Goal: Task Accomplishment & Management: Manage account settings

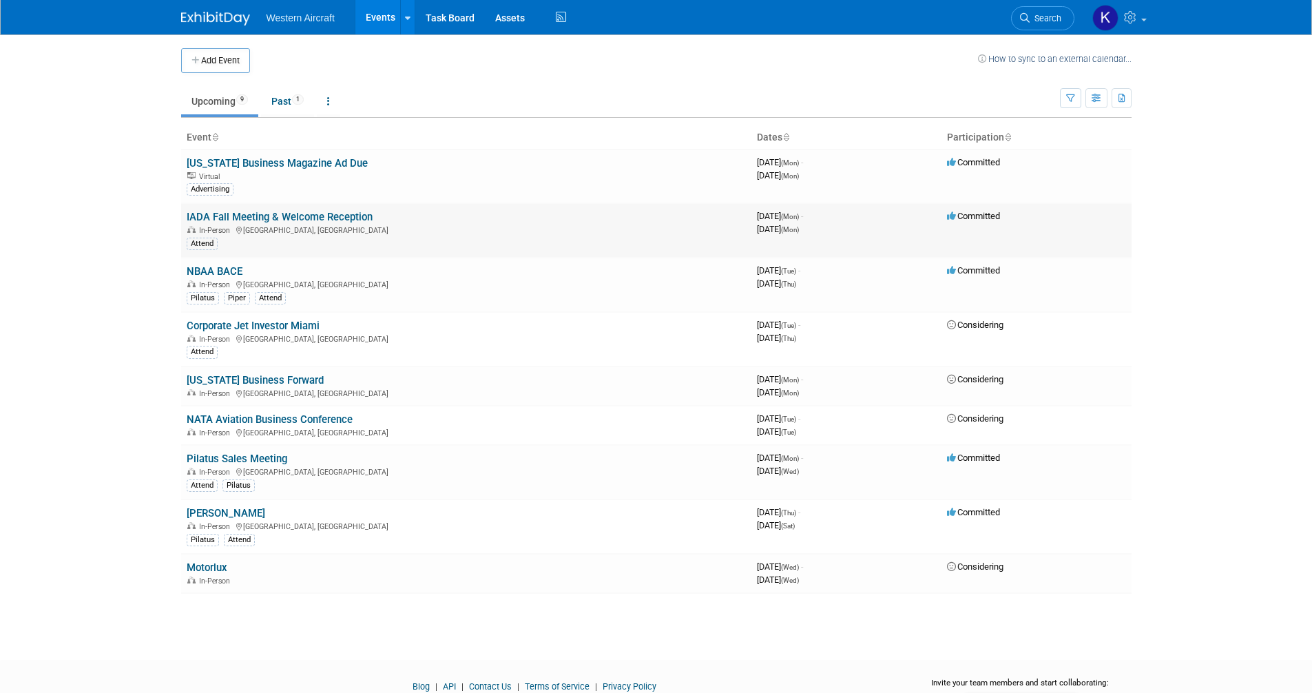
click at [229, 214] on link "IADA Fall Meeting & Welcome Reception" at bounding box center [280, 217] width 186 height 12
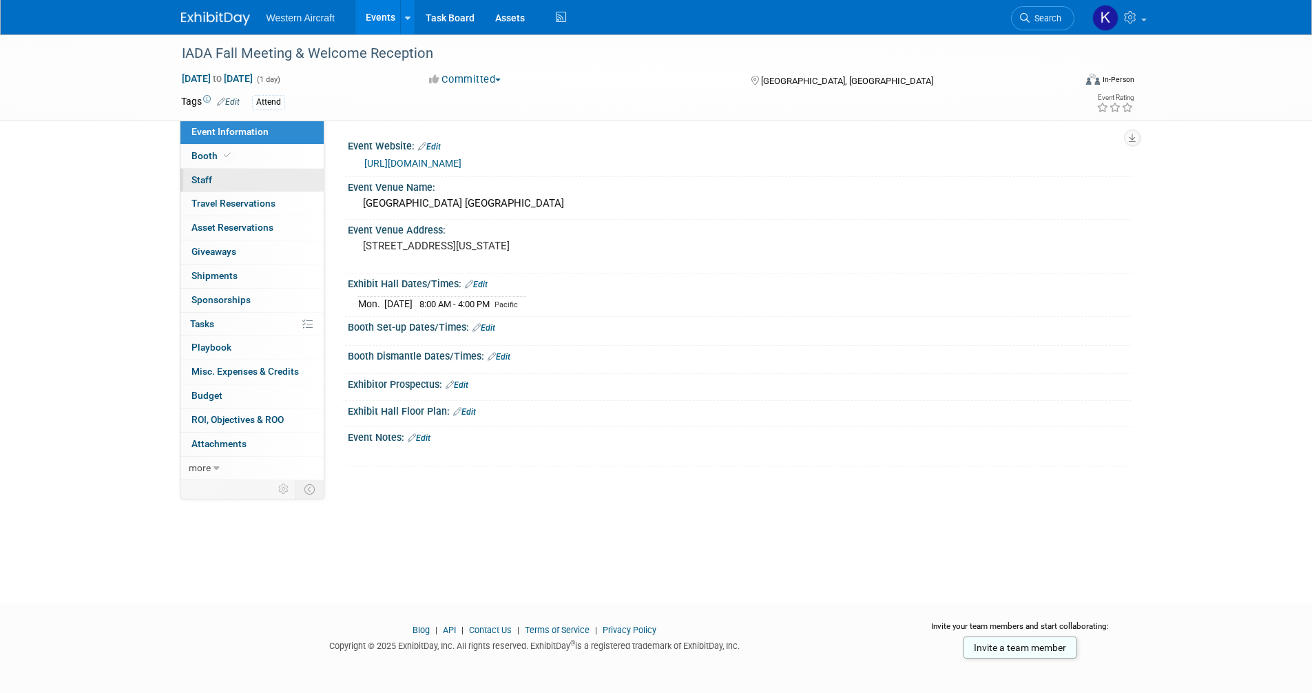
click at [229, 179] on link "0 Staff 0" at bounding box center [251, 180] width 143 height 23
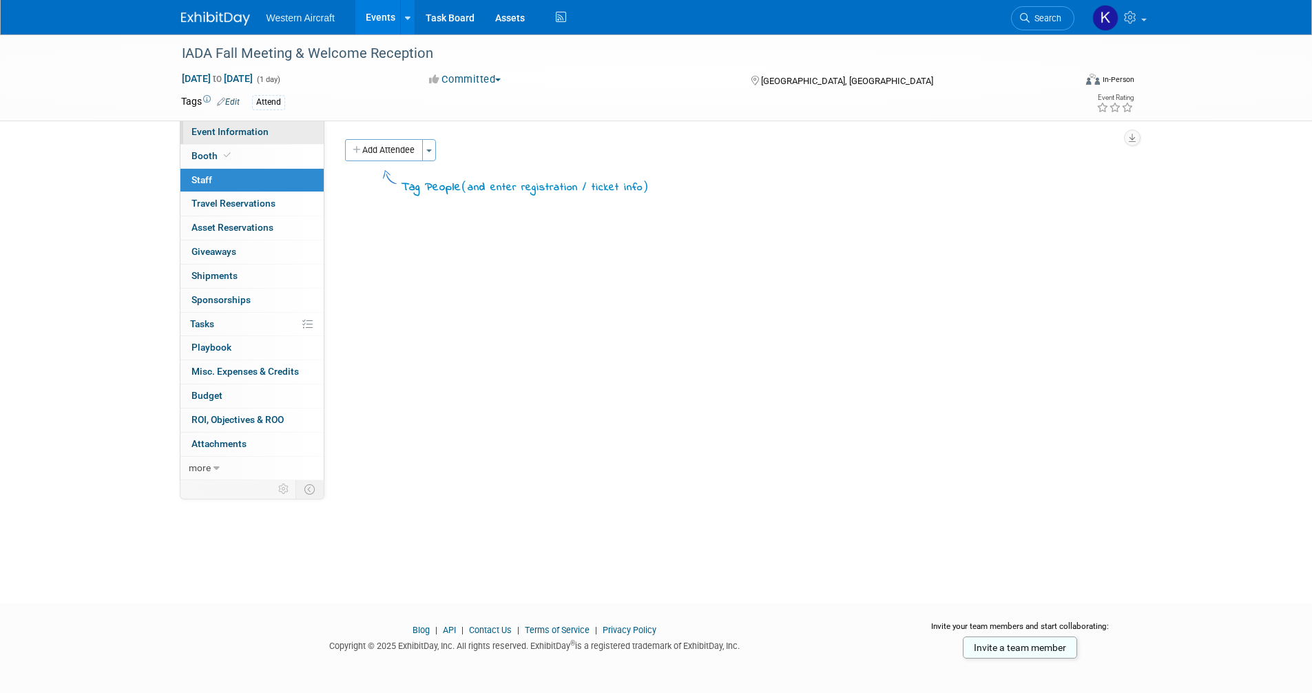
click at [246, 134] on span "Event Information" at bounding box center [229, 131] width 77 height 11
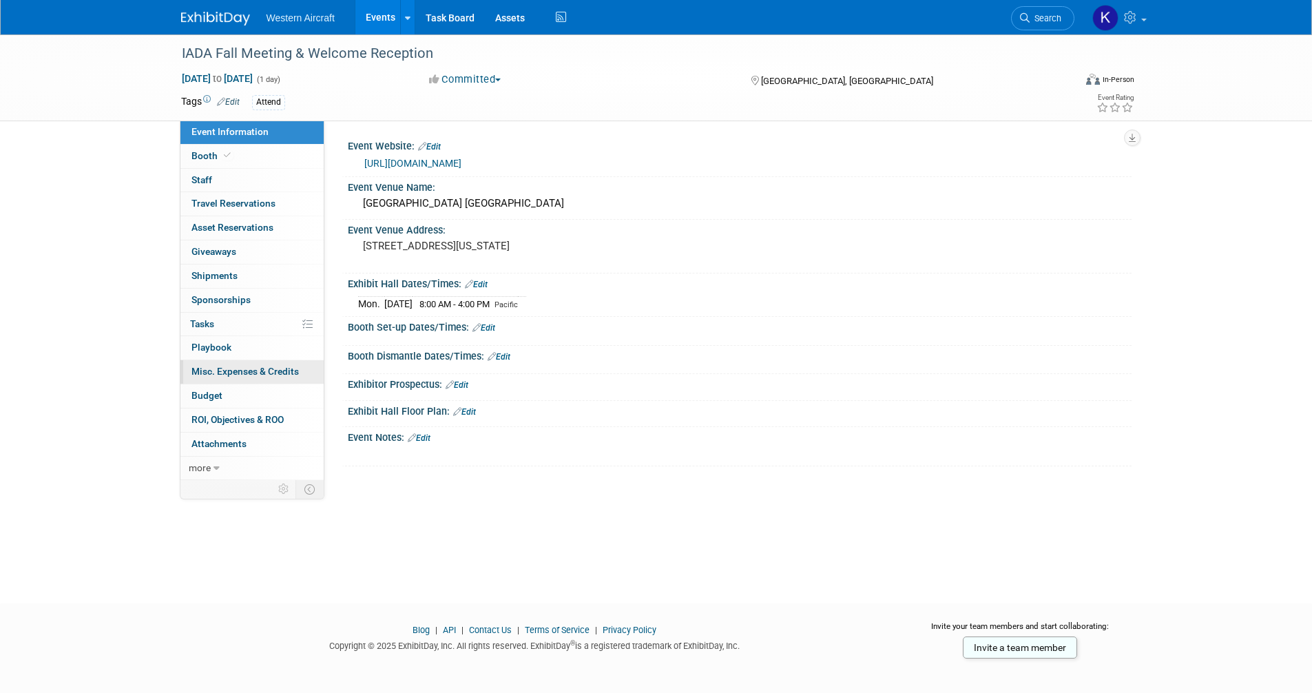
click at [230, 377] on span "Misc. Expenses & Credits 0" at bounding box center [244, 371] width 107 height 11
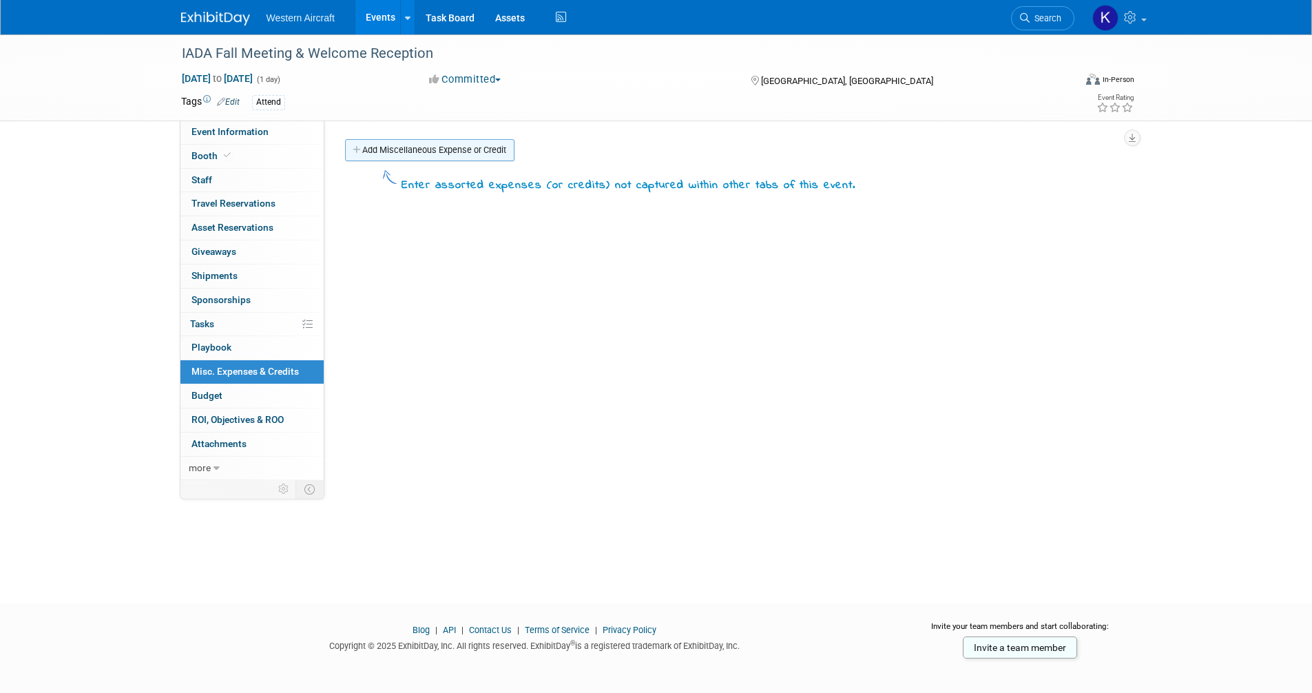
click at [450, 141] on link "Add Miscellaneous Expense or Credit" at bounding box center [429, 150] width 169 height 22
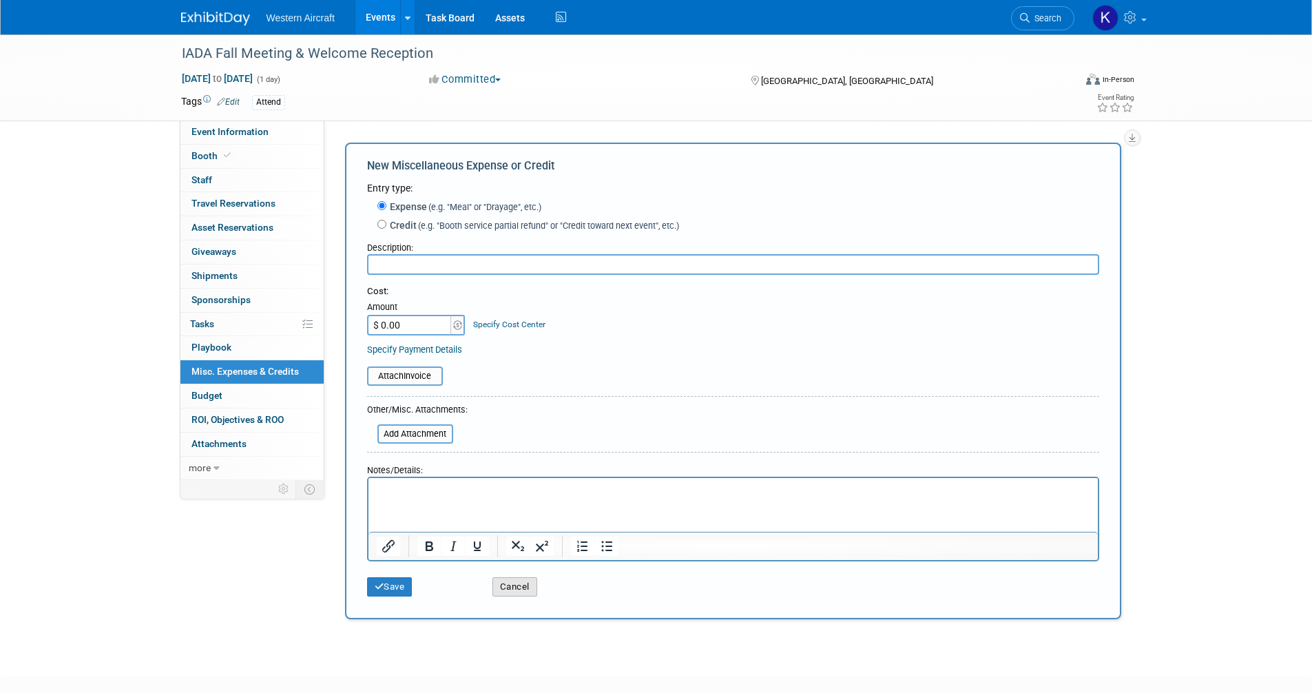
click at [520, 593] on button "Cancel" at bounding box center [514, 586] width 45 height 19
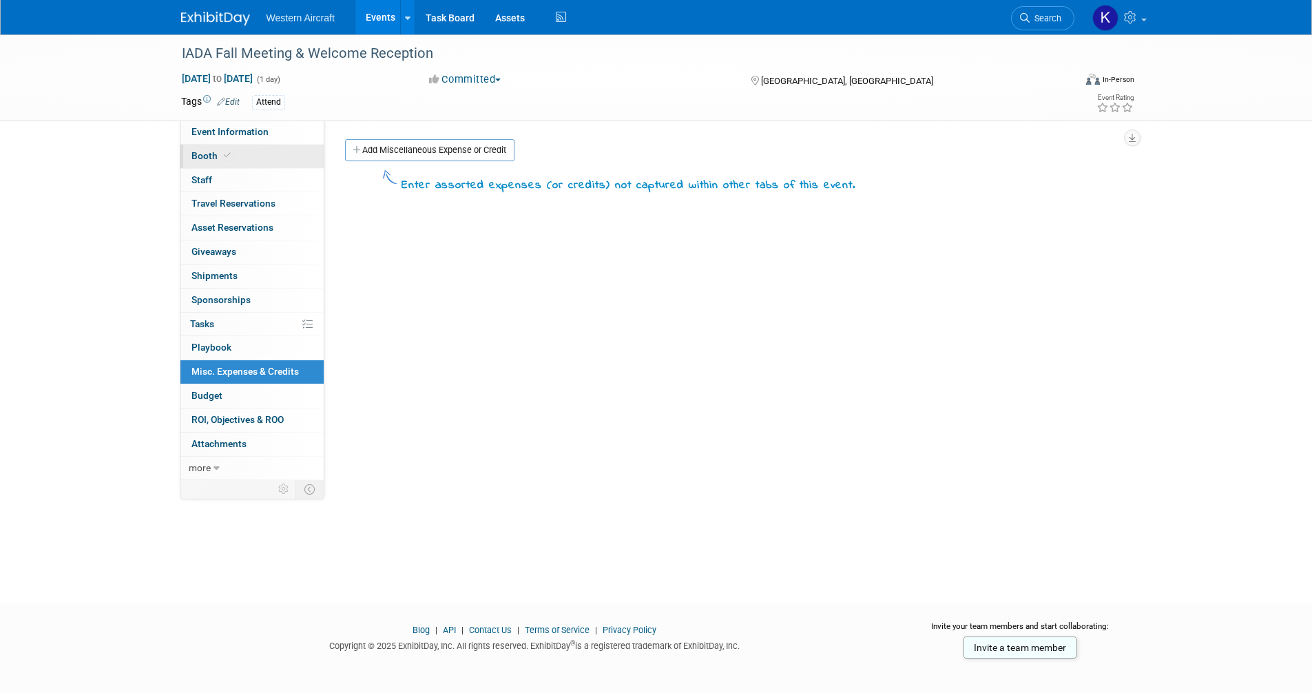
click at [213, 164] on link "Booth" at bounding box center [251, 156] width 143 height 23
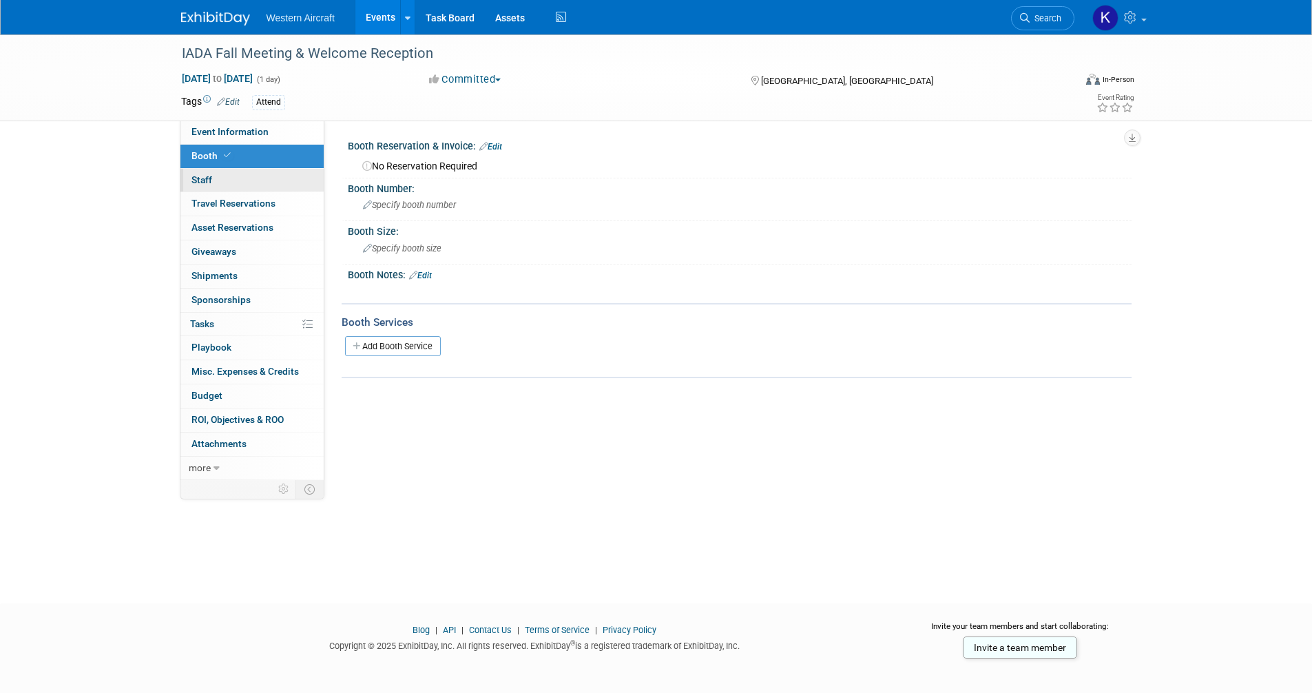
click at [212, 179] on link "0 Staff 0" at bounding box center [251, 180] width 143 height 23
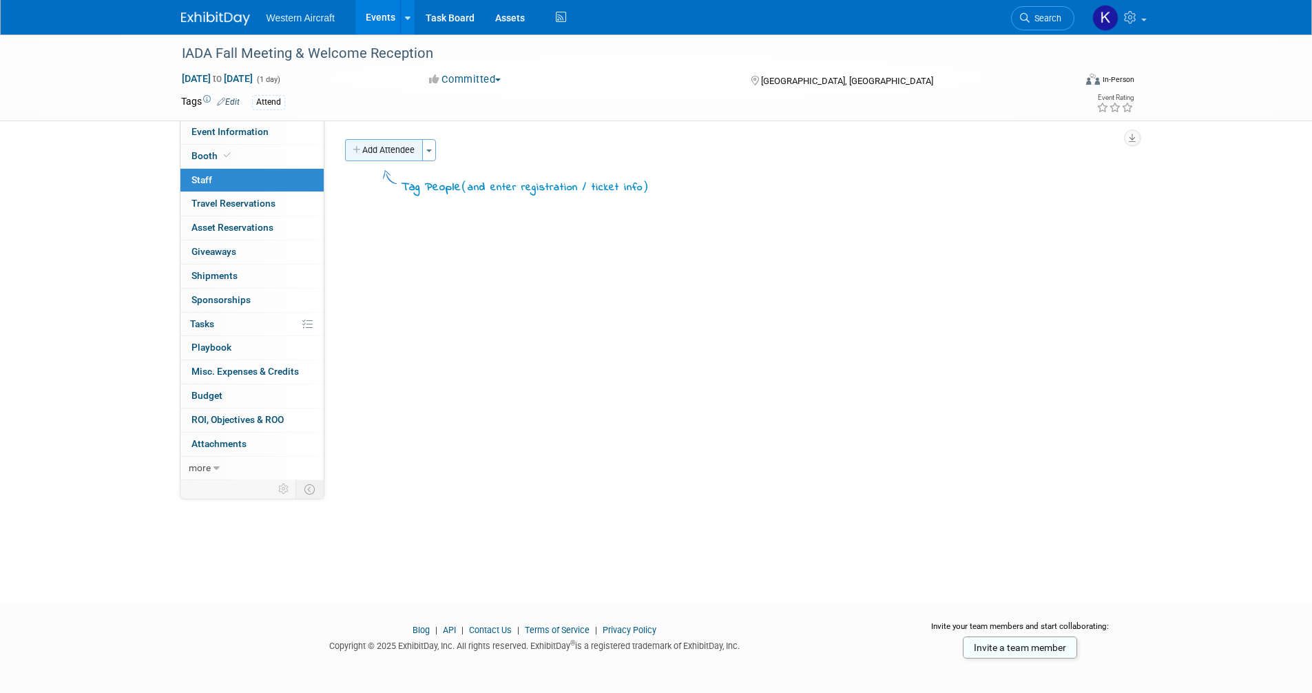
click at [375, 151] on button "Add Attendee" at bounding box center [384, 150] width 78 height 22
select select "12536384-bbc3-4cec-9ed9-1383d243a388"
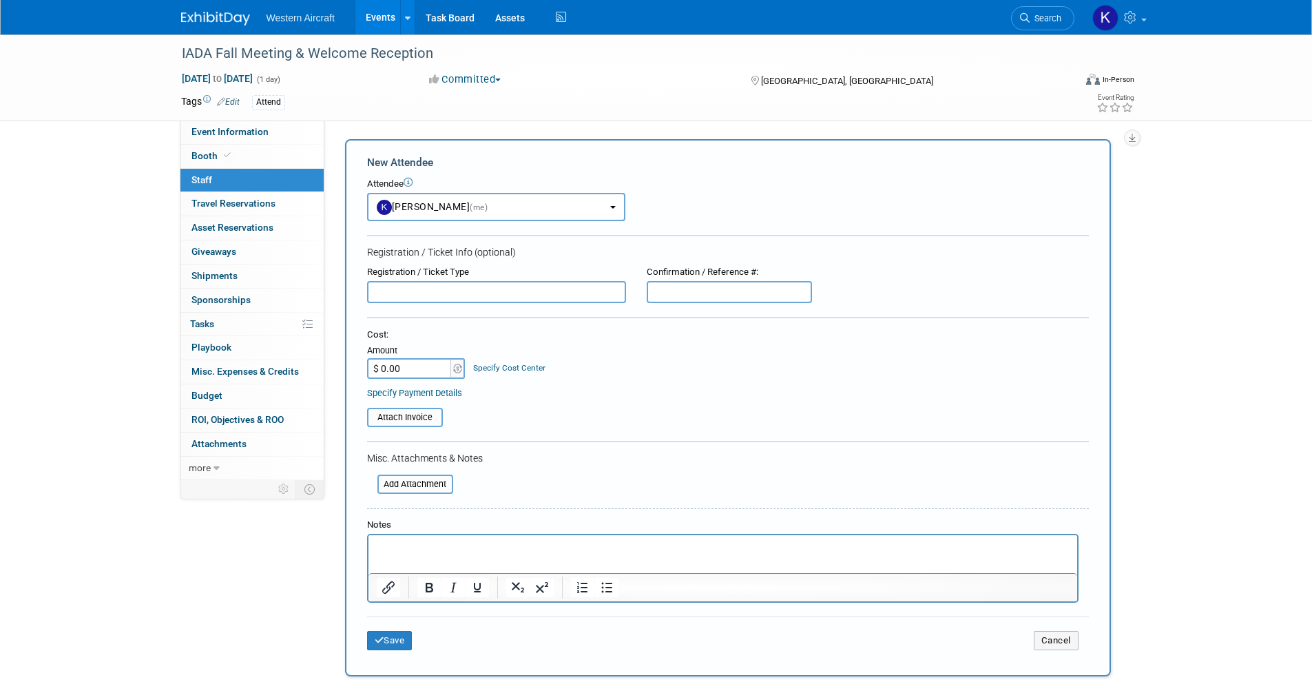
click at [394, 288] on input "text" at bounding box center [496, 292] width 259 height 22
type input "Attendee"
click at [412, 540] on html at bounding box center [722, 544] width 708 height 19
click at [425, 545] on p "Kindra" at bounding box center [722, 547] width 693 height 14
click at [441, 556] on li "[PERSON_NAME]" at bounding box center [735, 561] width 665 height 14
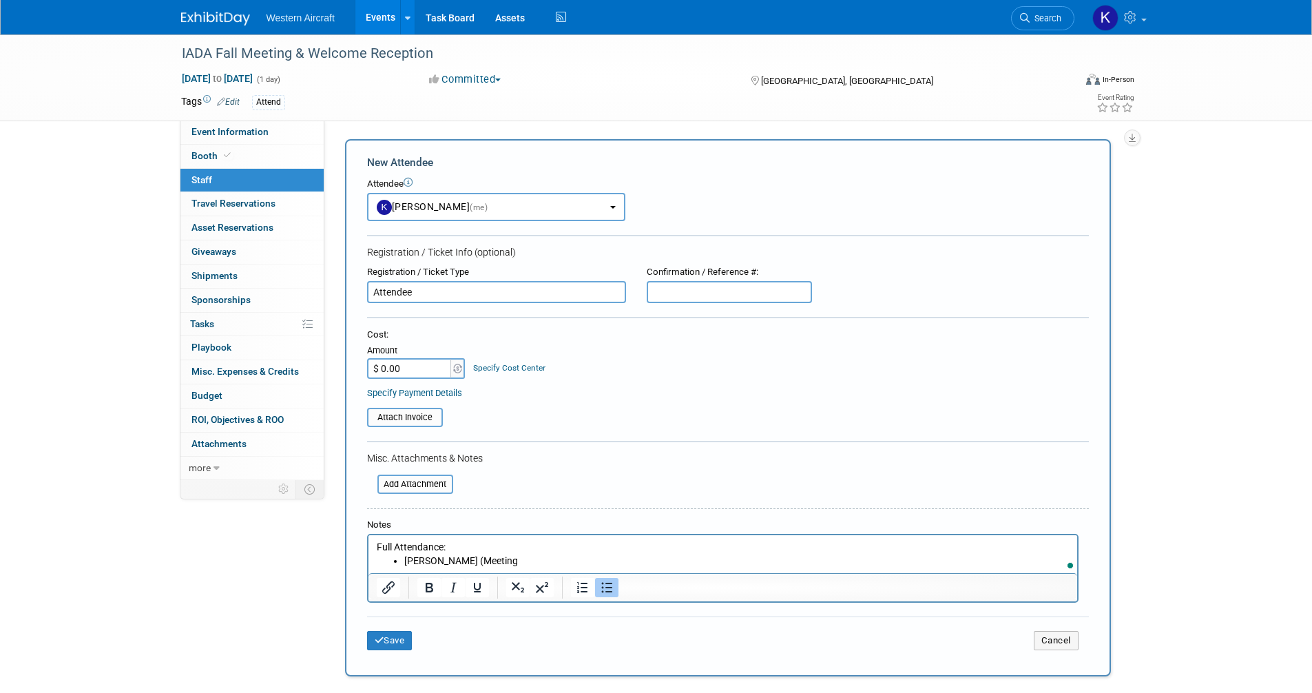
click at [440, 543] on p "Full Attendance:" at bounding box center [722, 547] width 693 height 14
click at [514, 554] on p "Full Attendance (Meeting & Reception):" at bounding box center [722, 547] width 693 height 14
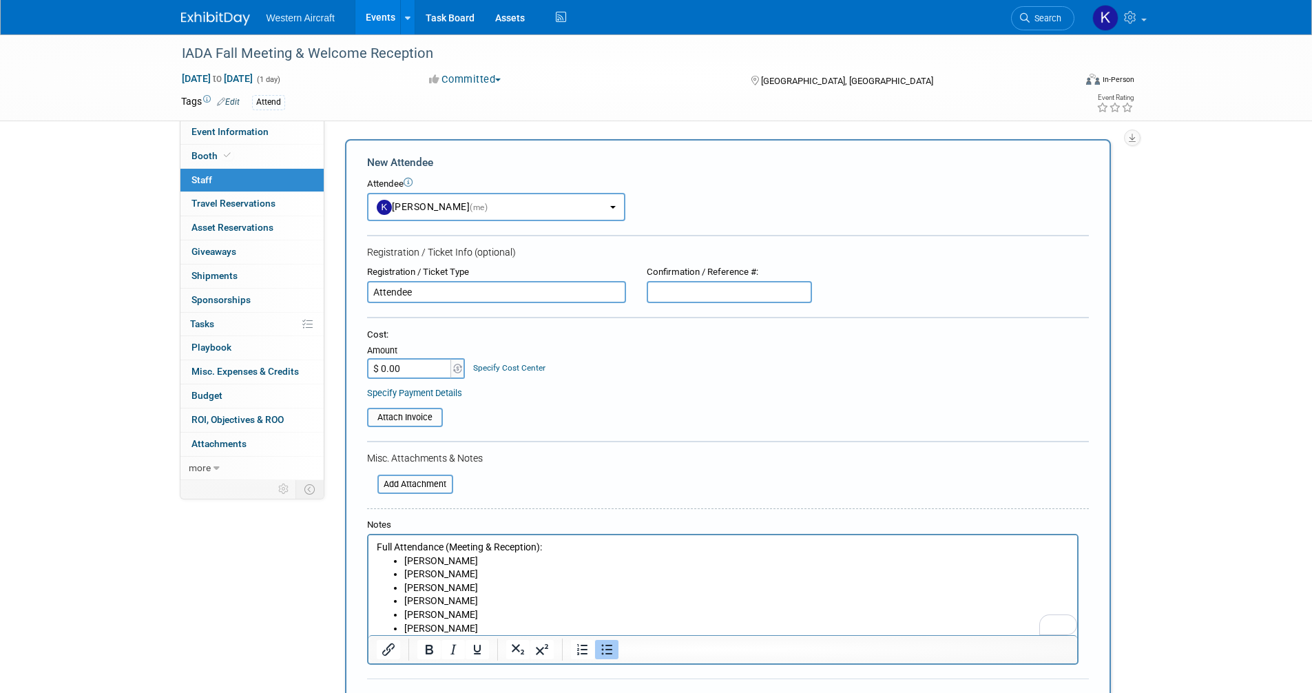
click at [408, 368] on input "$ 0.00" at bounding box center [410, 368] width 86 height 21
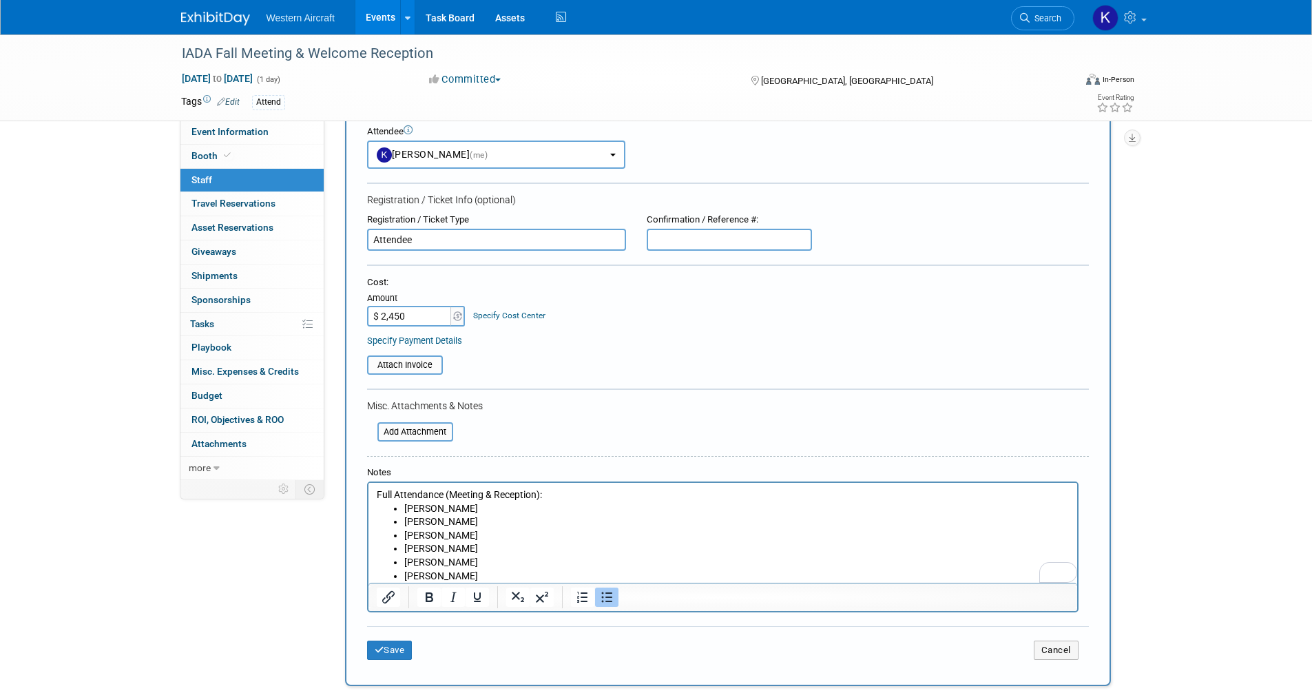
scroll to position [69, 0]
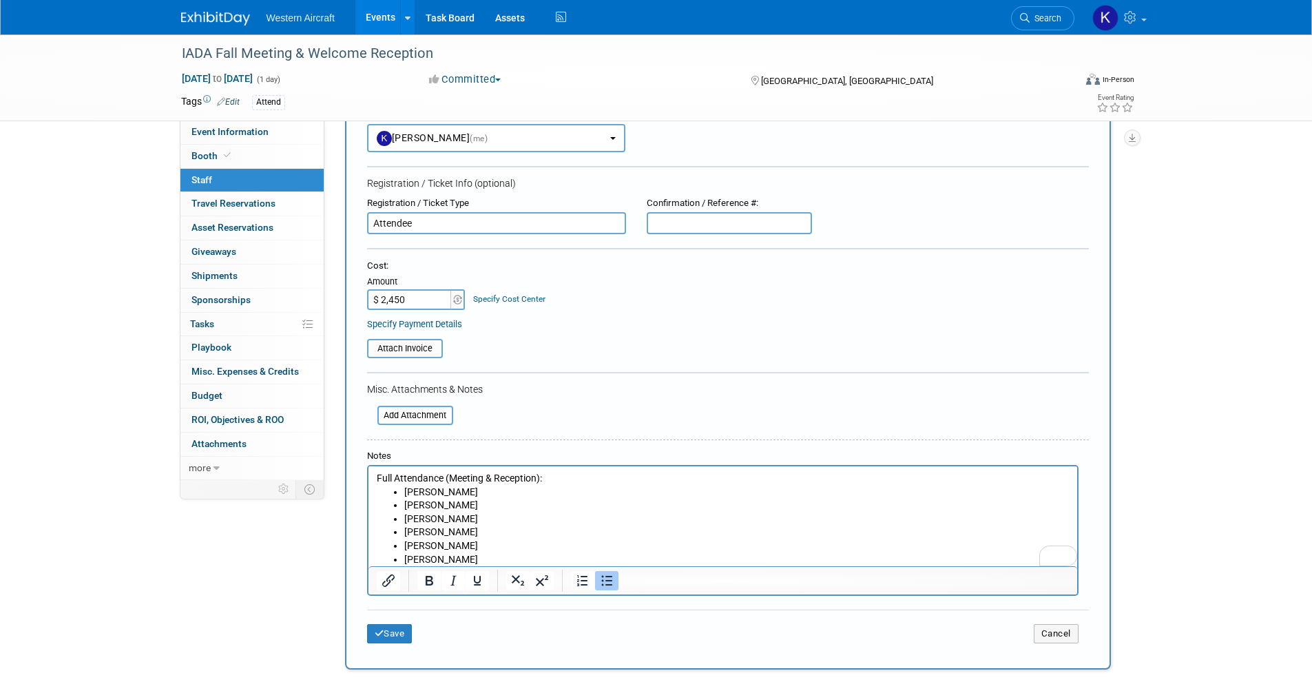
type input "$ 2,450.00"
drag, startPoint x: 377, startPoint y: 481, endPoint x: 531, endPoint y: 557, distance: 171.5
click at [531, 557] on body "Full Attendance (Meeting & Reception): Kindra Mahler Brett Woods Elise Githens …" at bounding box center [722, 519] width 694 height 94
click at [425, 509] on li "[PERSON_NAME]" at bounding box center [735, 505] width 665 height 14
click at [406, 490] on li "[PERSON_NAME]" at bounding box center [735, 492] width 665 height 14
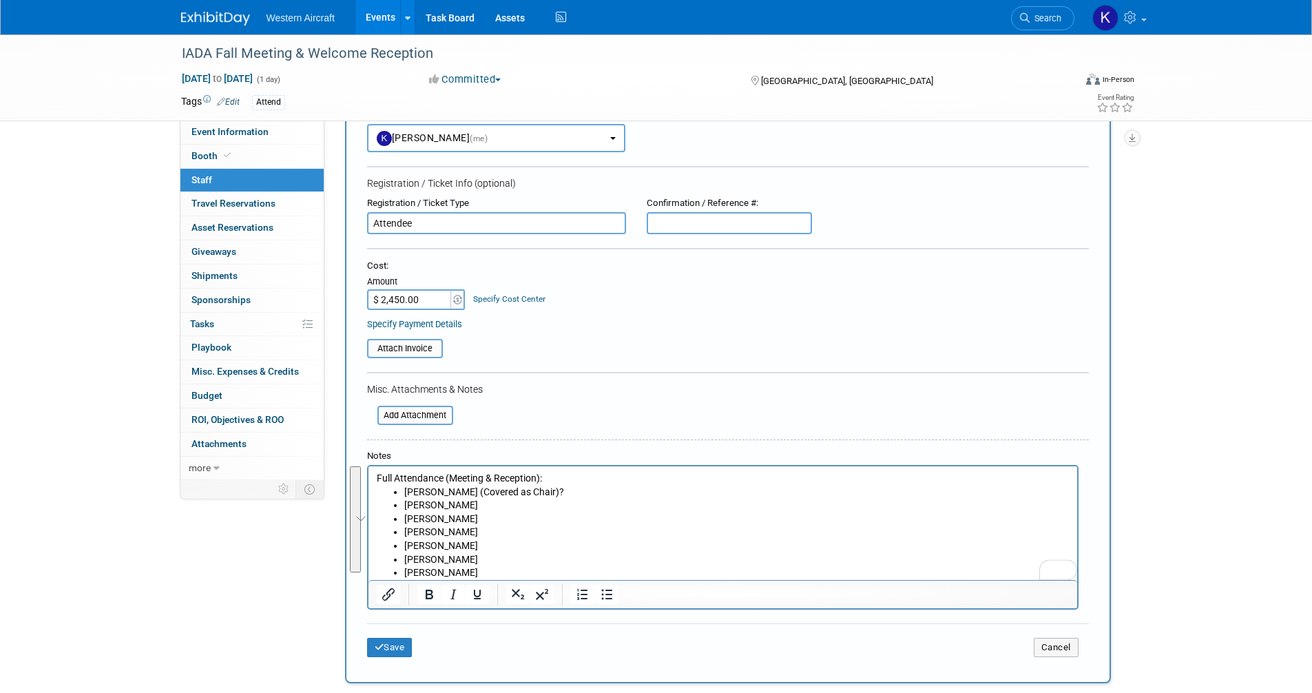
drag, startPoint x: 375, startPoint y: 478, endPoint x: 518, endPoint y: 572, distance: 171.7
click at [518, 572] on body "Full Attendance (Meeting & Reception): Phil Winters (Covered as Chair)? Kindra …" at bounding box center [722, 526] width 694 height 108
copy body "Full Attendance (Meeting & Reception): Phil Winters (Covered as Chair)? Kindra …"
click at [390, 648] on button "Save" at bounding box center [389, 647] width 45 height 19
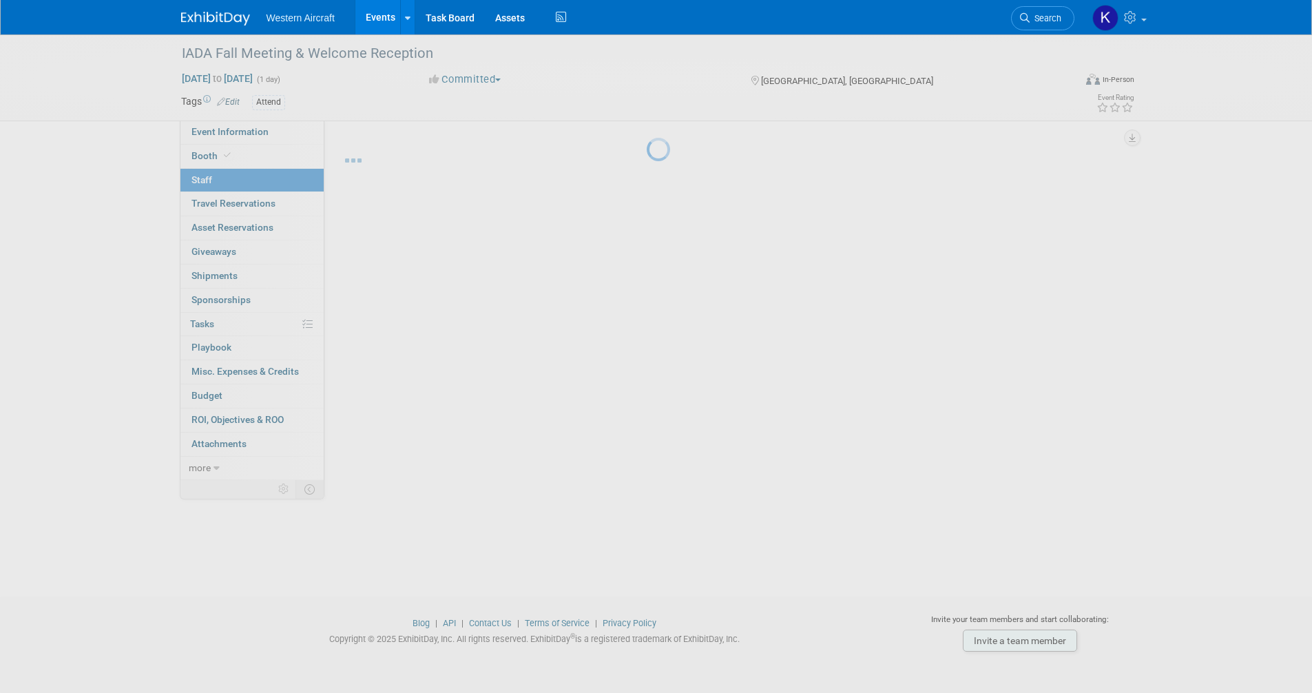
scroll to position [7, 0]
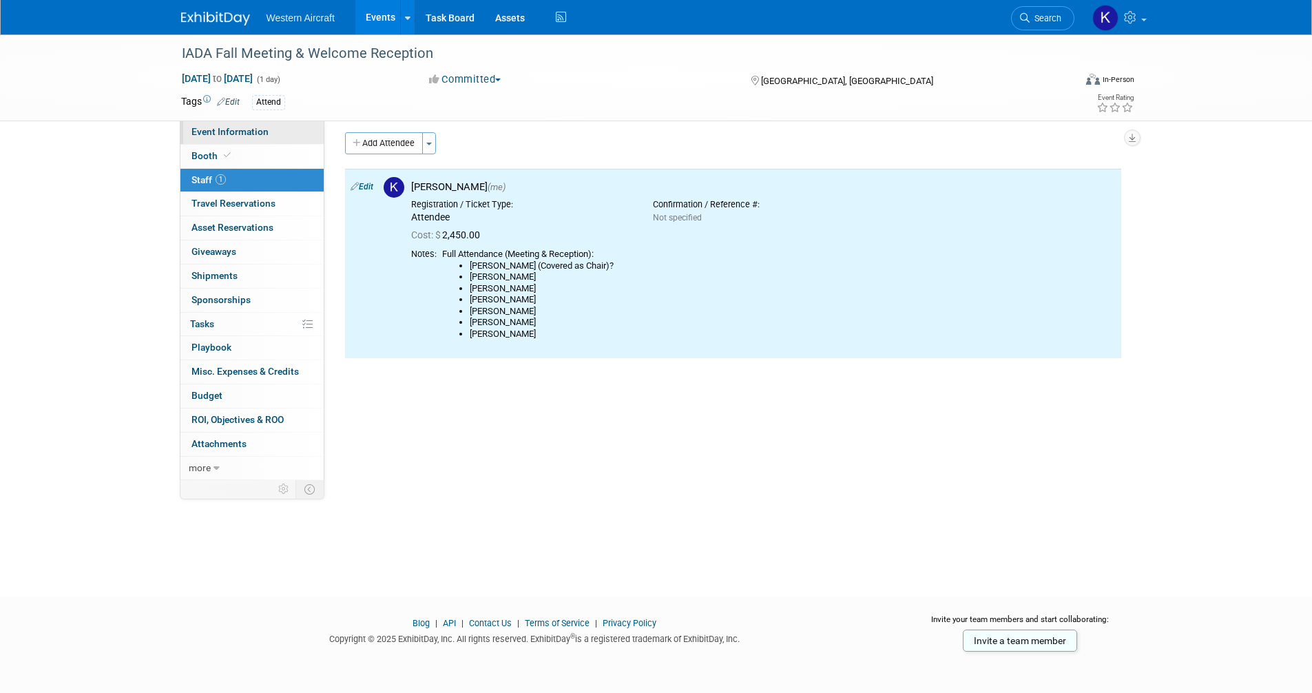
click at [223, 136] on span "Event Information" at bounding box center [229, 131] width 77 height 11
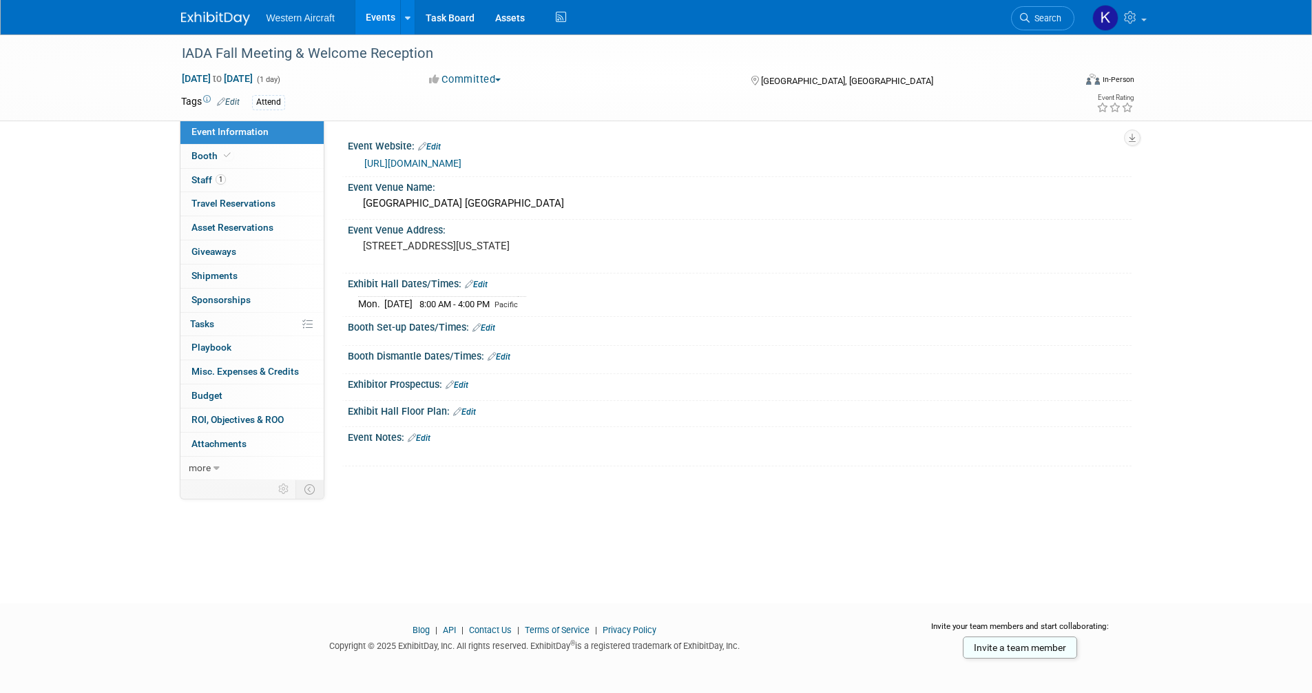
click at [428, 436] on link "Edit" at bounding box center [419, 438] width 23 height 10
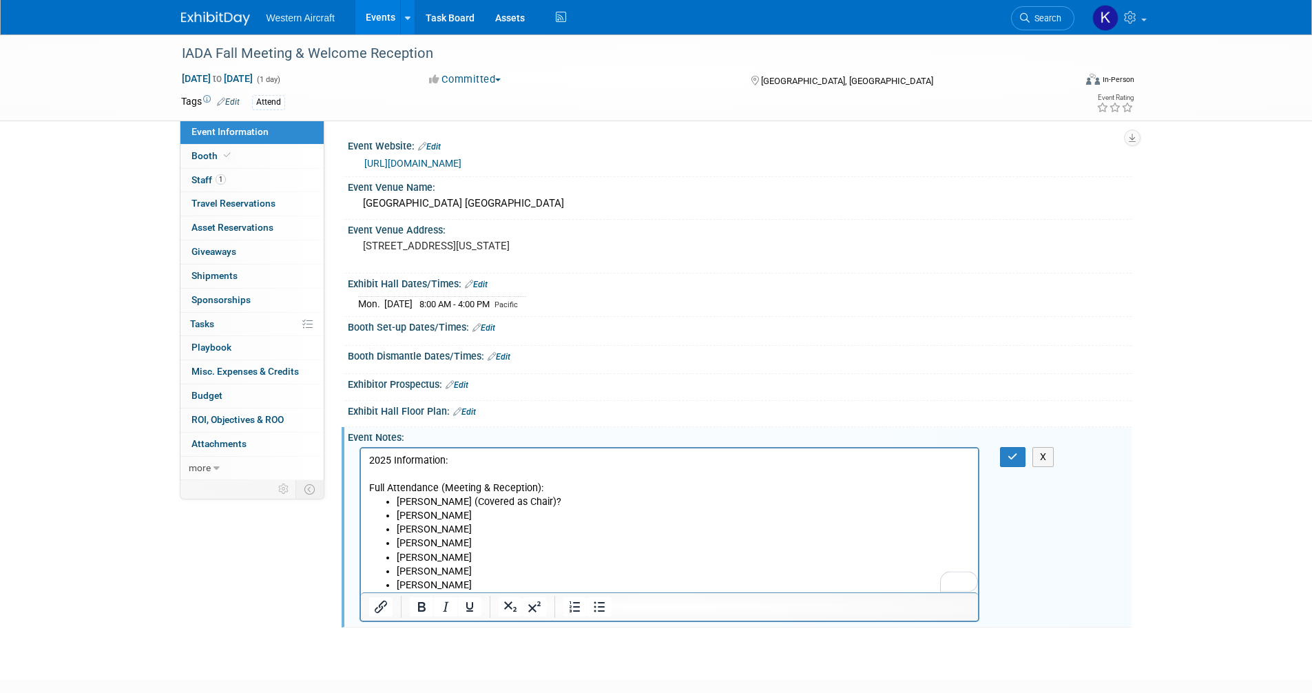
click at [402, 457] on p "2025 Information:" at bounding box center [669, 460] width 602 height 14
click at [470, 461] on p "2025 Information:" at bounding box center [669, 460] width 602 height 14
click at [405, 486] on p "Full Attendance (Meeting & Reception):" at bounding box center [669, 488] width 602 height 14
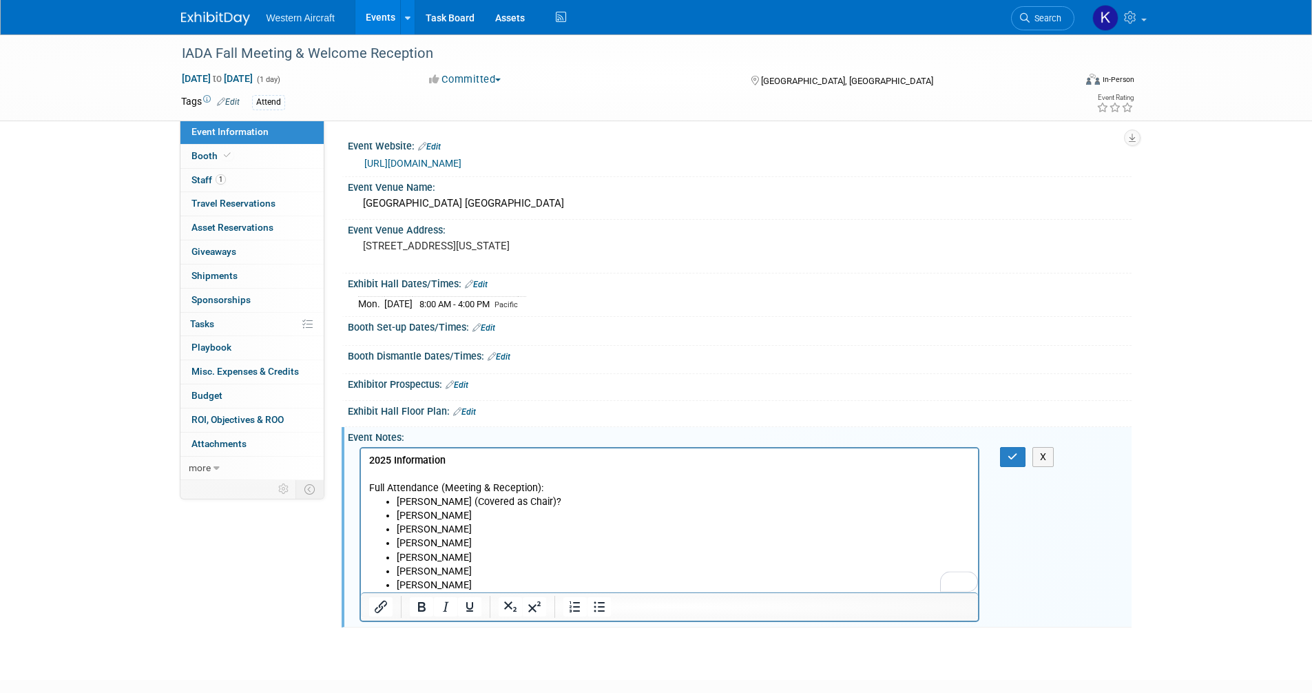
click at [405, 486] on p "Full Attendance (Meeting & Reception):" at bounding box center [669, 488] width 602 height 14
drag, startPoint x: 417, startPoint y: 613, endPoint x: 103, endPoint y: 112, distance: 591.8
click at [417, 613] on icon "Bold" at bounding box center [421, 606] width 17 height 17
click at [468, 540] on li "[PERSON_NAME]" at bounding box center [683, 543] width 574 height 14
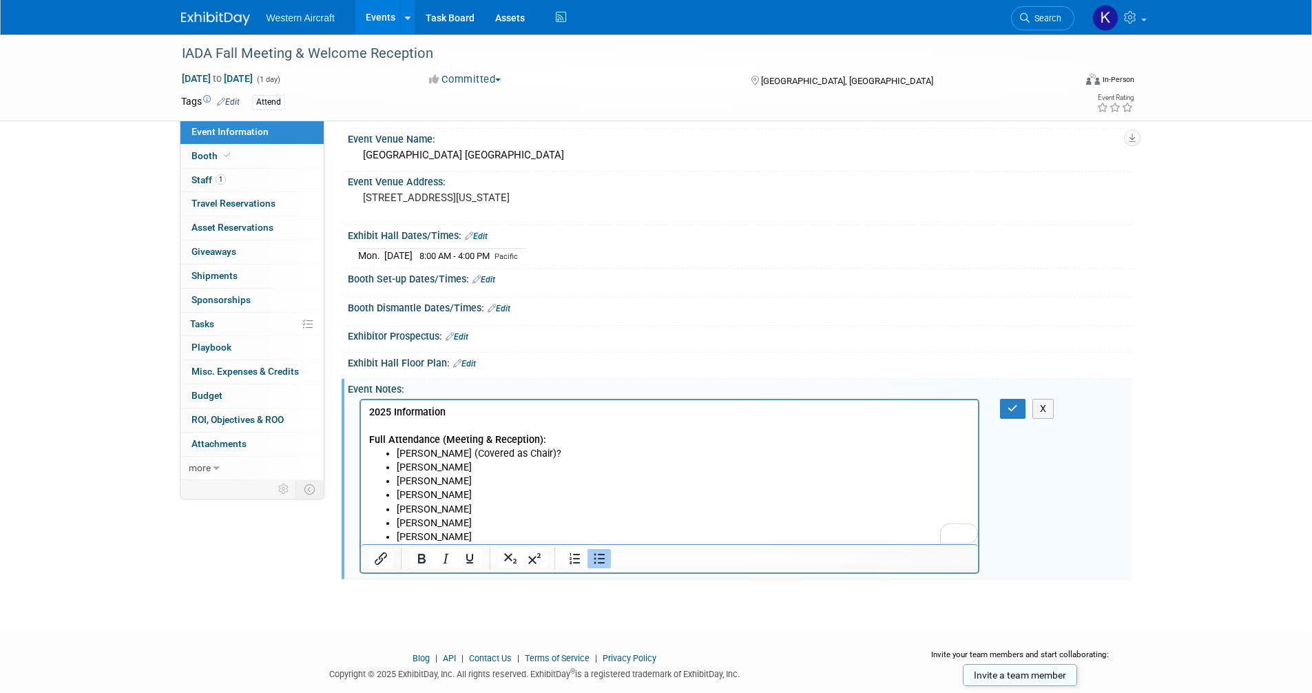
scroll to position [83, 0]
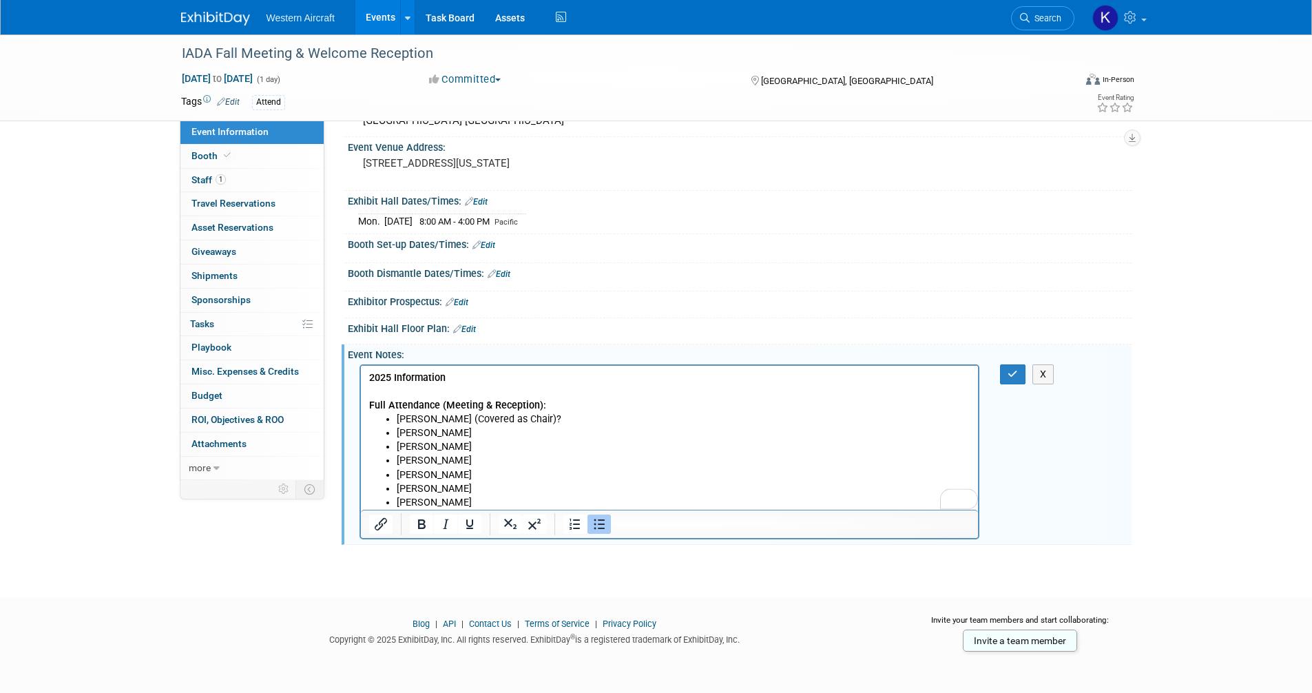
drag, startPoint x: 493, startPoint y: 493, endPoint x: 499, endPoint y: 496, distance: 7.1
click at [496, 495] on ul "Phil Winters (Covered as Chair)? Kindra Mahler Brett Woods Elise Githens Ronald…" at bounding box center [669, 460] width 602 height 97
click at [503, 498] on li "[PERSON_NAME]" at bounding box center [683, 502] width 574 height 14
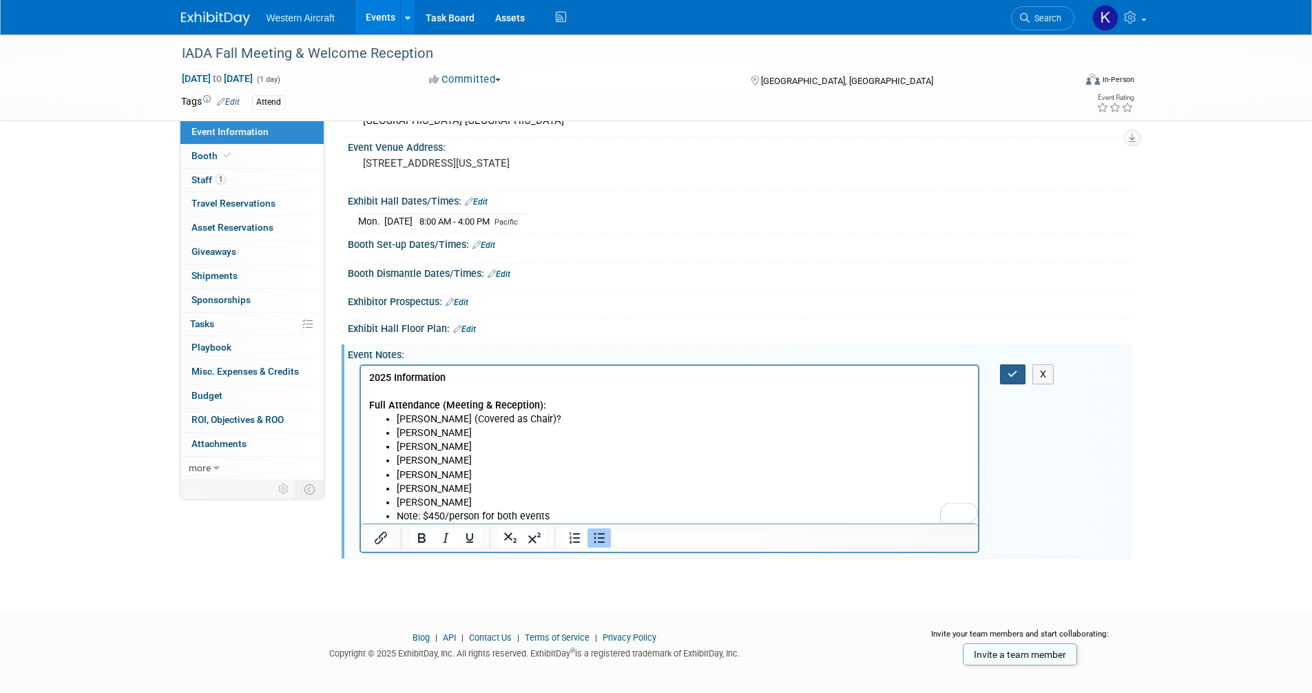
click at [1008, 377] on icon "button" at bounding box center [1012, 374] width 10 height 10
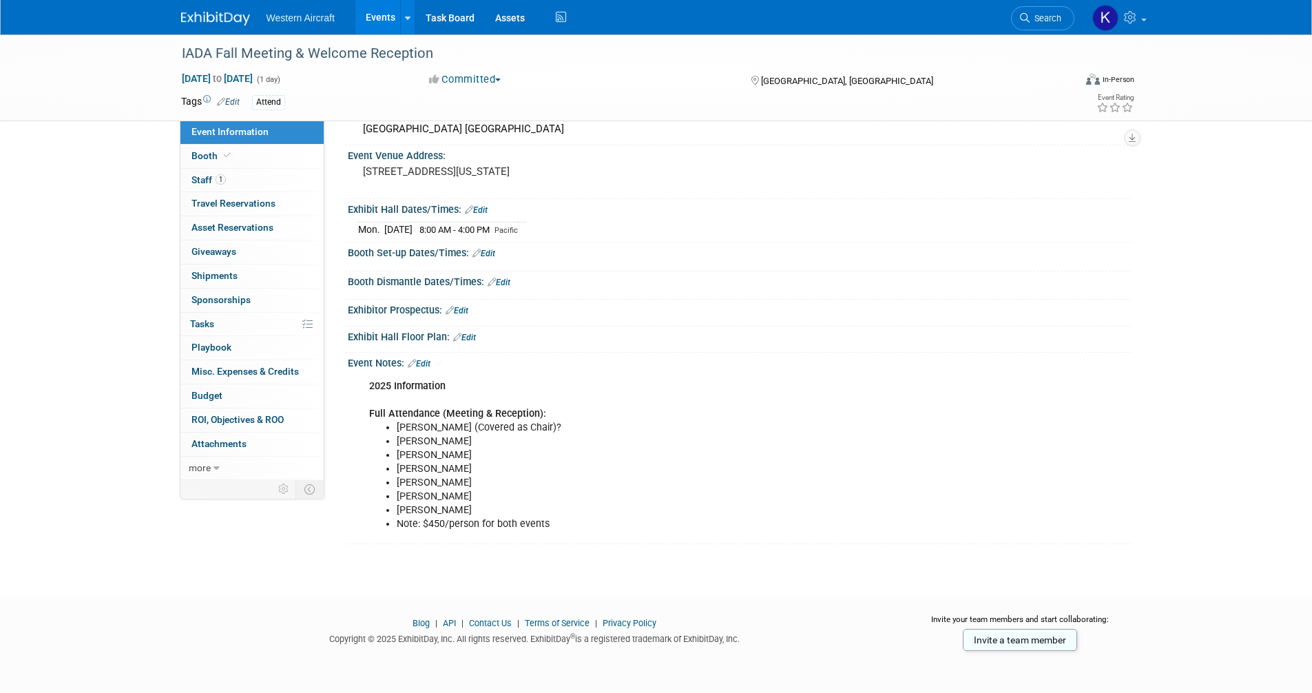
scroll to position [73, 0]
click at [221, 325] on link "0% Tasks 0%" at bounding box center [251, 324] width 143 height 23
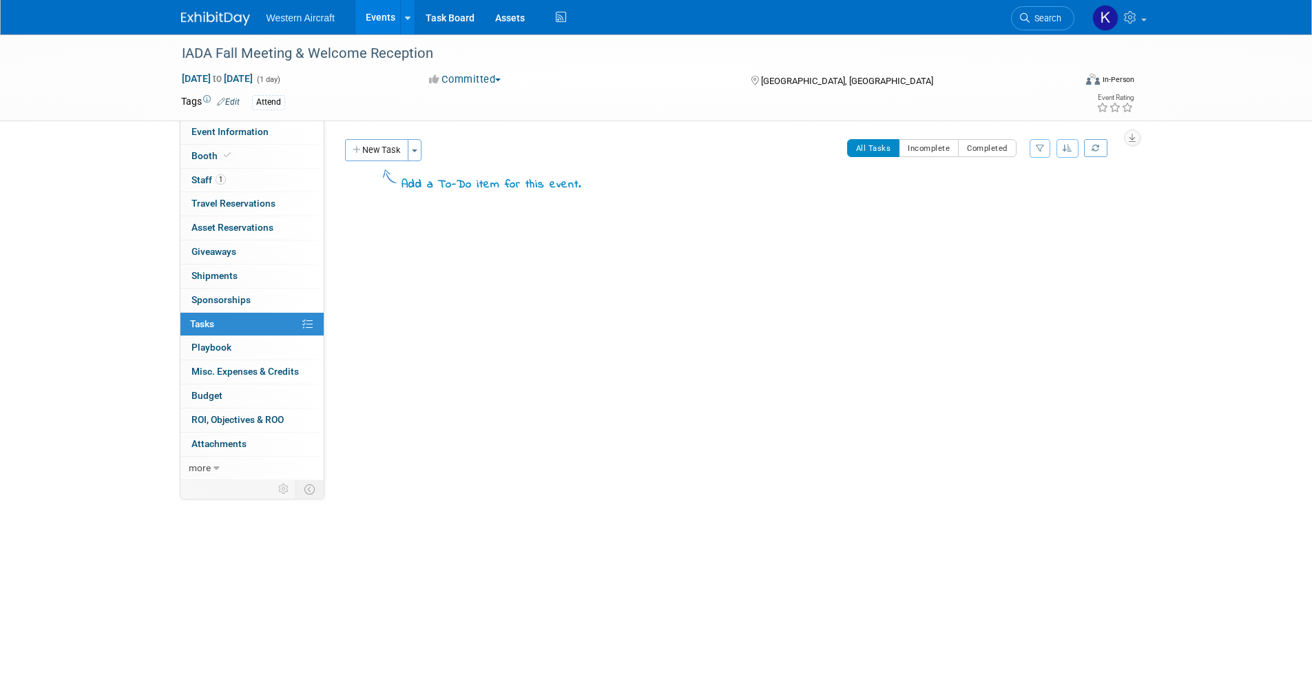
click at [366, 152] on button "New Task" at bounding box center [376, 150] width 63 height 22
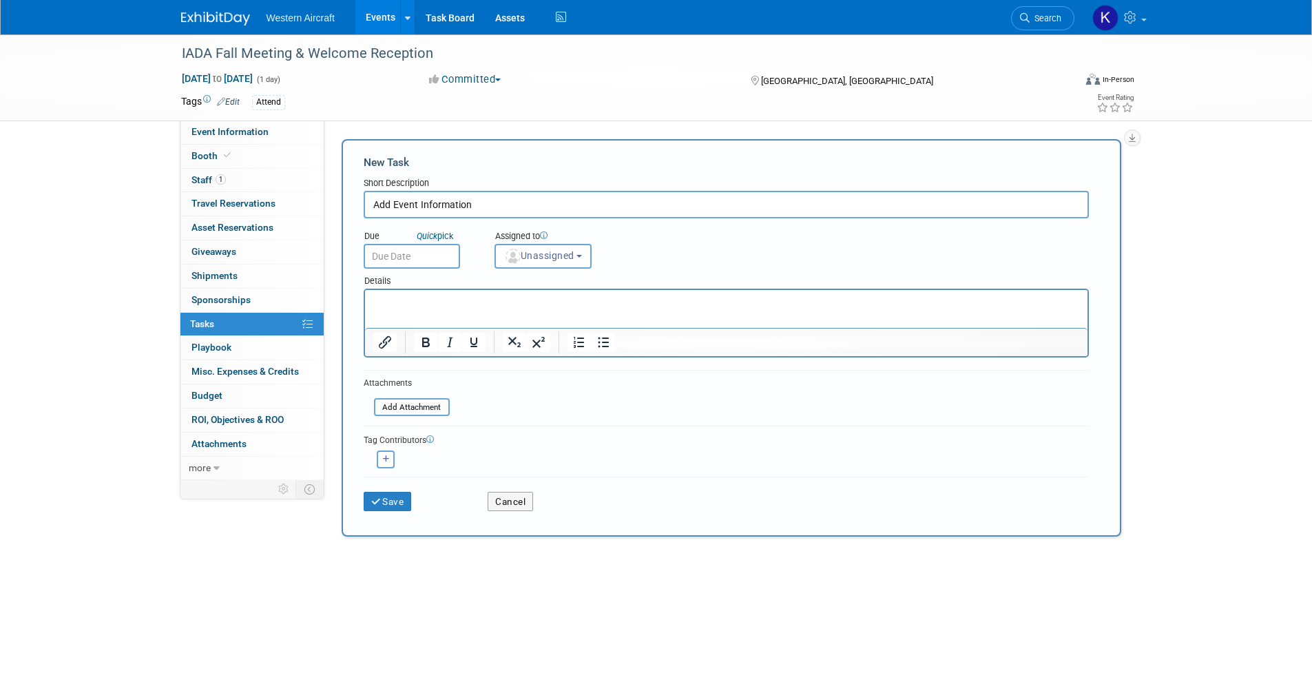
type input "Add Event Information"
click at [364, 492] on button "Save" at bounding box center [388, 501] width 48 height 19
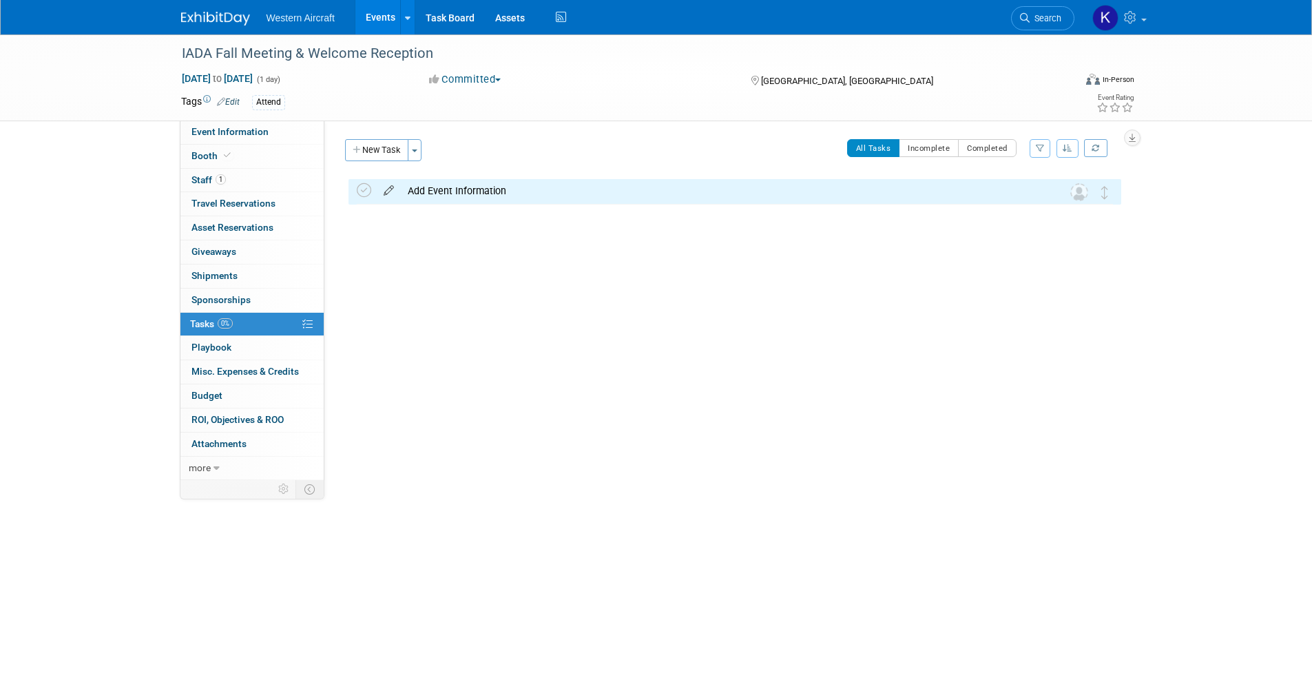
click at [388, 191] on icon at bounding box center [389, 187] width 24 height 17
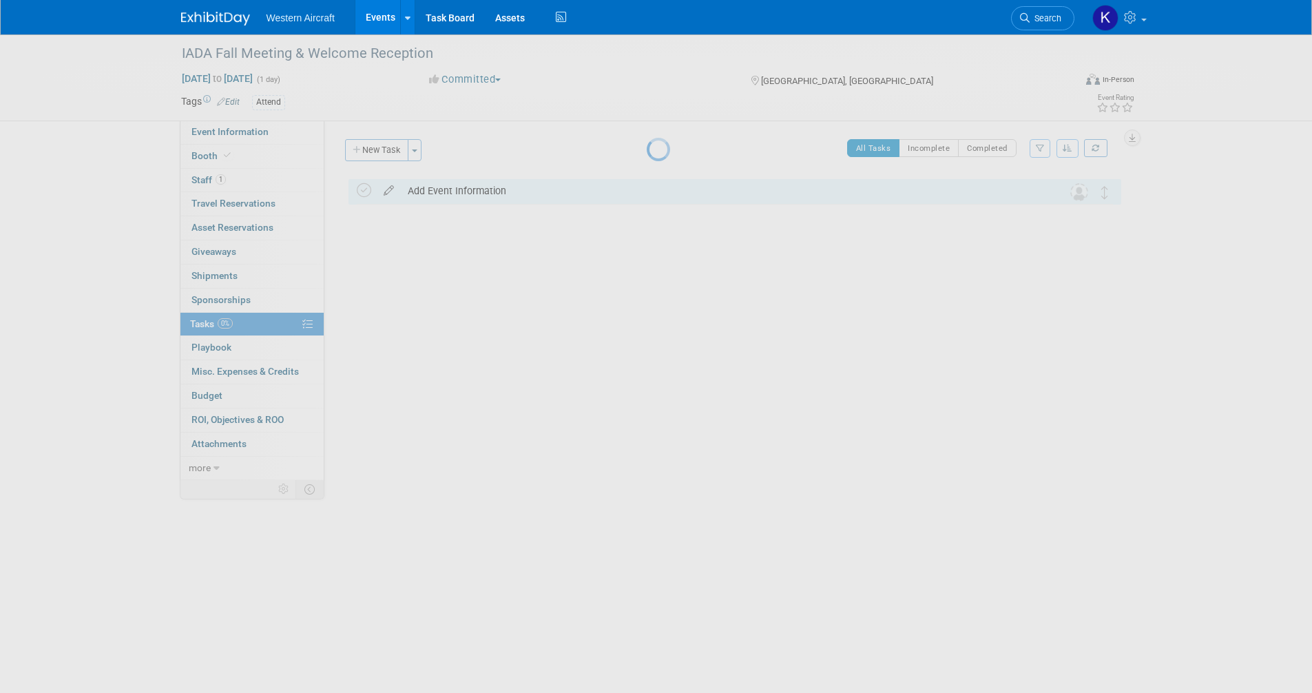
select select "8"
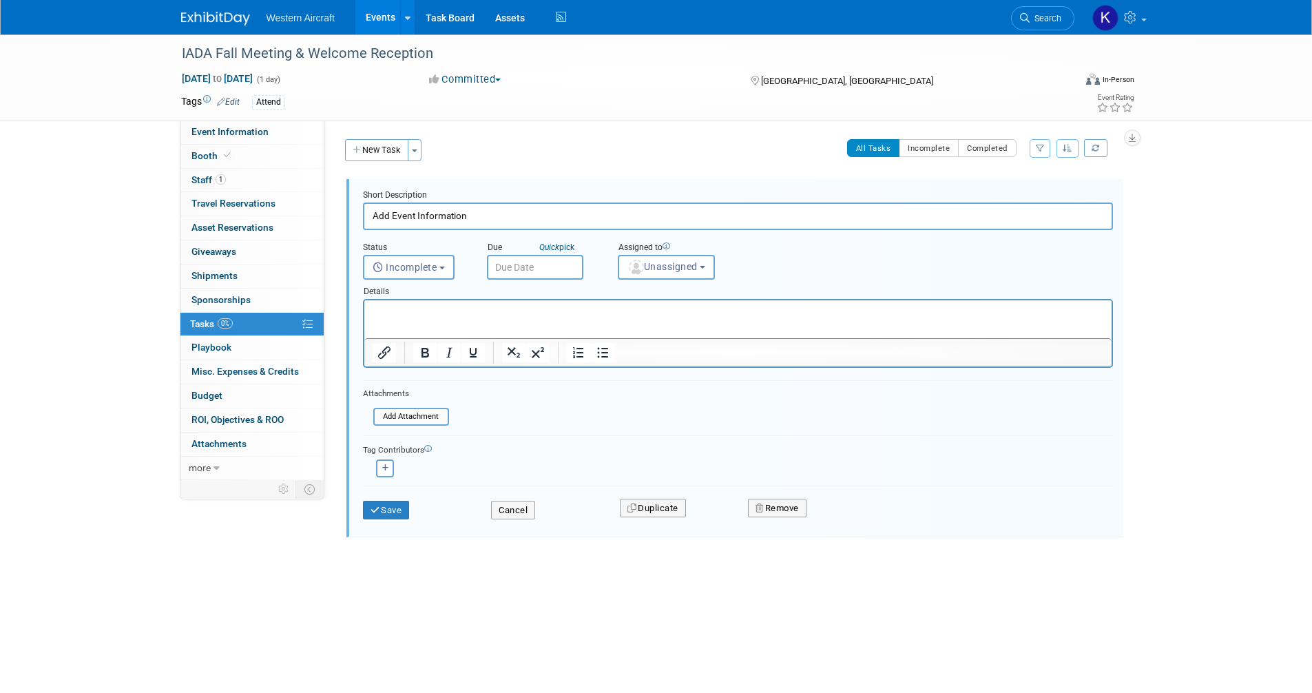
click at [549, 270] on input "text" at bounding box center [535, 267] width 96 height 25
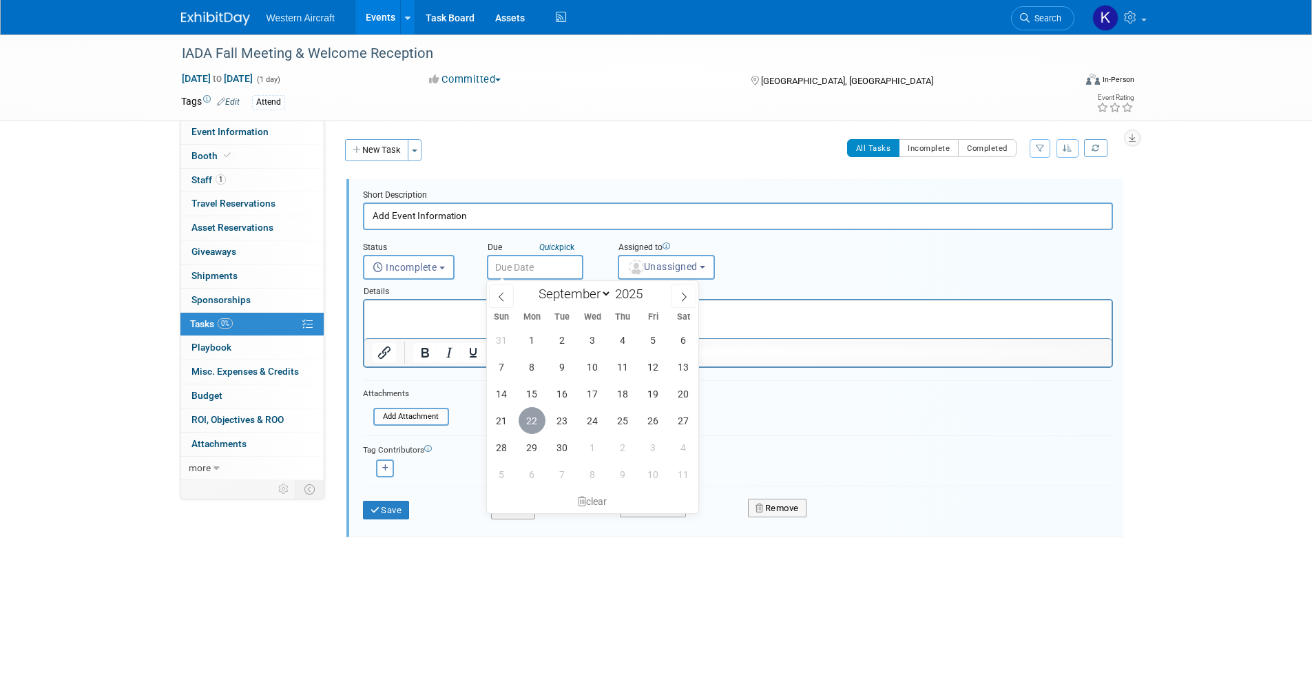
click at [538, 422] on span "22" at bounding box center [531, 420] width 27 height 27
type input "[DATE]"
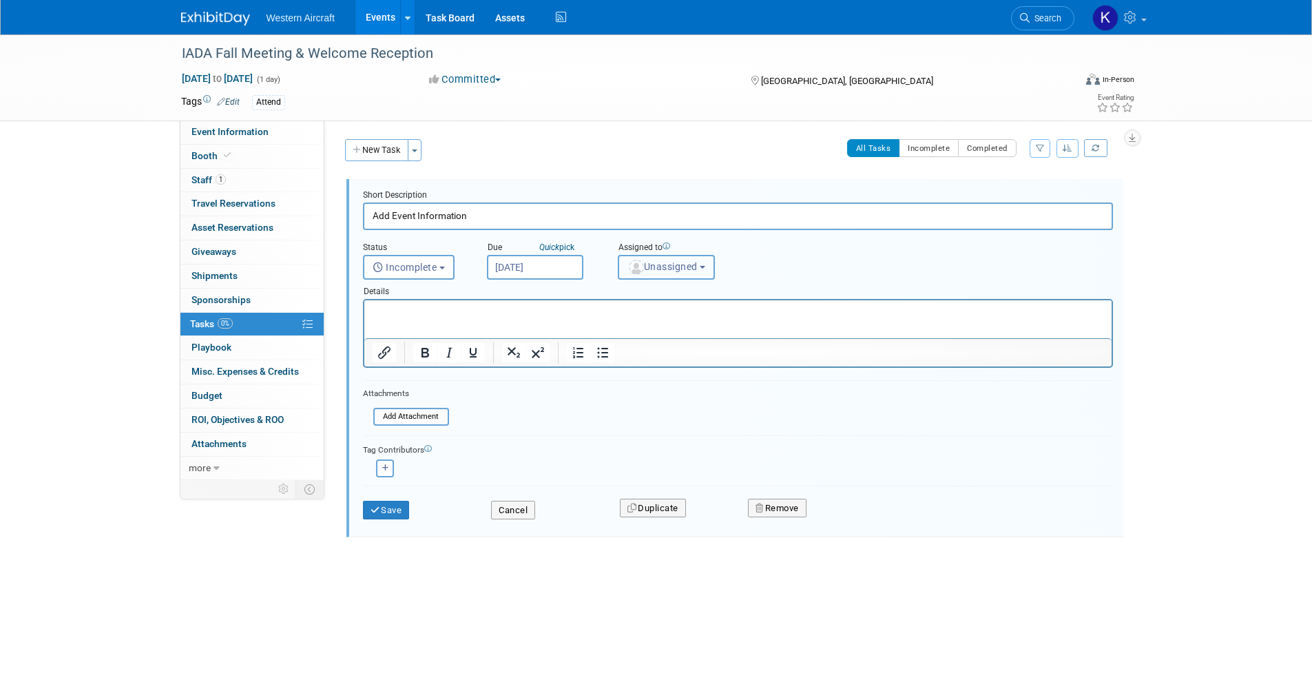
click at [653, 263] on span "Unassigned" at bounding box center [662, 266] width 70 height 11
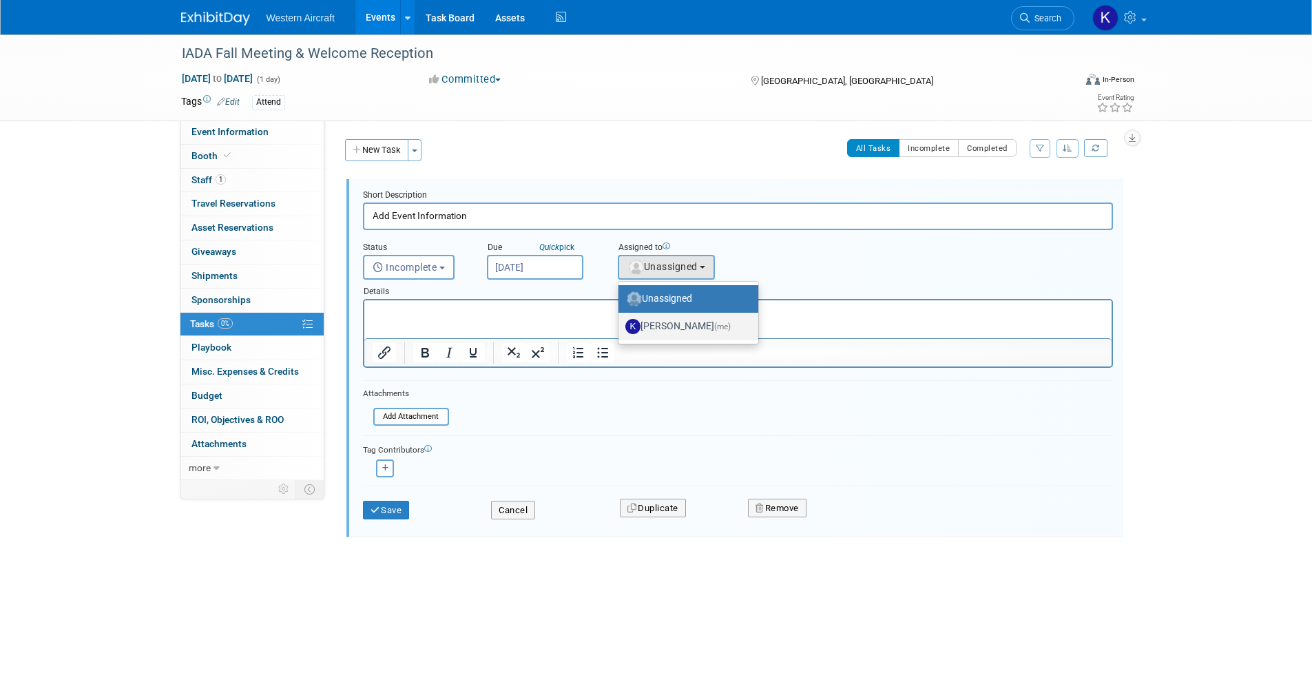
click at [670, 329] on label "Kindra Mahler (me)" at bounding box center [684, 326] width 119 height 22
click at [620, 329] on input "Kindra Mahler (me)" at bounding box center [615, 324] width 9 height 9
select select "12536384-bbc3-4cec-9ed9-1383d243a388"
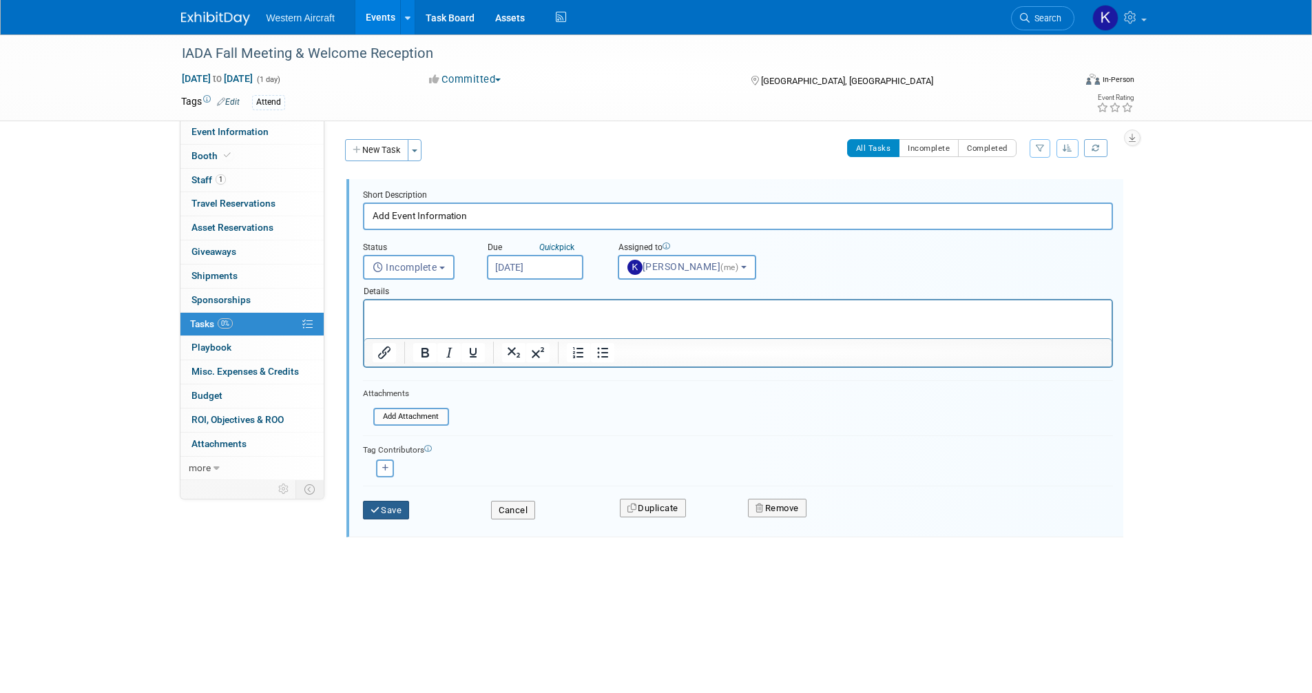
click at [388, 513] on button "Save" at bounding box center [386, 510] width 47 height 19
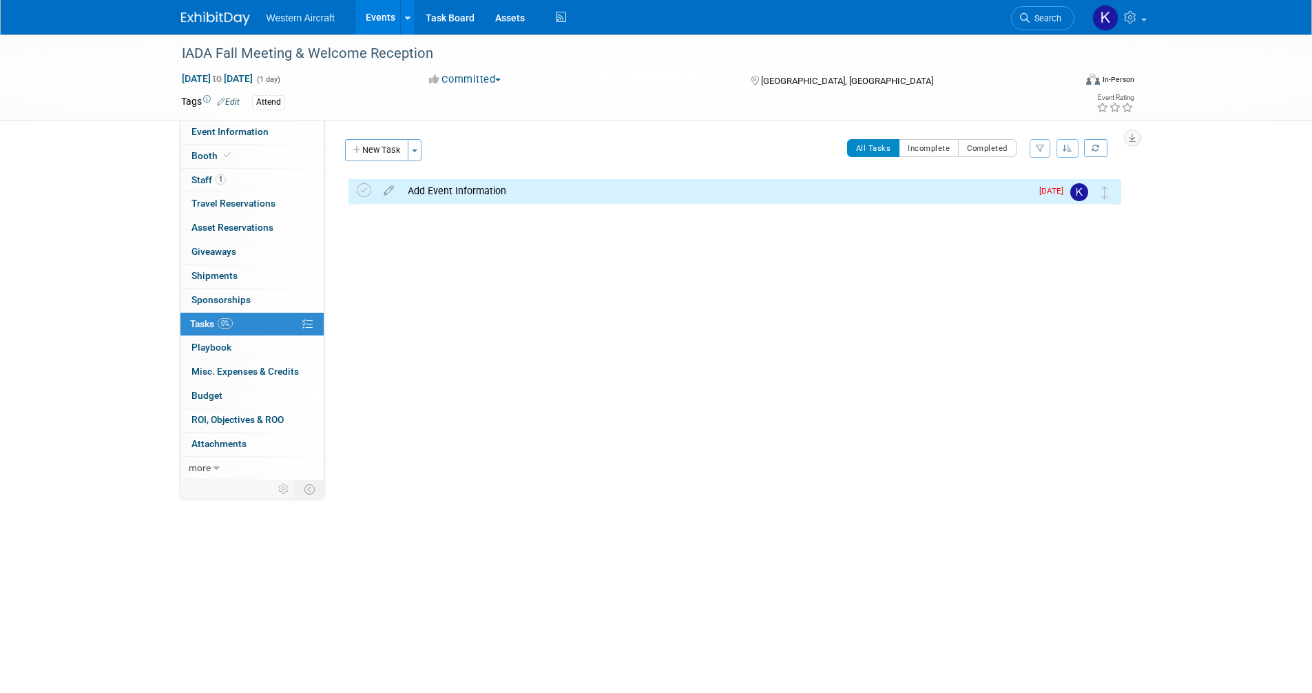
click at [362, 184] on icon at bounding box center [364, 190] width 14 height 14
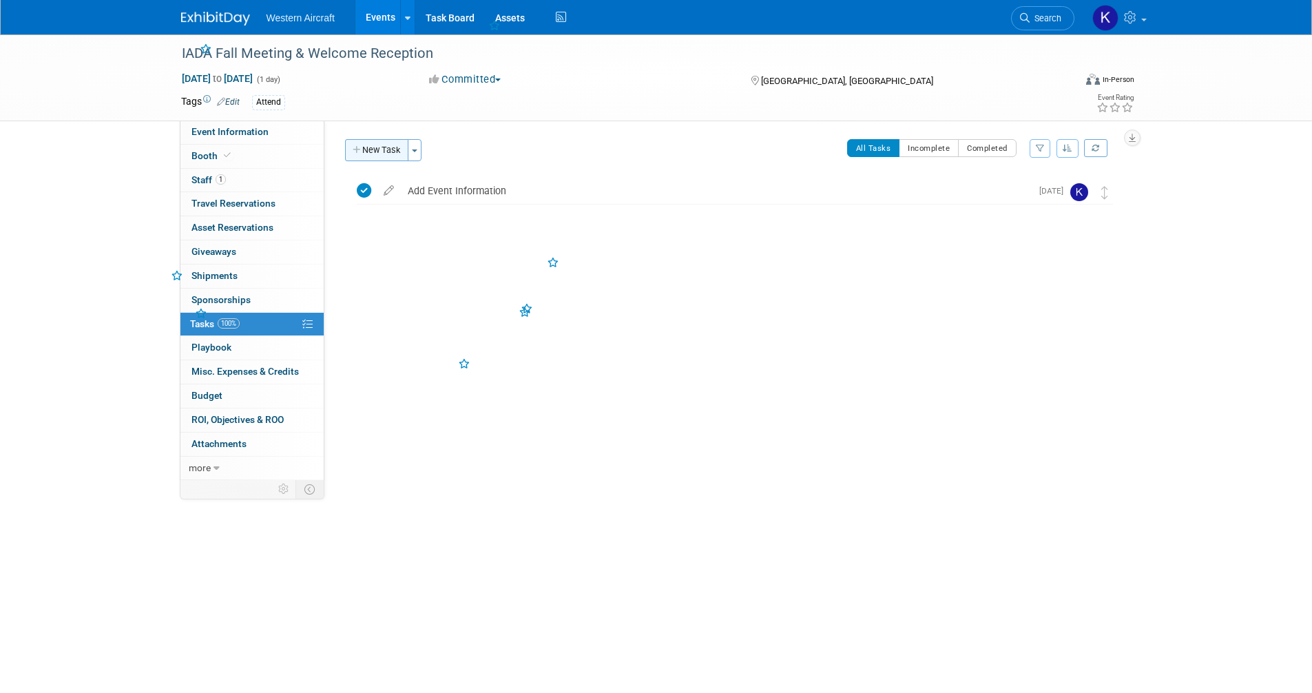
click at [370, 149] on button "New Task" at bounding box center [376, 150] width 63 height 22
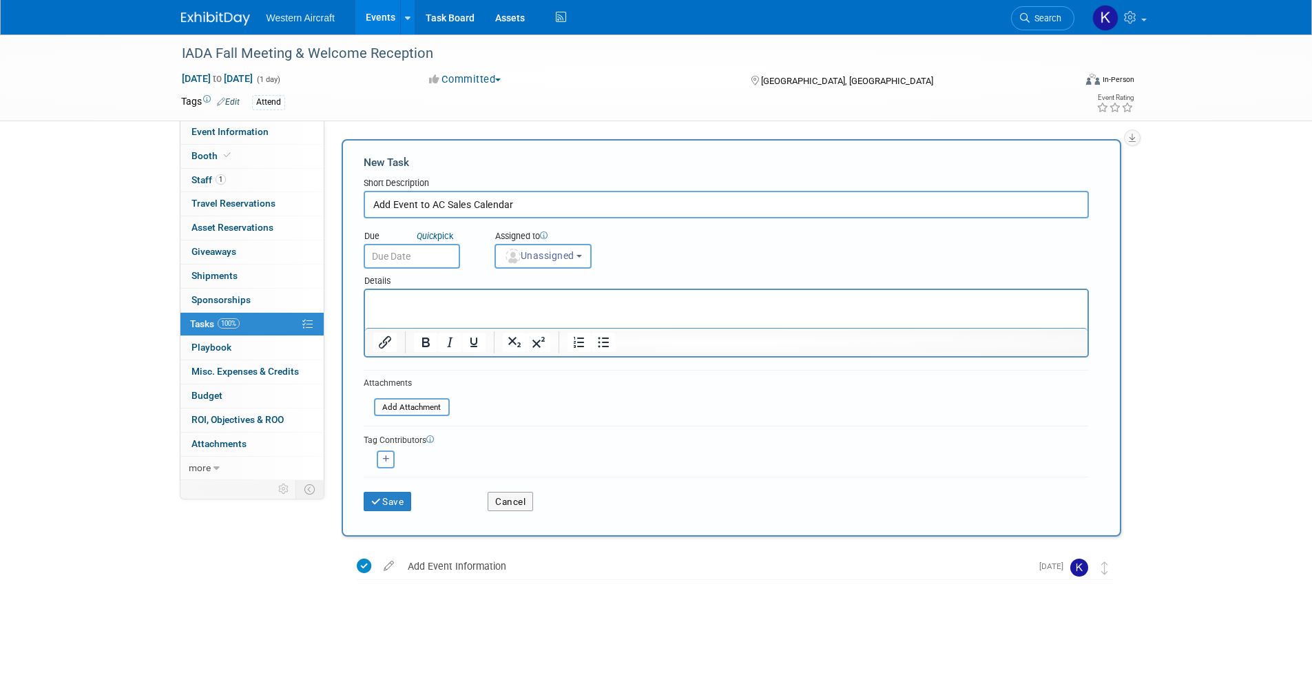
type input "Add Event to AC Sales Calendar"
click at [399, 260] on input "text" at bounding box center [412, 256] width 96 height 25
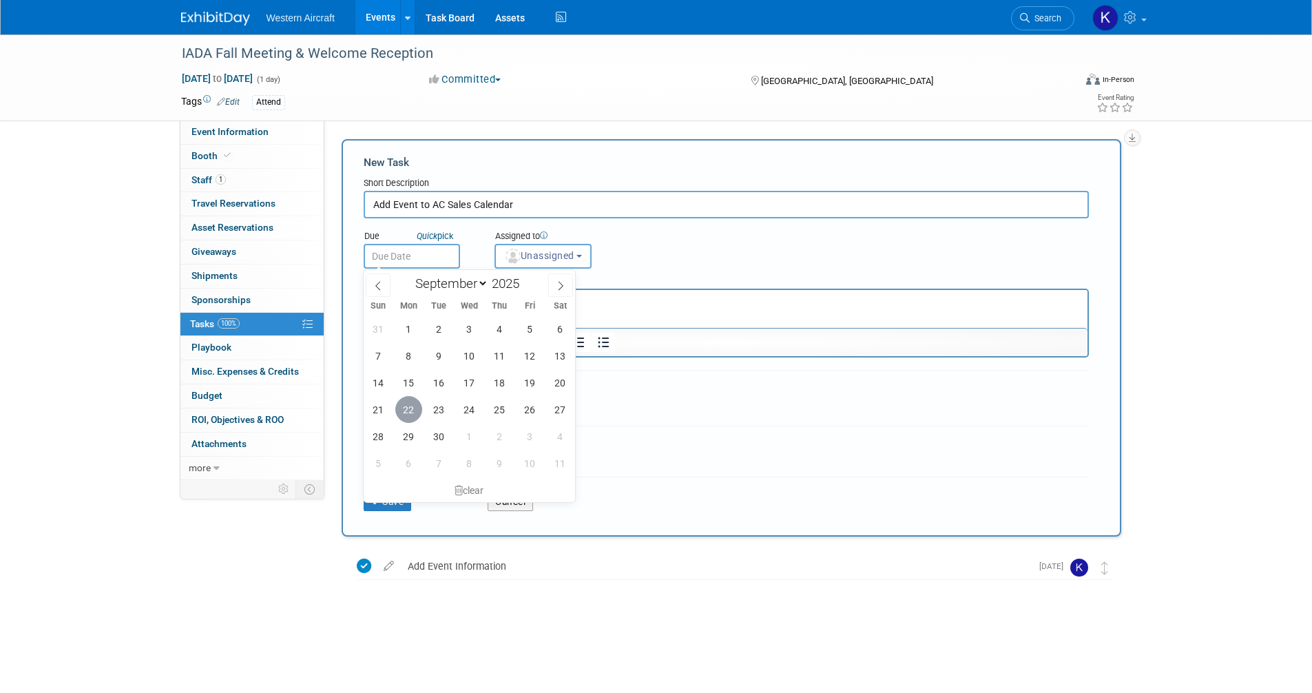
click at [403, 408] on span "22" at bounding box center [408, 409] width 27 height 27
type input "[DATE]"
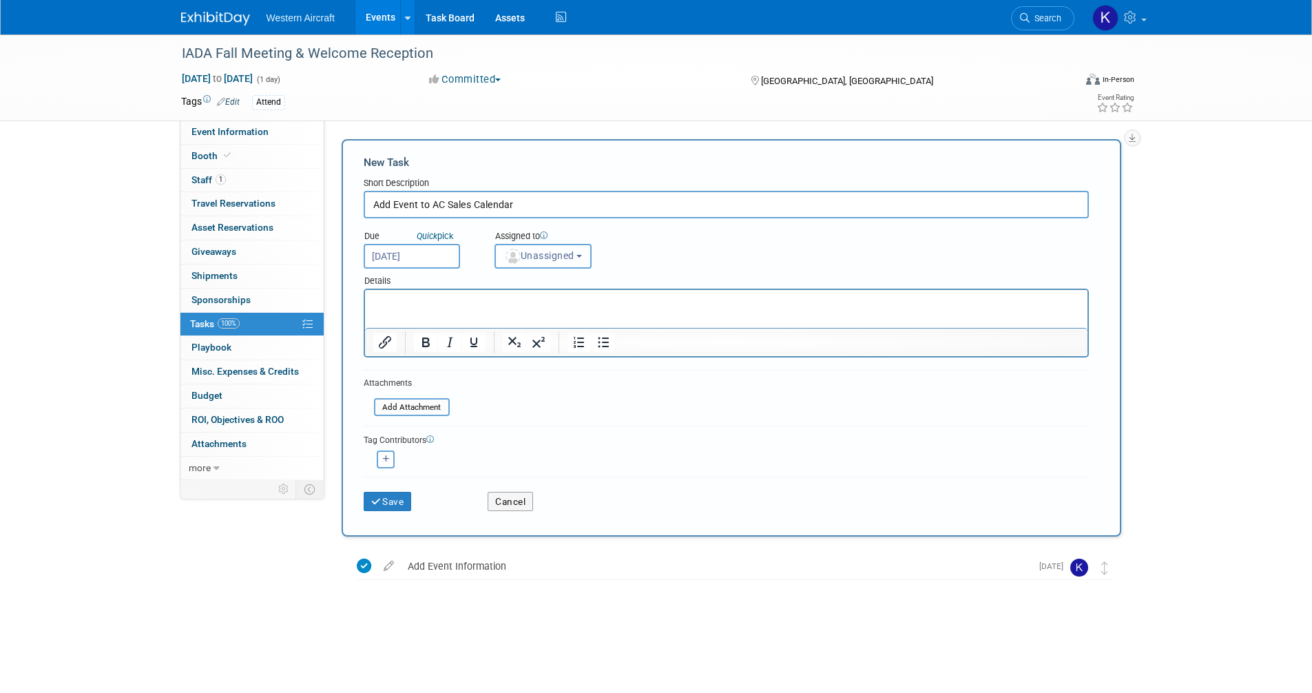
click at [547, 251] on span "Unassigned" at bounding box center [539, 255] width 70 height 11
click at [557, 320] on label "Kindra Mahler (me)" at bounding box center [561, 315] width 119 height 22
click at [497, 318] on input "Kindra Mahler (me)" at bounding box center [492, 313] width 9 height 9
select select "12536384-bbc3-4cec-9ed9-1383d243a388"
click at [379, 503] on icon "submit" at bounding box center [377, 502] width 12 height 10
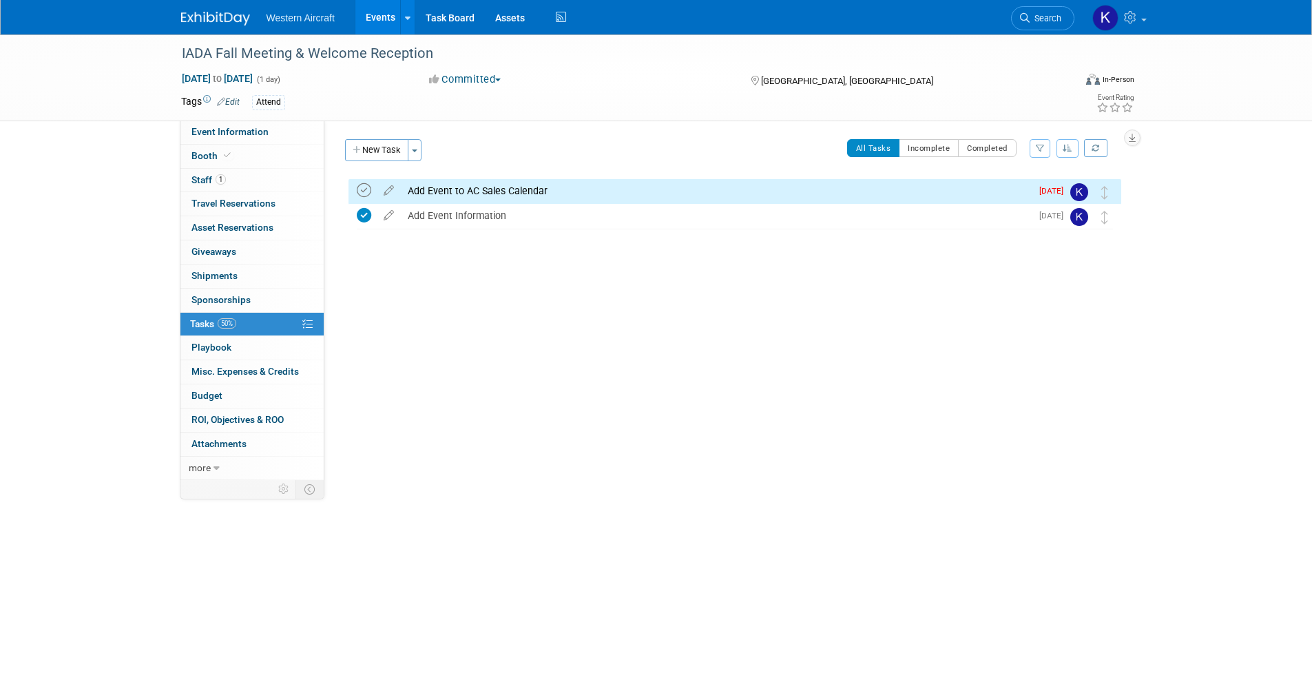
click at [364, 190] on icon at bounding box center [364, 190] width 14 height 14
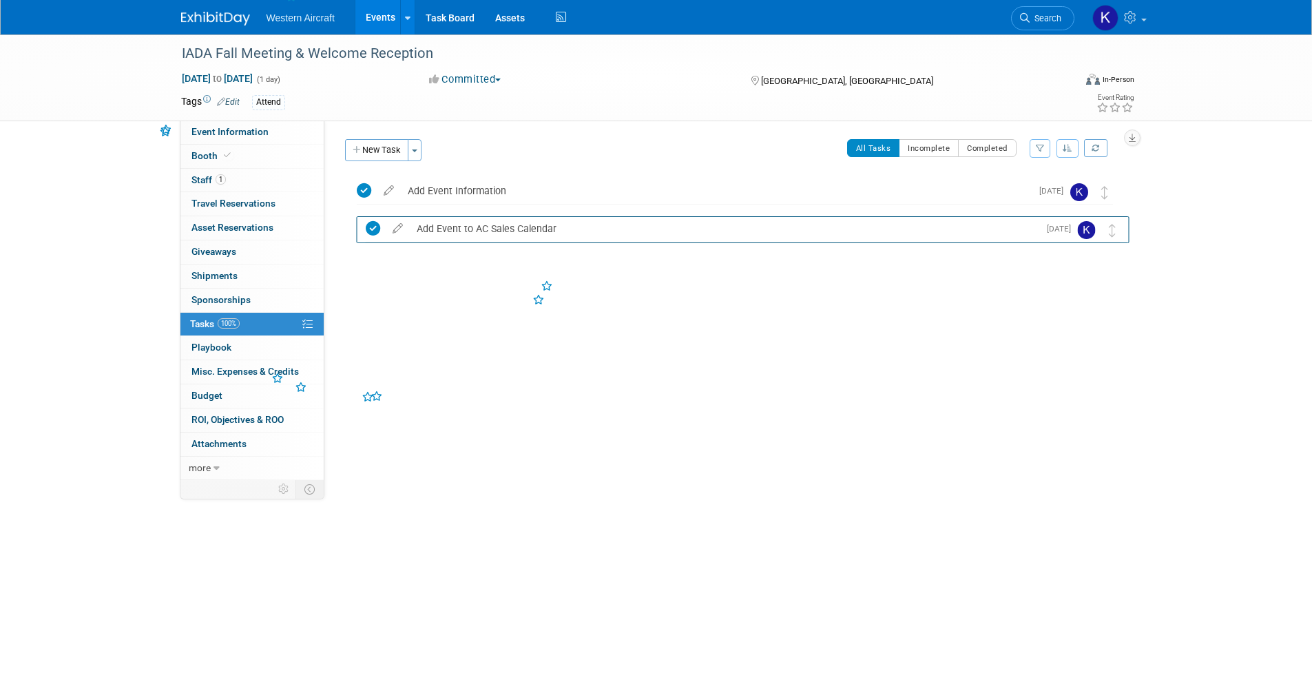
drag, startPoint x: 1102, startPoint y: 191, endPoint x: 1109, endPoint y: 228, distance: 37.9
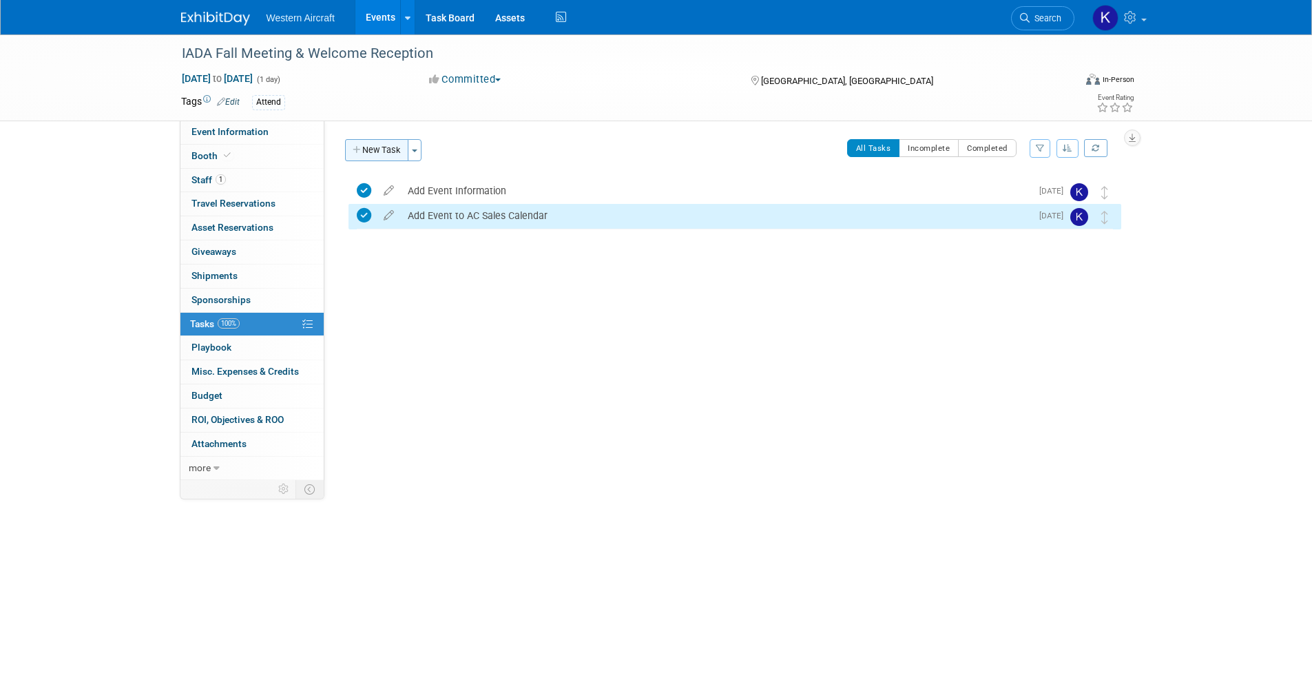
click at [383, 145] on button "New Task" at bounding box center [376, 150] width 63 height 22
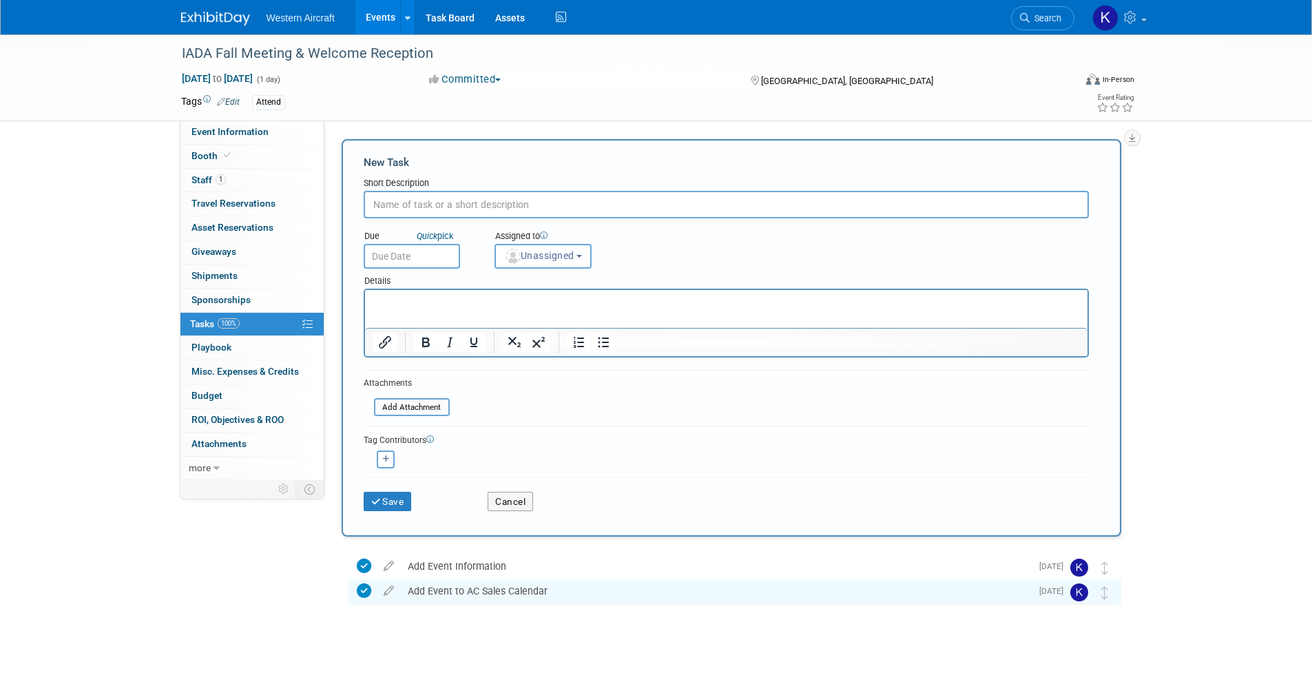
click at [401, 204] on input "text" at bounding box center [726, 205] width 725 height 28
type input "Confirm Sponsorship/Donation"
click at [404, 255] on input "text" at bounding box center [412, 256] width 96 height 25
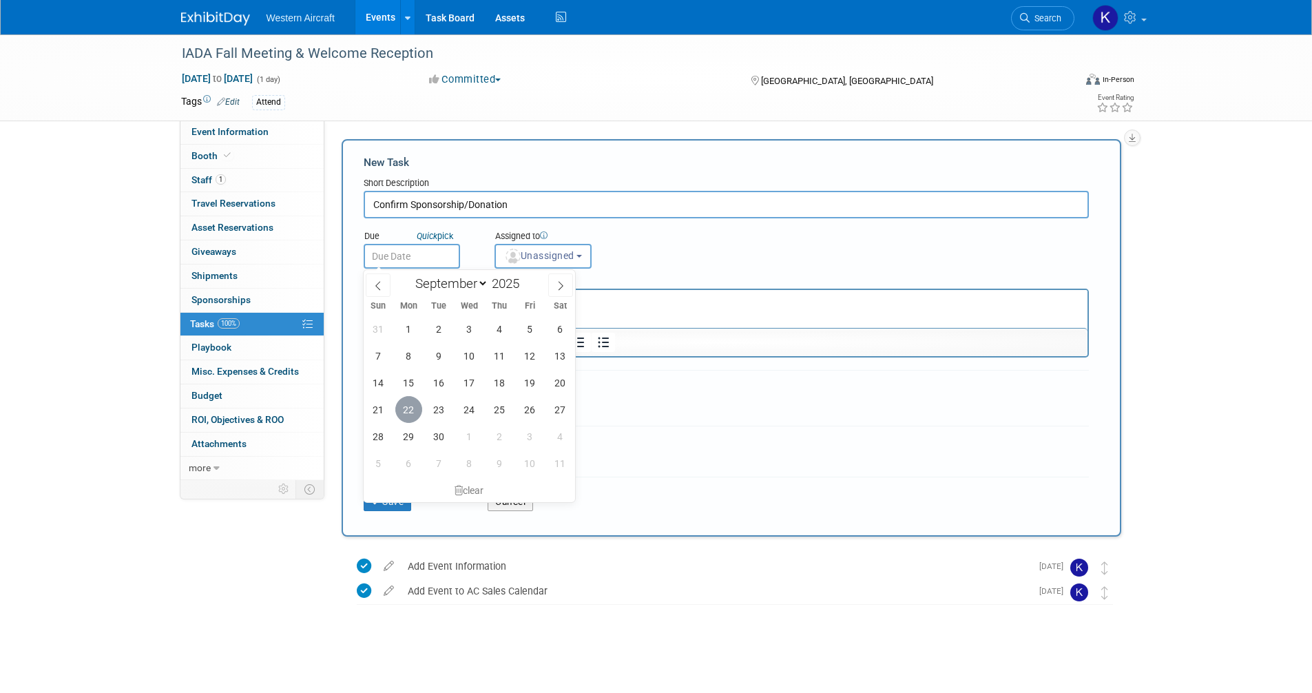
click at [406, 403] on span "22" at bounding box center [408, 409] width 27 height 27
type input "[DATE]"
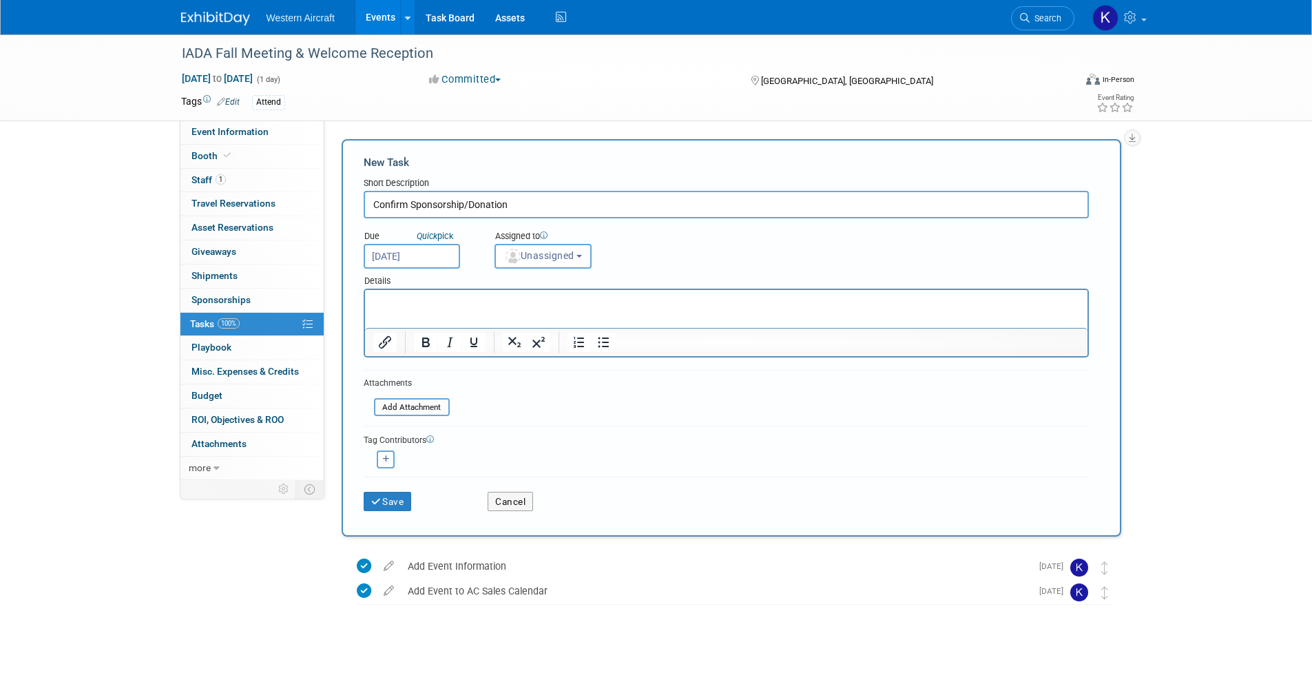
click at [0, 0] on div "January February March April May June July August September October November De…" at bounding box center [0, 0] width 0 height 0
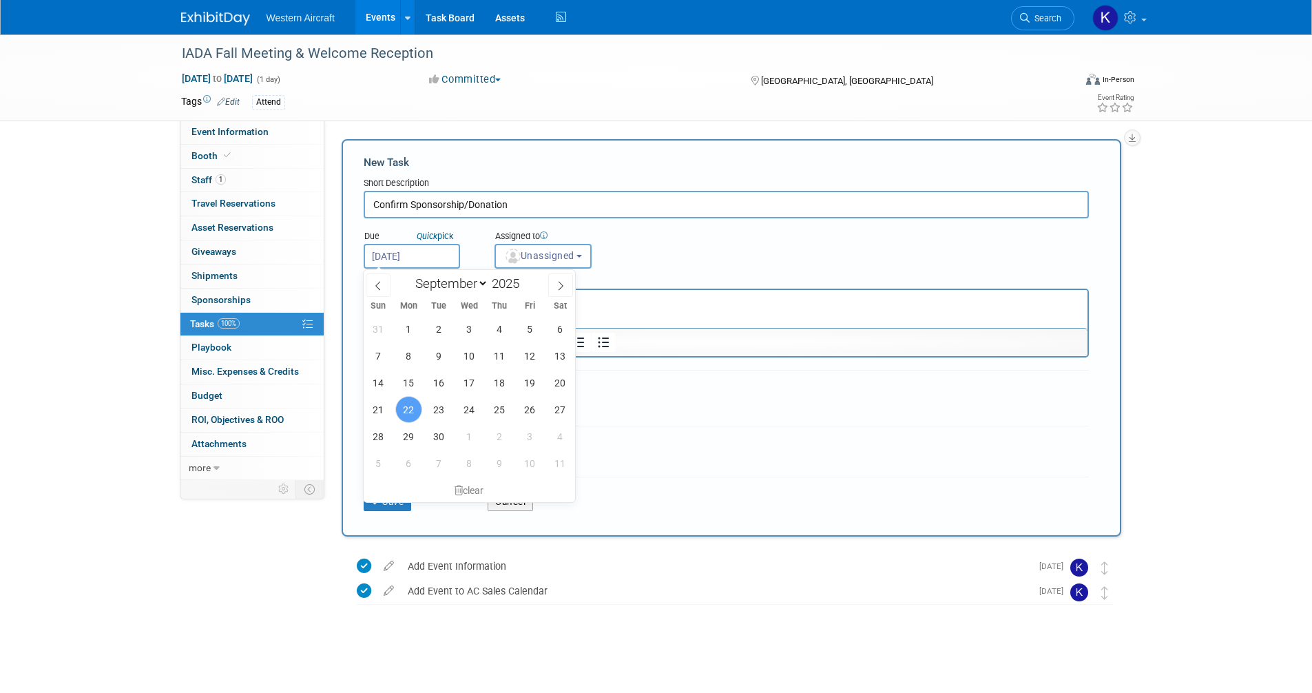
click at [683, 262] on div "Due Quick pick Sep 22, 2025 Assigned to <img src="https://www.exhibitday.com/Im…" at bounding box center [726, 243] width 746 height 50
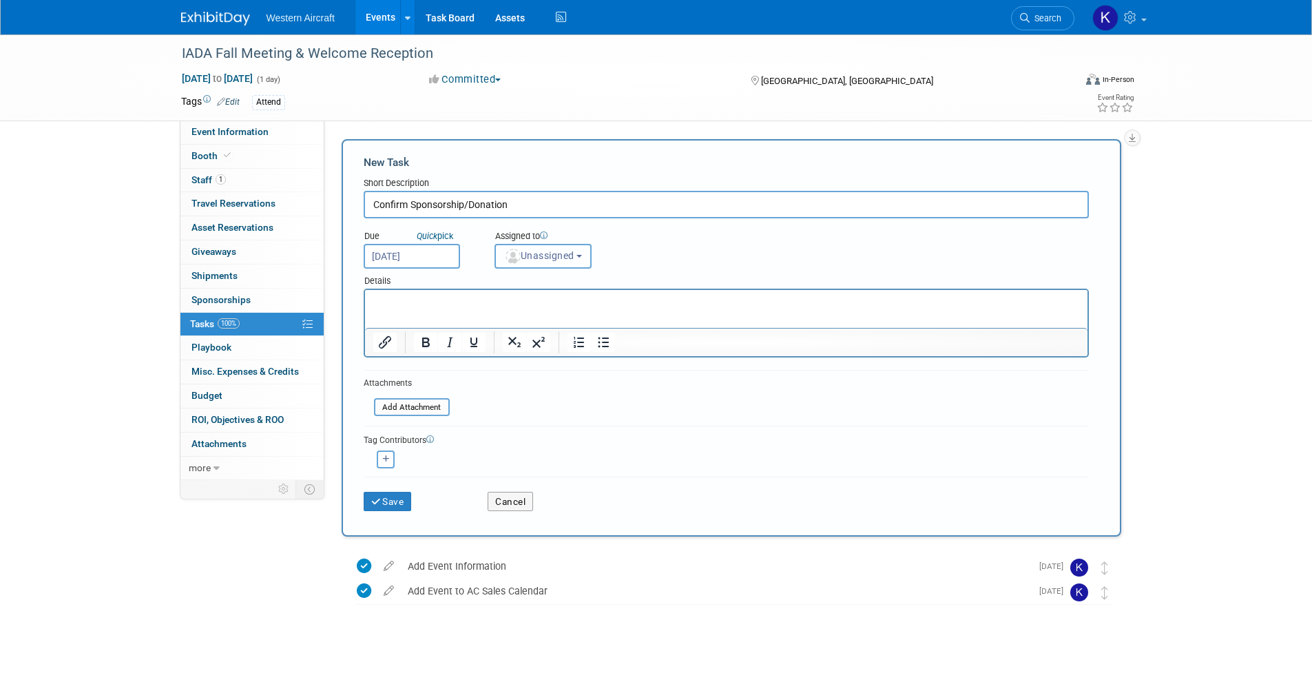
click at [562, 256] on span "Unassigned" at bounding box center [539, 255] width 70 height 11
click at [560, 316] on label "Kindra Mahler (me)" at bounding box center [561, 315] width 119 height 22
click at [497, 316] on input "Kindra Mahler (me)" at bounding box center [492, 313] width 9 height 9
select select "12536384-bbc3-4cec-9ed9-1383d243a388"
click at [421, 304] on p "Rich Text Area. Press ALT-0 for help." at bounding box center [725, 302] width 706 height 14
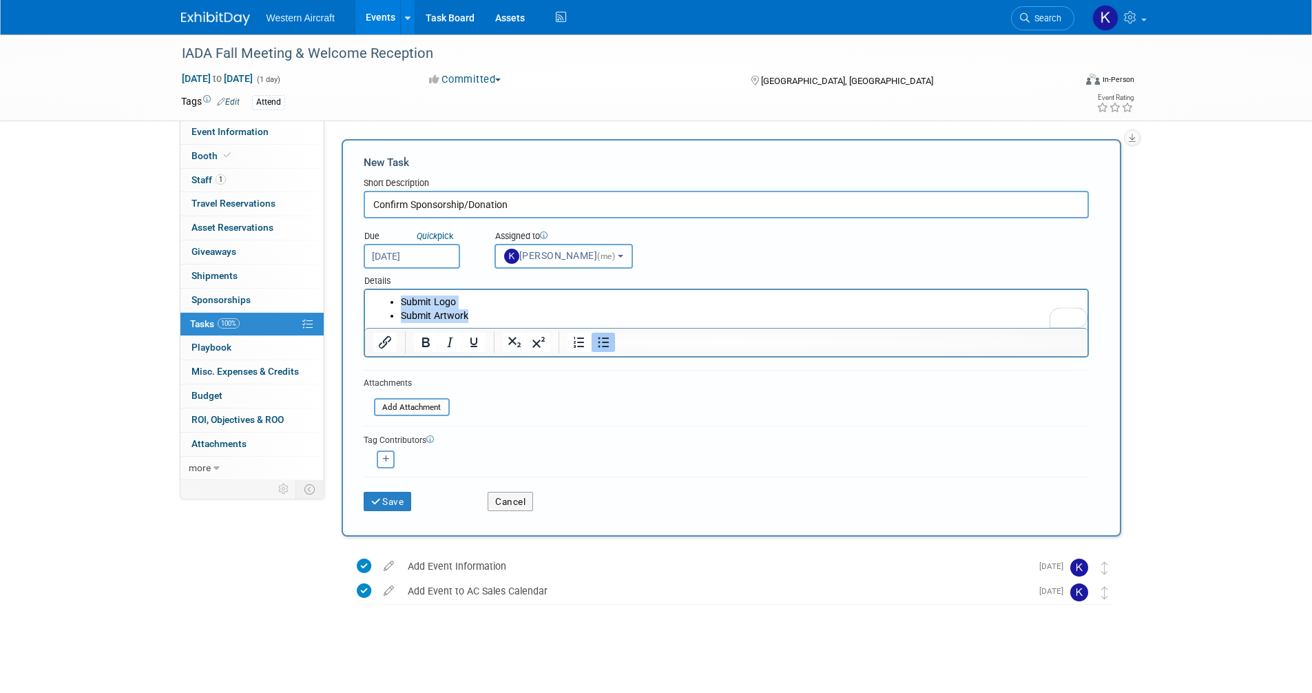
drag, startPoint x: 485, startPoint y: 320, endPoint x: 362, endPoint y: 296, distance: 124.9
click at [364, 296] on html "Submit Logo Submit Artwork" at bounding box center [725, 306] width 722 height 33
click at [407, 501] on button "Save" at bounding box center [388, 501] width 48 height 19
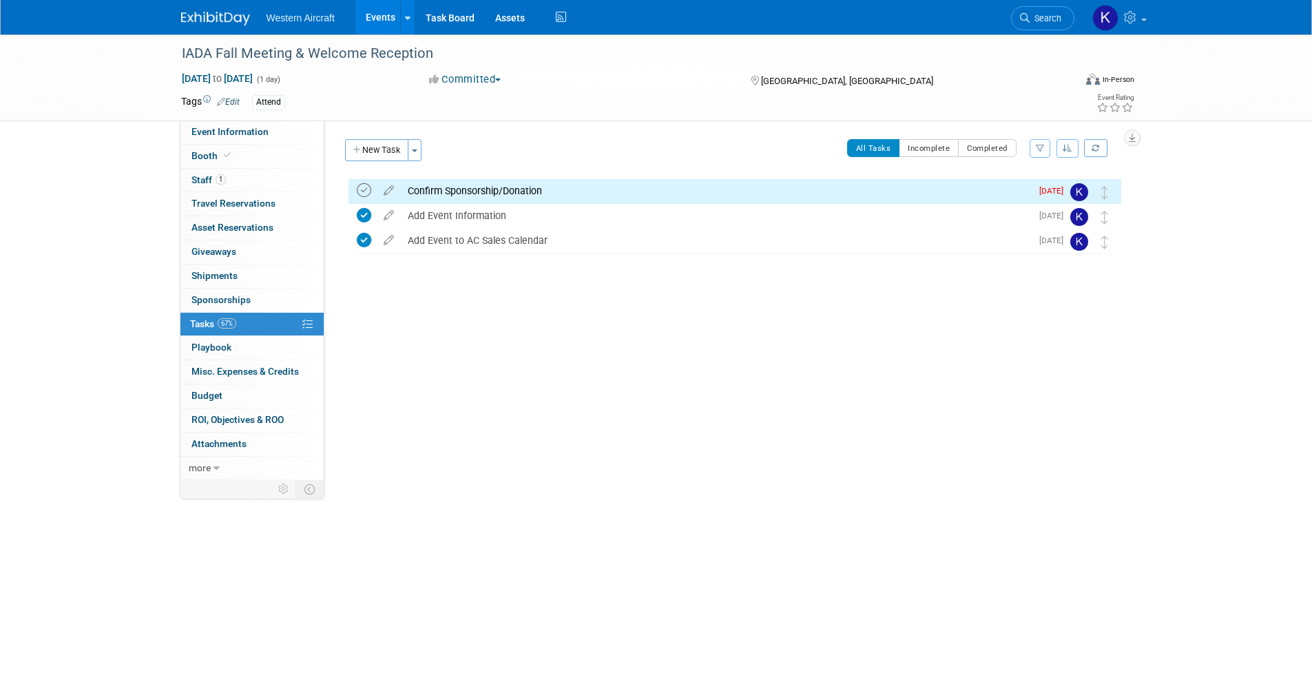
click at [360, 188] on icon at bounding box center [364, 190] width 14 height 14
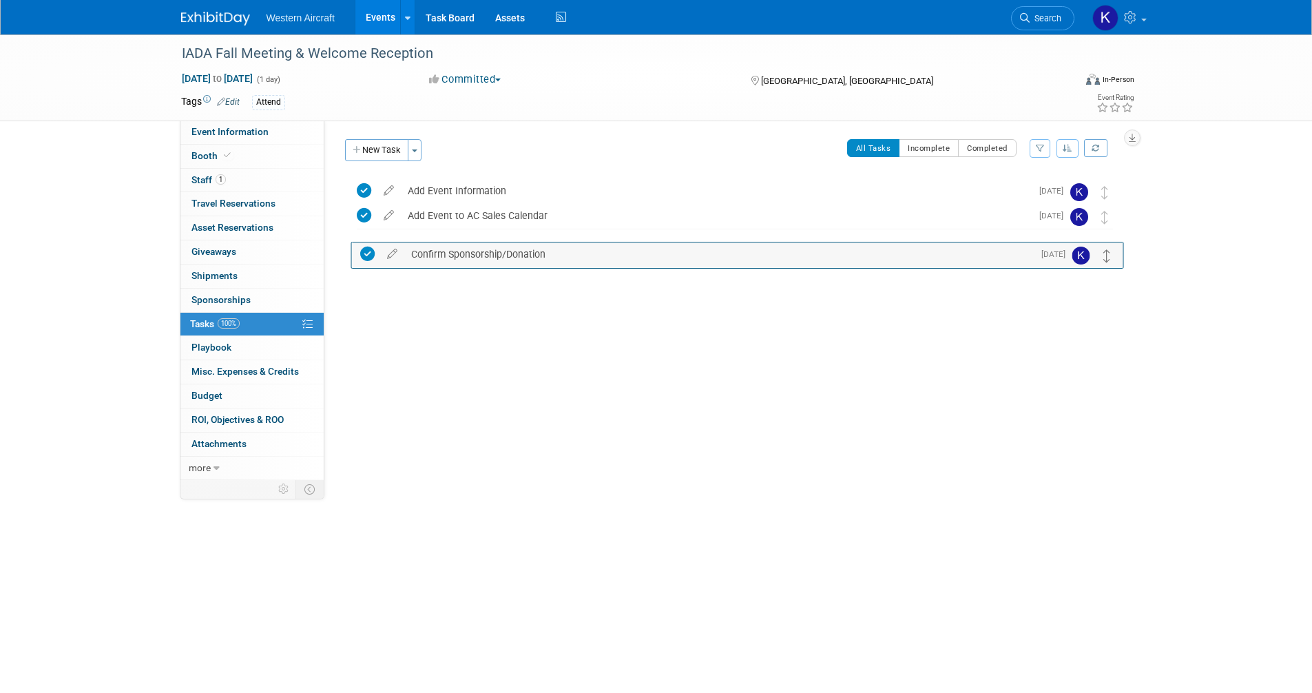
drag, startPoint x: 1104, startPoint y: 189, endPoint x: 1107, endPoint y: 251, distance: 62.7
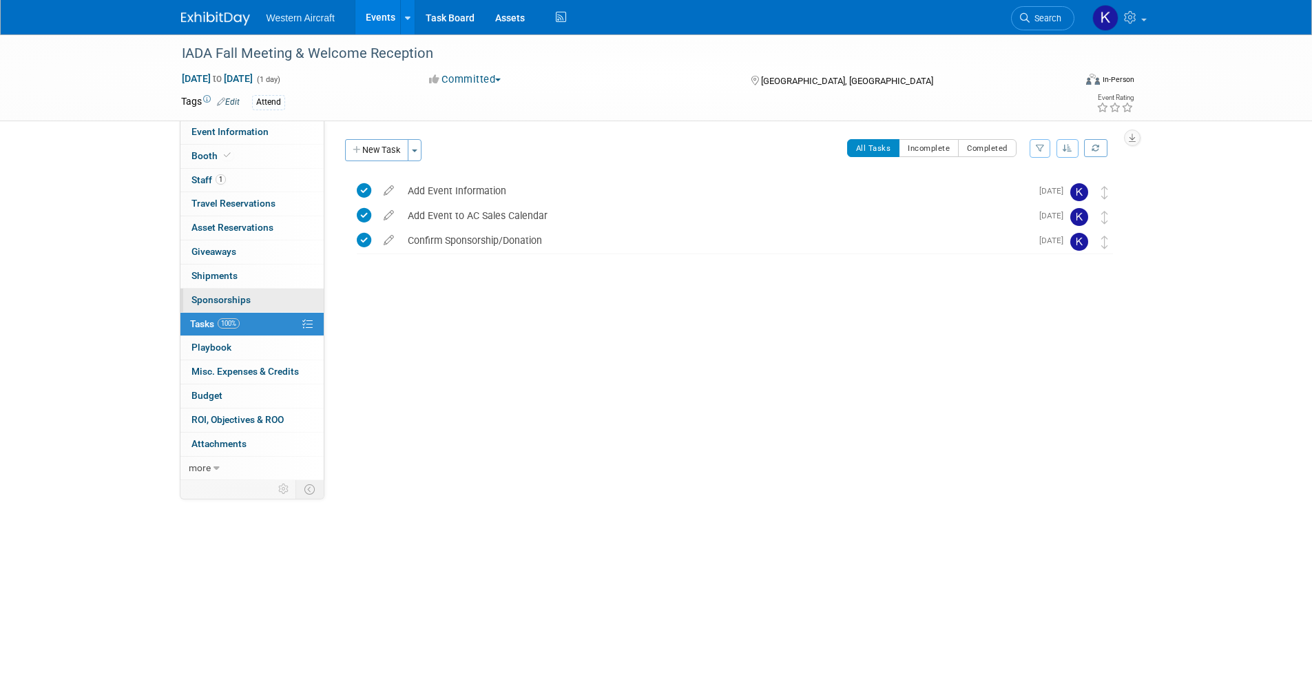
click at [243, 301] on span "Sponsorships 0" at bounding box center [220, 299] width 59 height 11
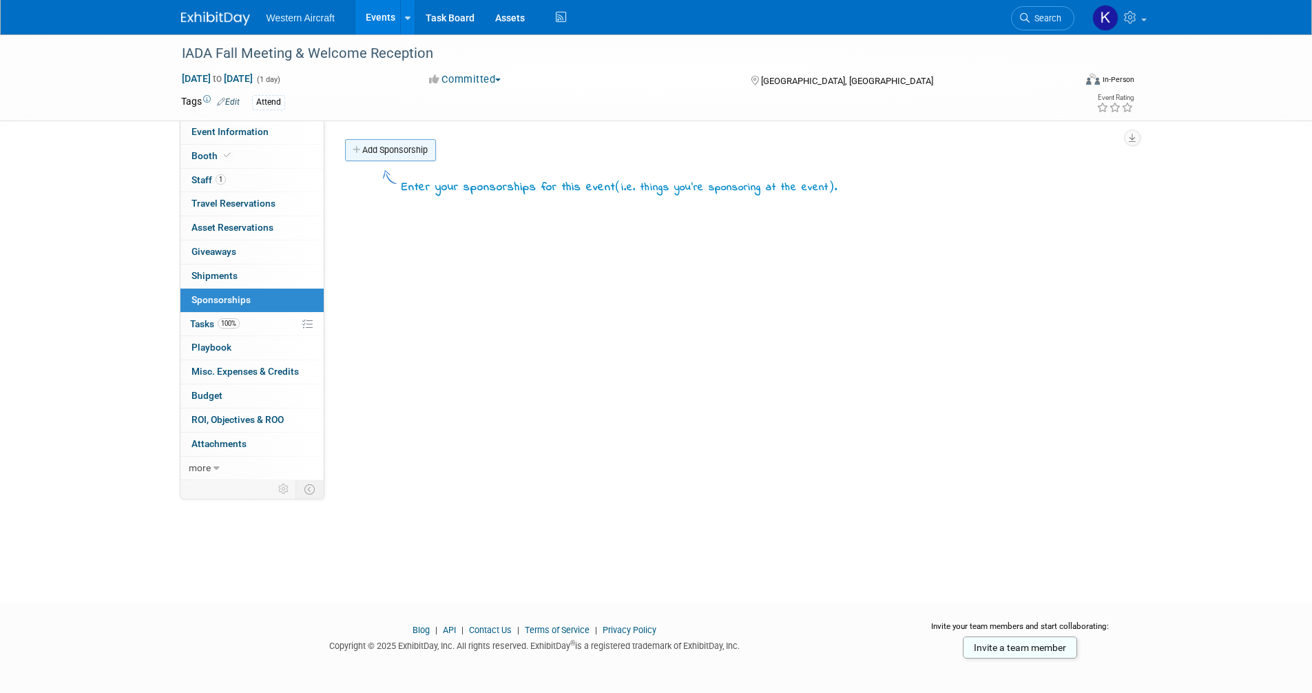
click at [387, 149] on link "Add Sponsorship" at bounding box center [390, 150] width 91 height 22
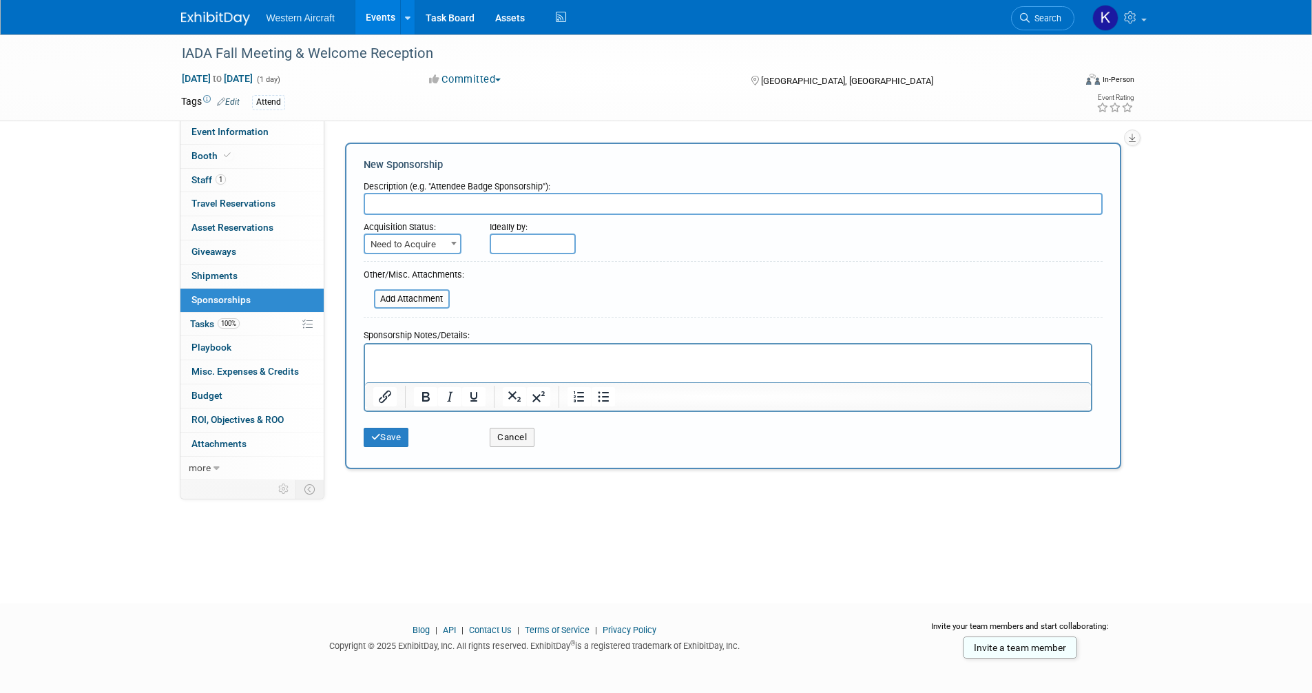
click at [392, 208] on input "text" at bounding box center [733, 204] width 739 height 22
type input "Silver Sponsorship | AM Coffee Break"
click at [388, 252] on span "Need to Acquire" at bounding box center [412, 244] width 95 height 19
select select "2"
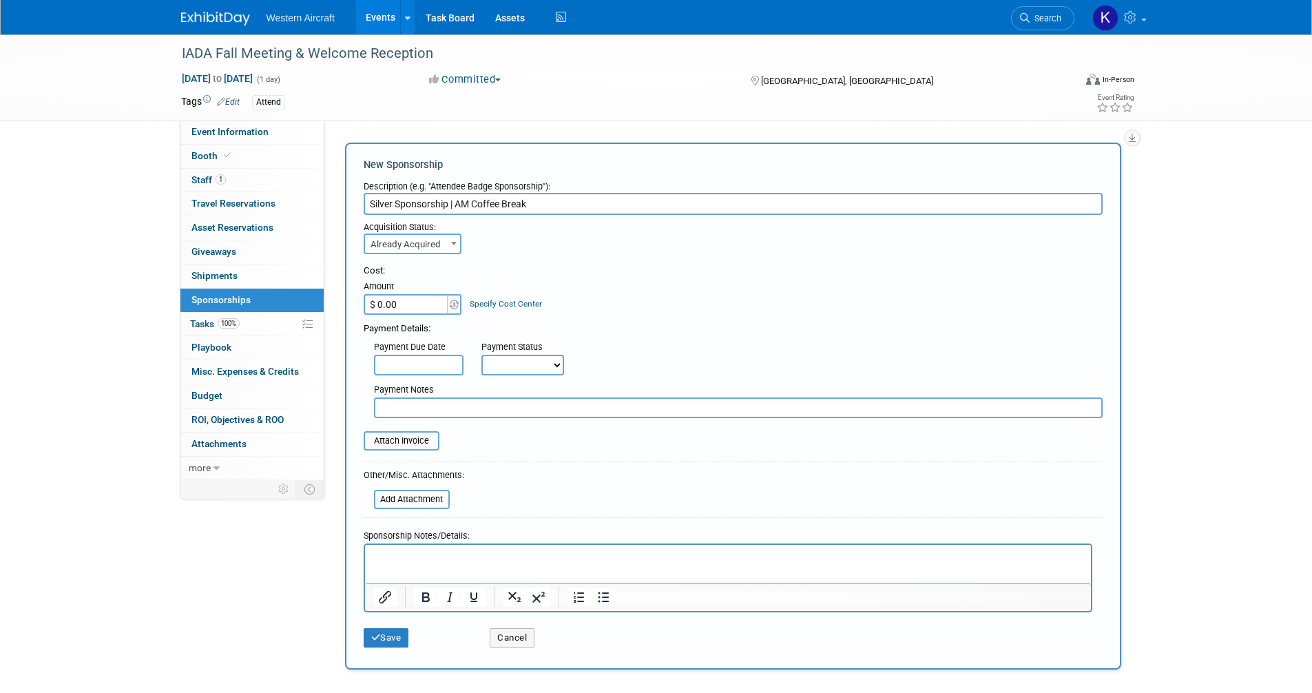
click at [412, 300] on input "$ 0.00" at bounding box center [407, 304] width 86 height 21
type input "$ 2,500.00"
click at [397, 644] on button "Save" at bounding box center [386, 637] width 45 height 19
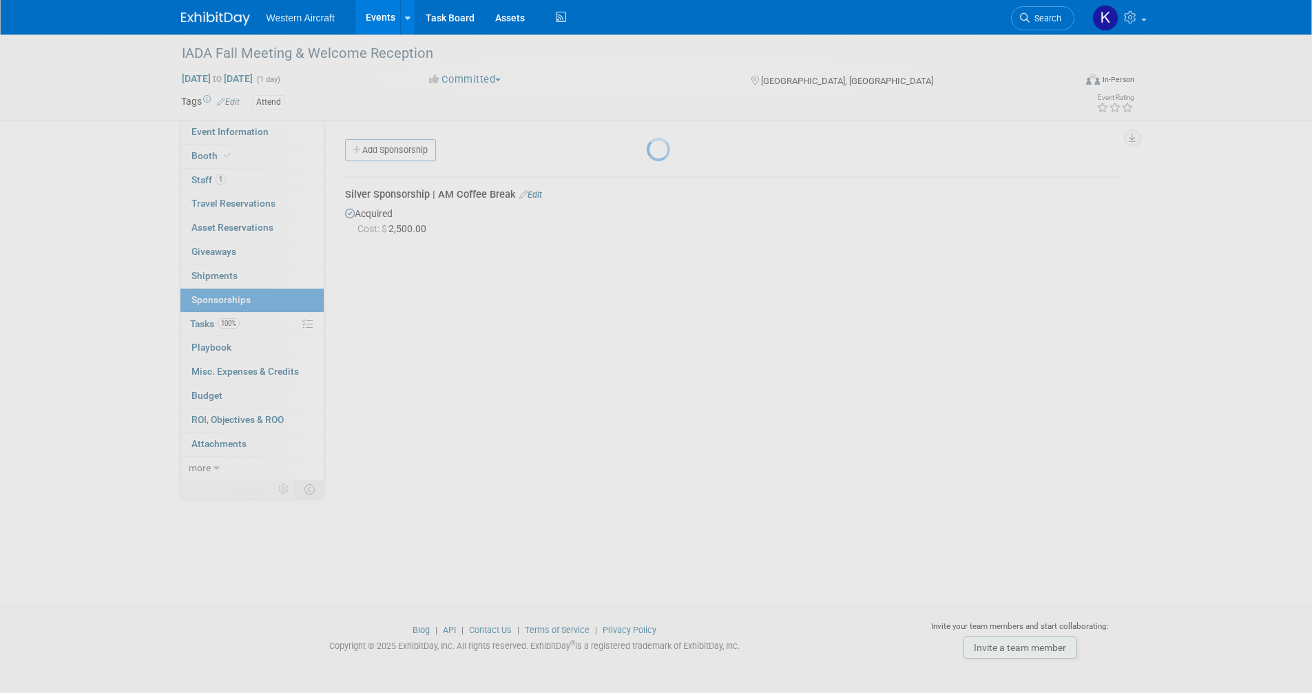
scroll to position [7, 0]
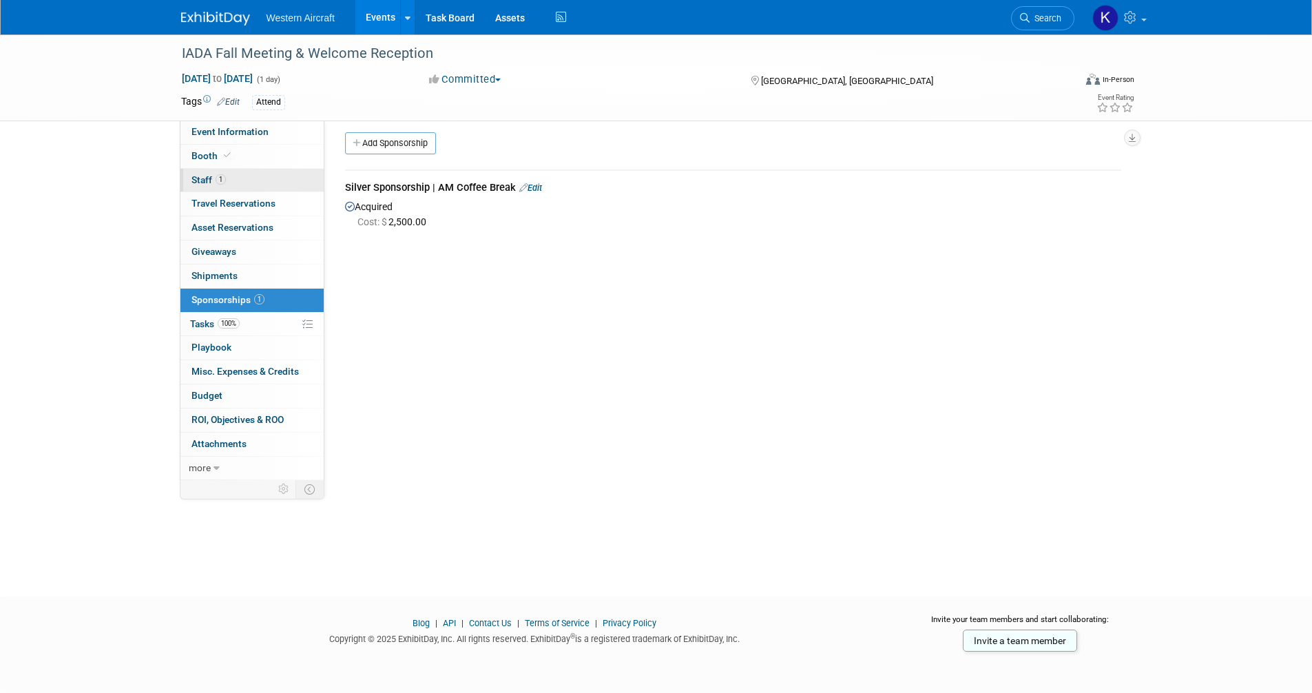
click at [239, 188] on link "1 Staff 1" at bounding box center [251, 180] width 143 height 23
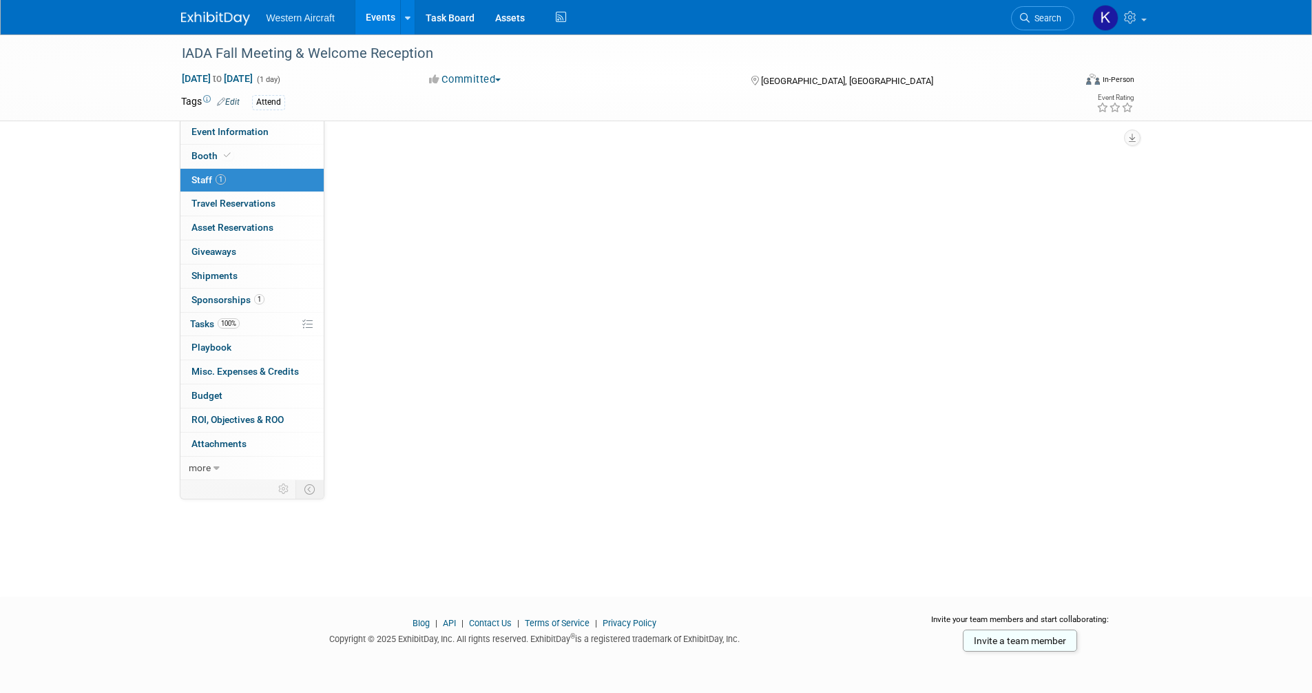
scroll to position [0, 0]
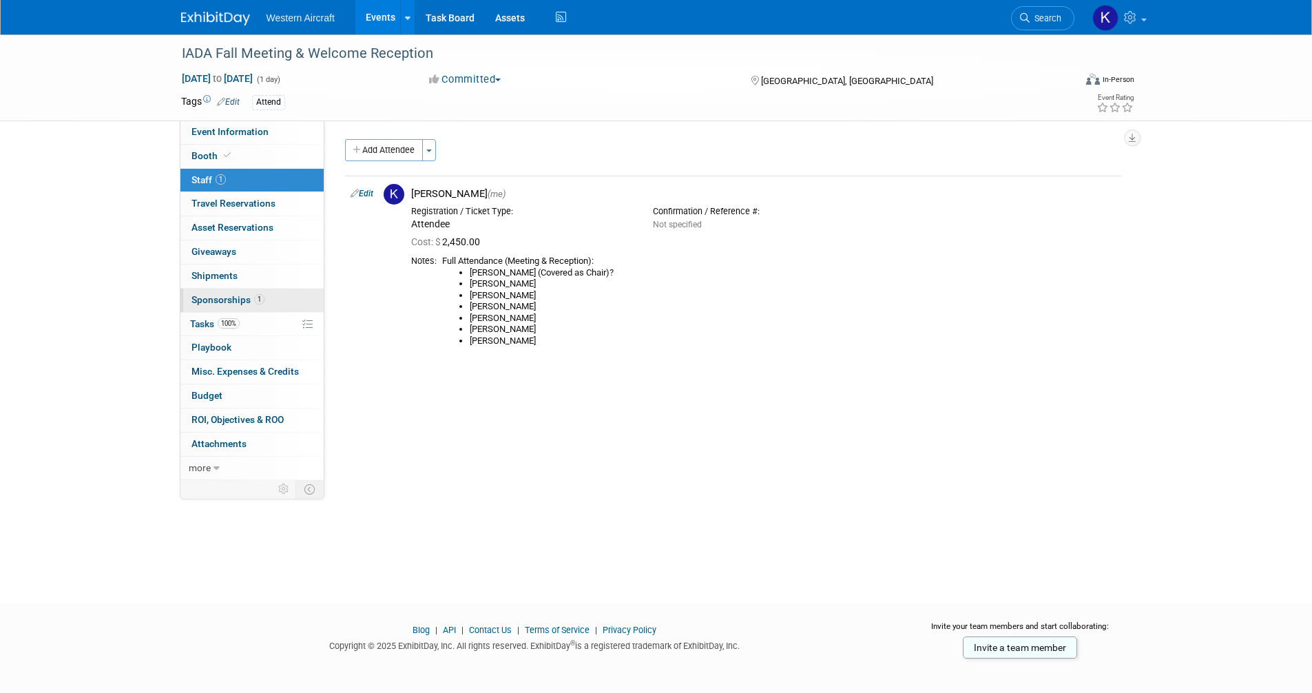
click at [238, 304] on span "Sponsorships 1" at bounding box center [227, 299] width 73 height 11
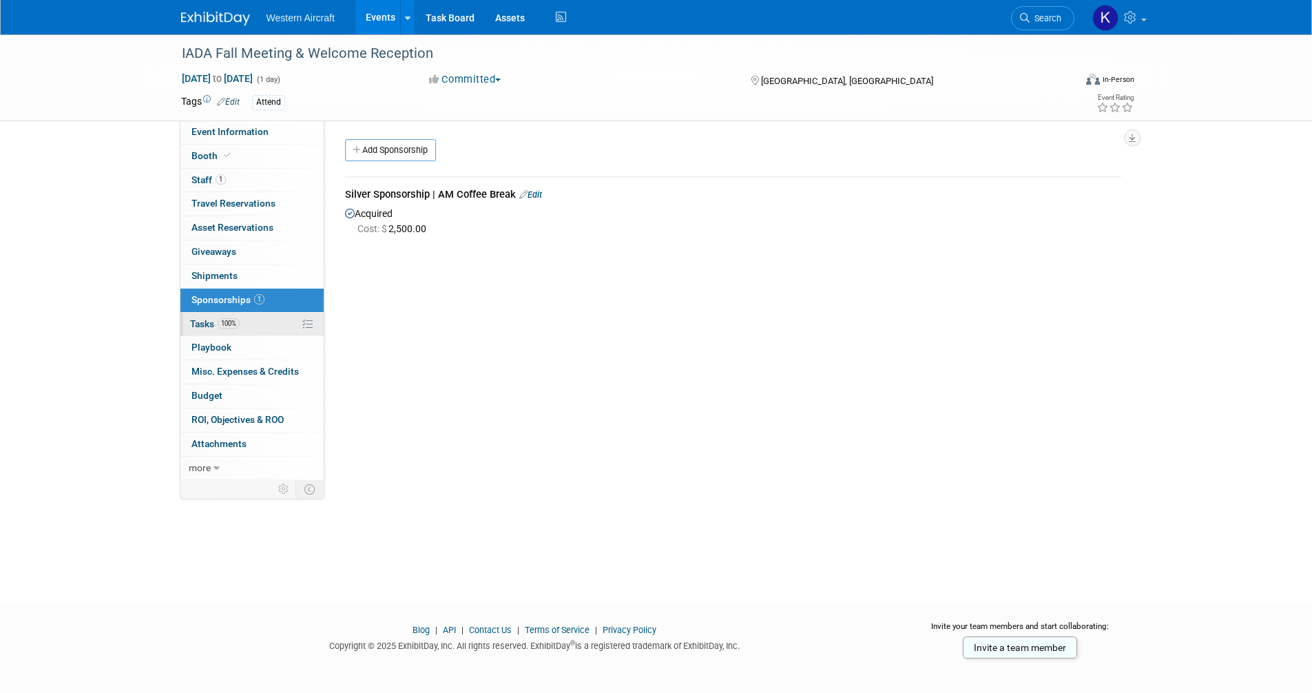
click at [251, 320] on link "100% Tasks 100%" at bounding box center [251, 324] width 143 height 23
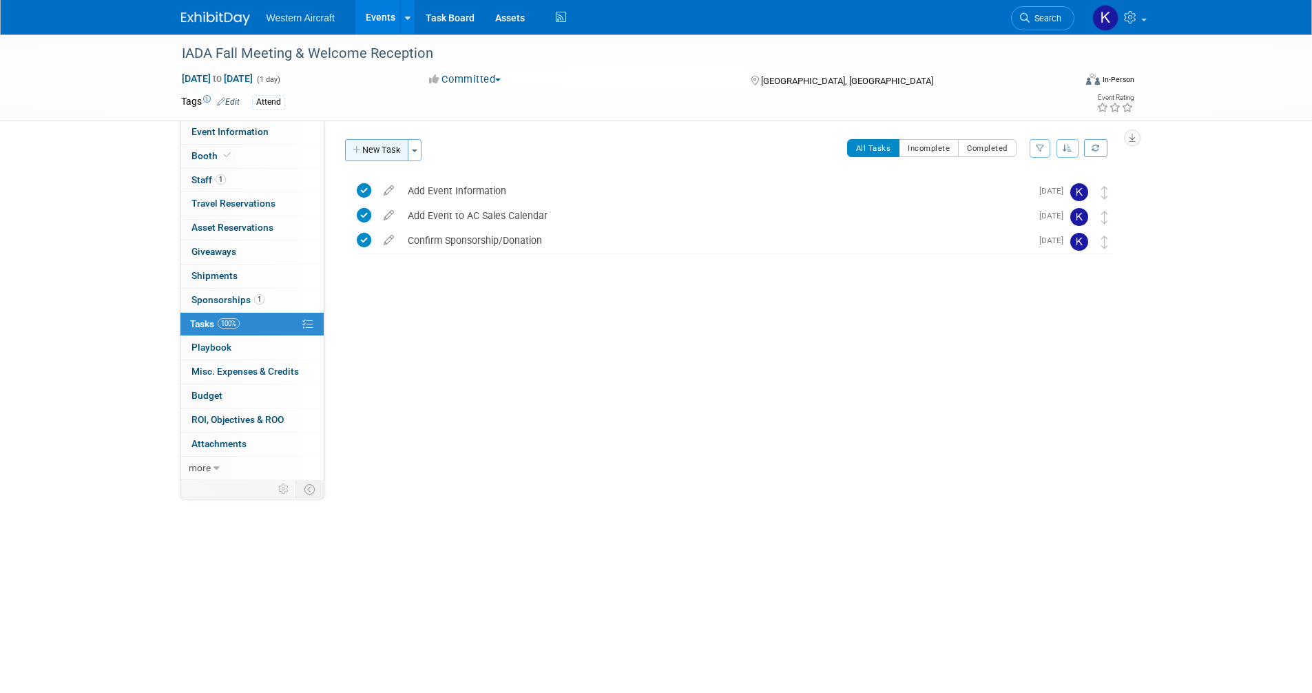
click at [375, 154] on button "New Task" at bounding box center [376, 150] width 63 height 22
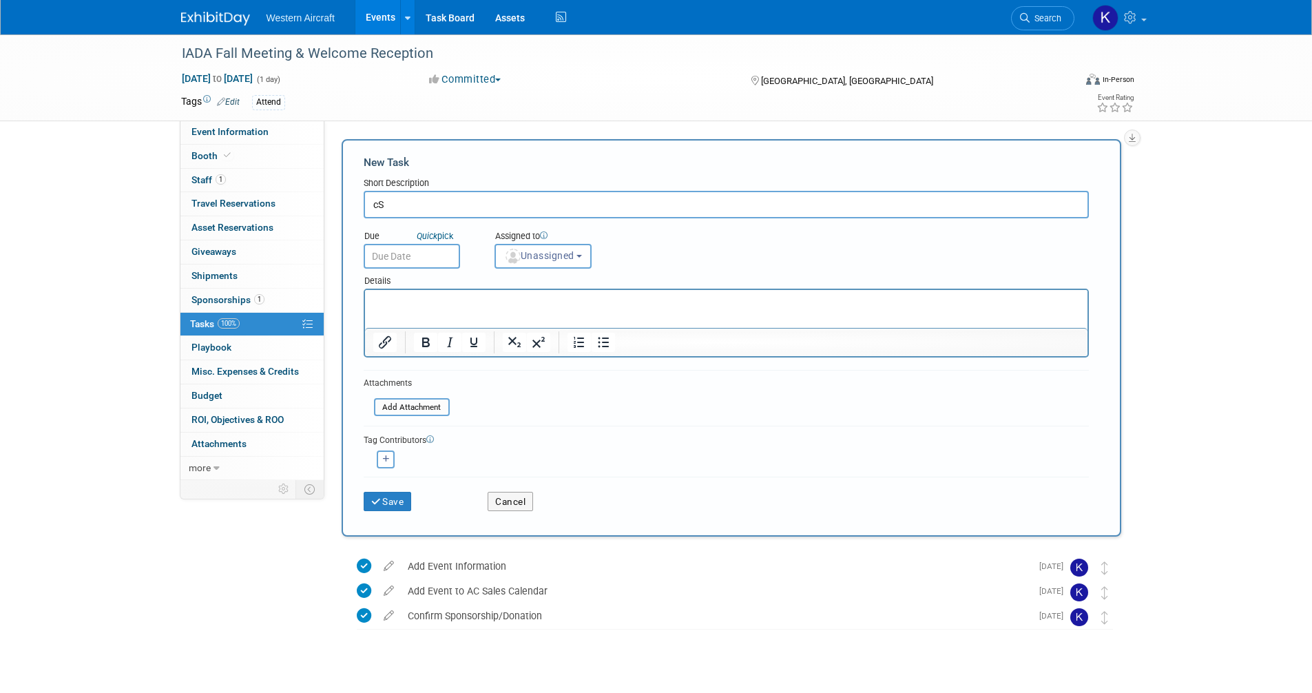
type input "c"
type input "Sponsorship: Submit Logo"
click at [525, 260] on span "Unassigned" at bounding box center [539, 255] width 70 height 11
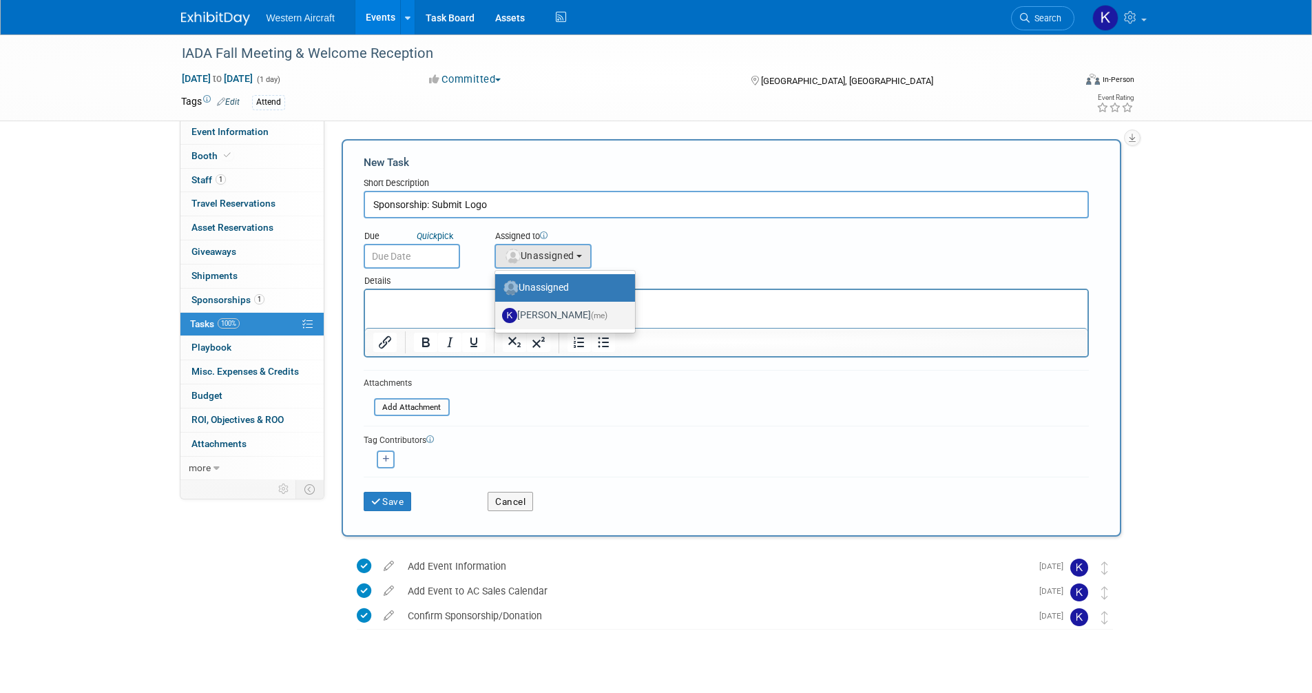
click at [531, 313] on label "Kindra Mahler (me)" at bounding box center [561, 315] width 119 height 22
click at [497, 313] on input "Kindra Mahler (me)" at bounding box center [492, 313] width 9 height 9
select select "12536384-bbc3-4cec-9ed9-1383d243a388"
click at [535, 210] on input "Sponsorship: Submit Logo" at bounding box center [726, 205] width 725 height 28
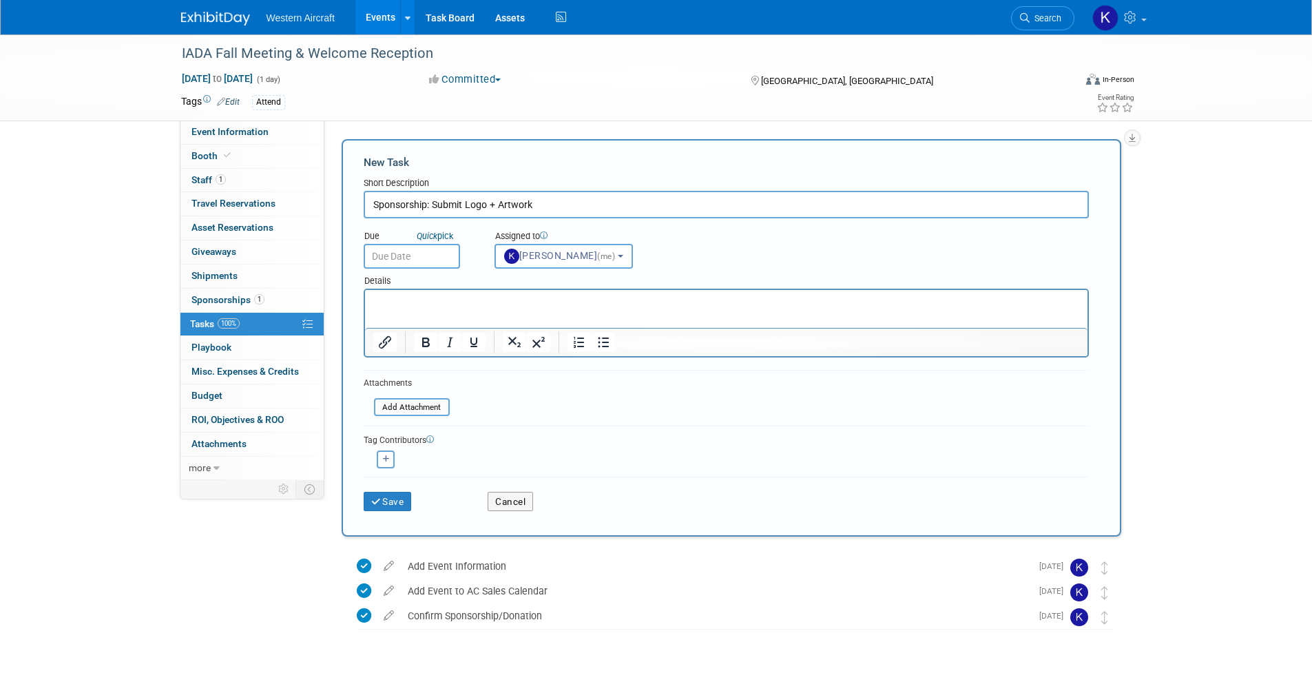
type input "Sponsorship: Submit Logo + Artwork"
click at [590, 205] on input "Sponsorship: Submit Logo + Artwork" at bounding box center [726, 205] width 725 height 28
click at [428, 252] on input "text" at bounding box center [412, 256] width 96 height 25
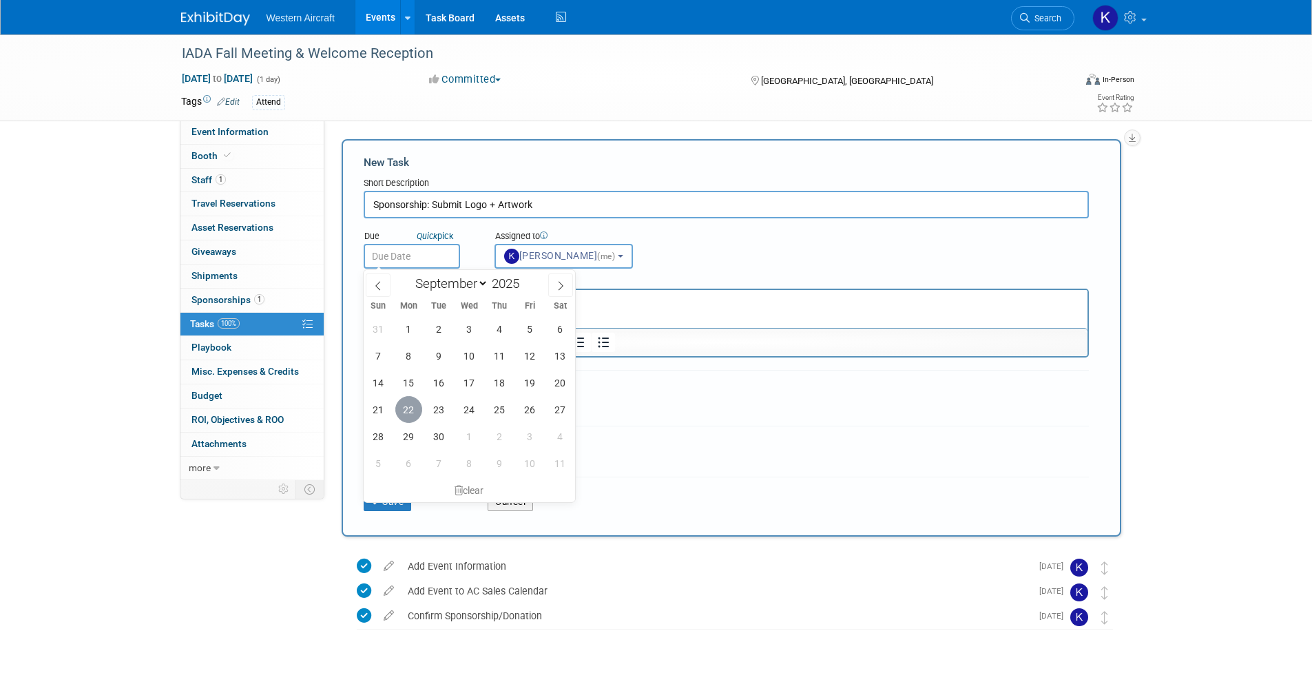
click at [407, 417] on span "22" at bounding box center [408, 409] width 27 height 27
type input "[DATE]"
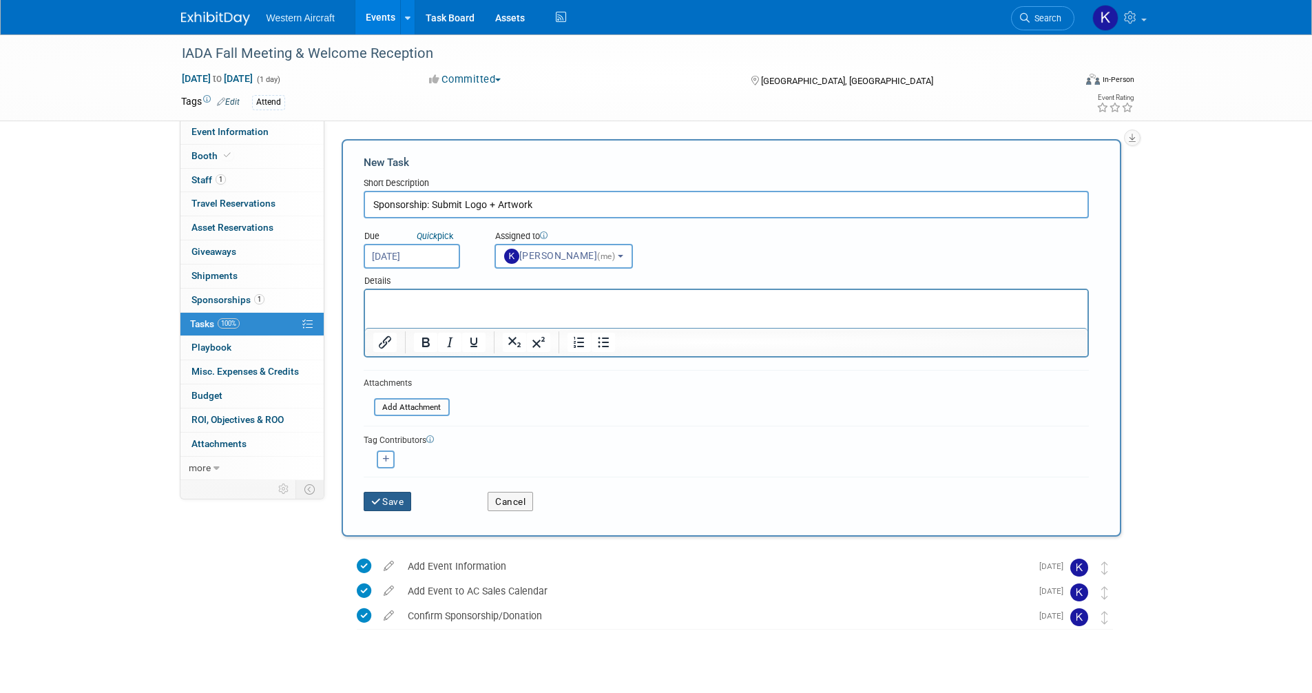
click at [398, 505] on button "Save" at bounding box center [388, 501] width 48 height 19
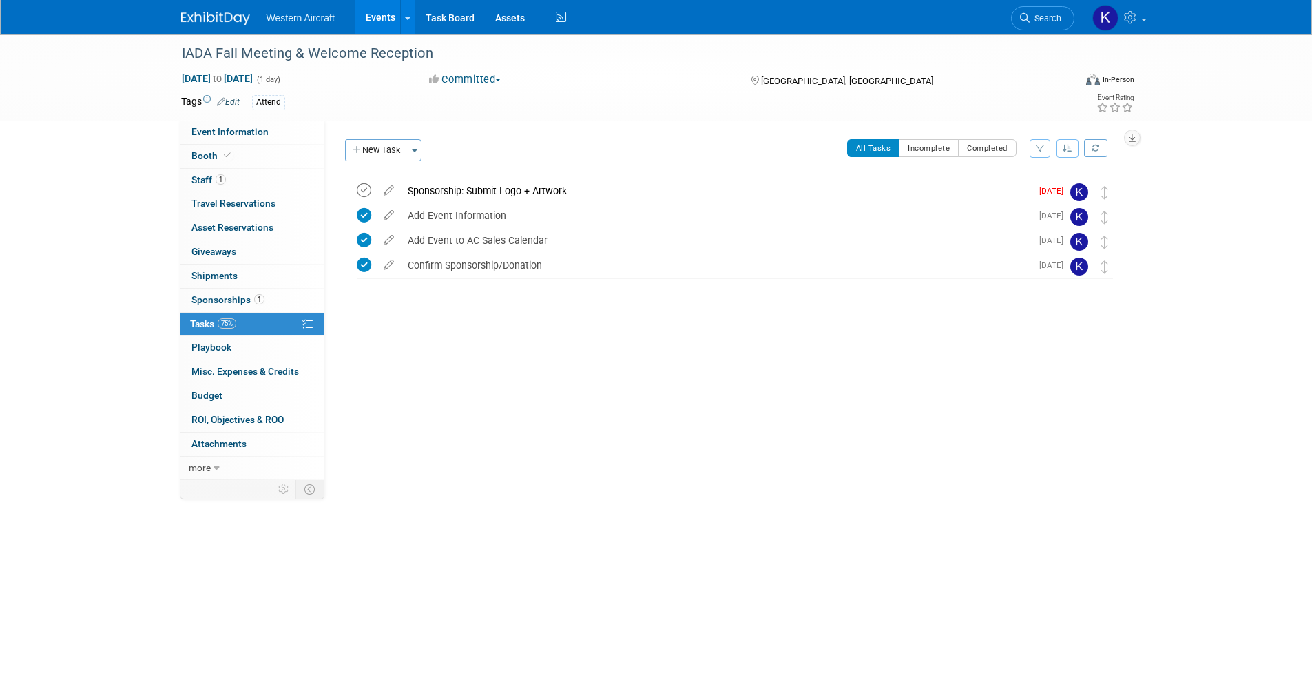
click at [361, 185] on icon at bounding box center [364, 190] width 14 height 14
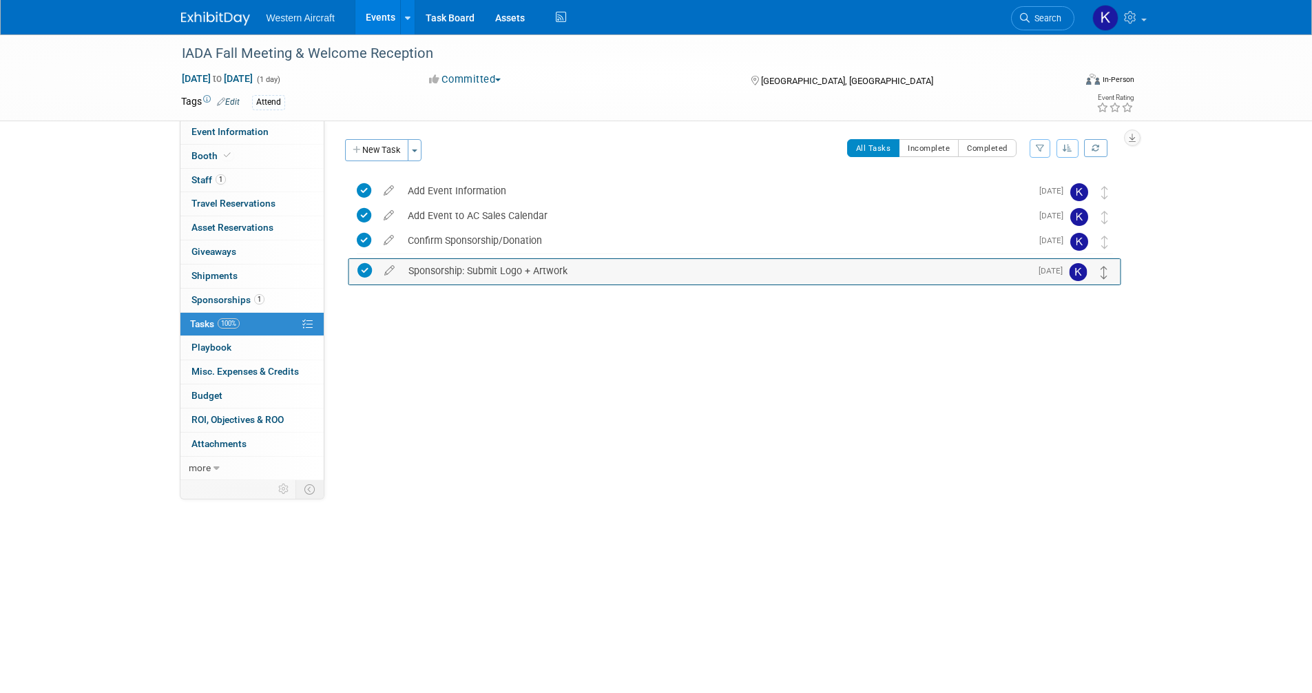
drag, startPoint x: 1105, startPoint y: 187, endPoint x: 1105, endPoint y: 266, distance: 79.2
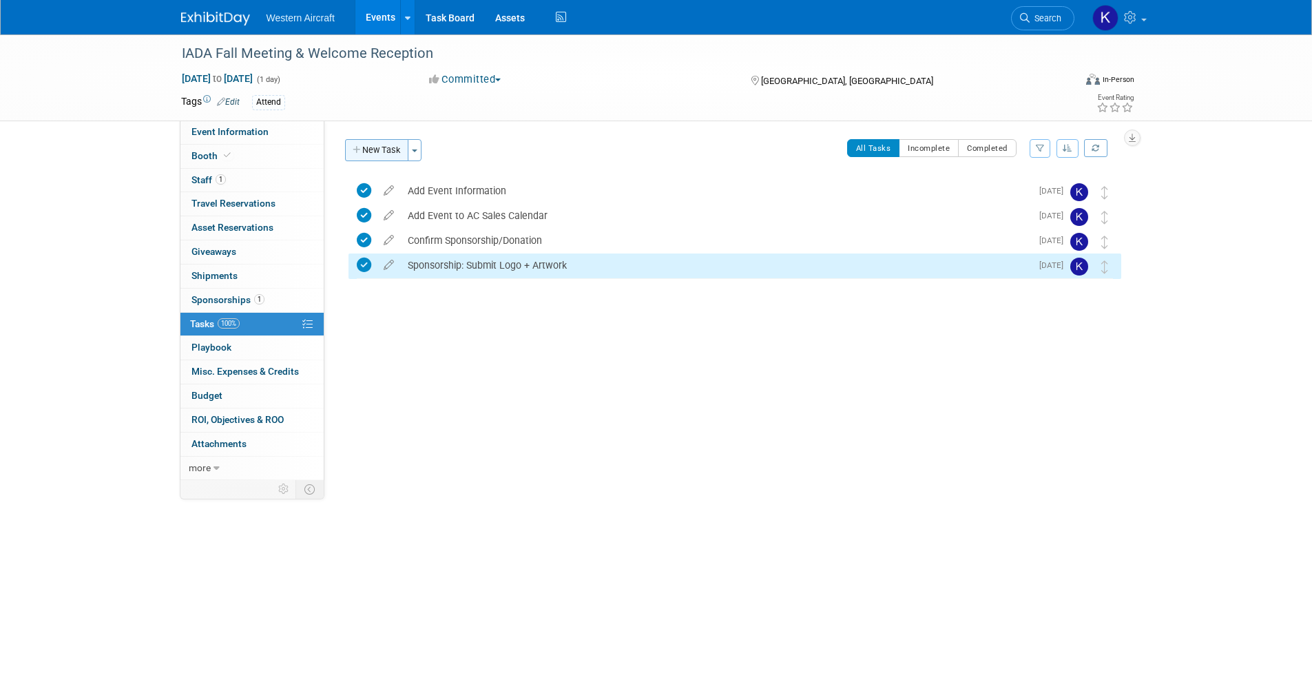
click at [372, 146] on button "New Task" at bounding box center [376, 150] width 63 height 22
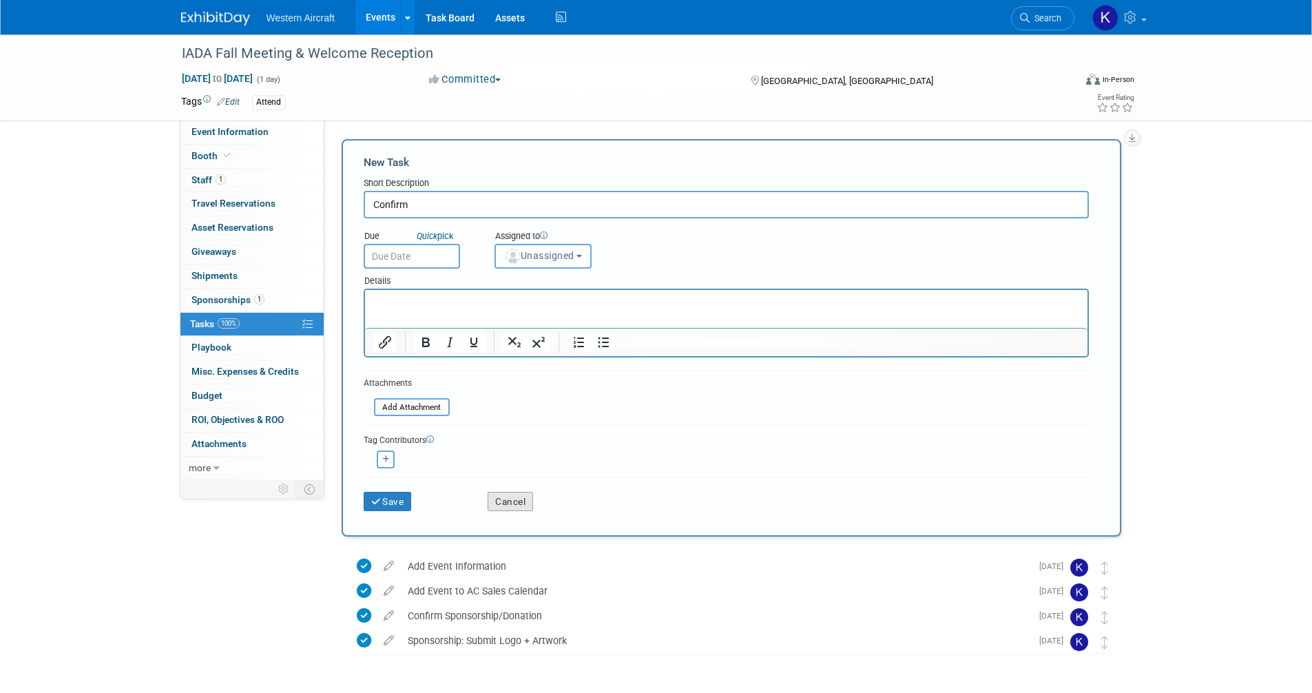
type input "Confirm"
click at [513, 496] on button "Cancel" at bounding box center [509, 501] width 45 height 19
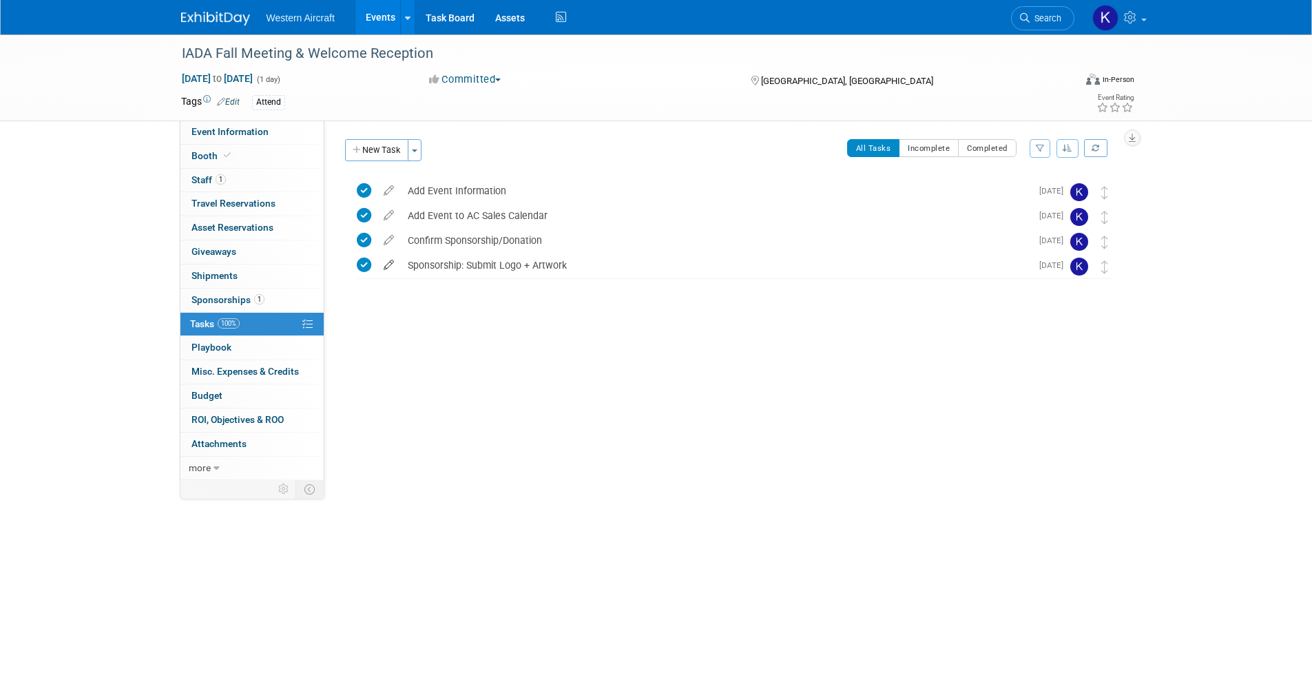
click at [388, 258] on icon at bounding box center [389, 261] width 24 height 17
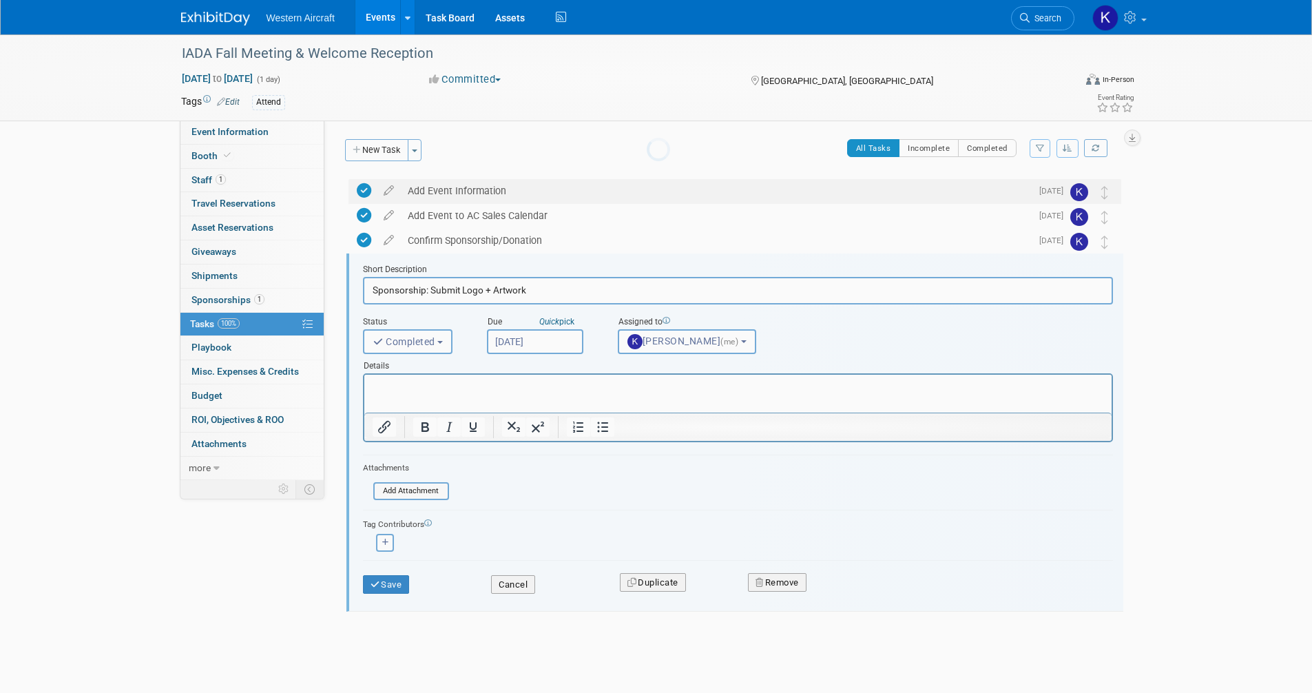
scroll to position [3, 0]
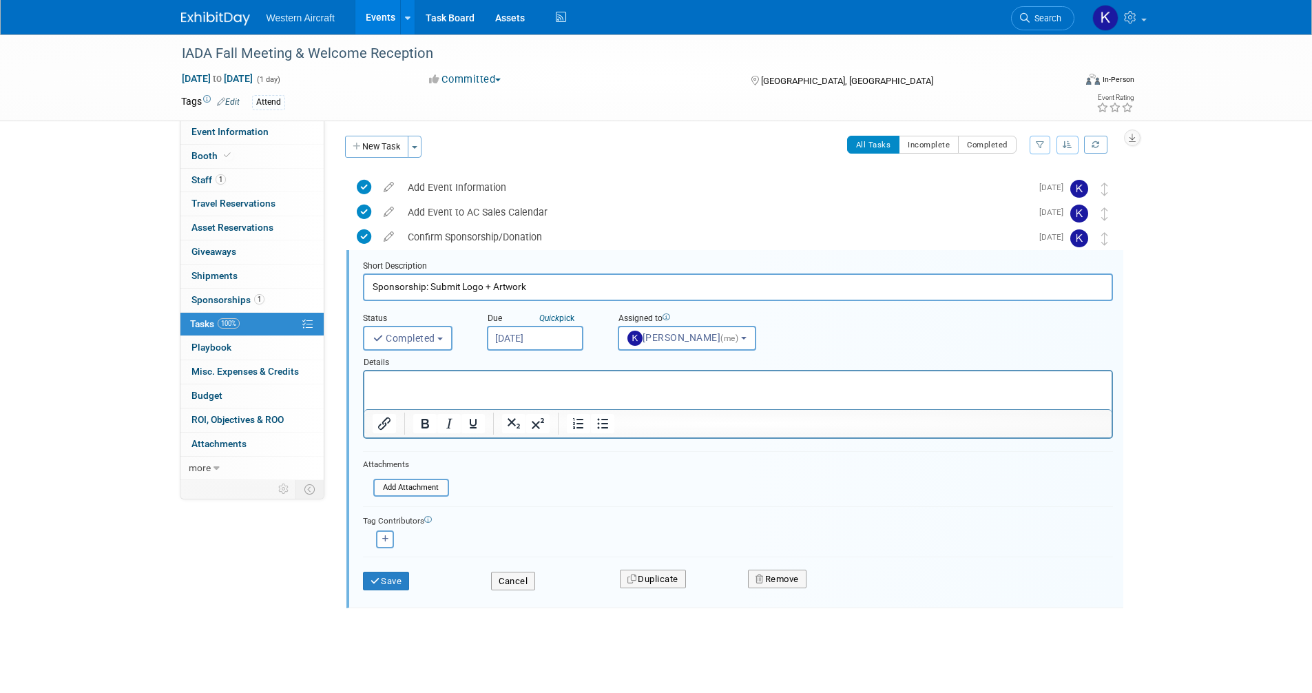
click at [425, 286] on input "Sponsorship: Submit Logo + Artwork" at bounding box center [738, 286] width 750 height 27
type input "Sponsorships: Submit Logo + Artwork"
click at [377, 578] on icon "submit" at bounding box center [375, 580] width 11 height 9
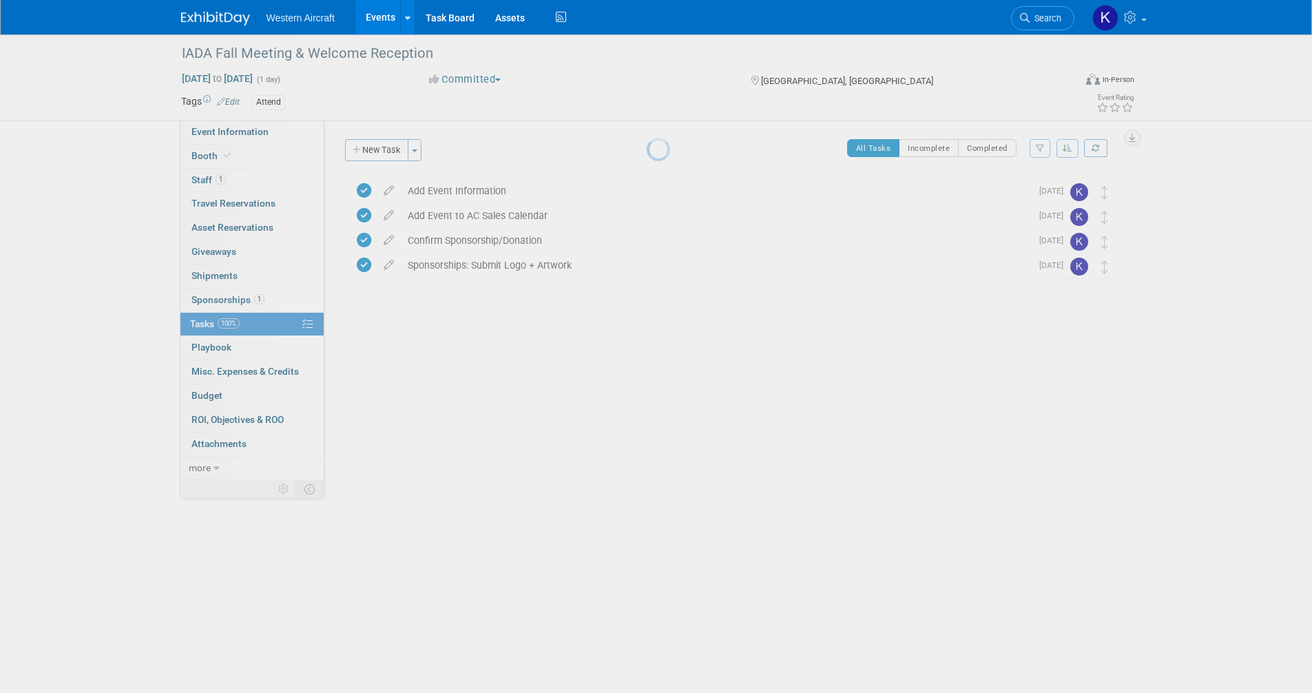
scroll to position [0, 0]
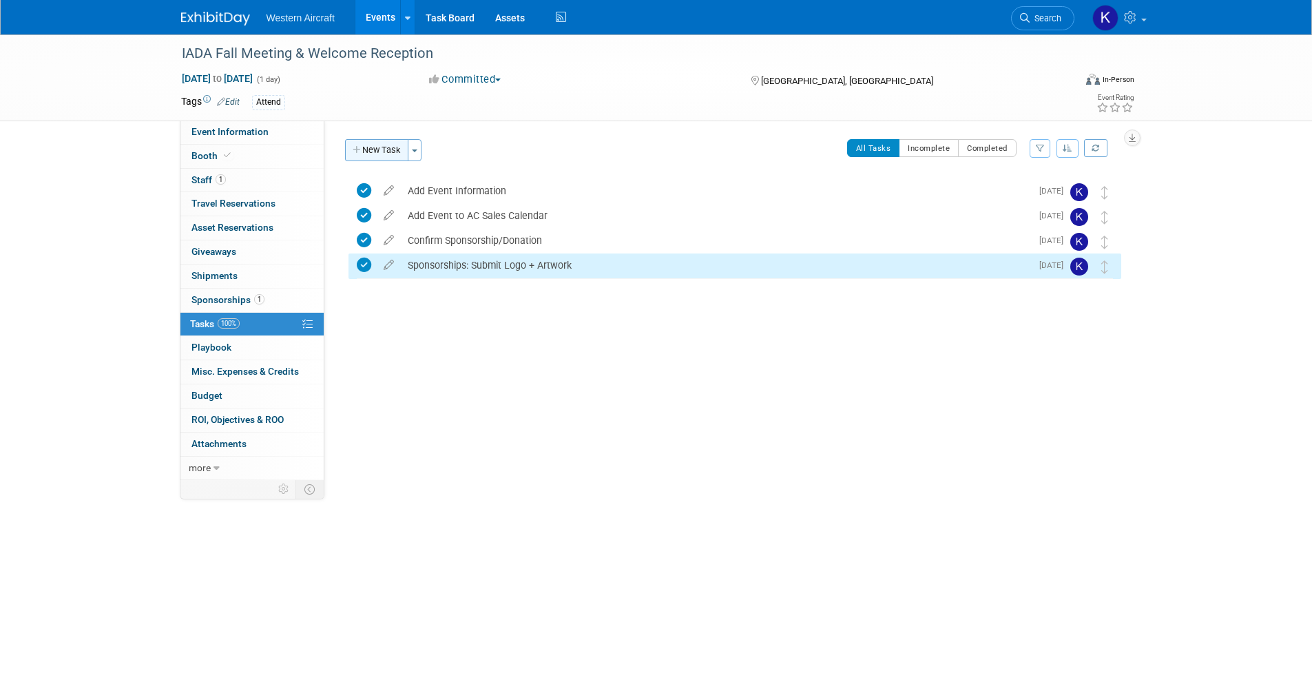
click at [390, 146] on button "New Task" at bounding box center [376, 150] width 63 height 22
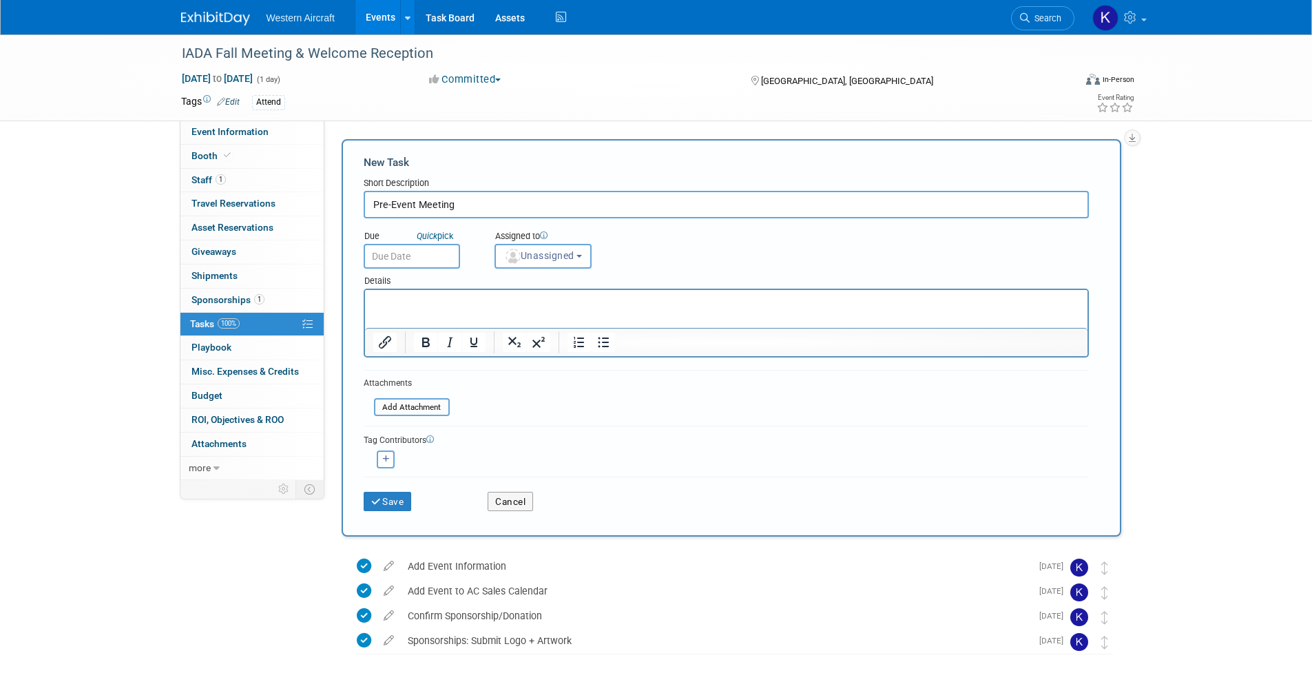
type input "Pre-Event Meeting"
click at [408, 269] on div "Details" at bounding box center [726, 279] width 725 height 20
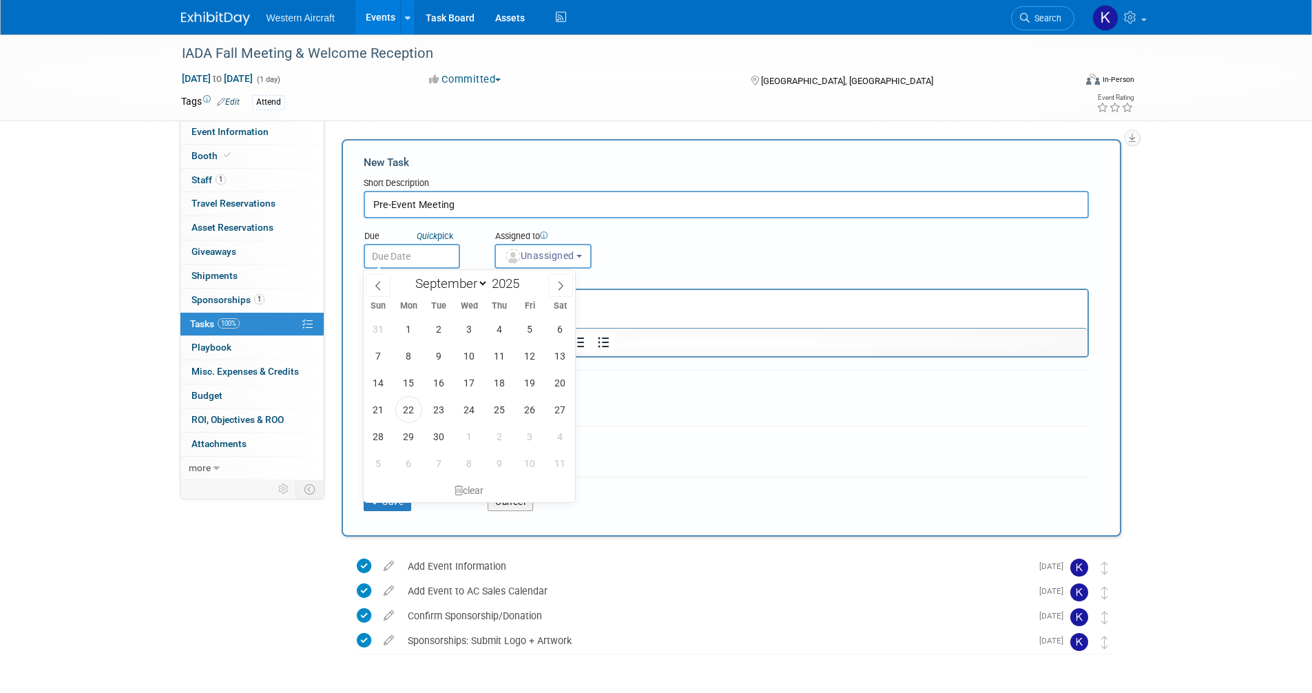
click at [417, 260] on input "text" at bounding box center [412, 256] width 96 height 25
click at [556, 288] on icon at bounding box center [561, 286] width 10 height 10
select select "9"
click at [412, 356] on span "6" at bounding box center [408, 355] width 27 height 27
type input "[DATE]"
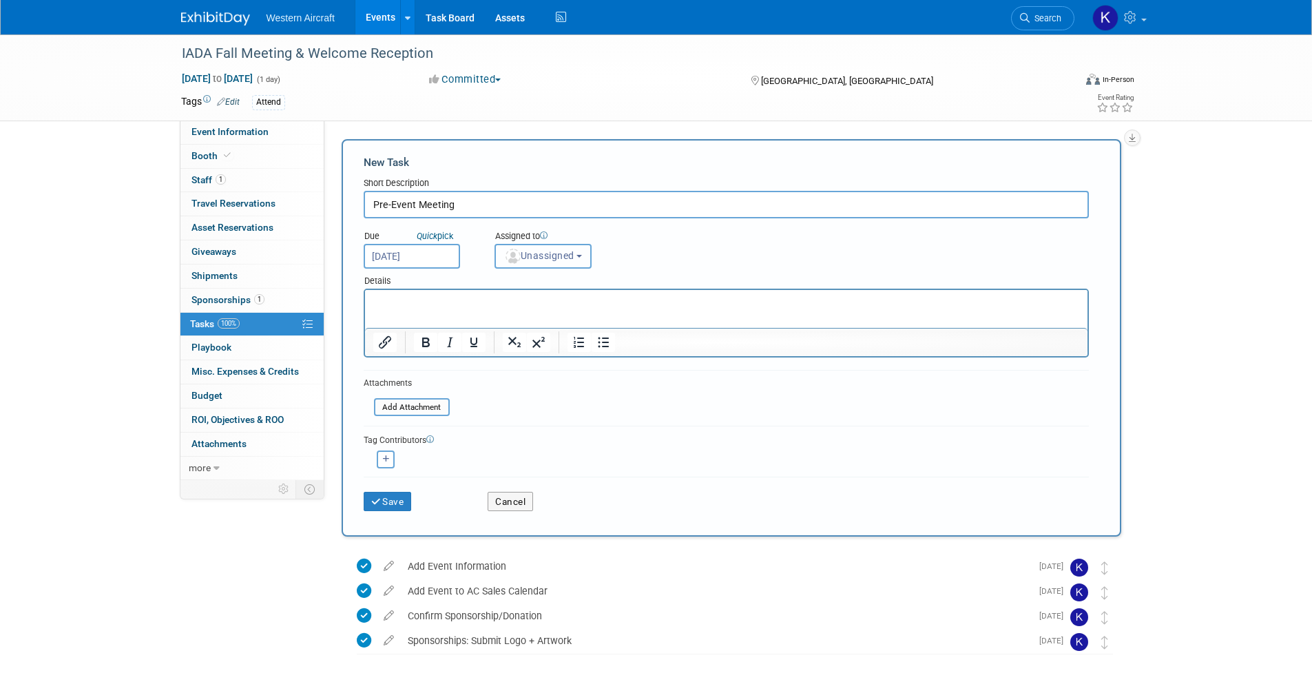
click at [539, 261] on span "Unassigned" at bounding box center [539, 255] width 70 height 11
click at [538, 310] on label "Kindra Mahler (me)" at bounding box center [561, 315] width 119 height 22
click at [497, 310] on input "Kindra Mahler (me)" at bounding box center [492, 313] width 9 height 9
select select "12536384-bbc3-4cec-9ed9-1383d243a388"
click at [396, 500] on button "Save" at bounding box center [388, 501] width 48 height 19
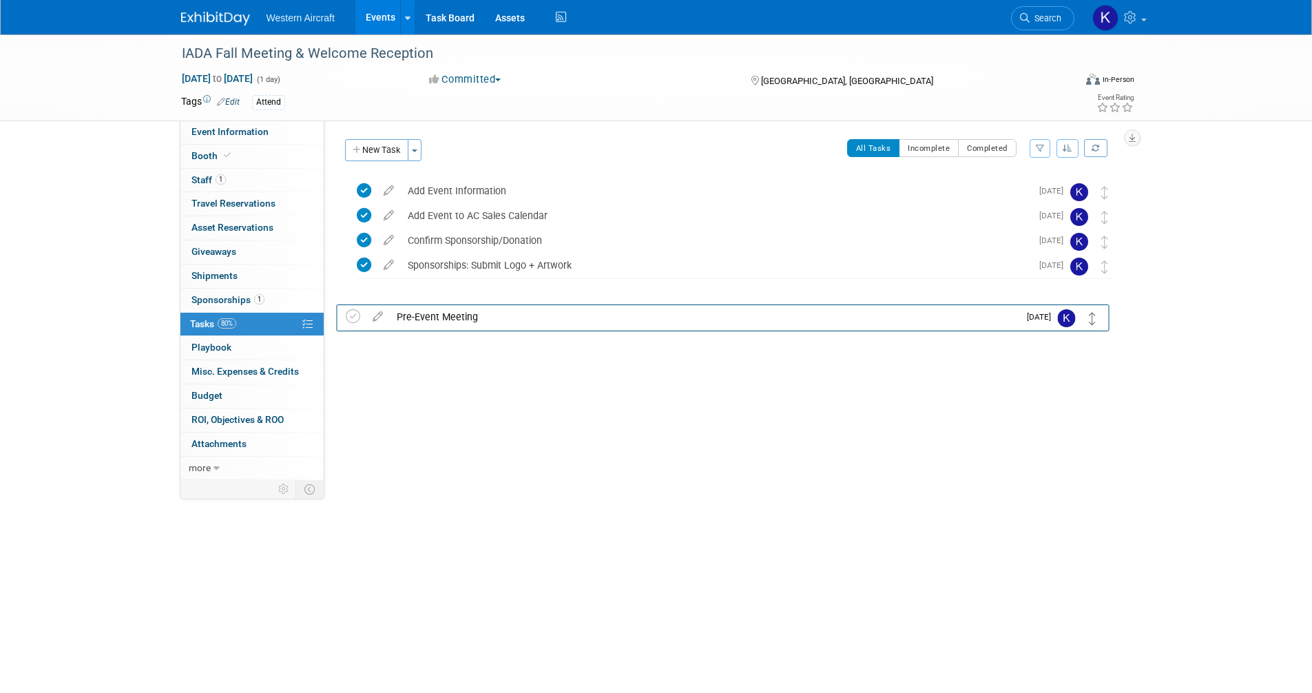
drag, startPoint x: 1106, startPoint y: 189, endPoint x: 1095, endPoint y: 313, distance: 124.4
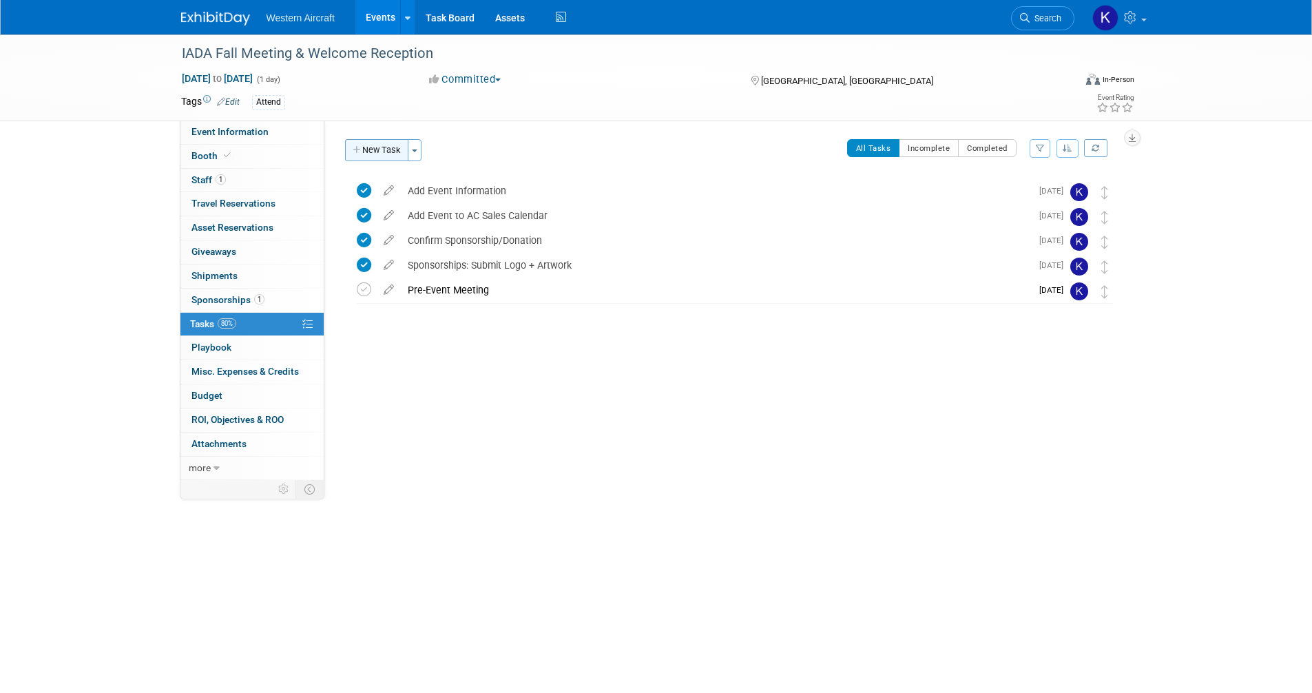
click at [375, 156] on button "New Task" at bounding box center [376, 150] width 63 height 22
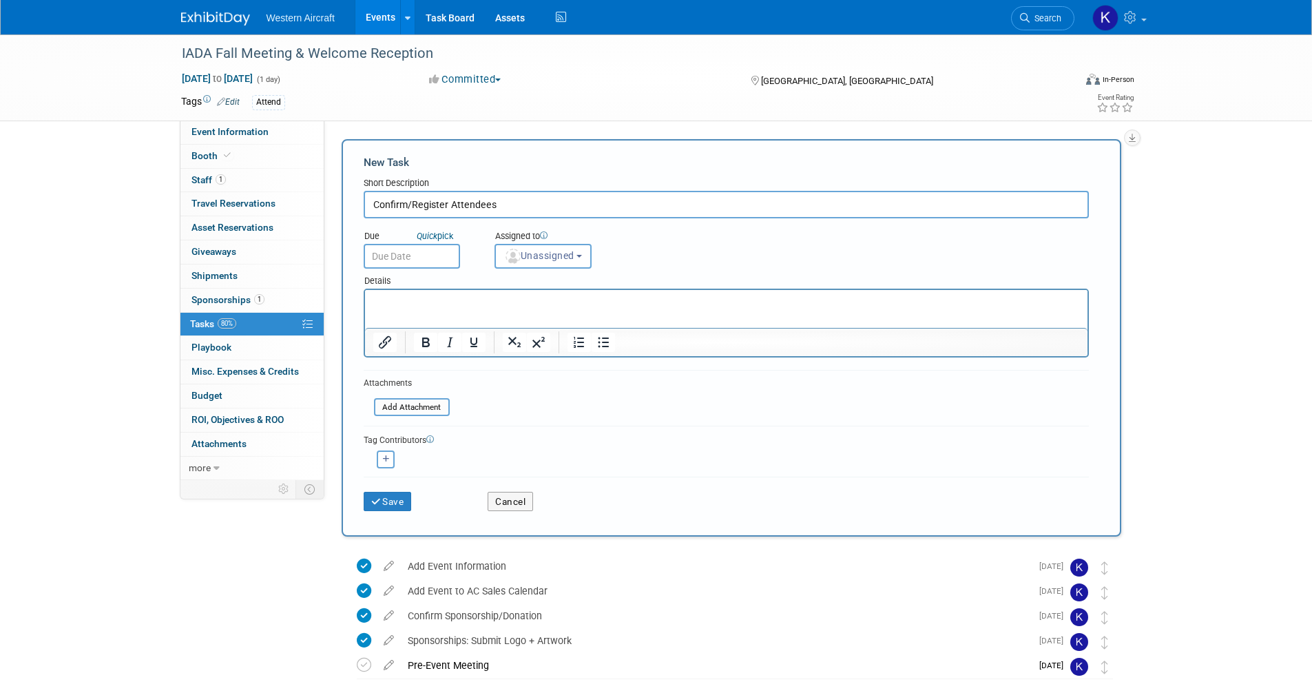
type input "Confirm/Register Attendees"
click at [484, 309] on html at bounding box center [725, 299] width 722 height 19
paste body "To enrich screen reader interactions, please activate Accessibility in Grammarl…"
drag, startPoint x: 398, startPoint y: 302, endPoint x: 301, endPoint y: 297, distance: 97.2
click at [364, 297] on html "· Notes : Add registration information to “Staff” tab" at bounding box center [725, 299] width 722 height 19
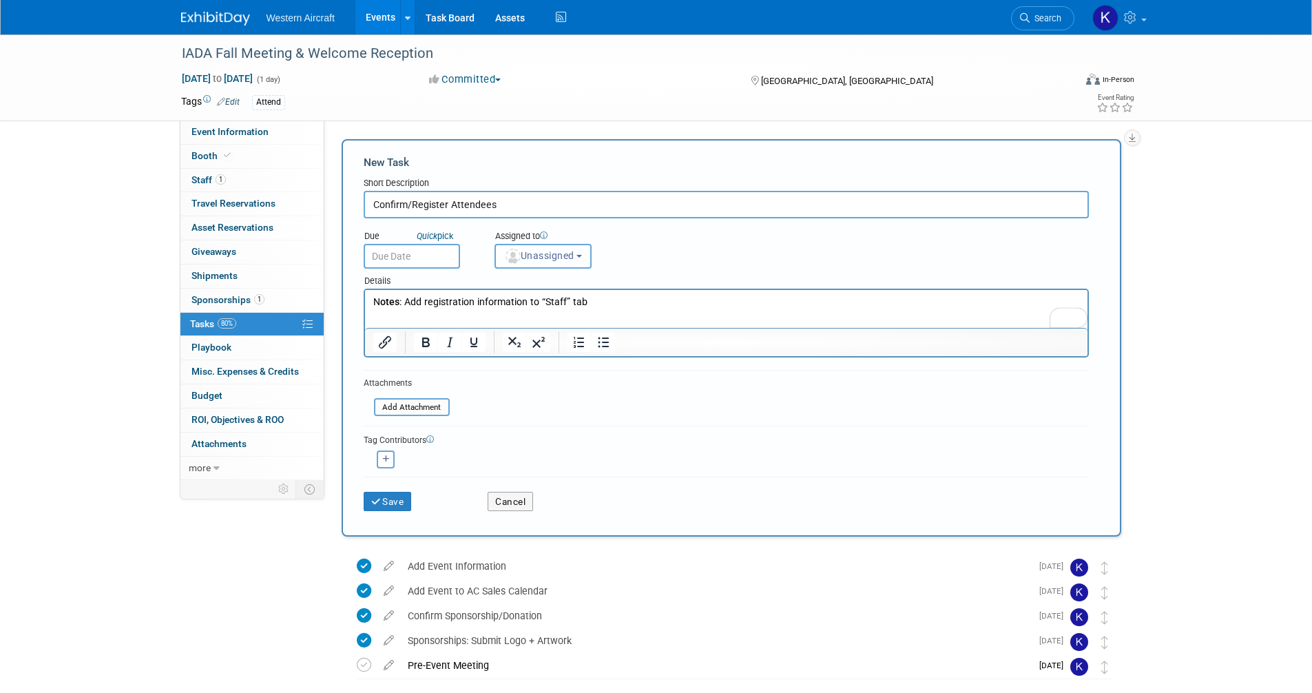
click at [543, 255] on span "Unassigned" at bounding box center [539, 255] width 70 height 11
click at [547, 317] on label "Kindra Mahler (me)" at bounding box center [561, 315] width 119 height 22
click at [497, 317] on input "Kindra Mahler (me)" at bounding box center [492, 313] width 9 height 9
select select "12536384-bbc3-4cec-9ed9-1383d243a388"
click at [409, 249] on input "text" at bounding box center [412, 256] width 96 height 25
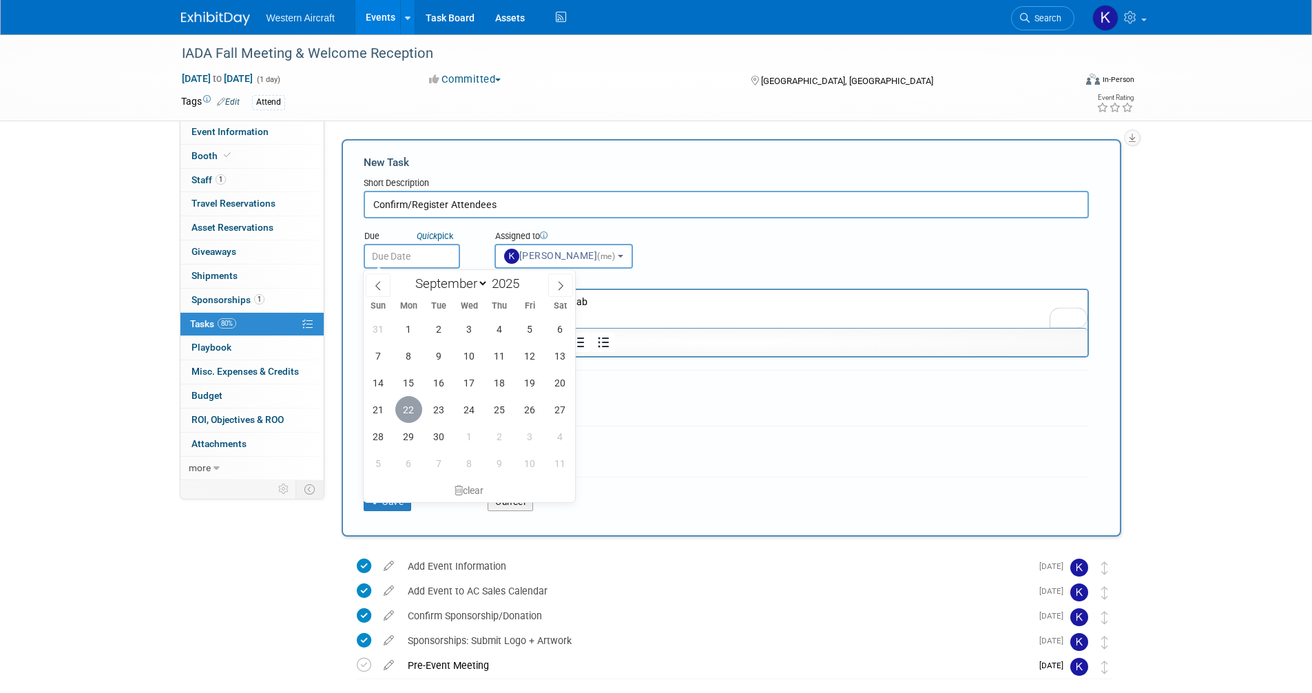
click at [416, 408] on span "22" at bounding box center [408, 409] width 27 height 27
type input "[DATE]"
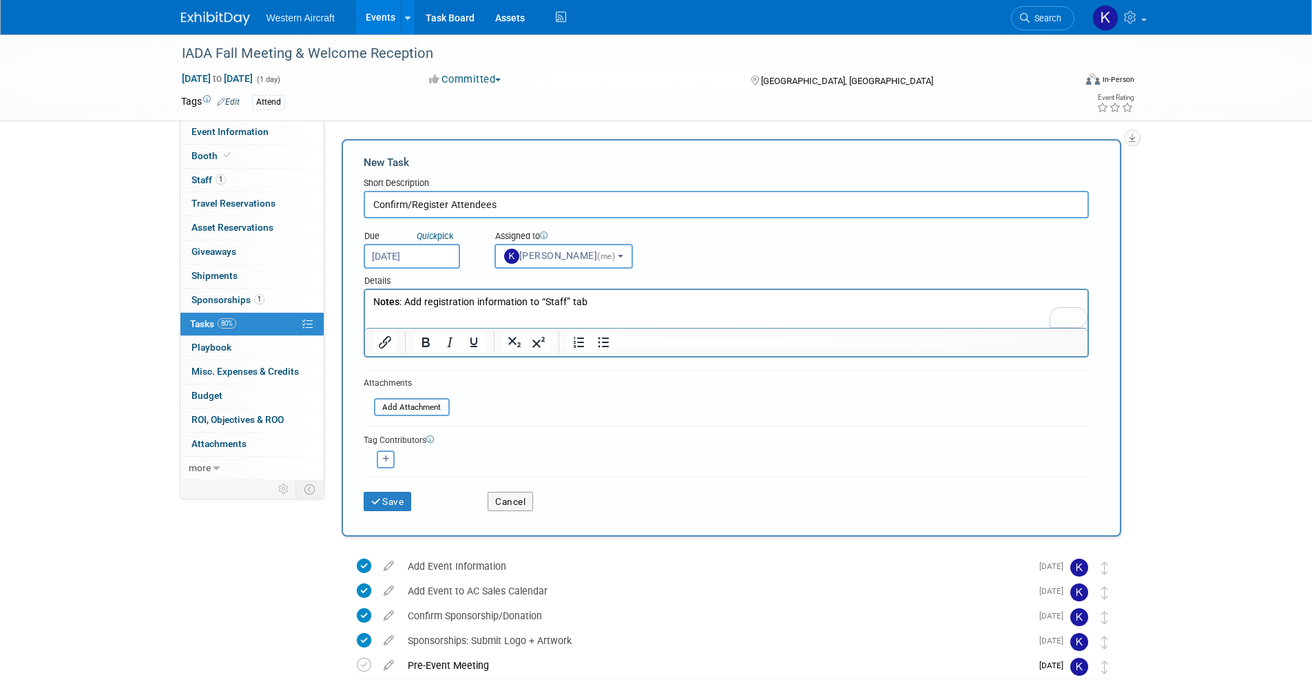
click at [559, 405] on form "New Task Short Description Confirm/Register Attendees Due Quick pick Sep 22, 20…" at bounding box center [731, 338] width 735 height 366
click at [387, 467] on button "button" at bounding box center [386, 459] width 18 height 18
select select
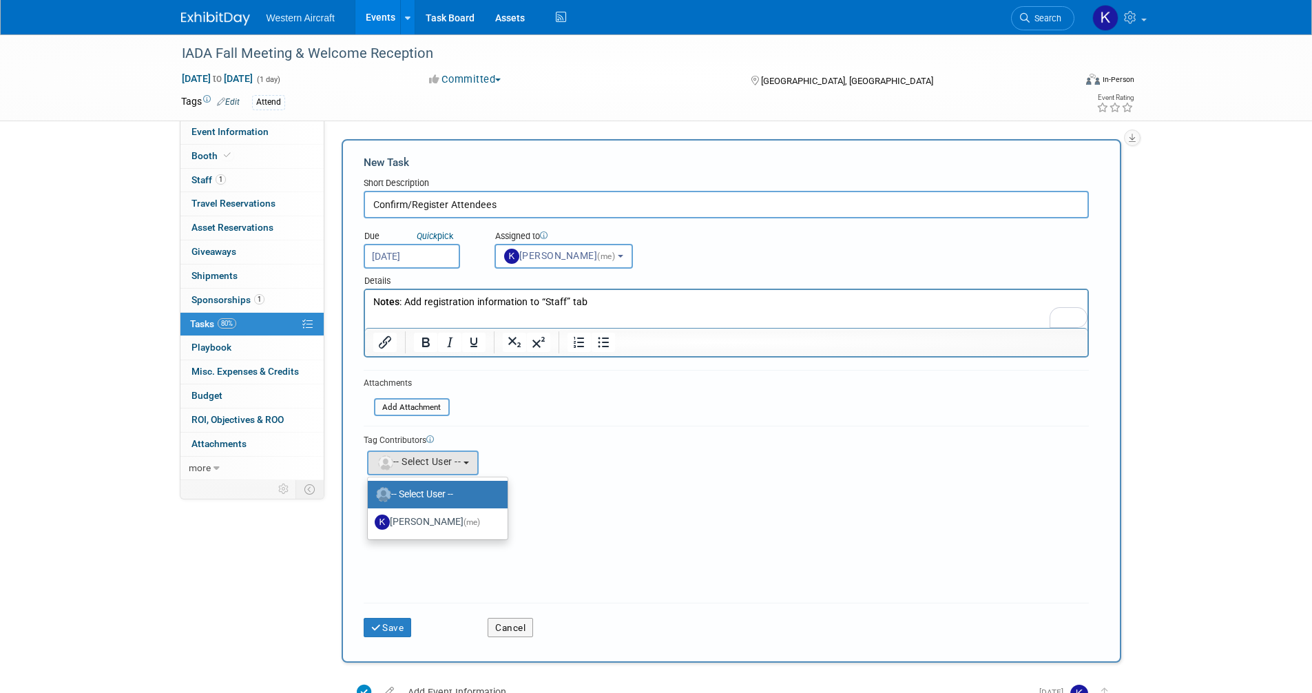
click at [564, 406] on form "New Task Short Description Confirm/Register Attendees Due Quick pick Sep 22, 20…" at bounding box center [731, 401] width 735 height 492
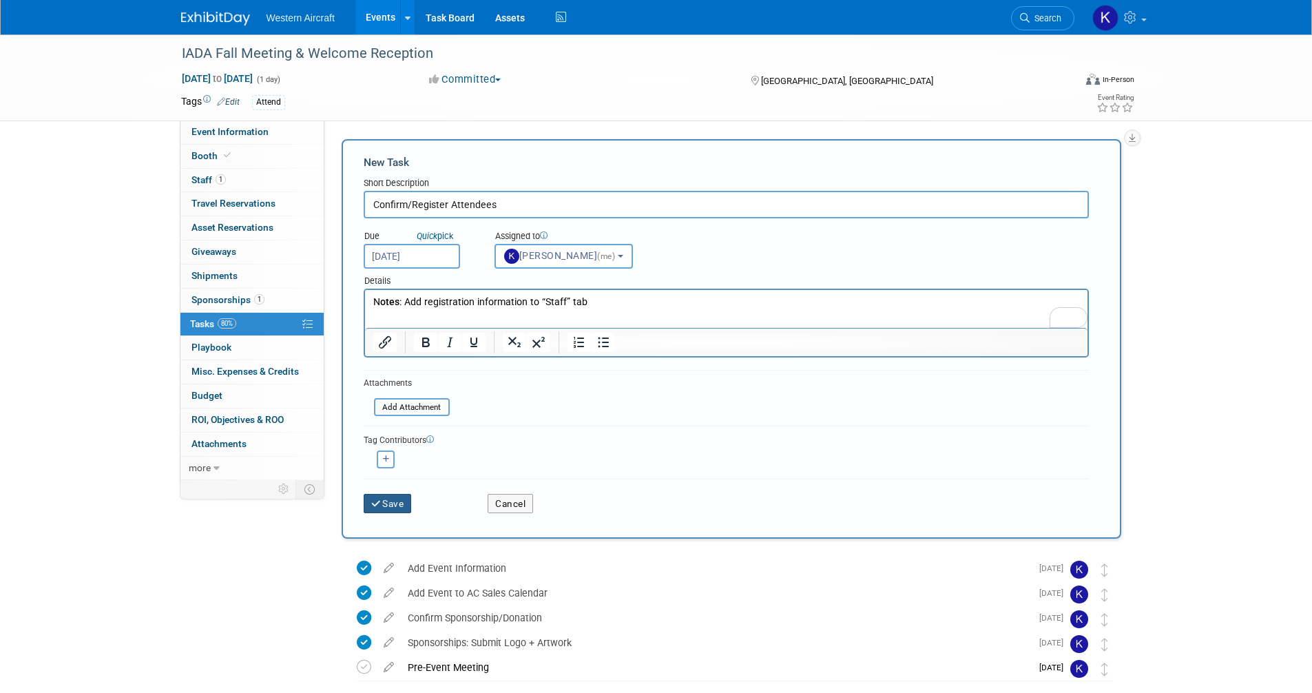
click at [398, 507] on button "Save" at bounding box center [388, 503] width 48 height 19
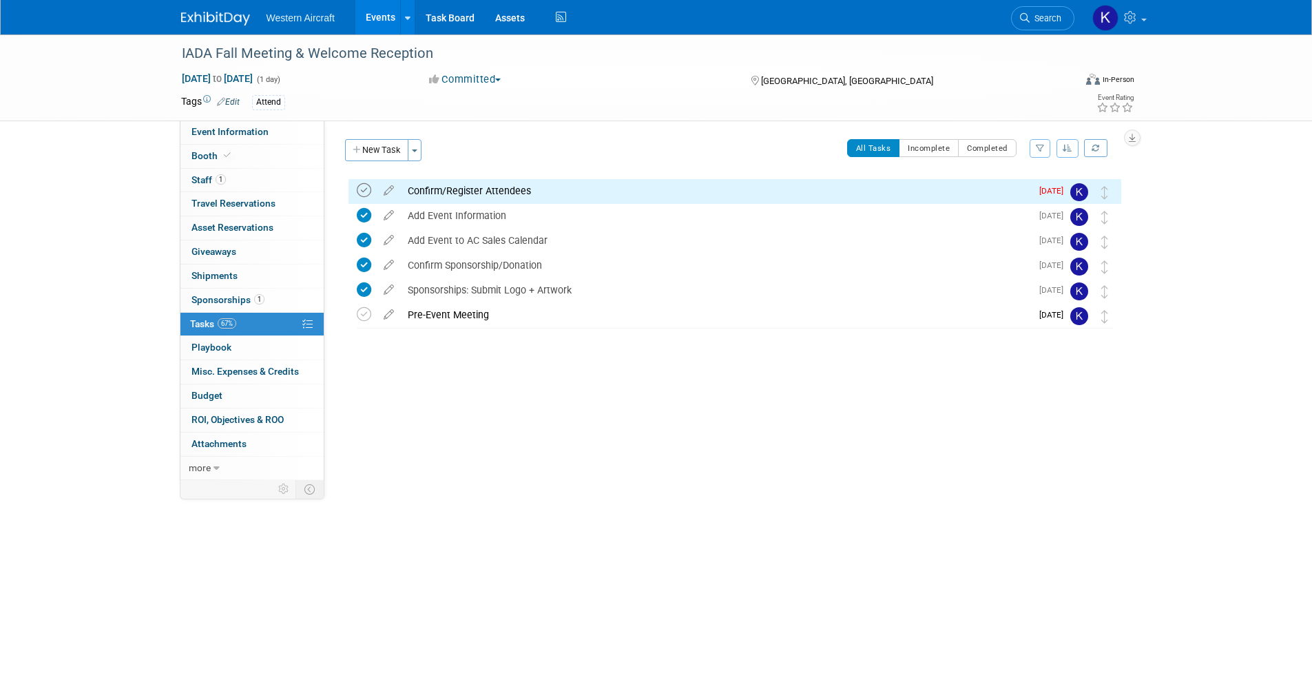
click at [360, 187] on icon at bounding box center [364, 190] width 14 height 14
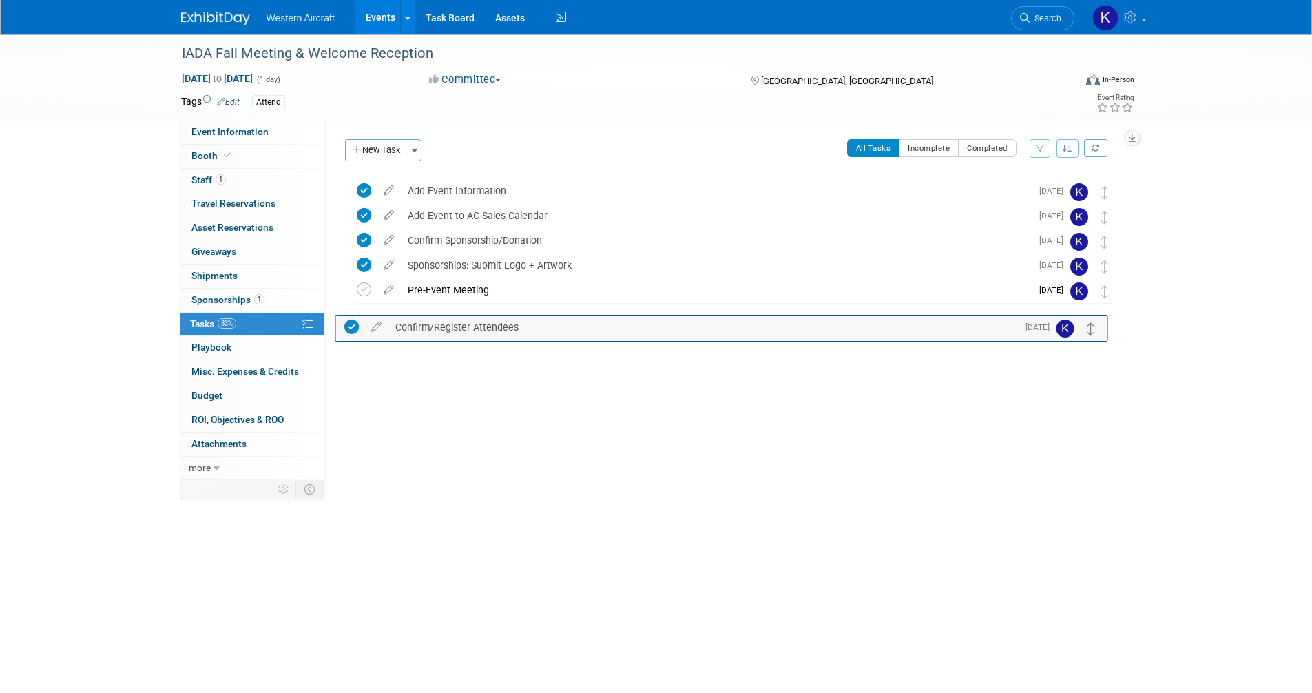
drag, startPoint x: 1101, startPoint y: 188, endPoint x: 1088, endPoint y: 323, distance: 135.6
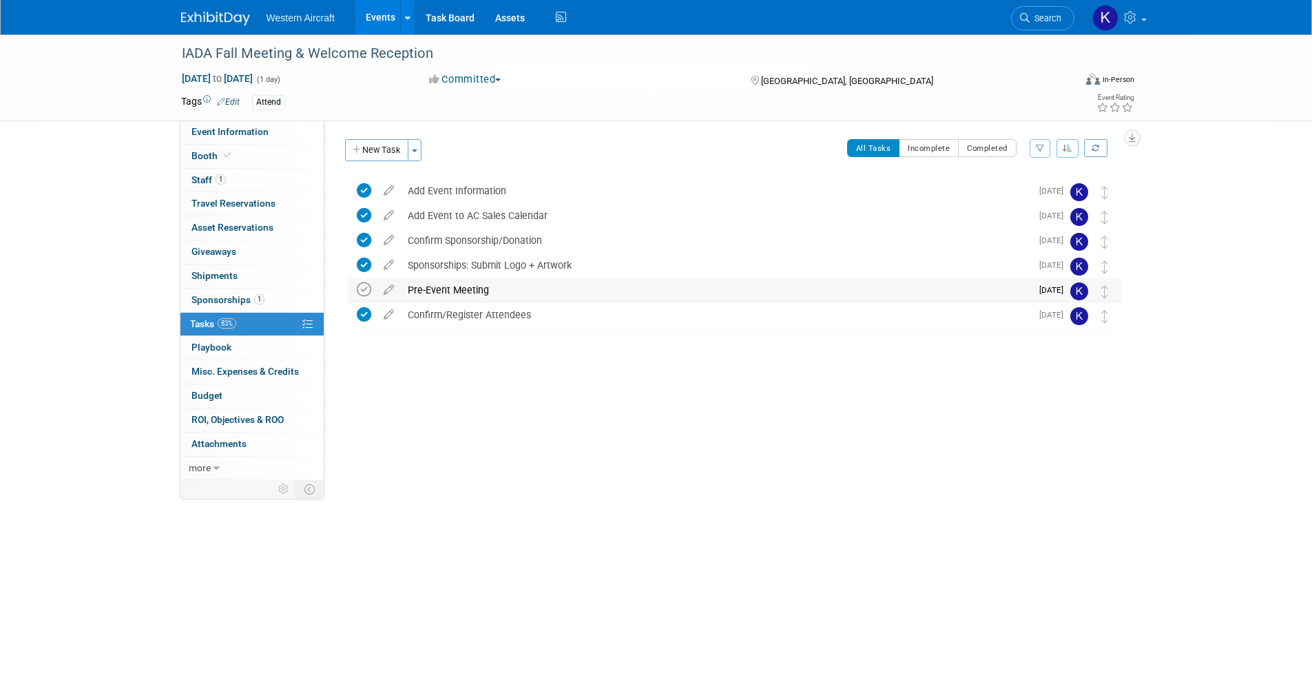
click at [359, 288] on icon at bounding box center [364, 289] width 14 height 14
click at [374, 146] on button "New Task" at bounding box center [376, 150] width 63 height 22
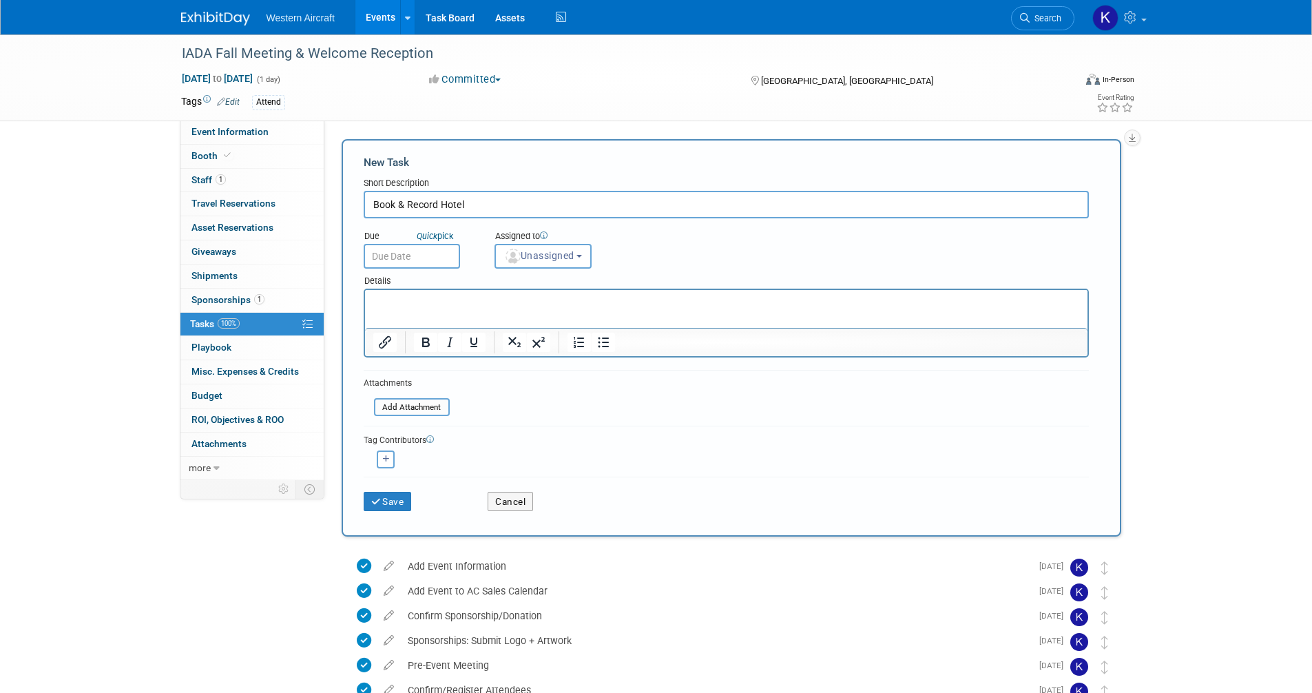
type input "Book & Record Hotel"
click at [456, 309] on html at bounding box center [725, 299] width 722 height 19
paste body "To enrich screen reader interactions, please activate Accessibility in Grammarl…"
drag, startPoint x: 395, startPoint y: 297, endPoint x: 296, endPoint y: 288, distance: 99.5
click at [364, 290] on html "· Notes: Add rates & cancellation policy" at bounding box center [725, 299] width 722 height 19
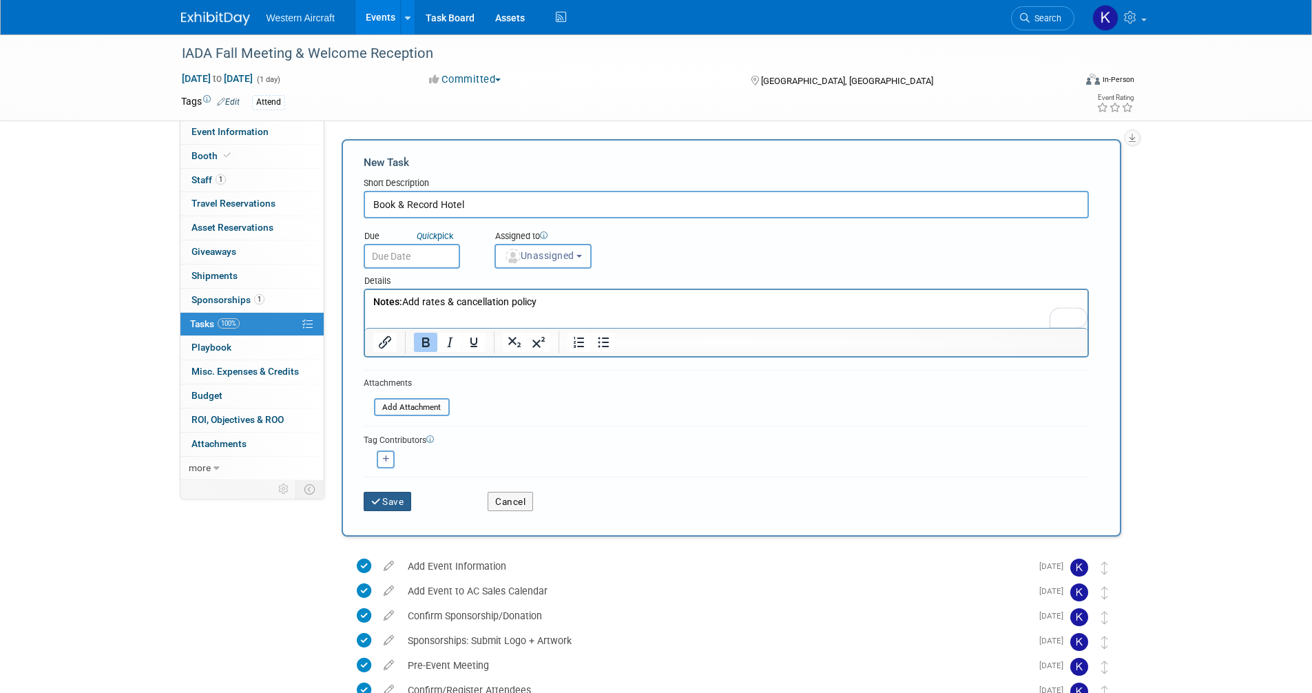
click at [397, 502] on button "Save" at bounding box center [388, 501] width 48 height 19
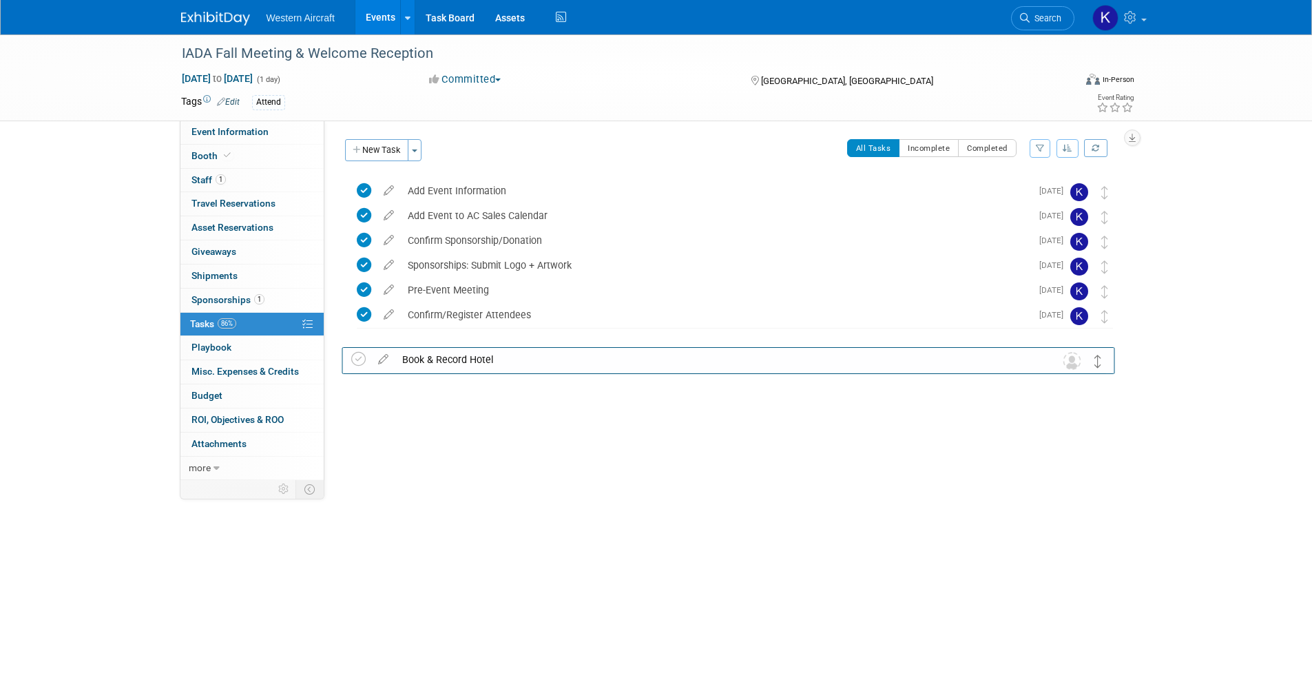
drag, startPoint x: 1102, startPoint y: 189, endPoint x: 1096, endPoint y: 357, distance: 168.1
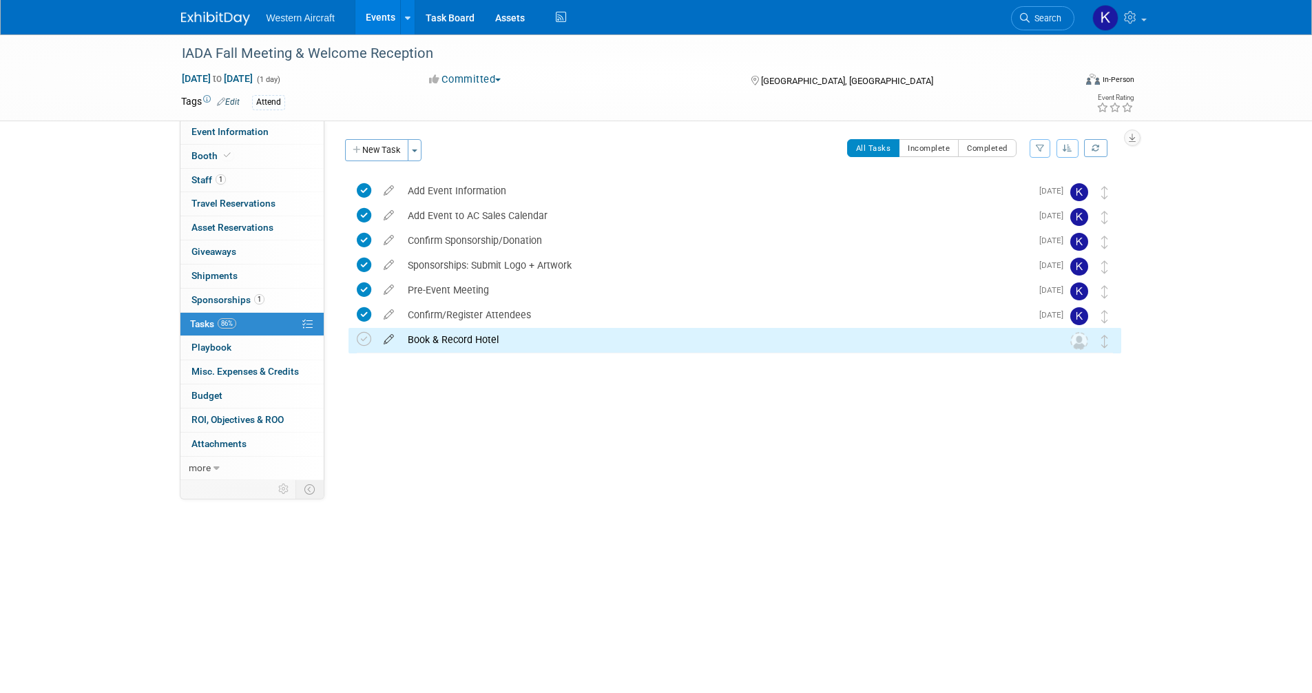
click at [386, 339] on icon at bounding box center [389, 336] width 24 height 17
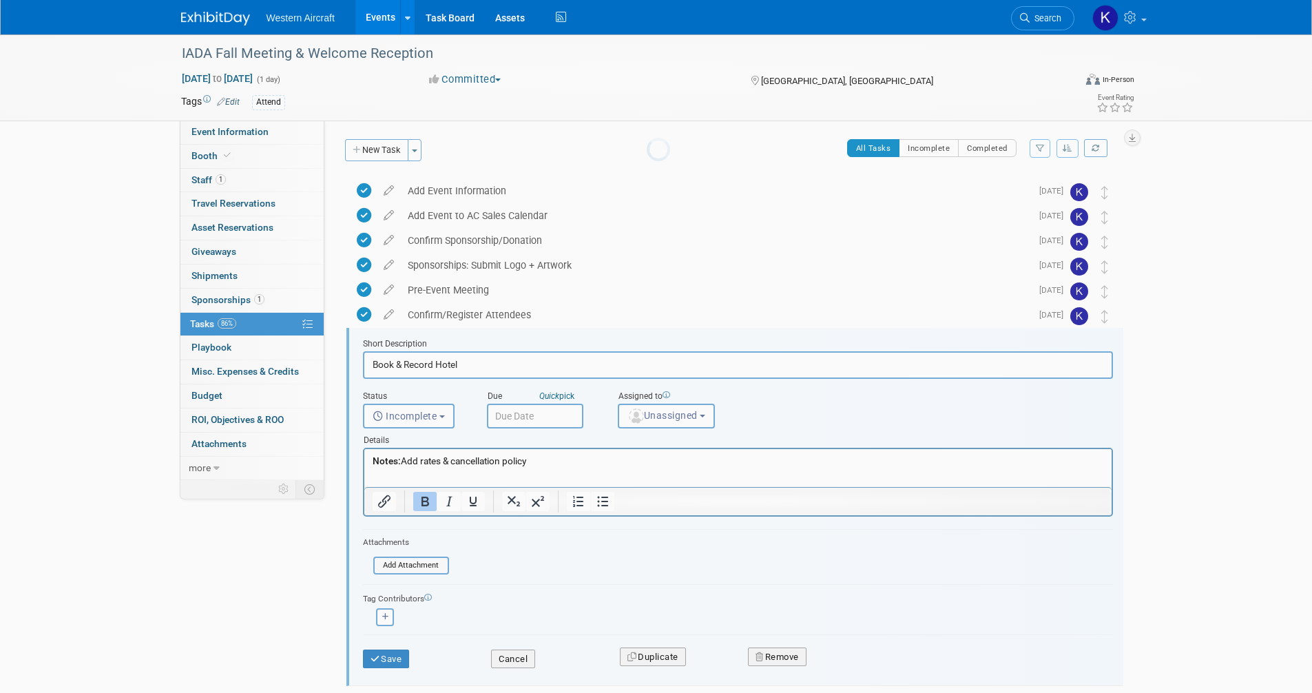
scroll to position [78, 0]
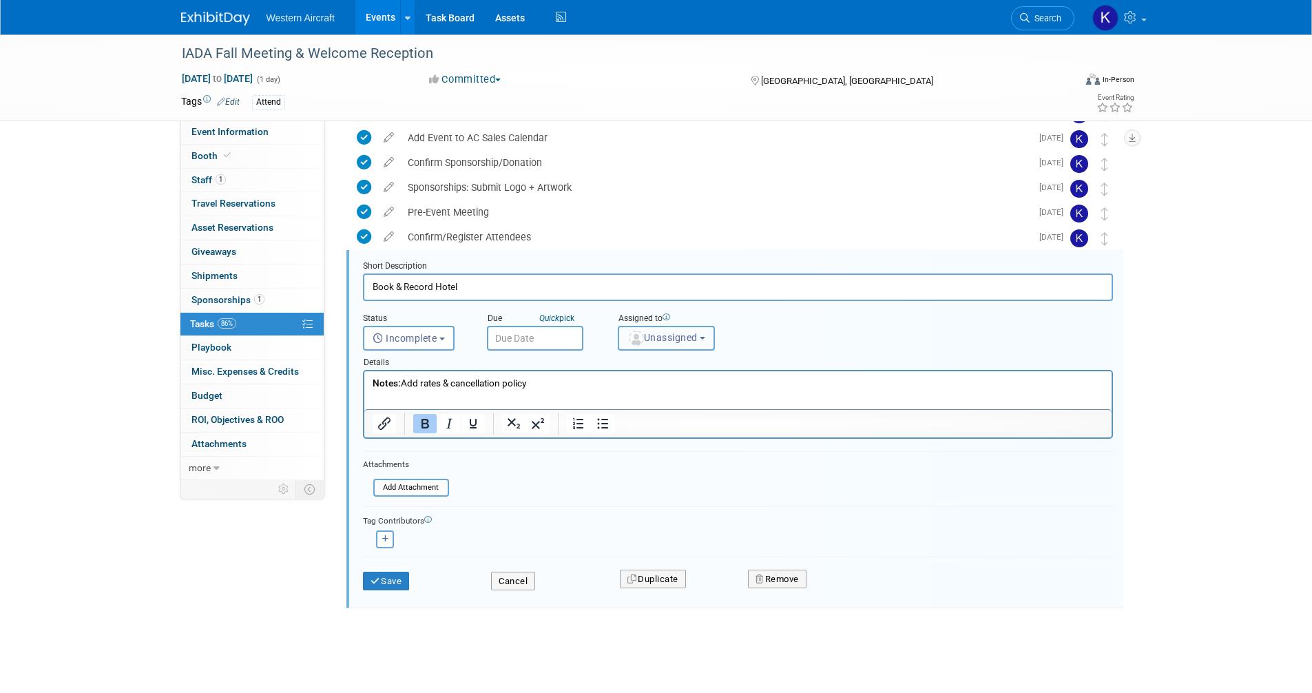
click at [665, 335] on span "Unassigned" at bounding box center [662, 337] width 70 height 11
click at [666, 395] on label "Kindra Mahler (me)" at bounding box center [684, 397] width 119 height 22
click at [620, 395] on input "Kindra Mahler (me)" at bounding box center [615, 395] width 9 height 9
select select "12536384-bbc3-4cec-9ed9-1383d243a388"
click at [544, 337] on input "text" at bounding box center [535, 338] width 96 height 25
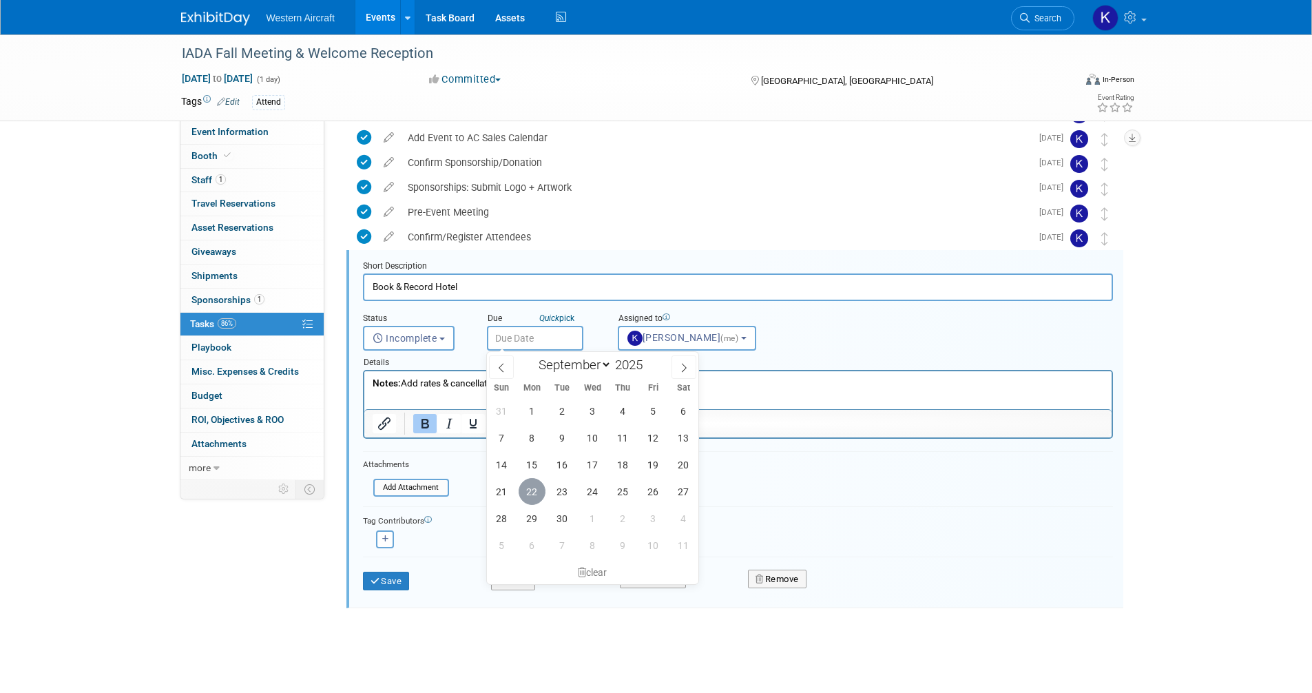
click at [534, 489] on span "22" at bounding box center [531, 491] width 27 height 27
type input "[DATE]"
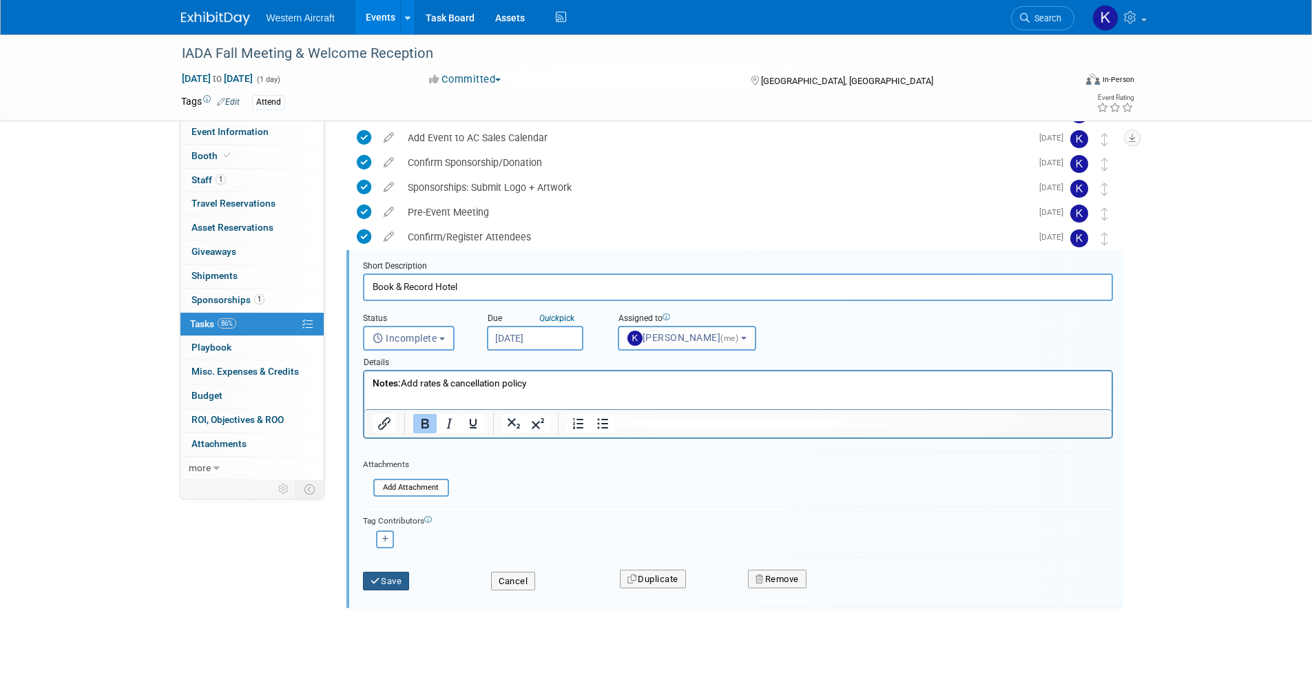
click at [398, 578] on button "Save" at bounding box center [386, 580] width 47 height 19
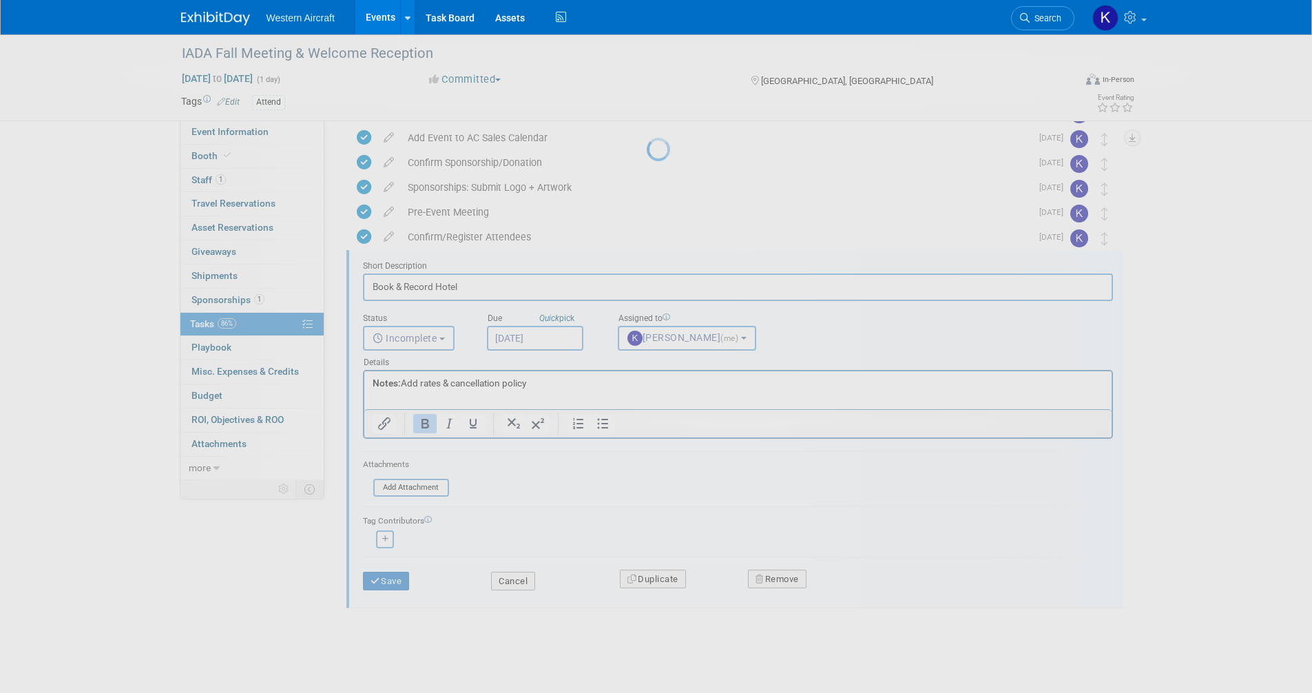
scroll to position [0, 0]
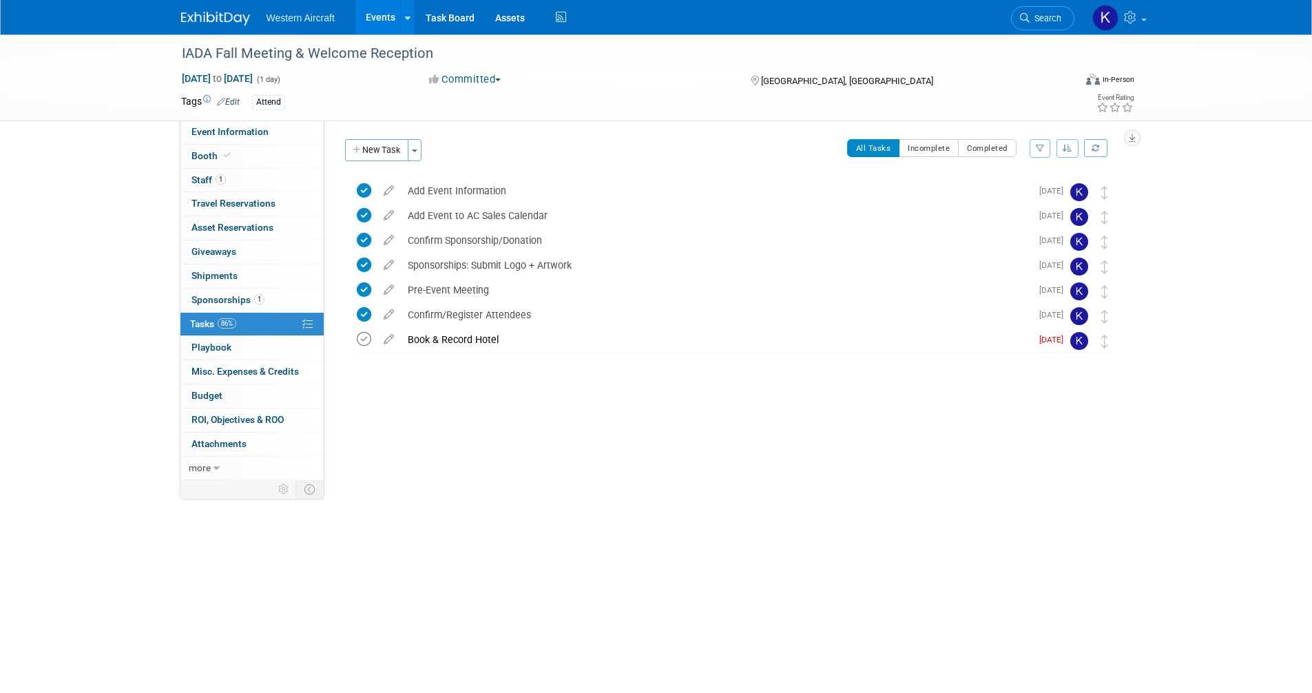
click at [368, 343] on icon at bounding box center [364, 339] width 14 height 14
click at [400, 151] on button "New Task" at bounding box center [376, 150] width 63 height 22
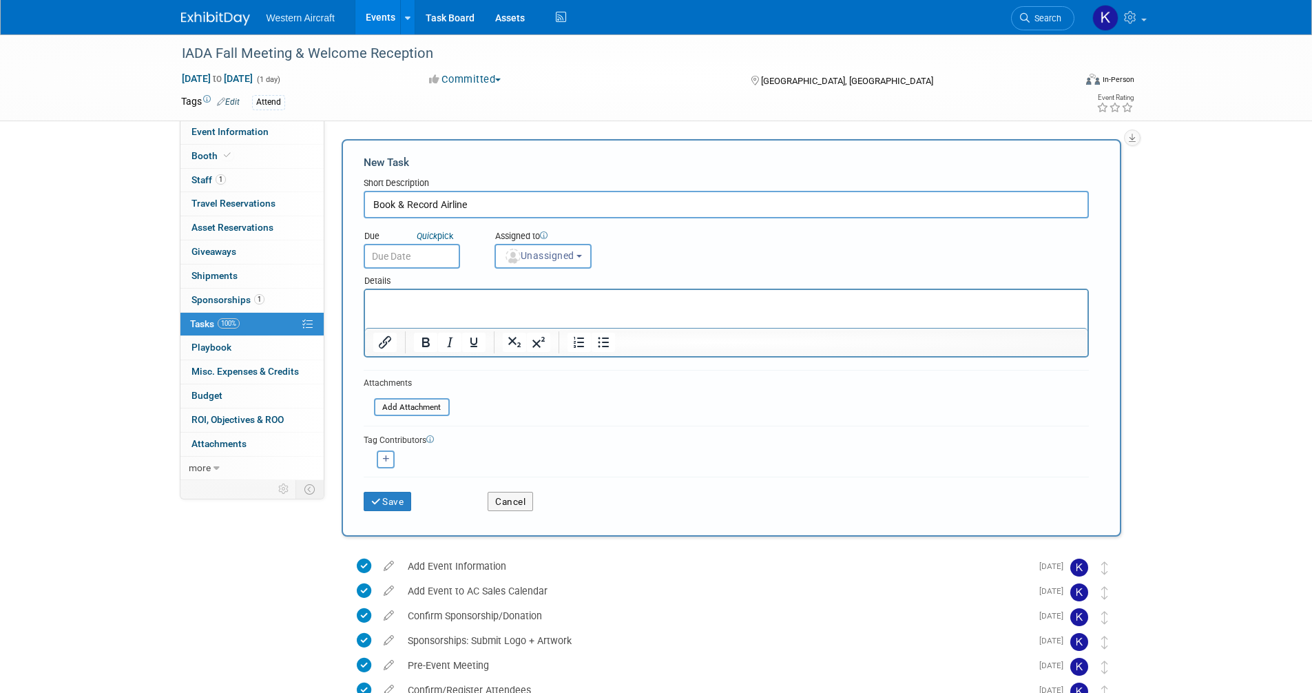
type input "Book & Record Airline"
click at [386, 257] on input "text" at bounding box center [412, 256] width 96 height 25
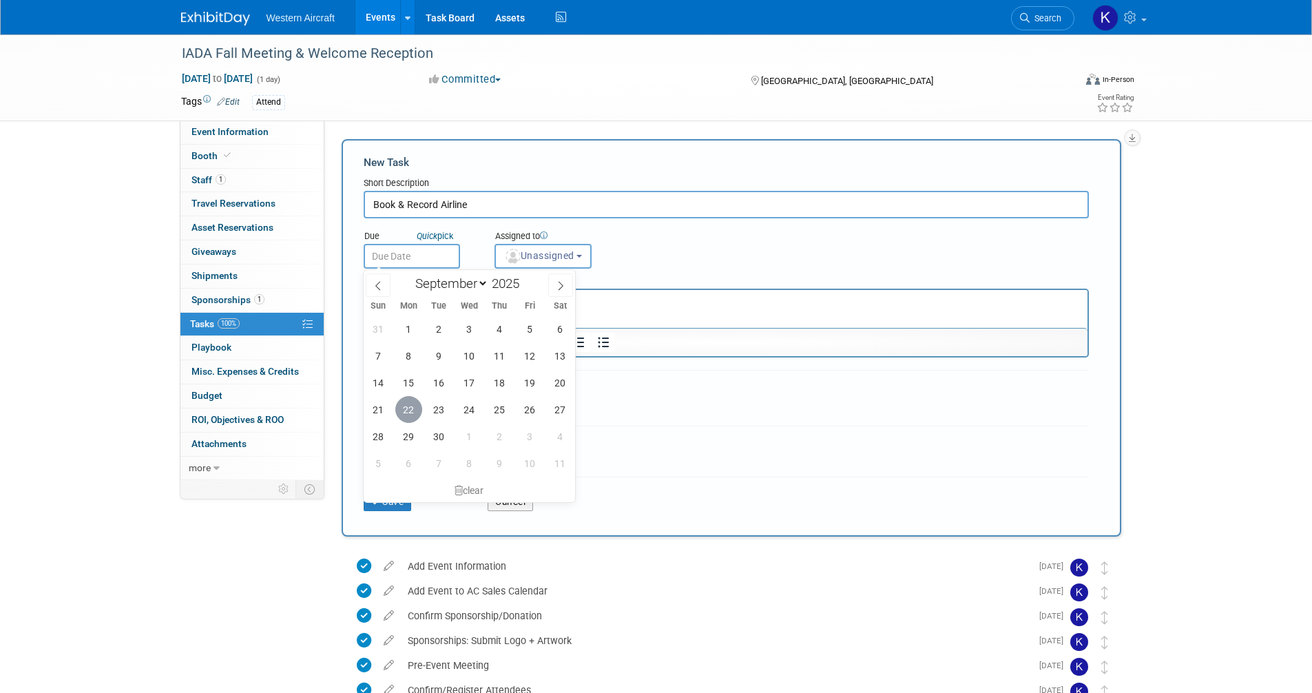
click at [407, 406] on span "22" at bounding box center [408, 409] width 27 height 27
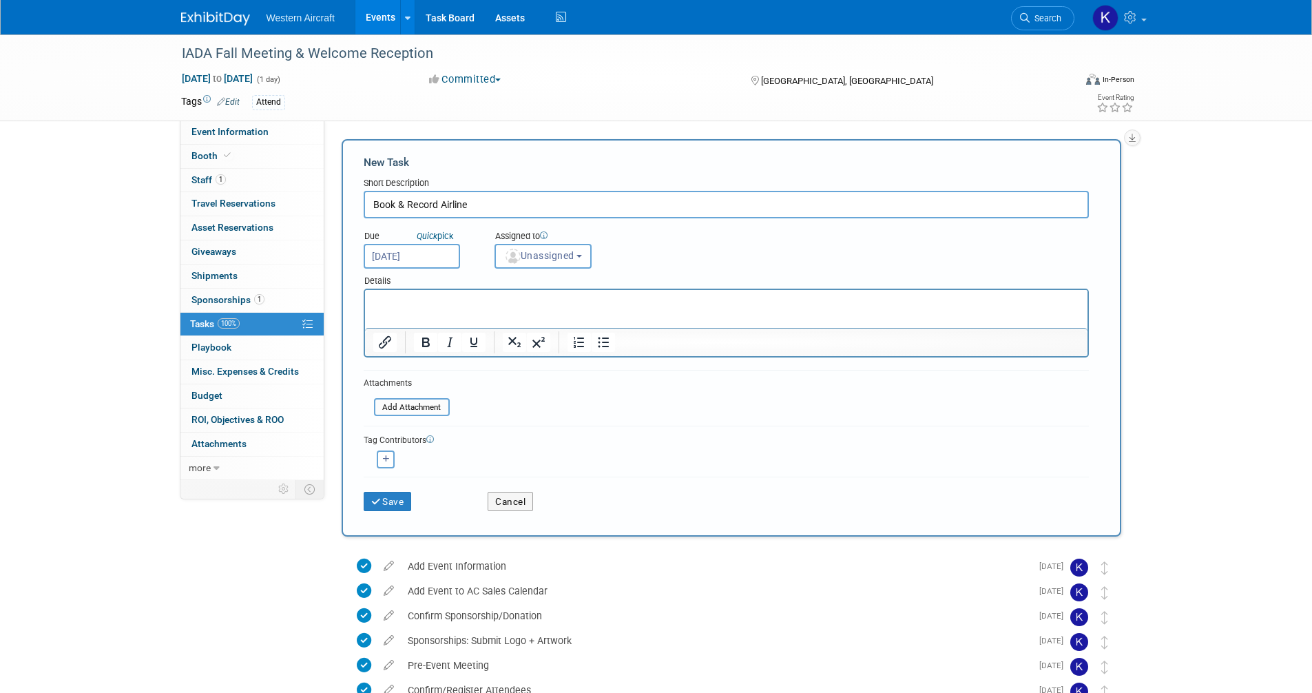
click at [429, 264] on input "[DATE]" at bounding box center [412, 256] width 96 height 25
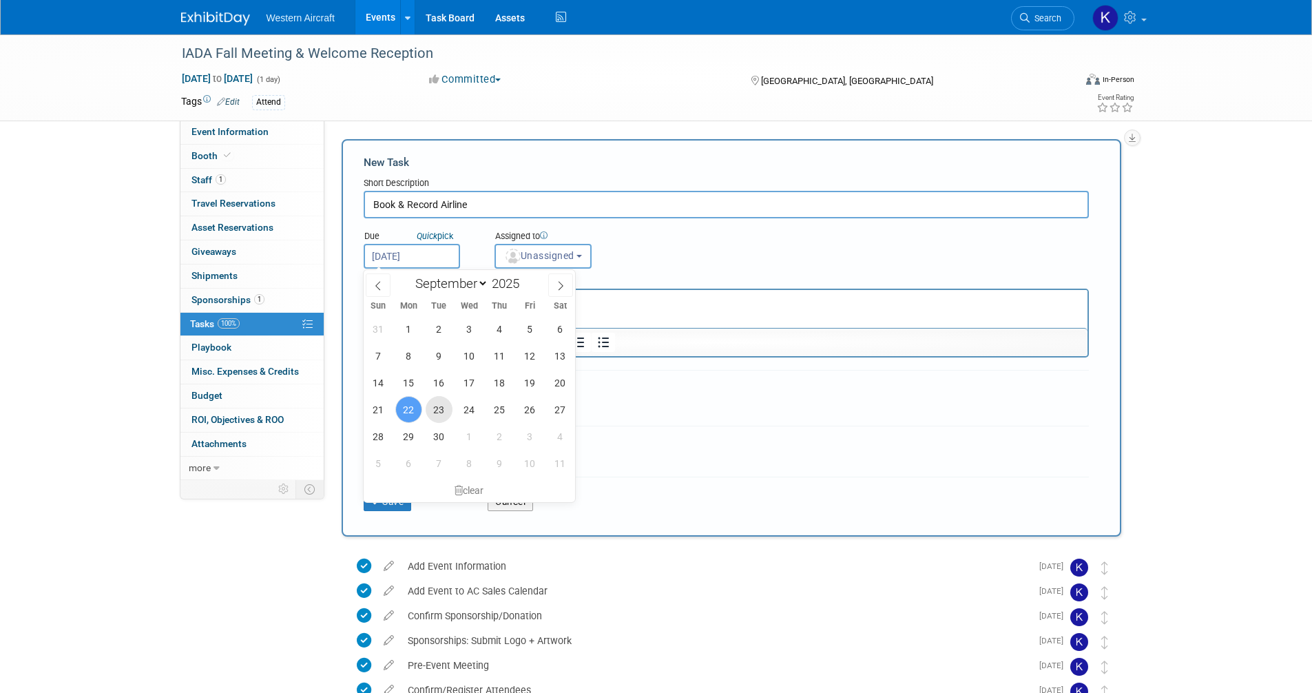
click at [442, 414] on span "23" at bounding box center [438, 409] width 27 height 27
type input "[DATE]"
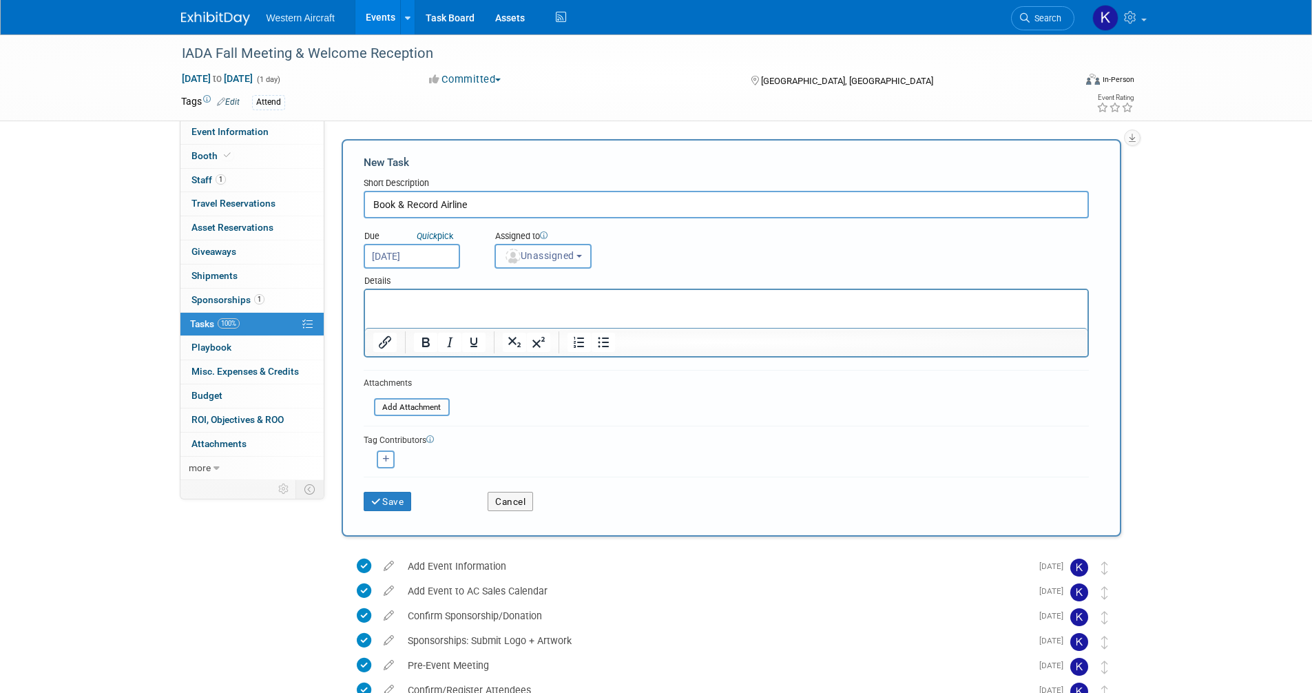
click at [529, 253] on span "Unassigned" at bounding box center [539, 255] width 70 height 11
click at [536, 311] on label "Kindra Mahler (me)" at bounding box center [561, 315] width 119 height 22
click at [497, 311] on input "Kindra Mahler (me)" at bounding box center [492, 313] width 9 height 9
select select "12536384-bbc3-4cec-9ed9-1383d243a388"
click at [402, 501] on button "Save" at bounding box center [388, 501] width 48 height 19
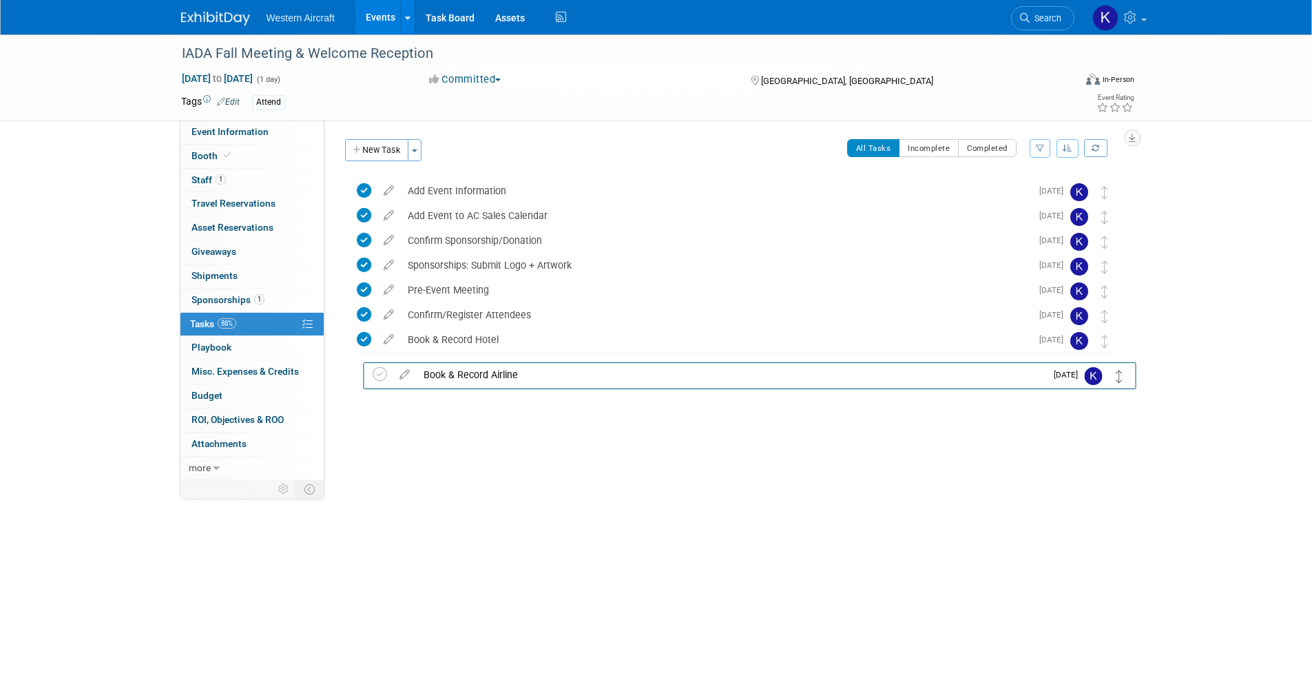
drag, startPoint x: 1111, startPoint y: 251, endPoint x: 1119, endPoint y: 384, distance: 133.8
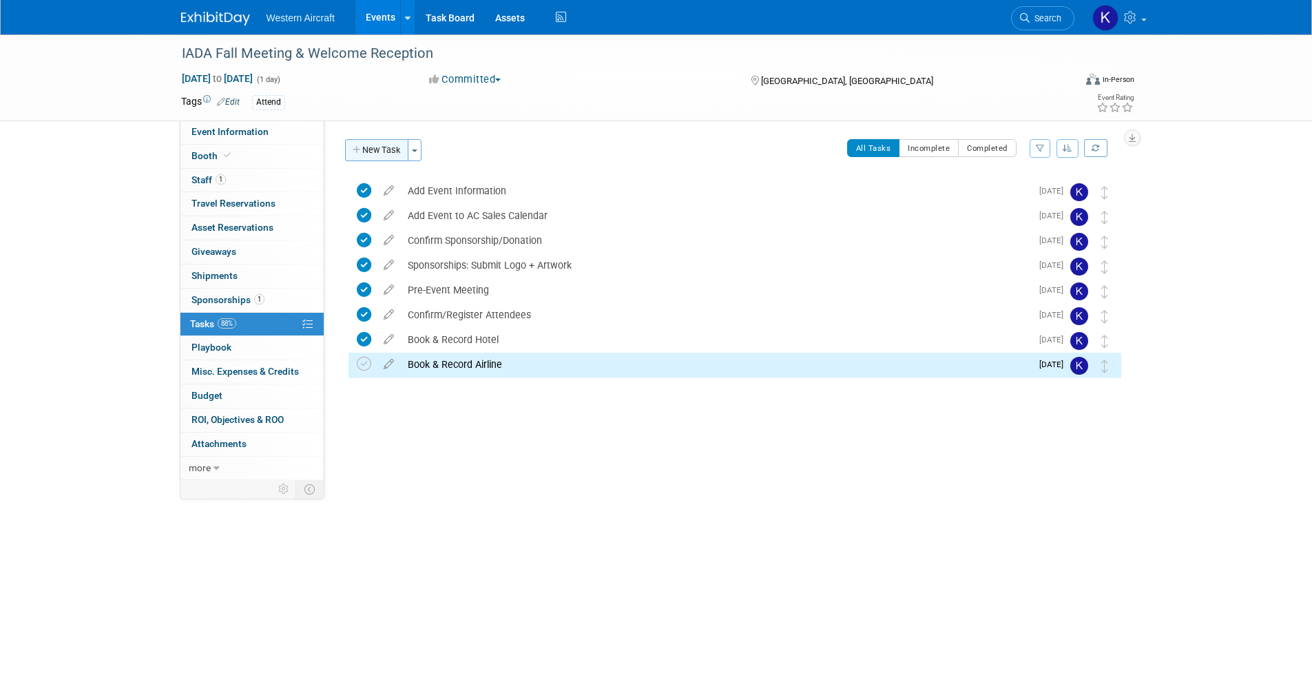
click at [382, 150] on button "New Task" at bounding box center [376, 150] width 63 height 22
select select "8"
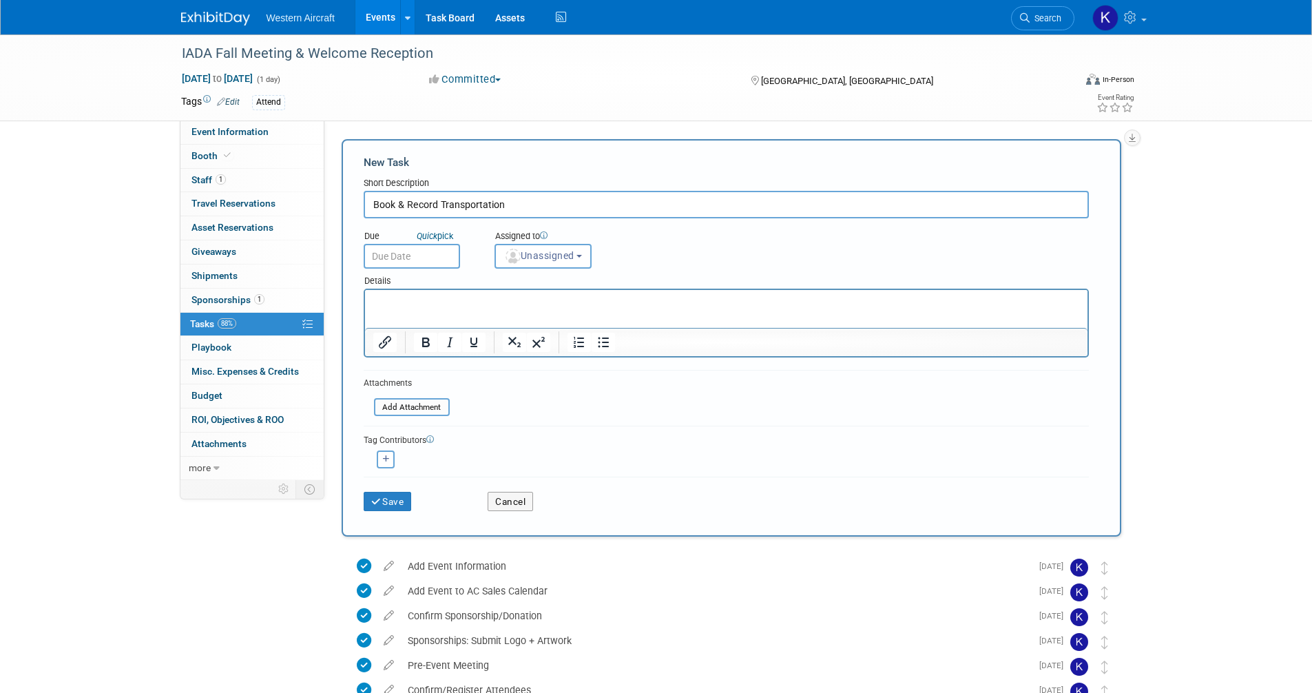
type input "Book & Record Transportation"
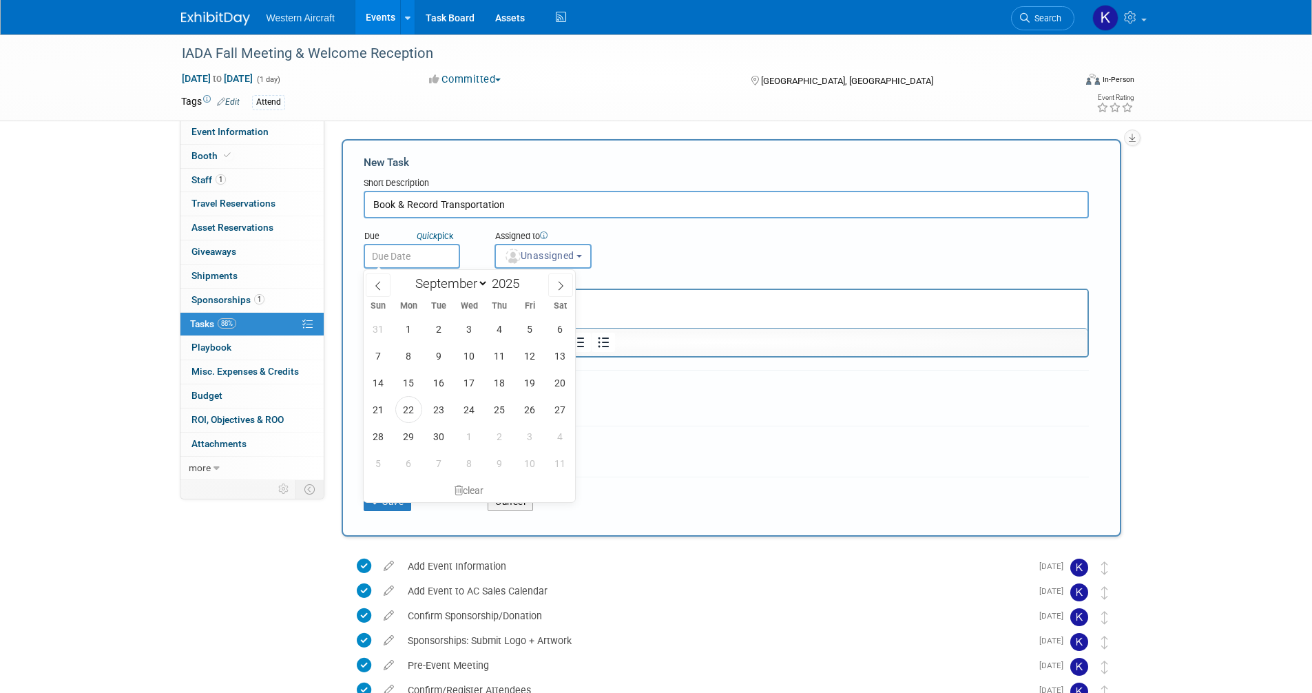
click at [418, 262] on input "text" at bounding box center [412, 256] width 96 height 25
select select "8"
click at [417, 410] on span "22" at bounding box center [408, 409] width 27 height 27
type input "[DATE]"
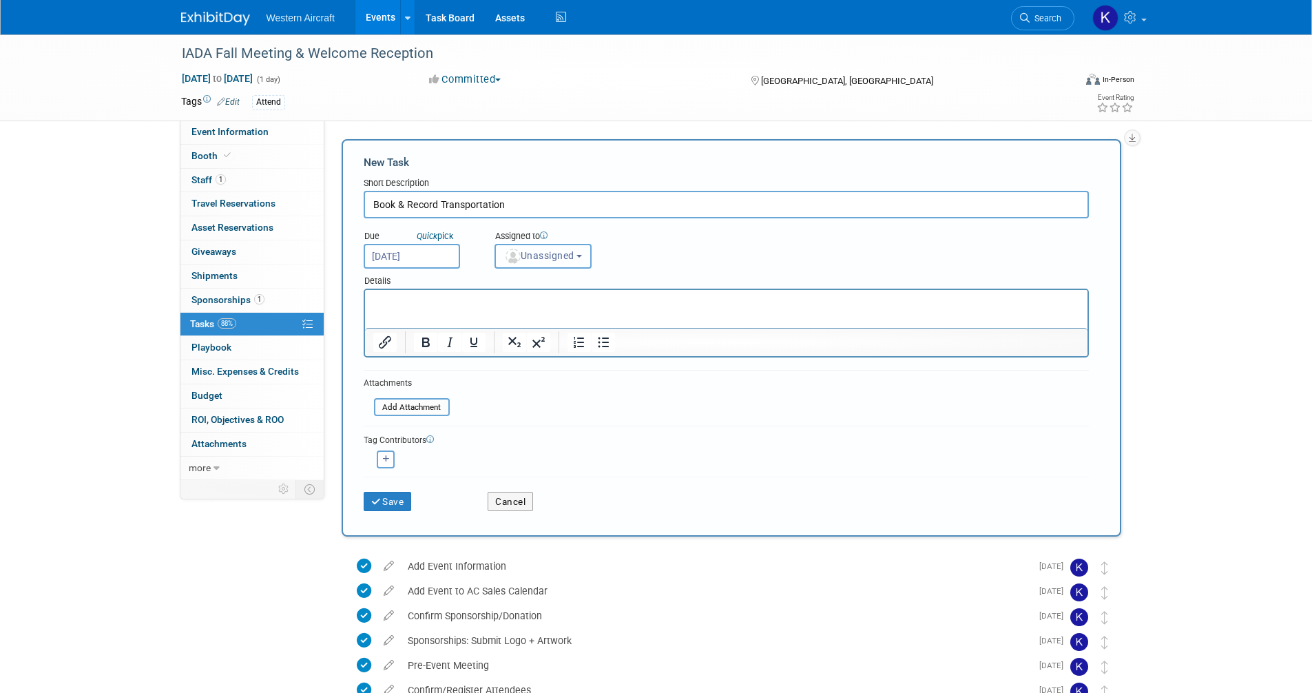
click at [536, 257] on span "Unassigned" at bounding box center [539, 255] width 70 height 11
click at [538, 322] on label "Kindra Mahler (me)" at bounding box center [561, 315] width 119 height 22
click at [497, 318] on input "Kindra Mahler (me)" at bounding box center [492, 313] width 9 height 9
select select "12536384-bbc3-4cec-9ed9-1383d243a388"
click at [401, 489] on div "Save" at bounding box center [415, 497] width 125 height 28
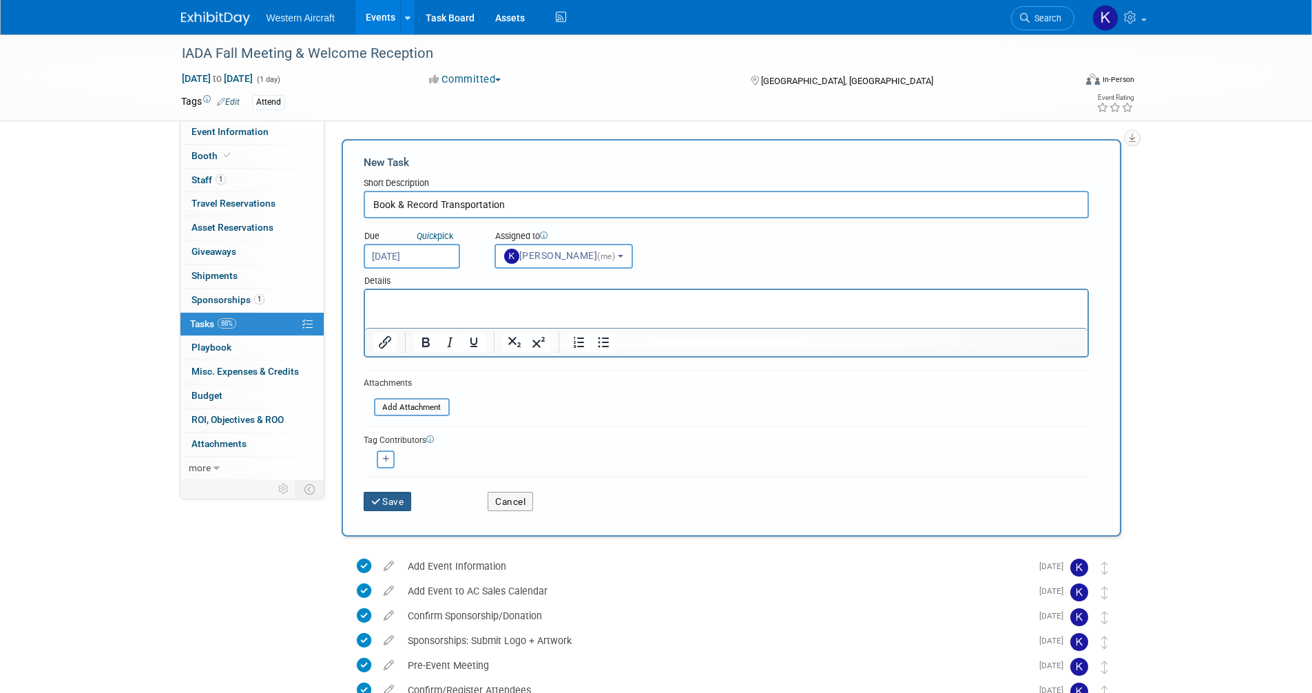
click at [399, 499] on button "Save" at bounding box center [388, 501] width 48 height 19
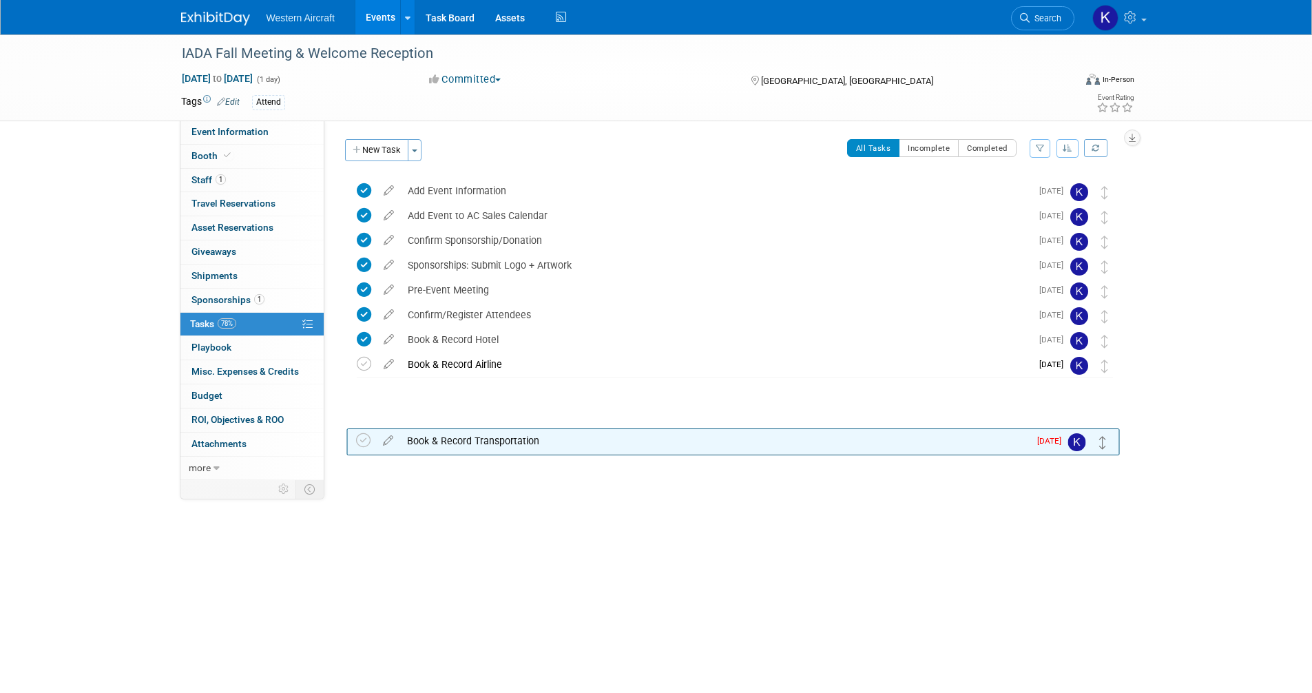
drag, startPoint x: 1107, startPoint y: 193, endPoint x: 1101, endPoint y: 410, distance: 216.3
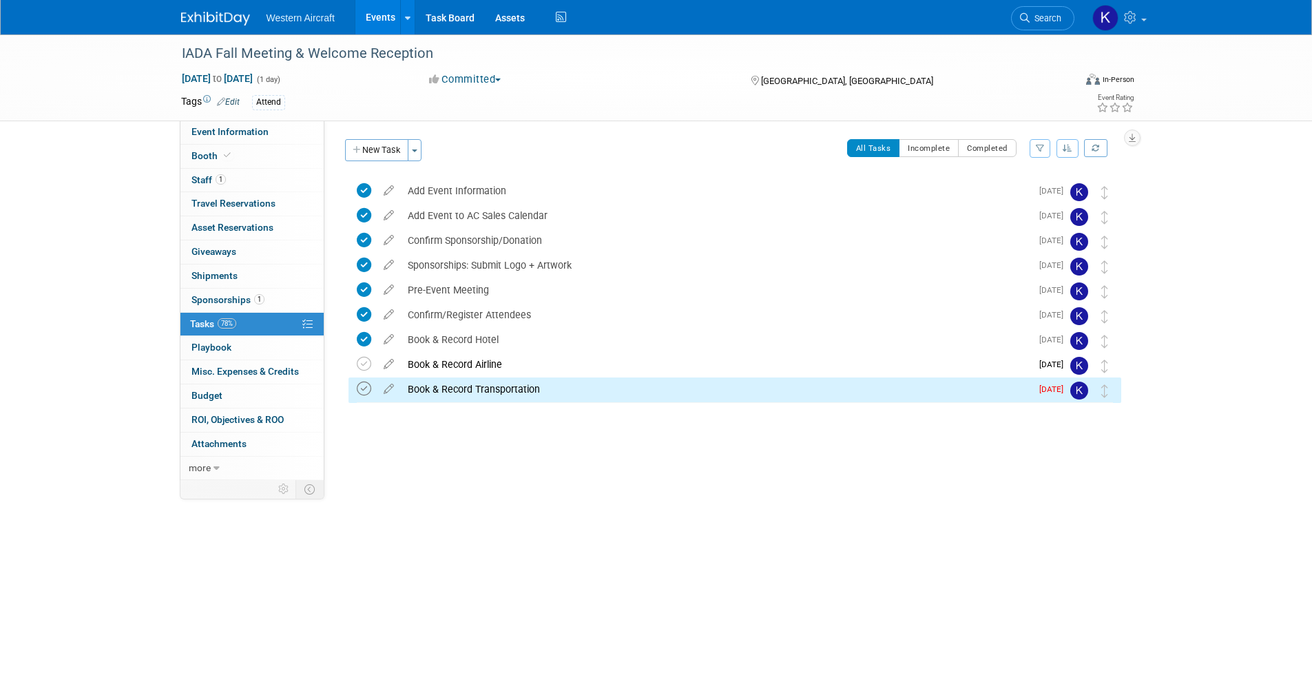
click at [357, 389] on icon at bounding box center [364, 388] width 14 height 14
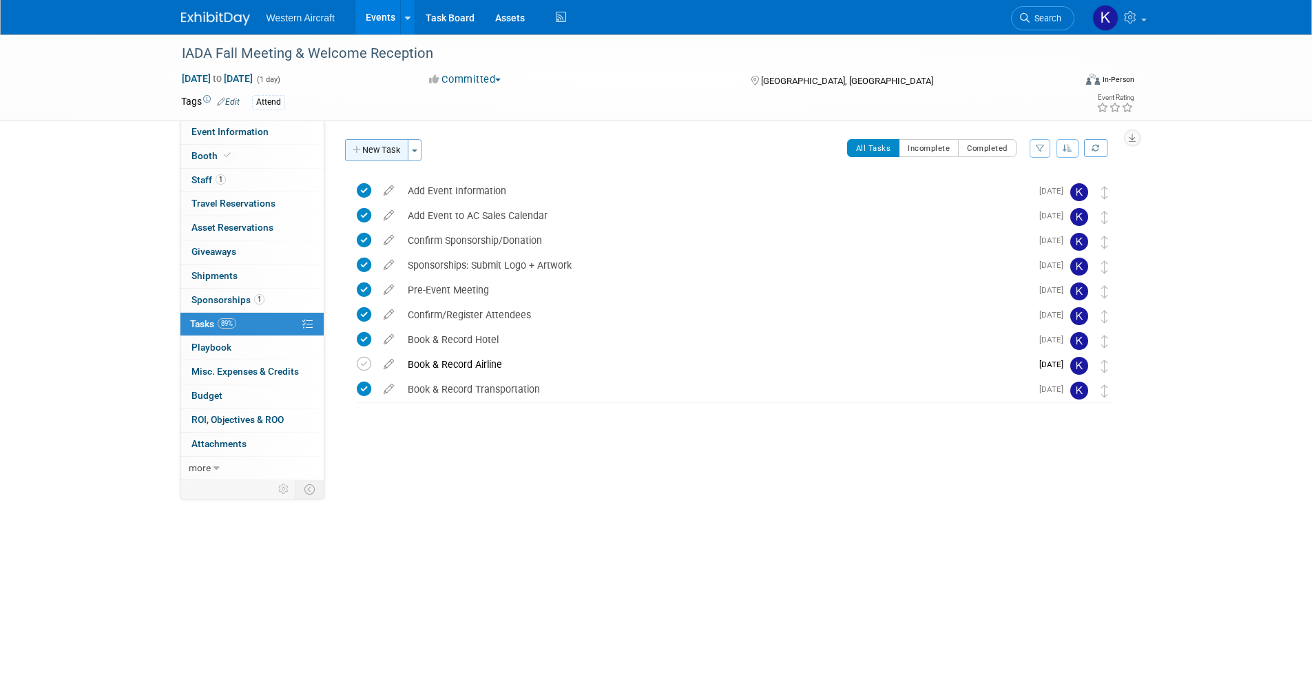
click at [382, 151] on button "New Task" at bounding box center [376, 150] width 63 height 22
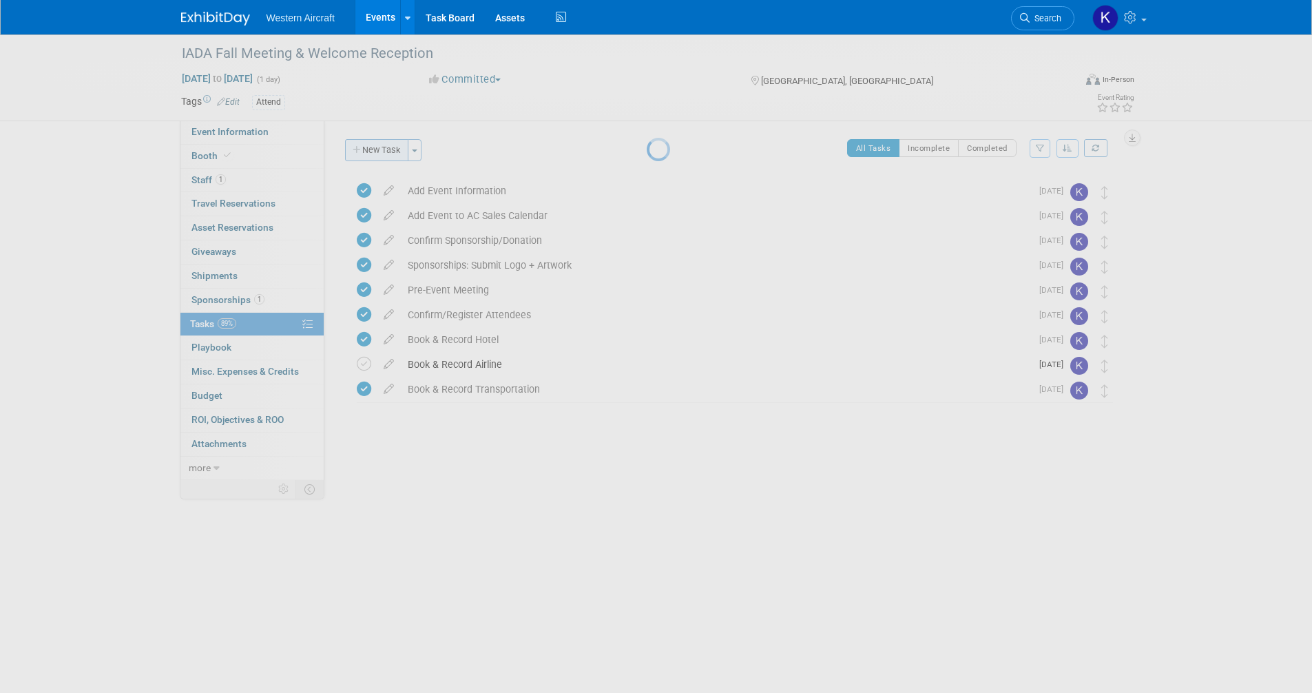
select select "8"
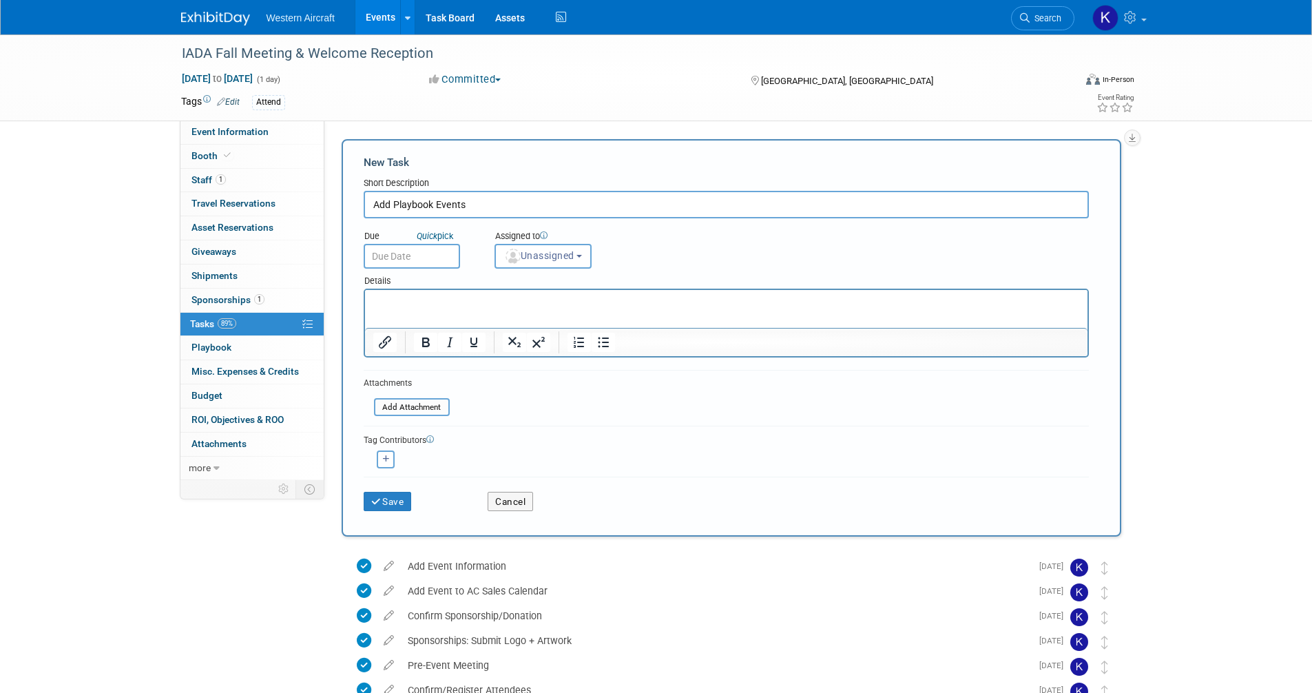
type input "Add Playbook Events"
click at [410, 261] on input "text" at bounding box center [412, 256] width 96 height 25
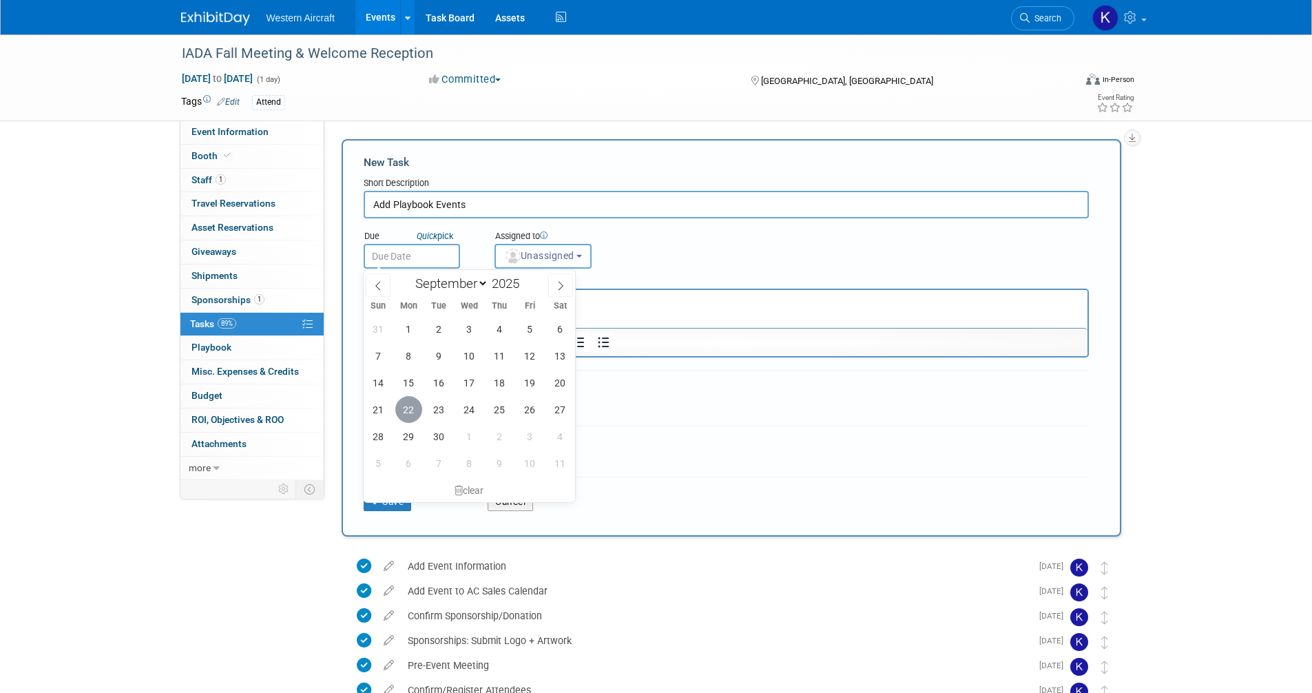
click at [407, 410] on span "22" at bounding box center [408, 409] width 27 height 27
type input "[DATE]"
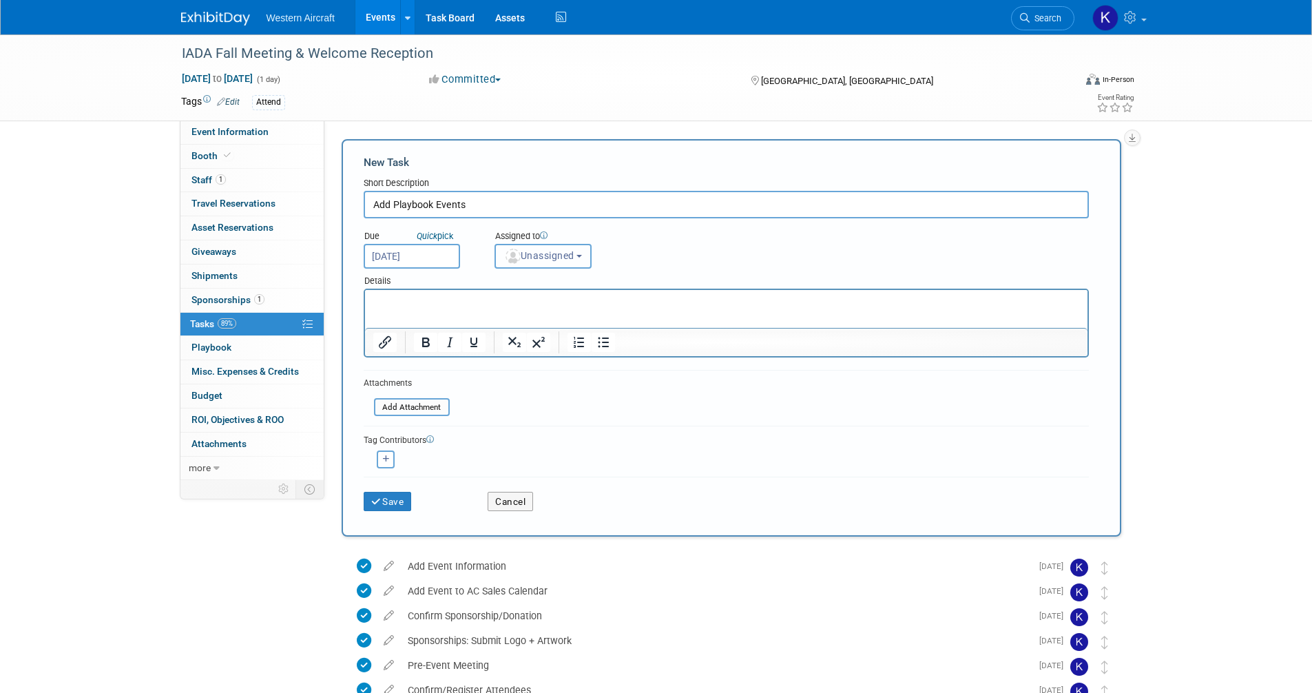
click at [549, 252] on span "Unassigned" at bounding box center [539, 255] width 70 height 11
click at [540, 317] on label "Kindra Mahler (me)" at bounding box center [561, 315] width 119 height 22
click at [497, 317] on input "Kindra Mahler (me)" at bounding box center [492, 313] width 9 height 9
select select "12536384-bbc3-4cec-9ed9-1383d243a388"
click at [390, 502] on button "Save" at bounding box center [388, 501] width 48 height 19
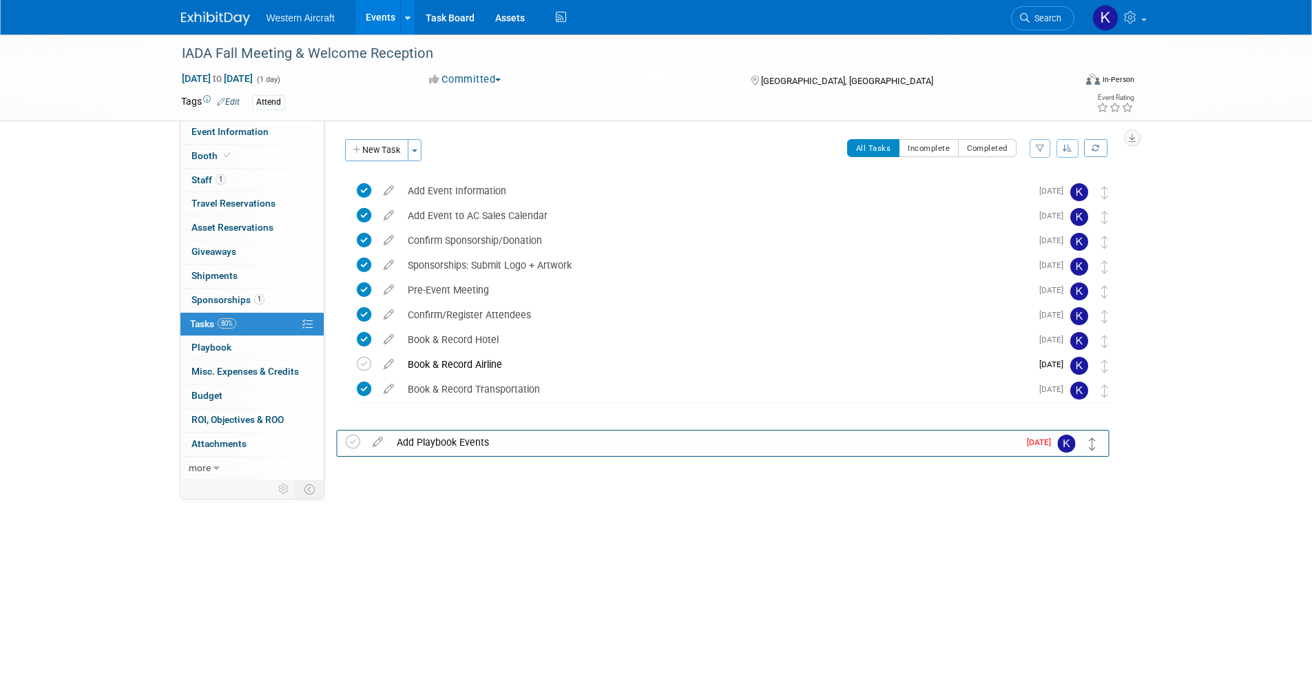
drag, startPoint x: 1104, startPoint y: 193, endPoint x: 1092, endPoint y: 425, distance: 232.3
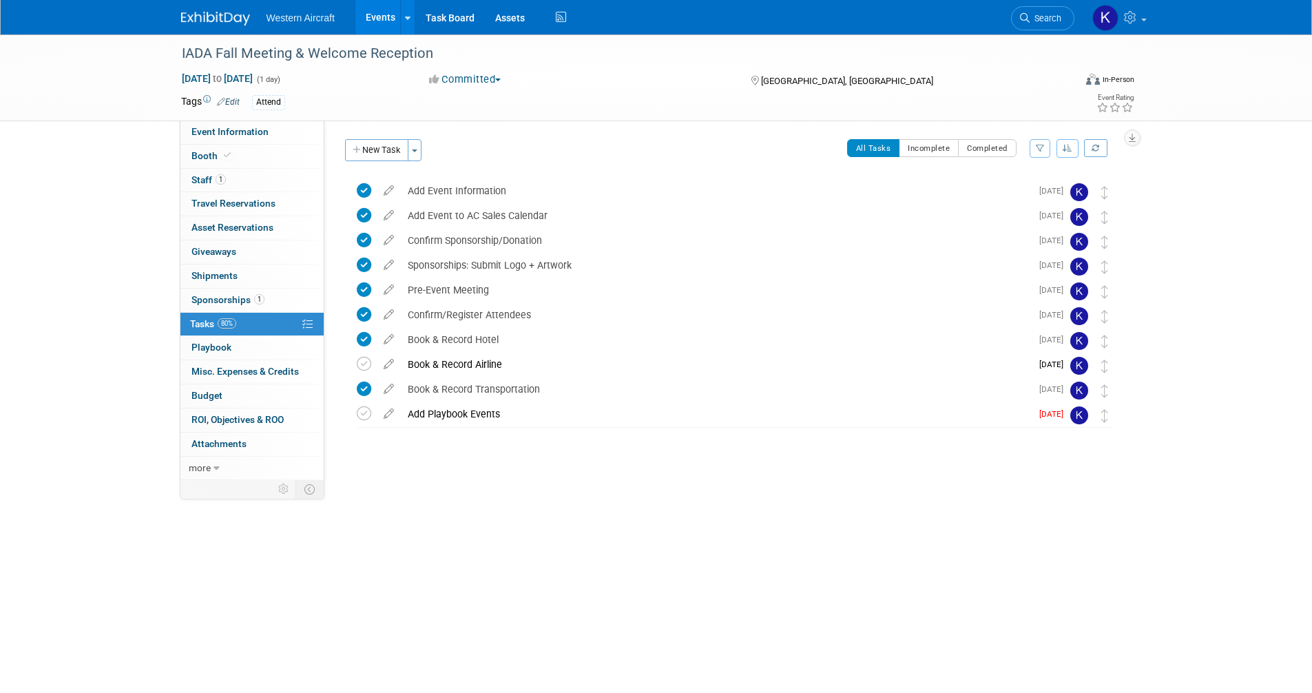
click at [372, 147] on button "New Task" at bounding box center [376, 150] width 63 height 22
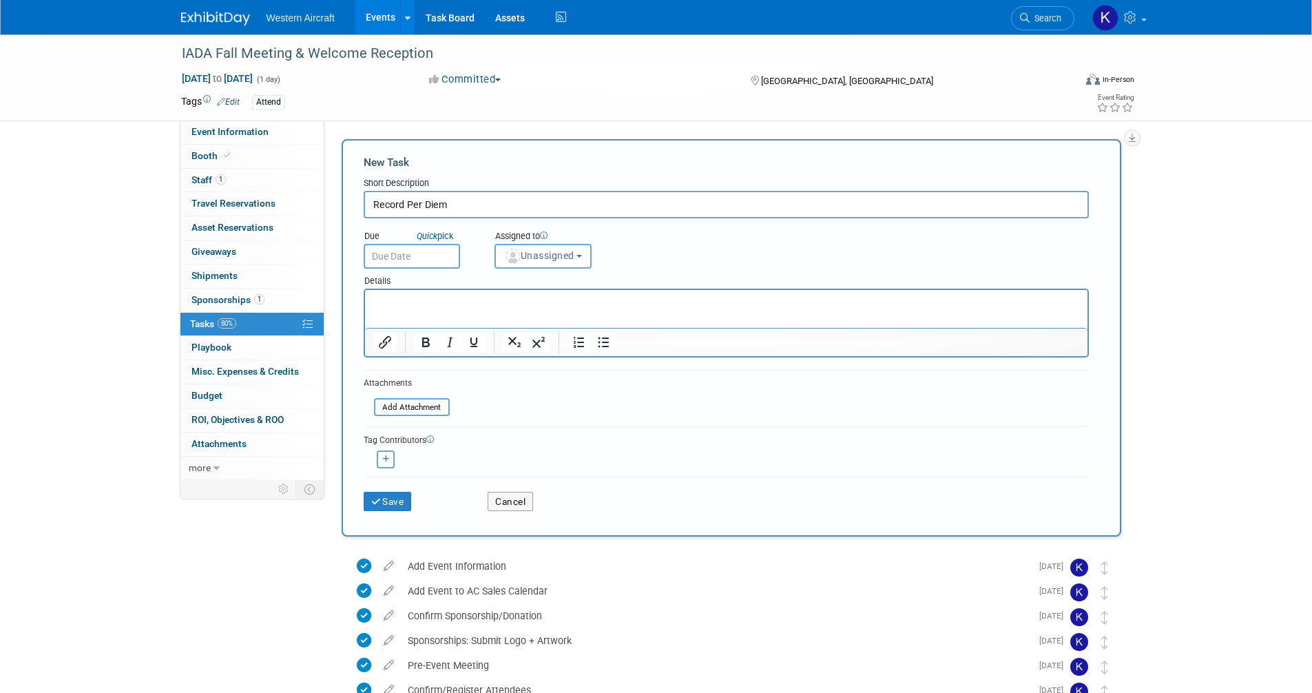
type input "Record Per Diem"
click at [427, 254] on input "text" at bounding box center [412, 256] width 96 height 25
click at [758, 441] on div "Tag Contributors" at bounding box center [726, 439] width 725 height 14
click at [511, 291] on html at bounding box center [725, 299] width 722 height 19
paste body "To enrich screen reader interactions, please activate Accessibility in Grammarl…"
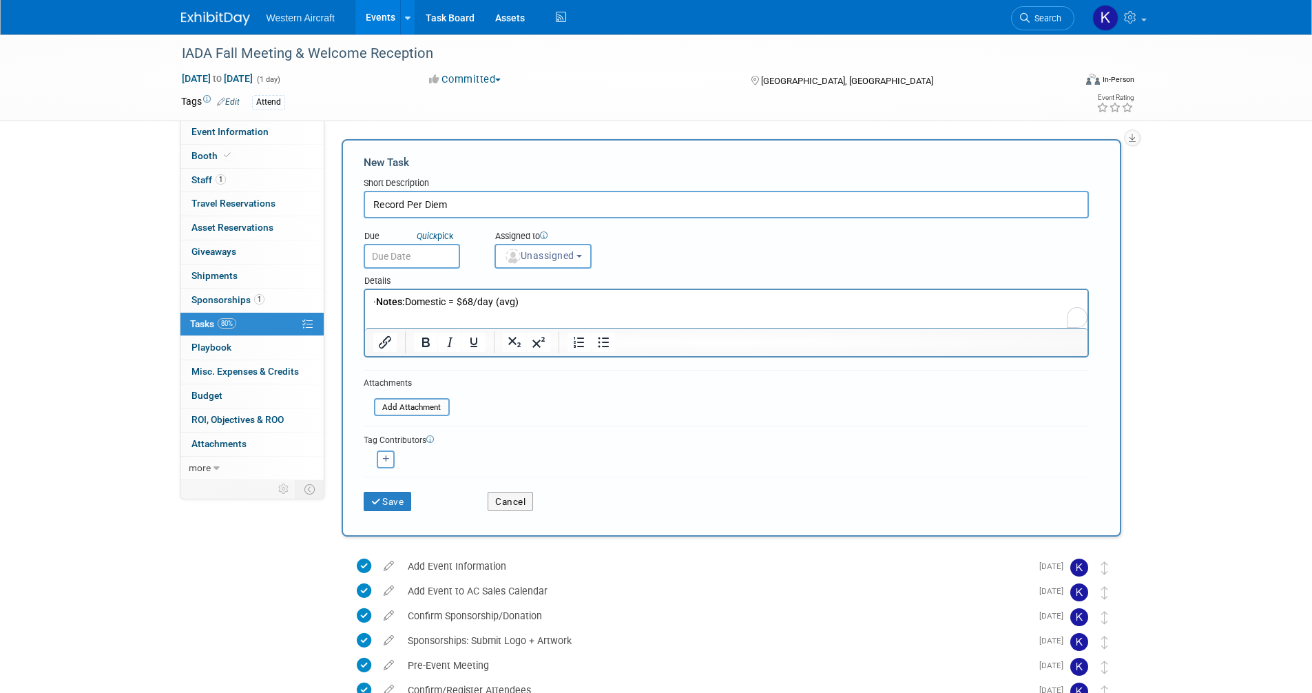
drag, startPoint x: 394, startPoint y: 299, endPoint x: 273, endPoint y: 288, distance: 121.7
click at [364, 290] on html "· Notes: Domestic = $68/day (avg)" at bounding box center [725, 299] width 722 height 19
click at [554, 262] on button "Unassigned" at bounding box center [543, 256] width 98 height 25
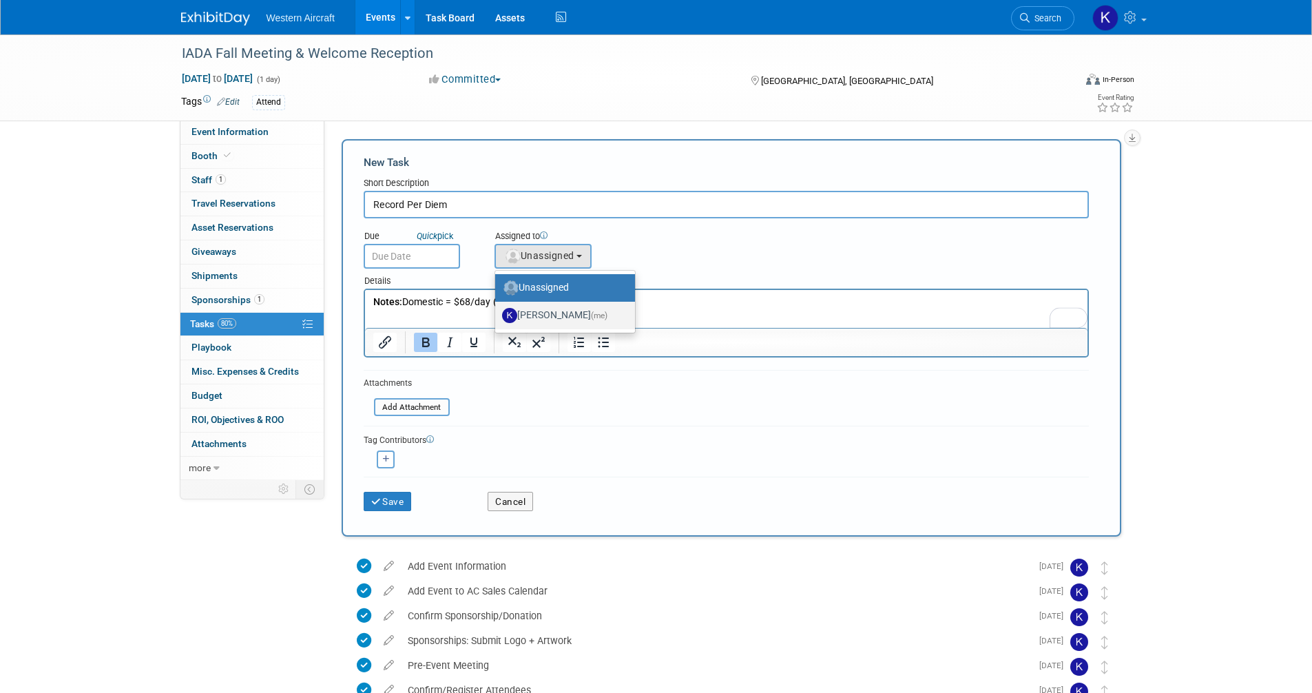
click at [547, 308] on label "Kindra Mahler (me)" at bounding box center [561, 315] width 119 height 22
click at [497, 309] on input "Kindra Mahler (me)" at bounding box center [492, 313] width 9 height 9
select select "12536384-bbc3-4cec-9ed9-1383d243a388"
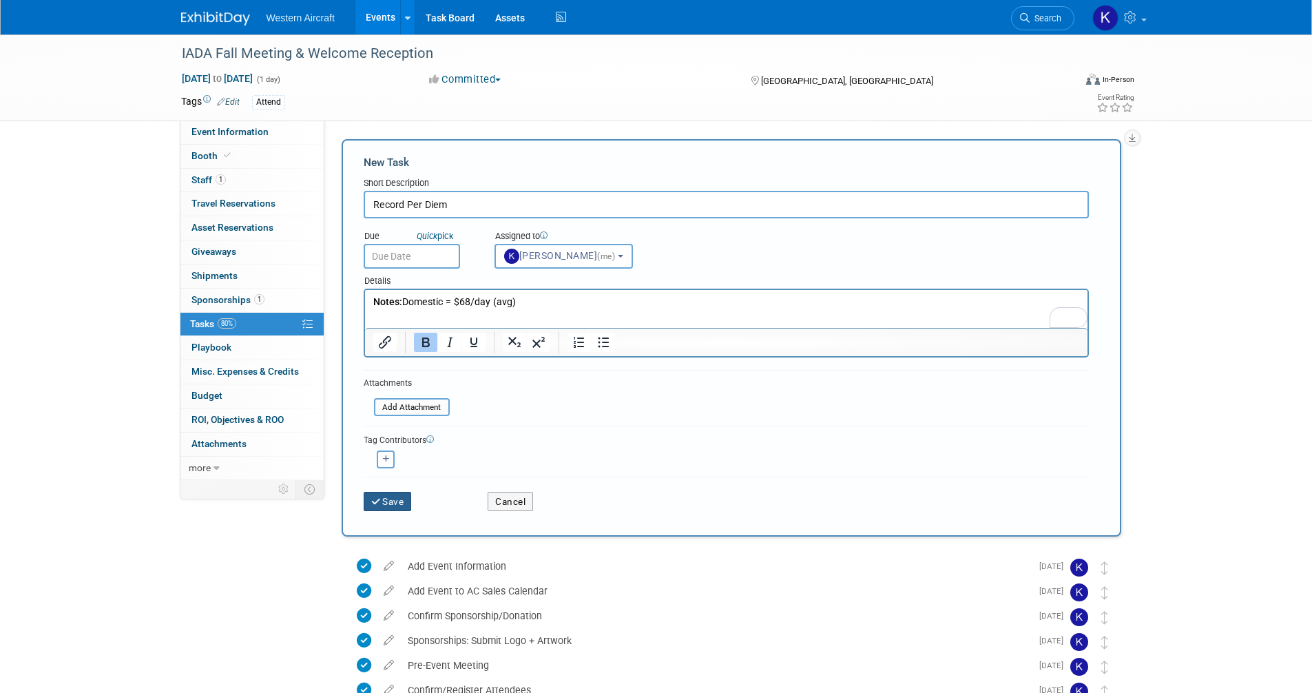
click at [392, 497] on button "Save" at bounding box center [388, 501] width 48 height 19
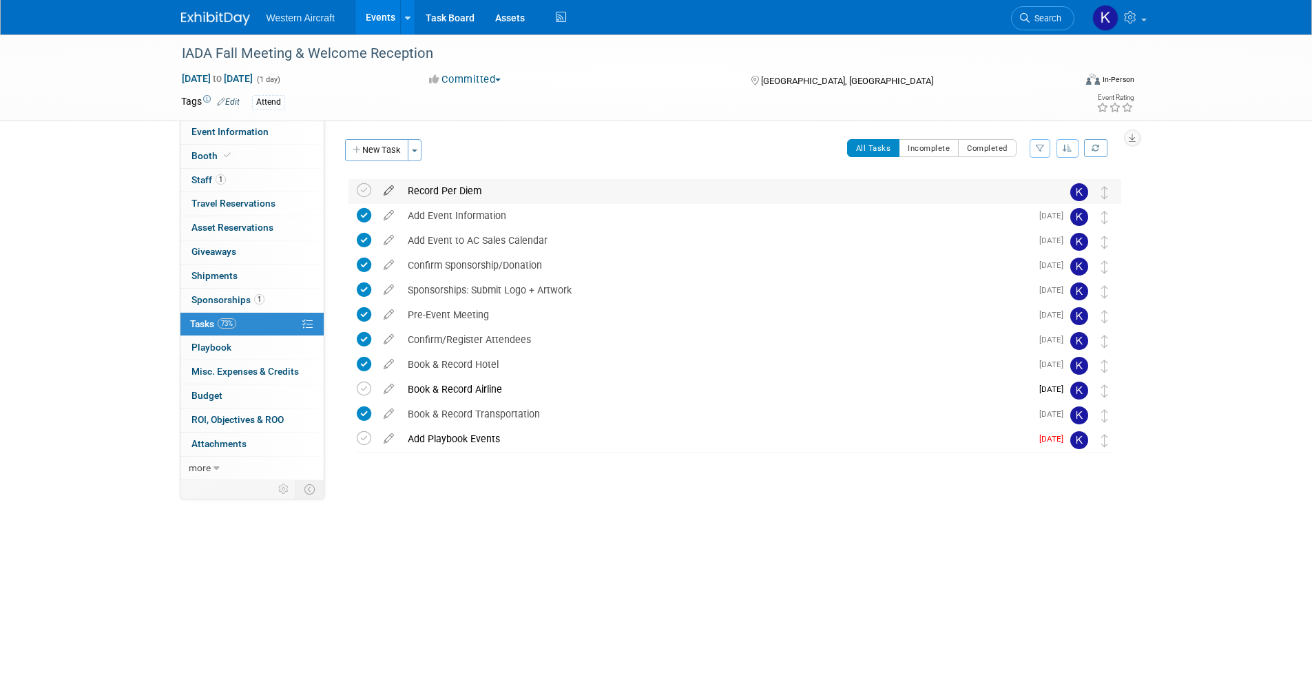
click at [388, 185] on icon at bounding box center [389, 187] width 24 height 17
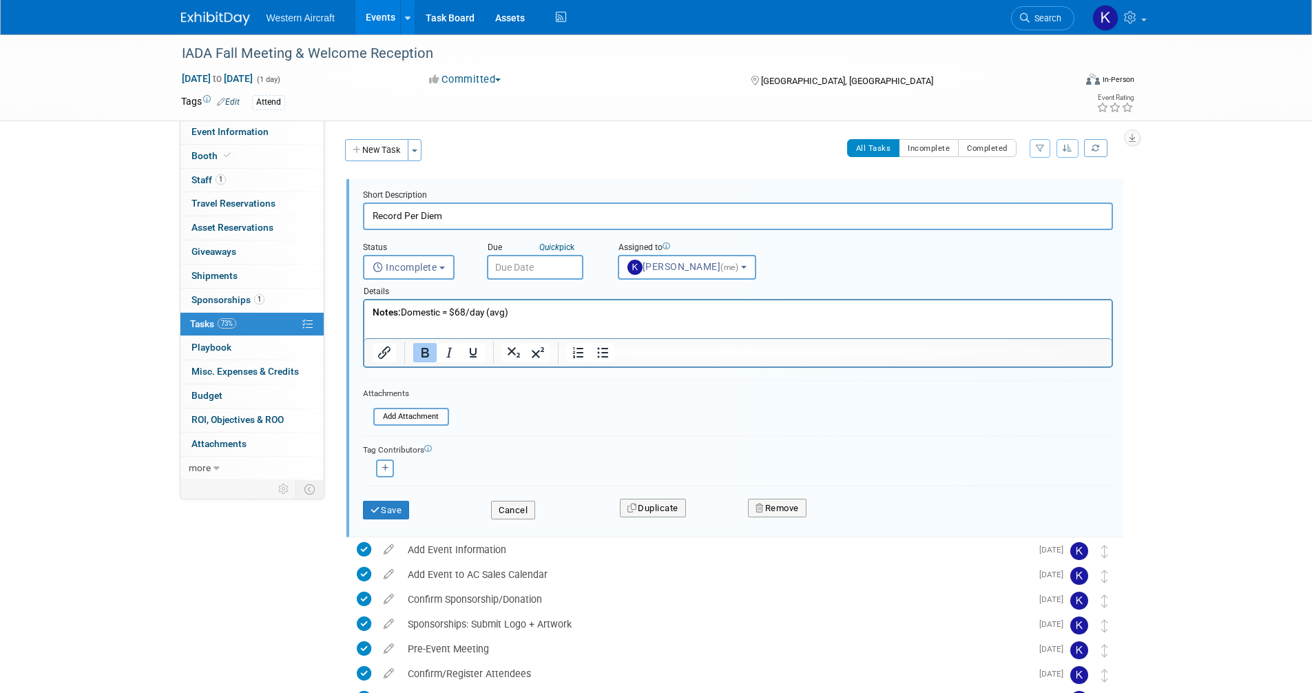
click at [547, 271] on input "text" at bounding box center [535, 267] width 96 height 25
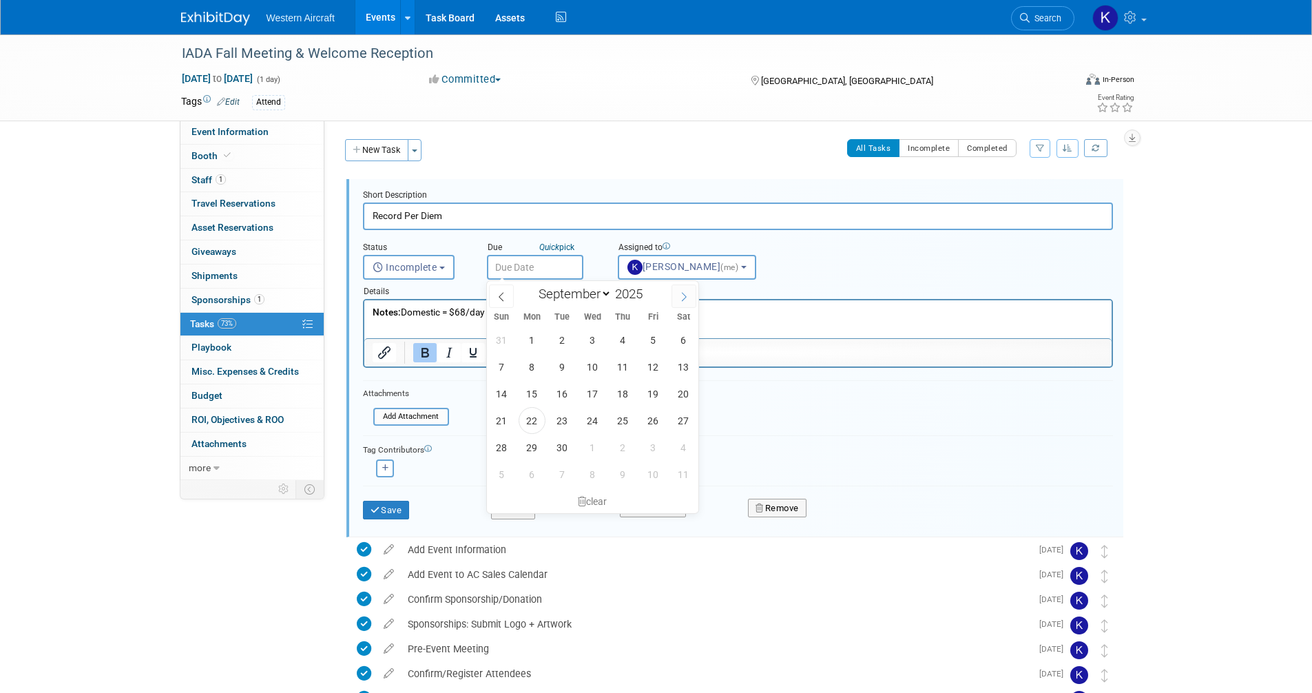
click at [684, 291] on span at bounding box center [683, 295] width 25 height 23
select select "9"
click at [533, 370] on span "6" at bounding box center [531, 366] width 27 height 27
type input "[DATE]"
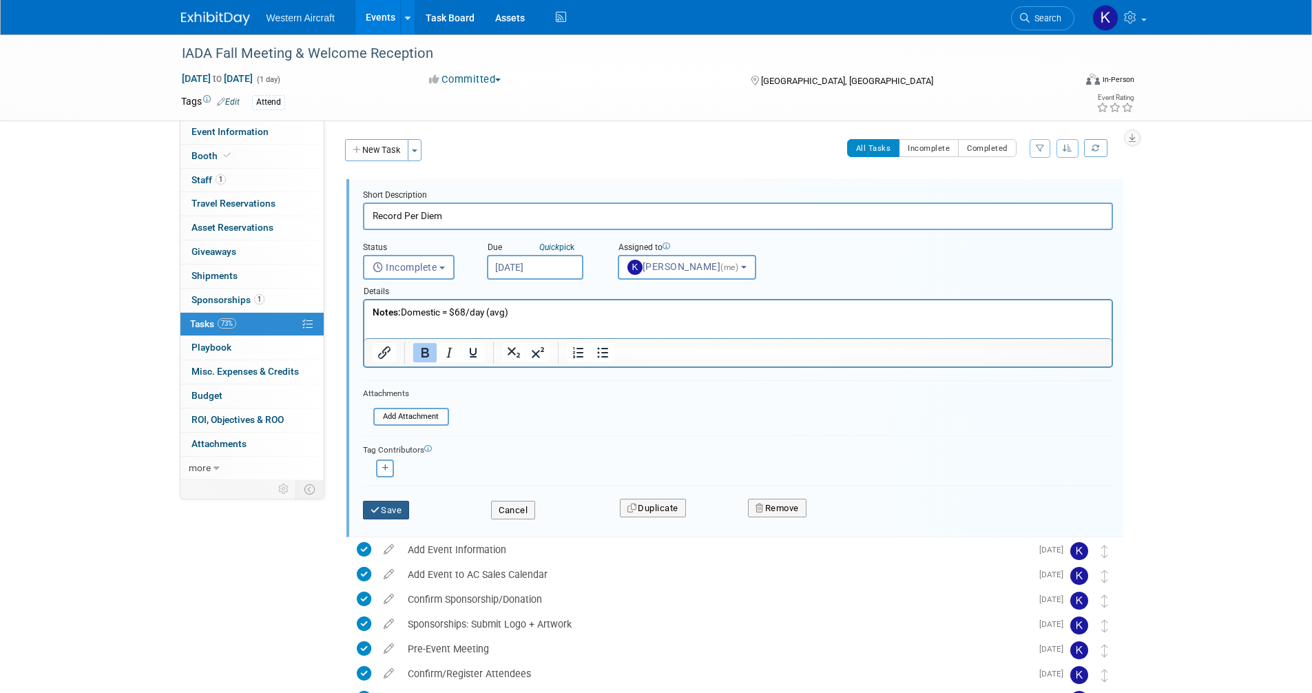
click at [398, 507] on button "Save" at bounding box center [386, 510] width 47 height 19
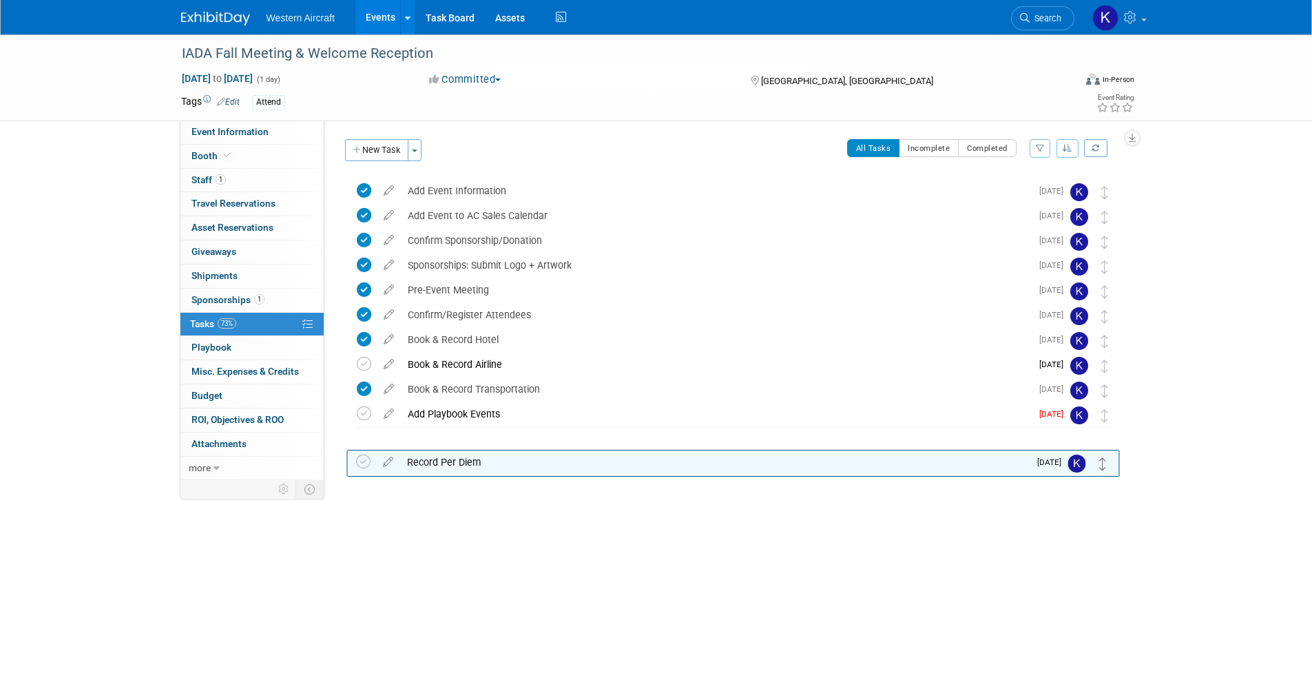
drag, startPoint x: 1102, startPoint y: 188, endPoint x: 1099, endPoint y: 458, distance: 269.9
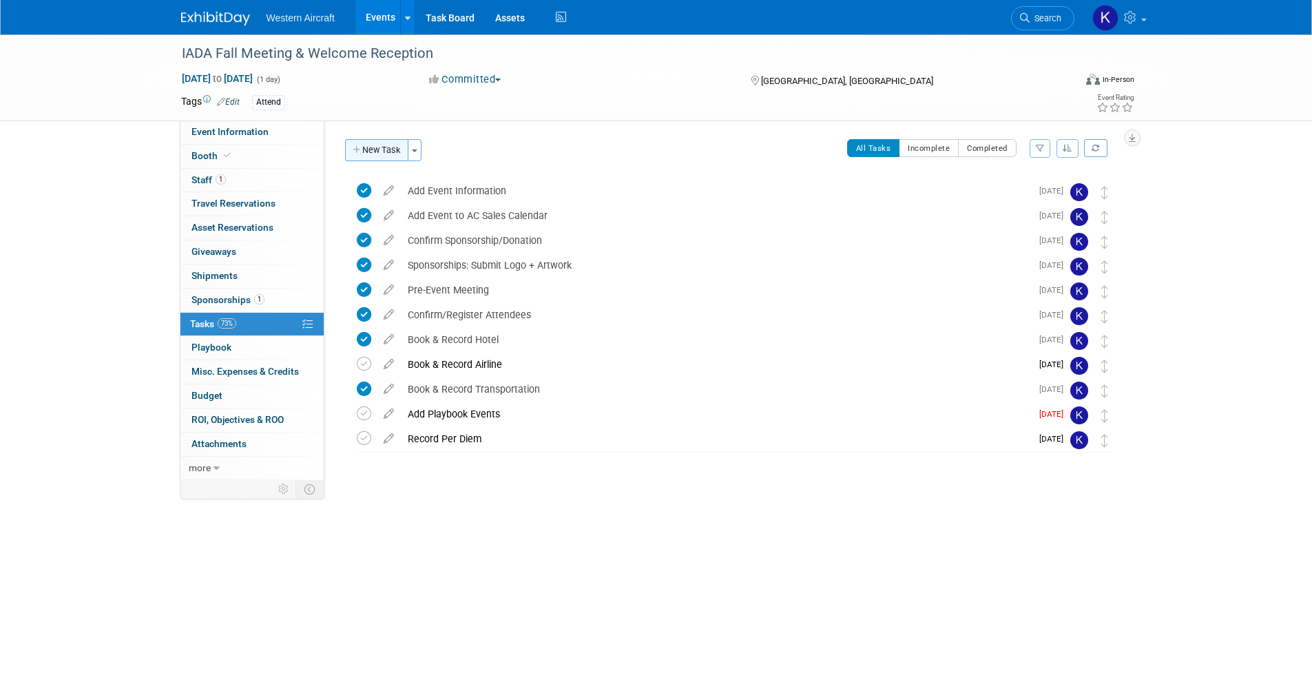
click at [378, 142] on button "New Task" at bounding box center [376, 150] width 63 height 22
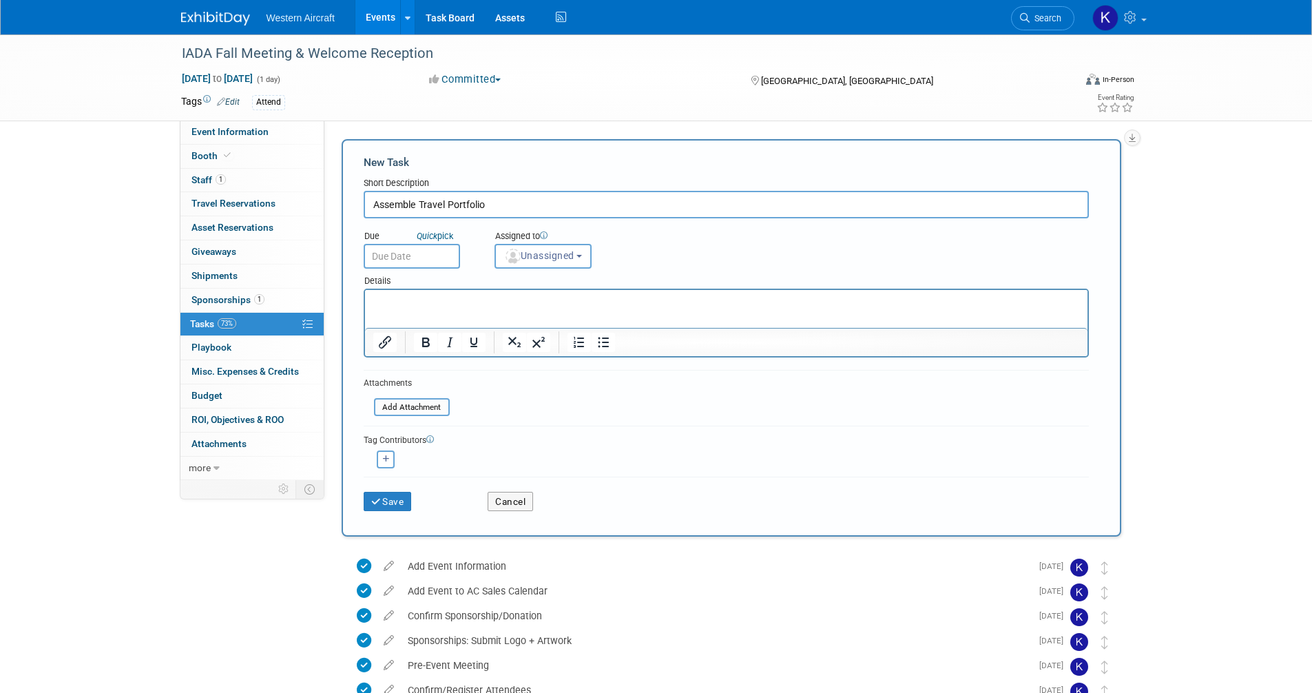
type input "Assemble Travel Portfolio"
click at [401, 258] on input "text" at bounding box center [412, 256] width 96 height 25
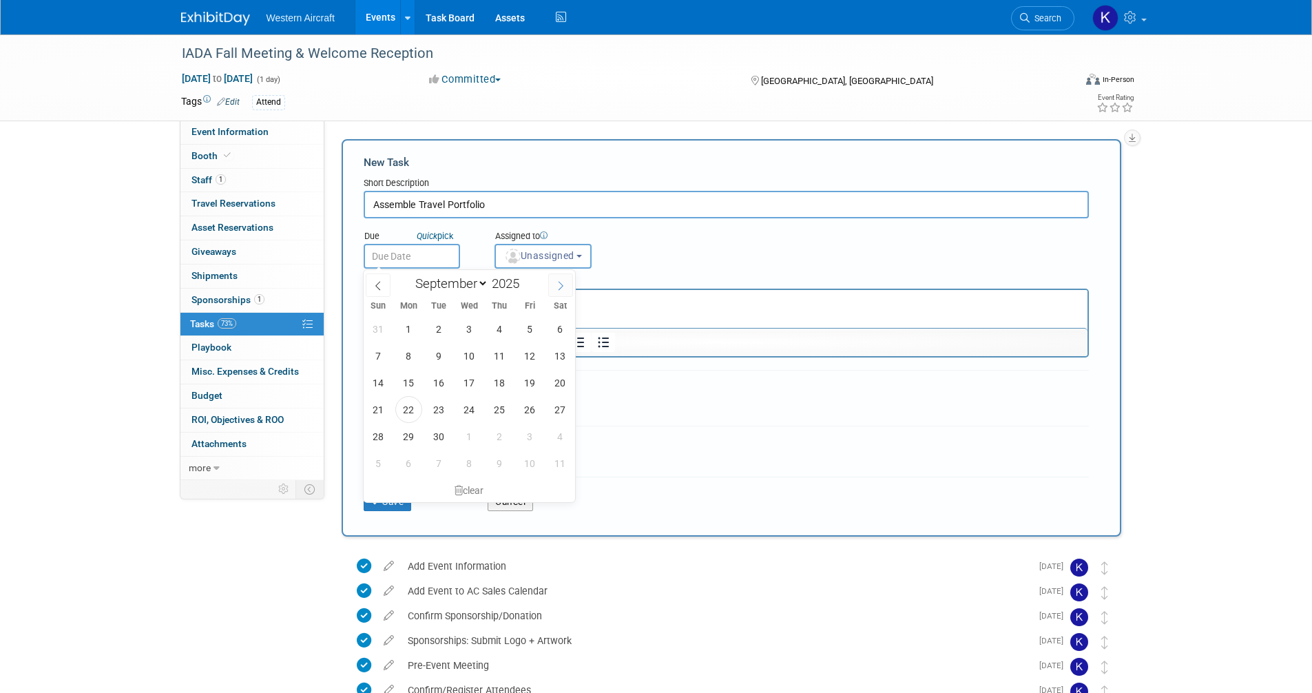
click at [557, 290] on icon at bounding box center [561, 286] width 10 height 10
select select "9"
click at [406, 350] on span "6" at bounding box center [408, 355] width 27 height 27
type input "[DATE]"
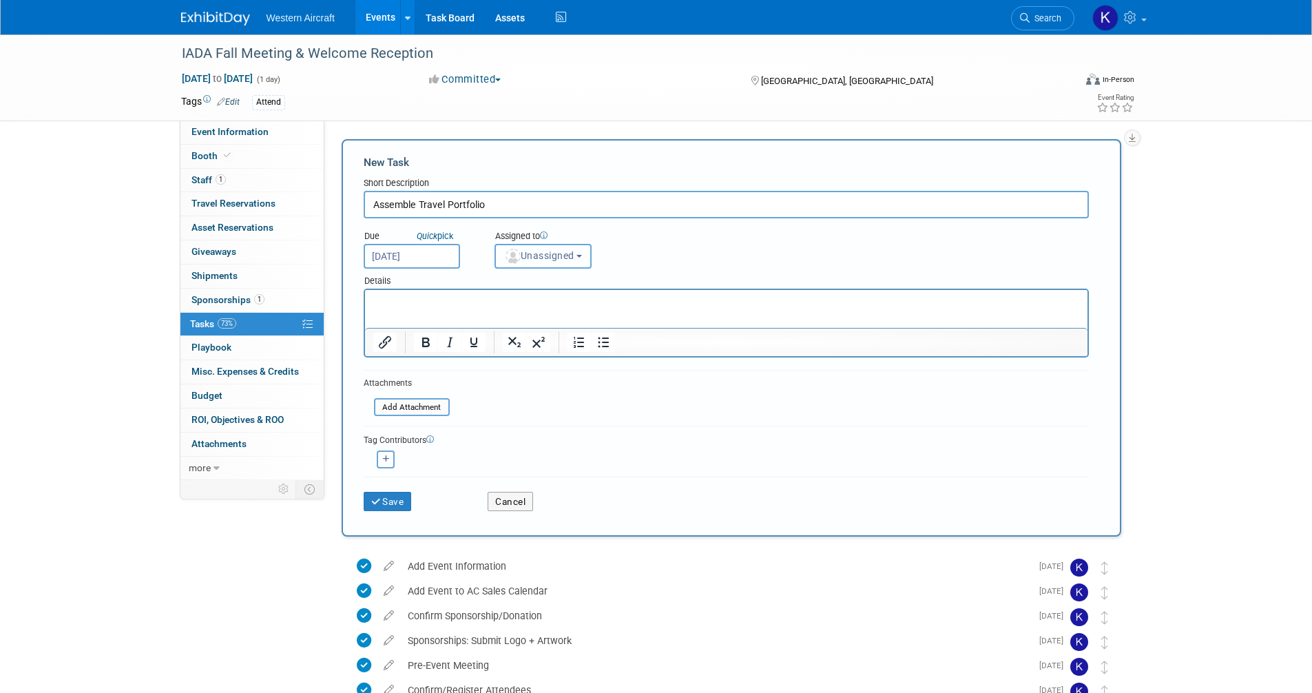
click at [513, 253] on img "button" at bounding box center [512, 256] width 15 height 15
click at [543, 315] on label "Kindra Mahler (me)" at bounding box center [561, 315] width 119 height 22
click at [497, 315] on input "Kindra Mahler (me)" at bounding box center [492, 313] width 9 height 9
select select "12536384-bbc3-4cec-9ed9-1383d243a388"
click at [401, 501] on button "Save" at bounding box center [388, 501] width 48 height 19
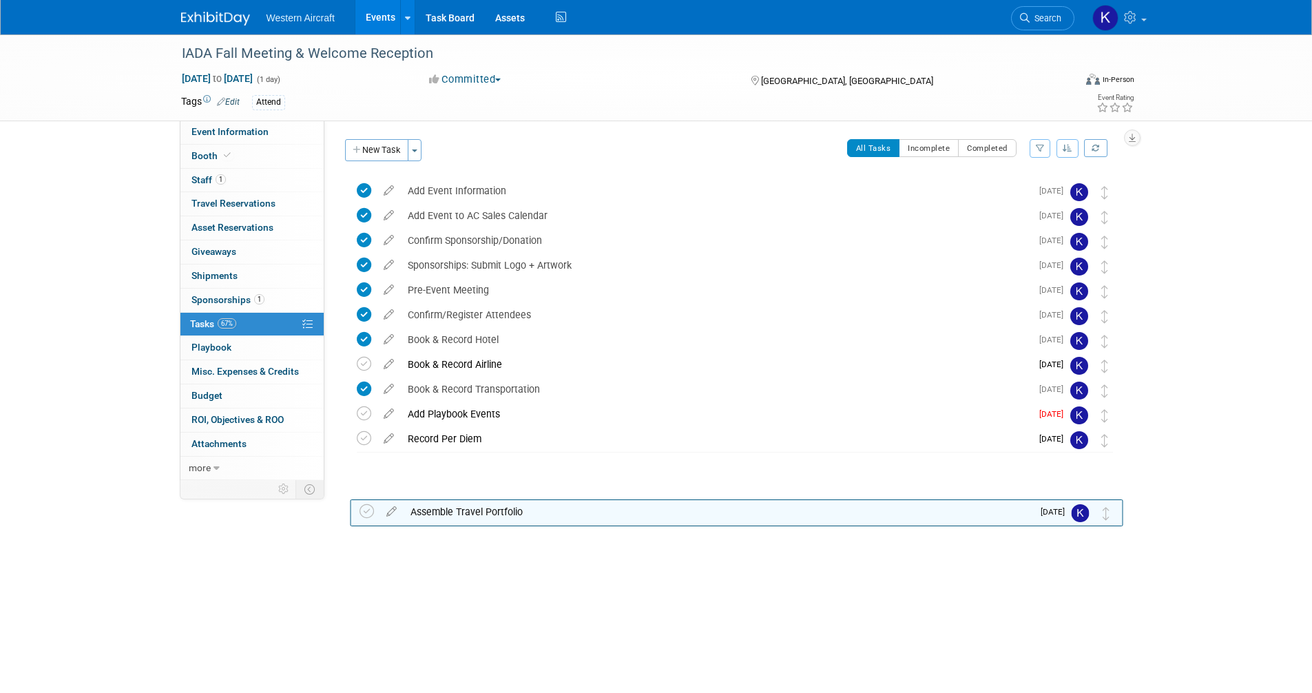
drag, startPoint x: 1106, startPoint y: 187, endPoint x: 1104, endPoint y: 468, distance: 281.6
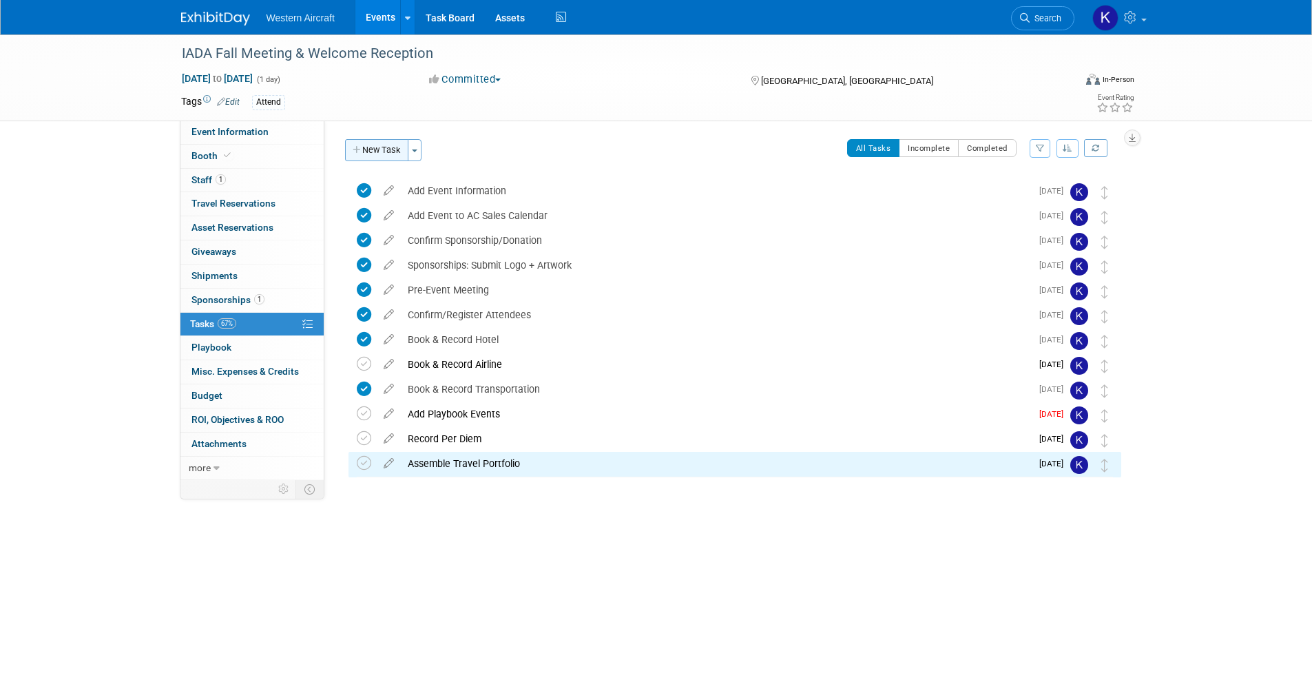
click at [361, 154] on icon "button" at bounding box center [357, 150] width 10 height 9
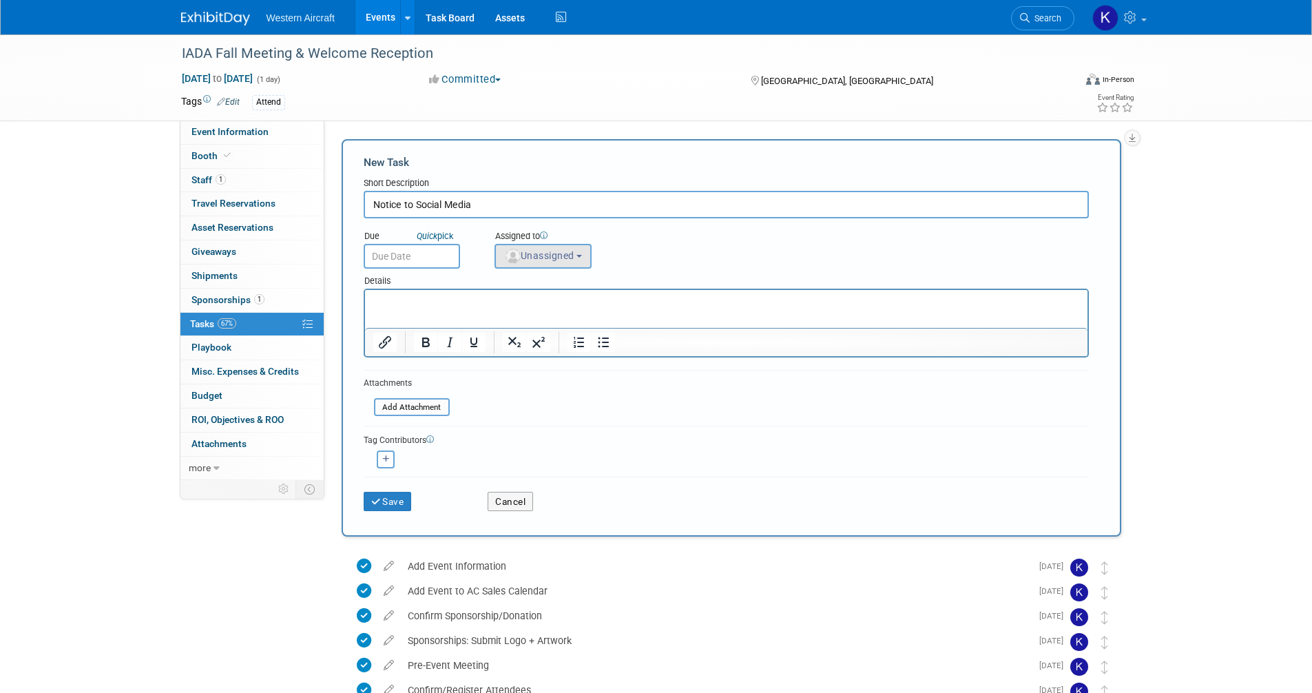
type input "Notice to Social Media"
click at [549, 253] on span "Unassigned" at bounding box center [539, 255] width 70 height 11
click at [550, 318] on label "Kindra Mahler (me)" at bounding box center [561, 315] width 119 height 22
click at [497, 318] on input "Kindra Mahler (me)" at bounding box center [492, 313] width 9 height 9
select select "12536384-bbc3-4cec-9ed9-1383d243a388"
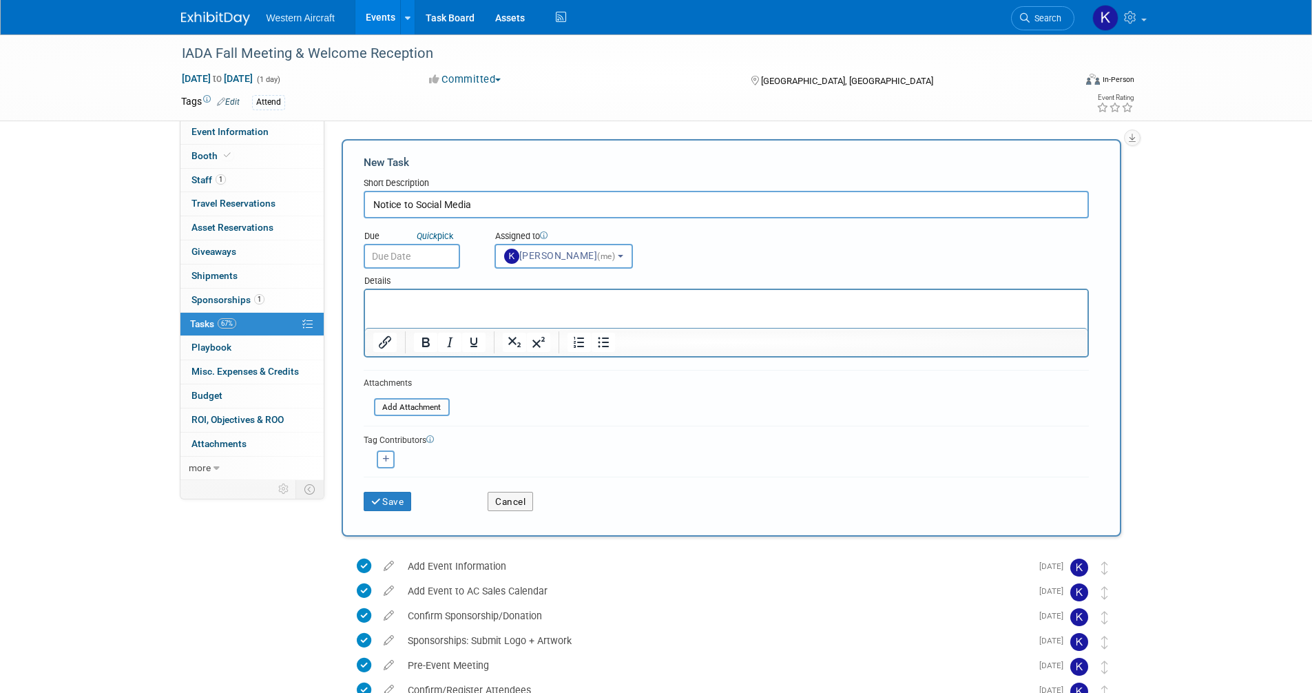
click at [422, 253] on input "text" at bounding box center [412, 256] width 96 height 25
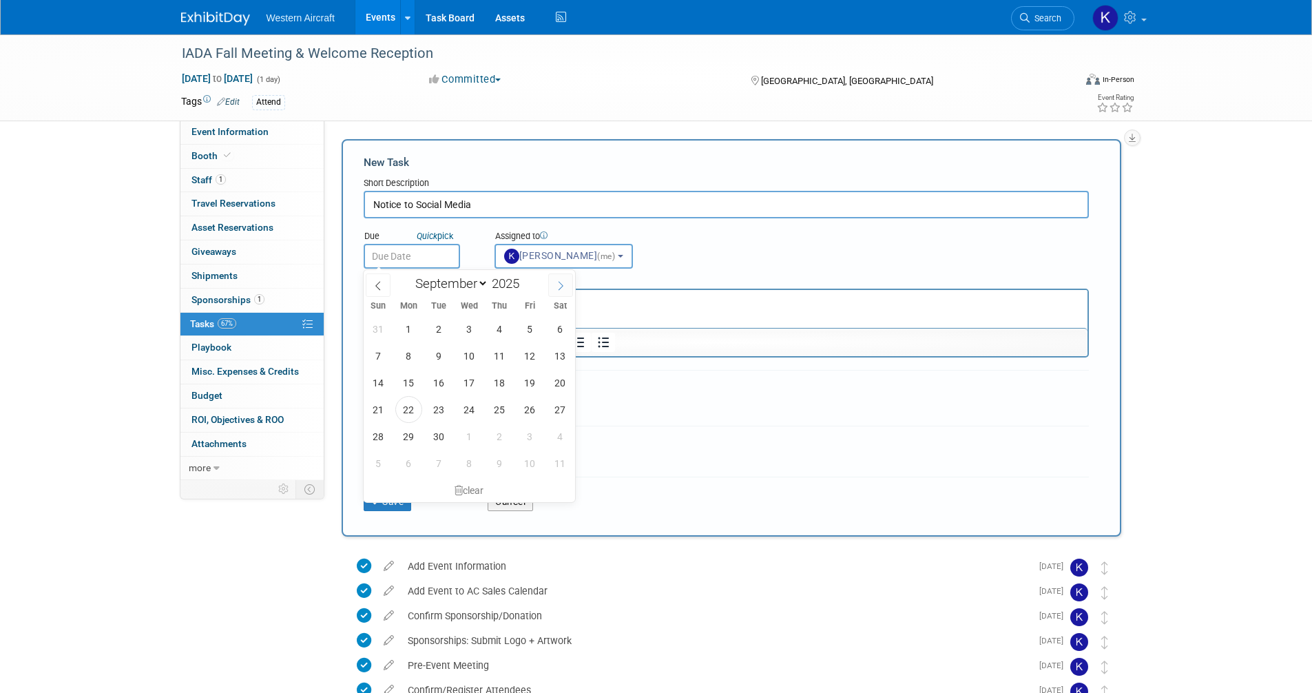
click at [560, 286] on icon at bounding box center [561, 286] width 10 height 10
select select "9"
click at [411, 381] on span "13" at bounding box center [408, 382] width 27 height 27
type input "Oct 13, 2025"
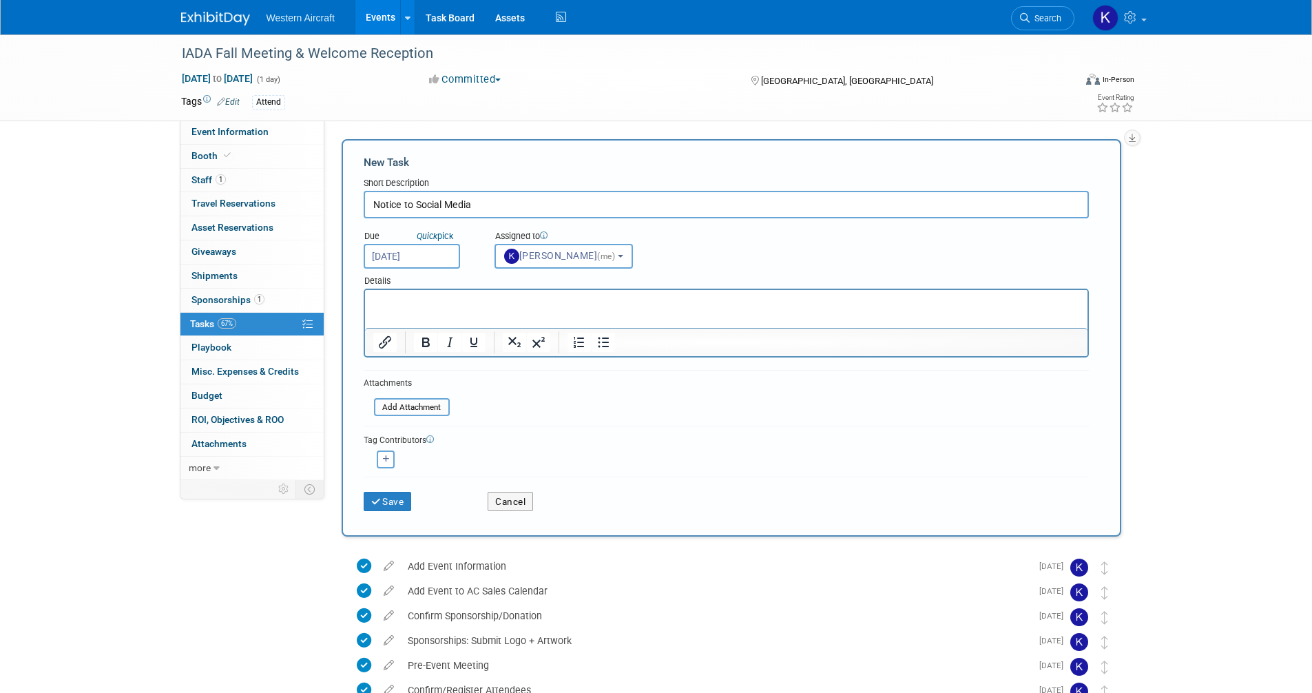
click at [388, 512] on div "Save Cancel" at bounding box center [726, 498] width 725 height 44
click at [394, 494] on button "Save" at bounding box center [388, 501] width 48 height 19
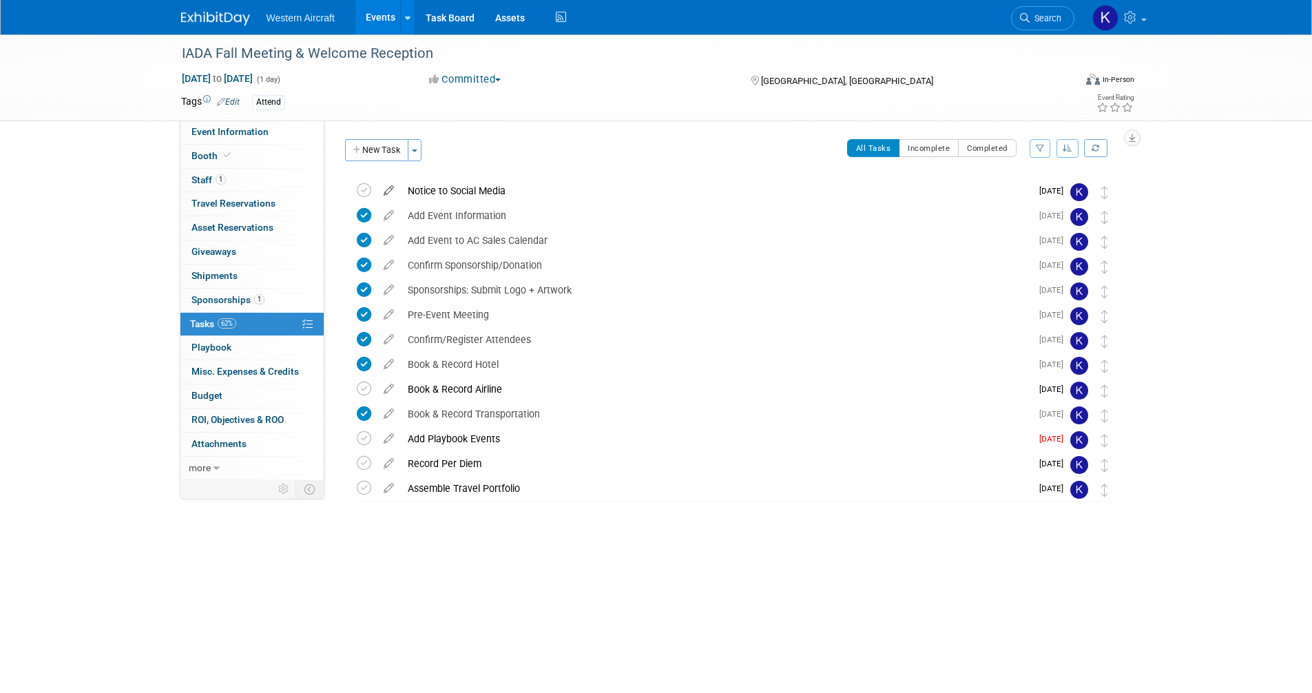
click at [389, 185] on icon at bounding box center [389, 187] width 24 height 17
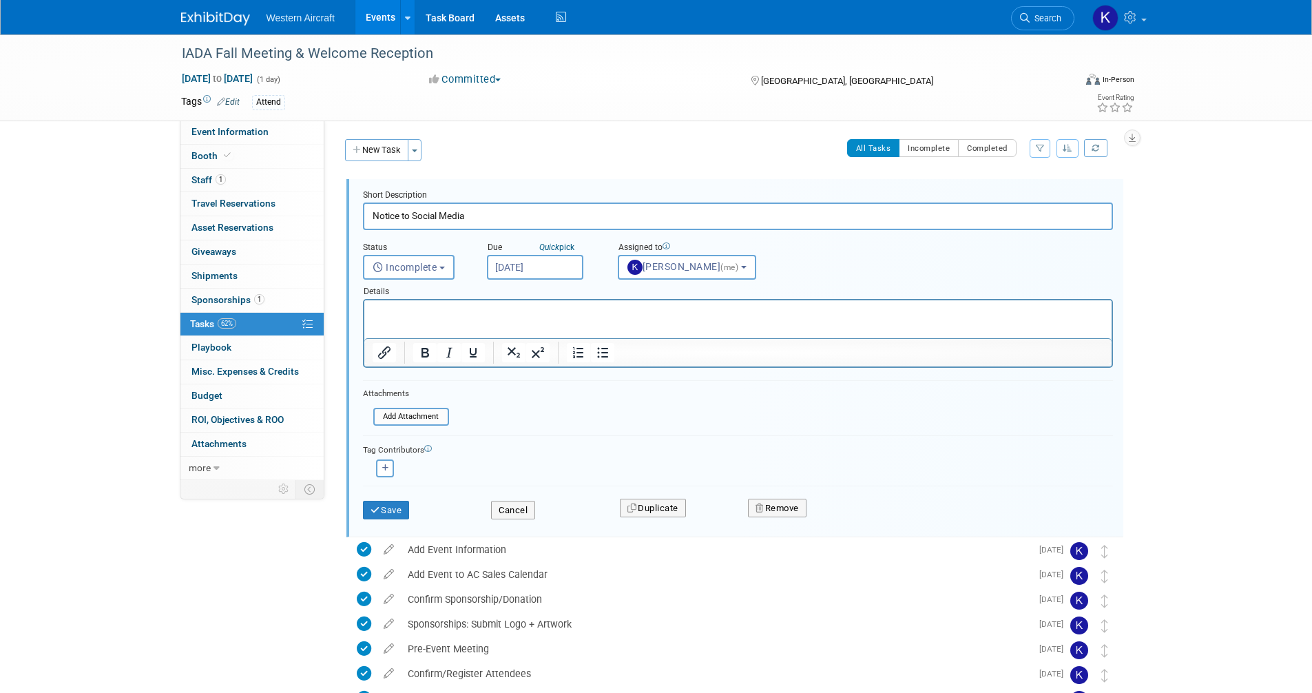
click at [444, 300] on html at bounding box center [737, 309] width 747 height 19
paste body "To enrich screen reader interactions, please activate Accessibility in Grammarl…"
drag, startPoint x: 393, startPoint y: 306, endPoint x: 275, endPoint y: 290, distance: 119.6
click at [364, 300] on html "· Notes: Facebook, LinkedIn, Twitter, Instagram" at bounding box center [737, 309] width 747 height 19
click at [390, 505] on button "Save" at bounding box center [386, 510] width 47 height 19
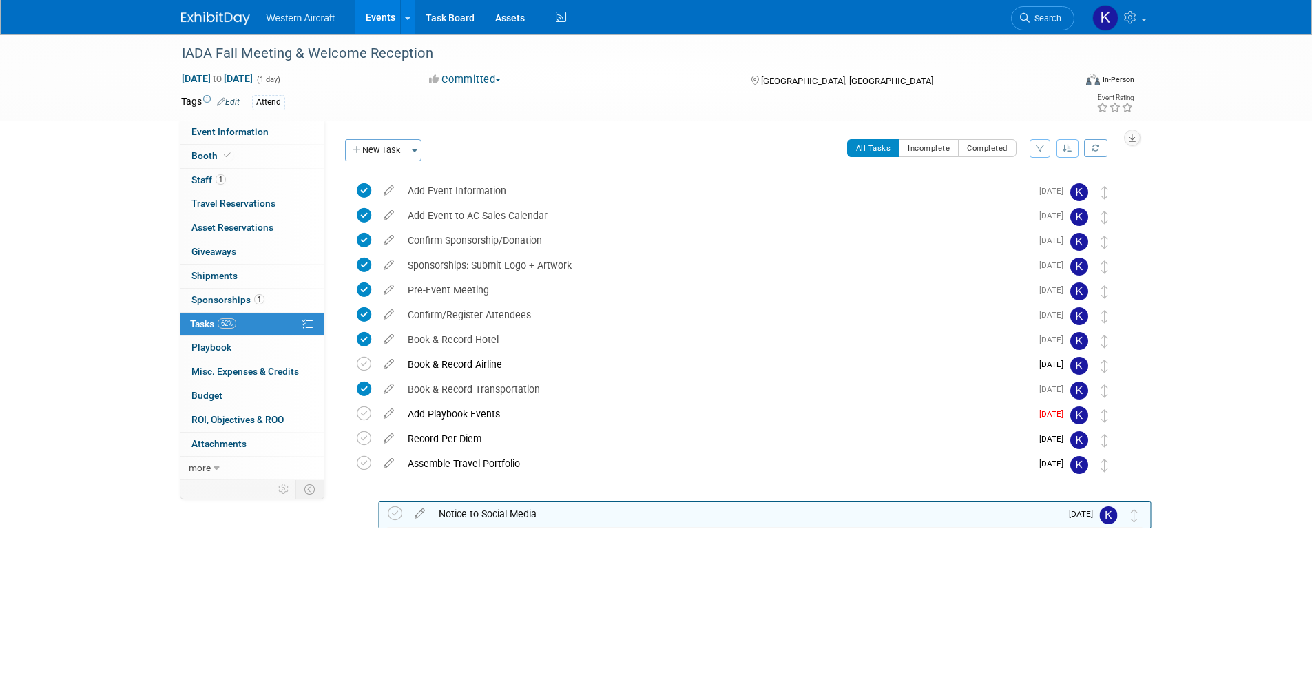
drag, startPoint x: 1100, startPoint y: 193, endPoint x: 1130, endPoint y: 516, distance: 323.6
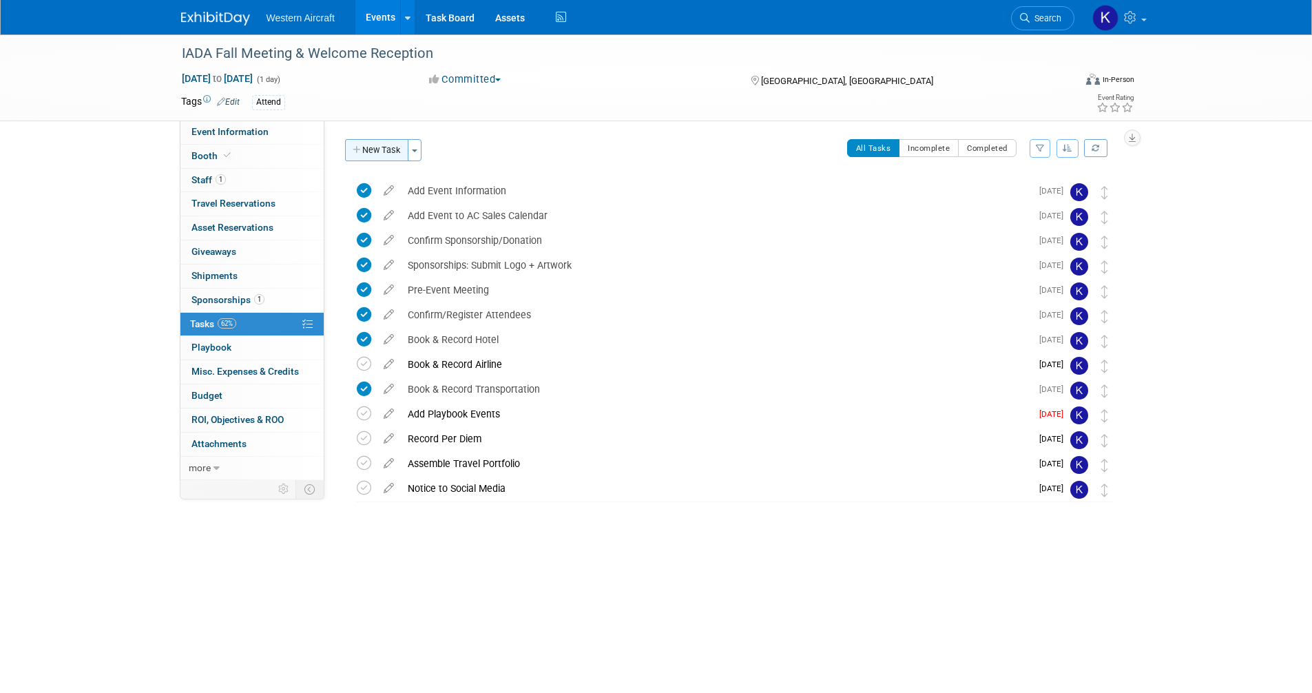
click at [393, 156] on button "New Task" at bounding box center [376, 150] width 63 height 22
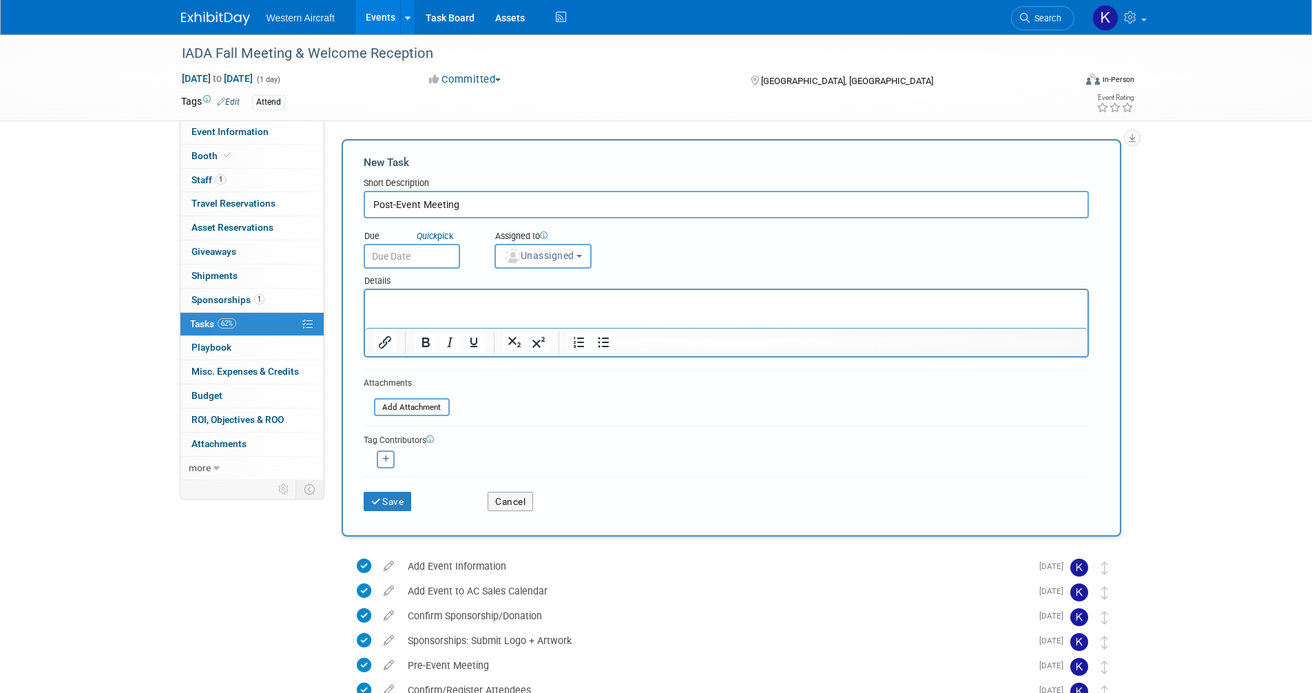
type input "Post-Event Meeting"
click at [364, 492] on button "Save" at bounding box center [388, 501] width 48 height 19
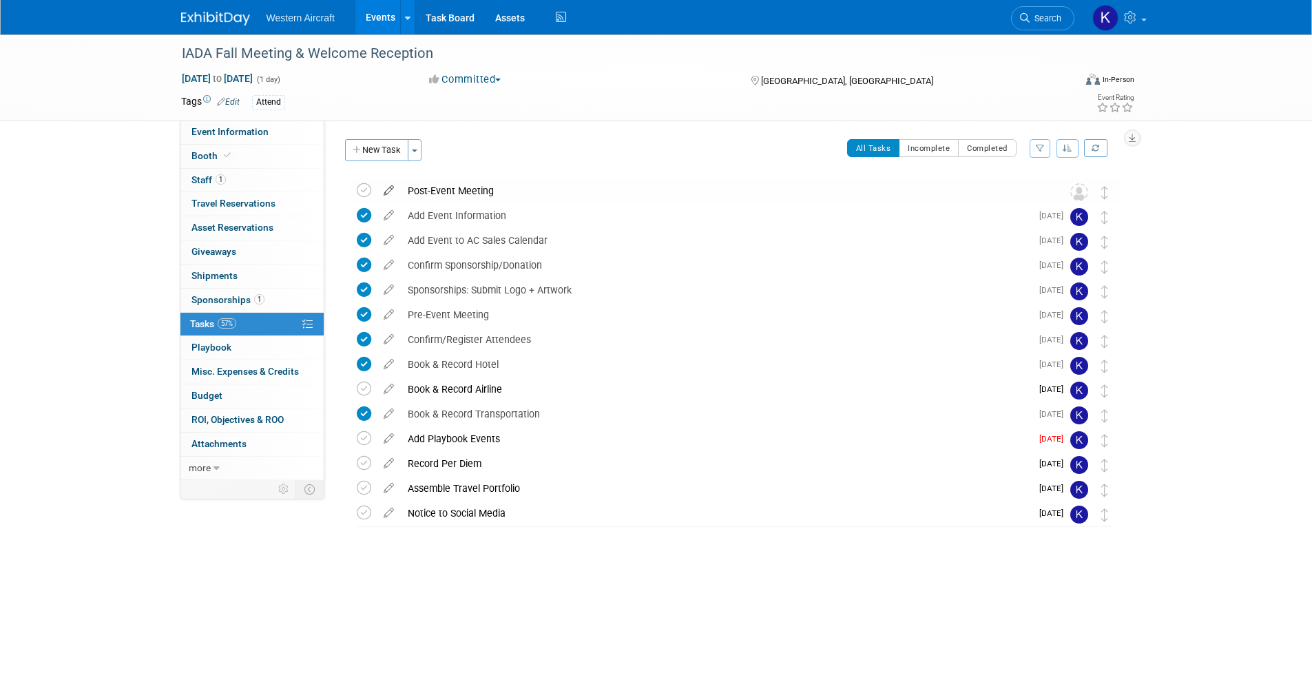
click at [390, 187] on icon at bounding box center [389, 187] width 24 height 17
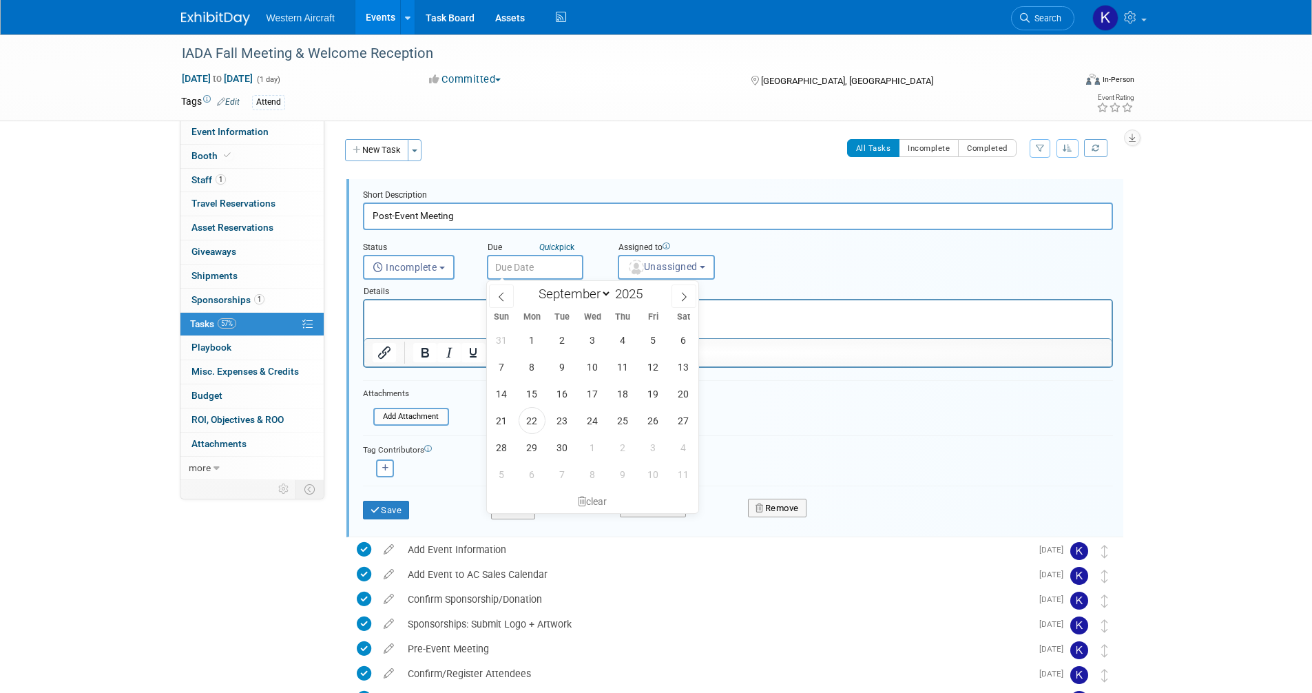
click at [527, 279] on body "Western Aircraft Events Add Event Bulk Upload Events Shareable Event Boards Rec…" at bounding box center [656, 346] width 1312 height 693
click at [686, 299] on icon at bounding box center [684, 297] width 10 height 10
select select "9"
click at [528, 417] on span "20" at bounding box center [531, 420] width 27 height 27
type input "Oct 20, 2025"
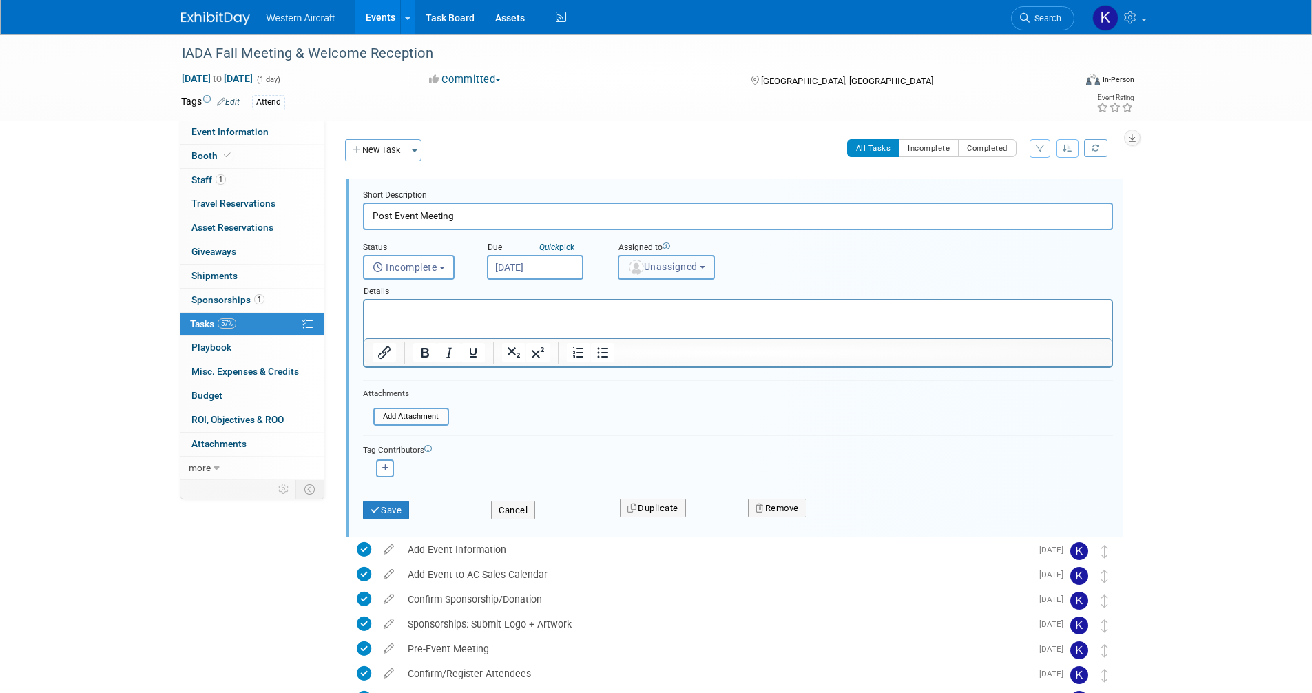
click at [659, 271] on span "Unassigned" at bounding box center [662, 266] width 70 height 11
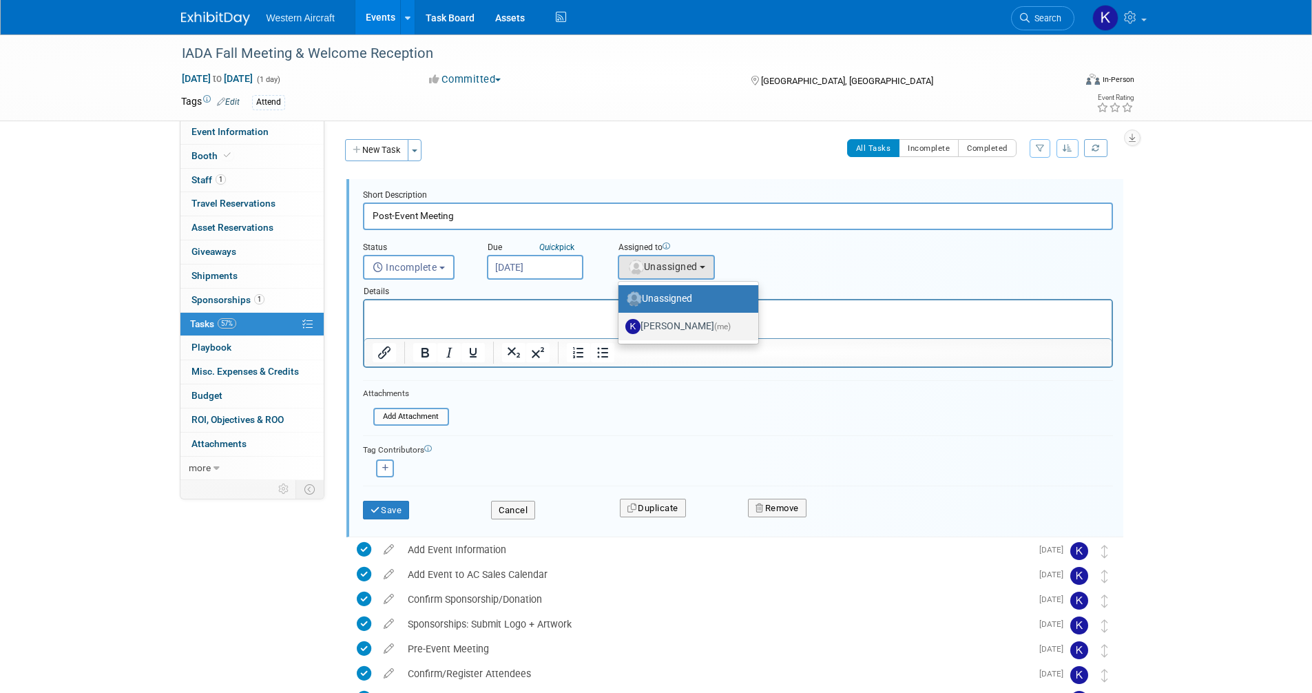
click at [659, 323] on label "Kindra Mahler (me)" at bounding box center [684, 326] width 119 height 22
click at [620, 323] on input "Kindra Mahler (me)" at bounding box center [615, 324] width 9 height 9
select select "12536384-bbc3-4cec-9ed9-1383d243a388"
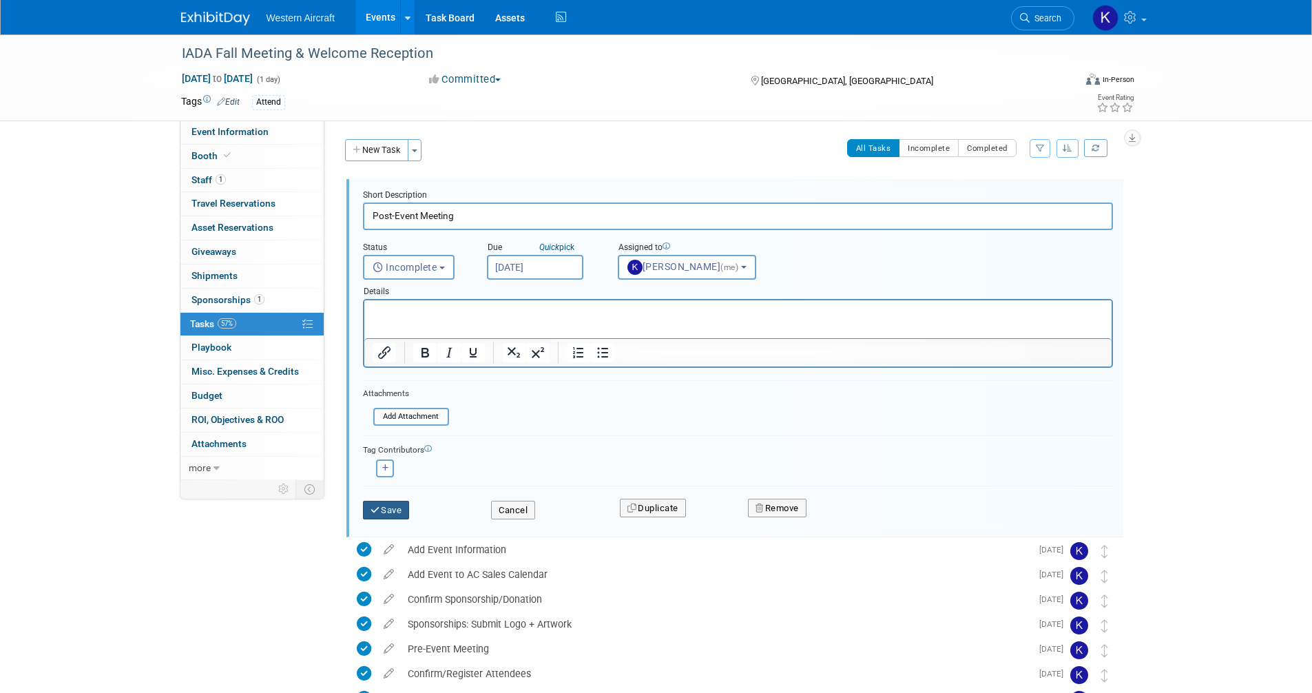
click at [399, 507] on button "Save" at bounding box center [386, 510] width 47 height 19
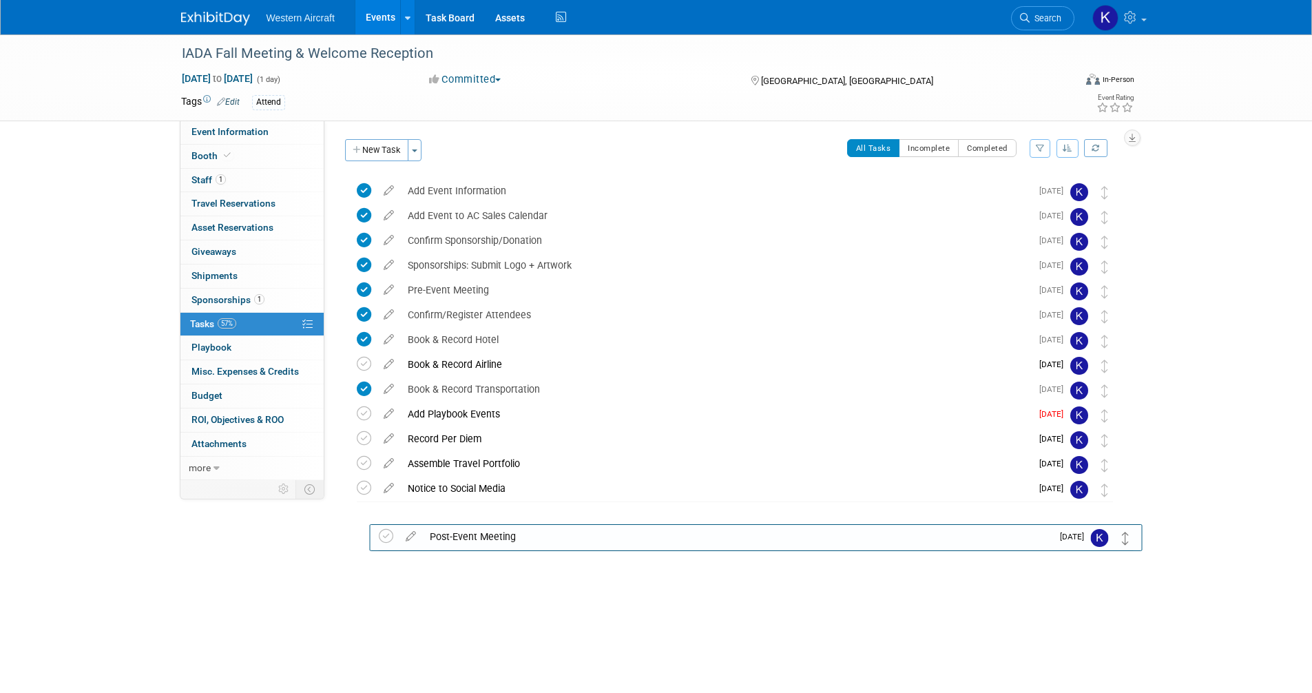
drag, startPoint x: 1105, startPoint y: 193, endPoint x: 1125, endPoint y: 547, distance: 353.7
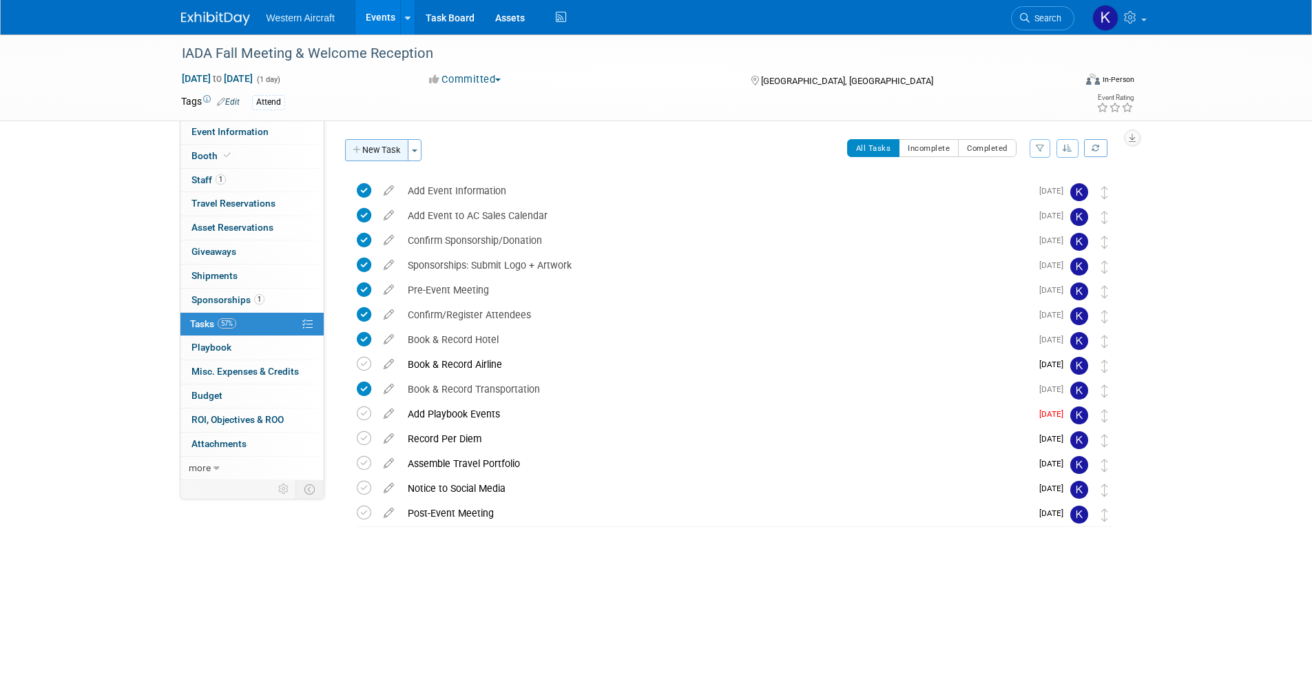
click at [390, 147] on button "New Task" at bounding box center [376, 150] width 63 height 22
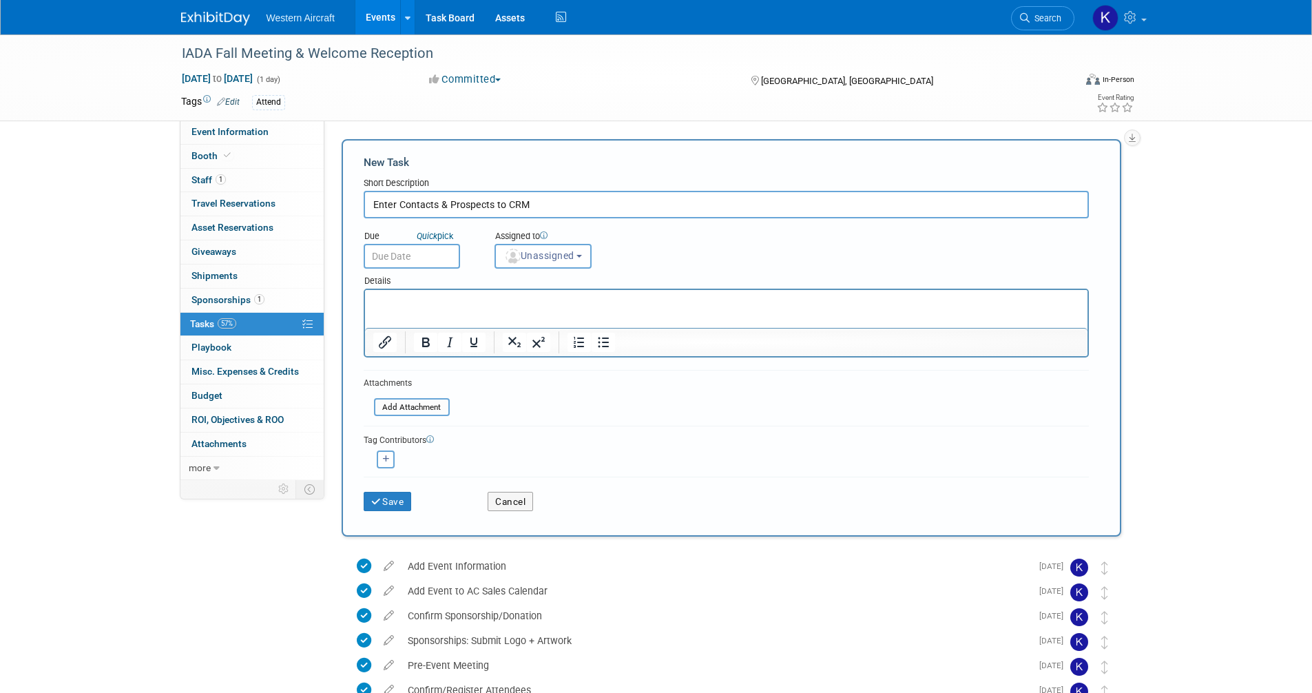
type input "Enter Contacts & Prospects to CRM"
click at [398, 257] on input "text" at bounding box center [412, 256] width 96 height 25
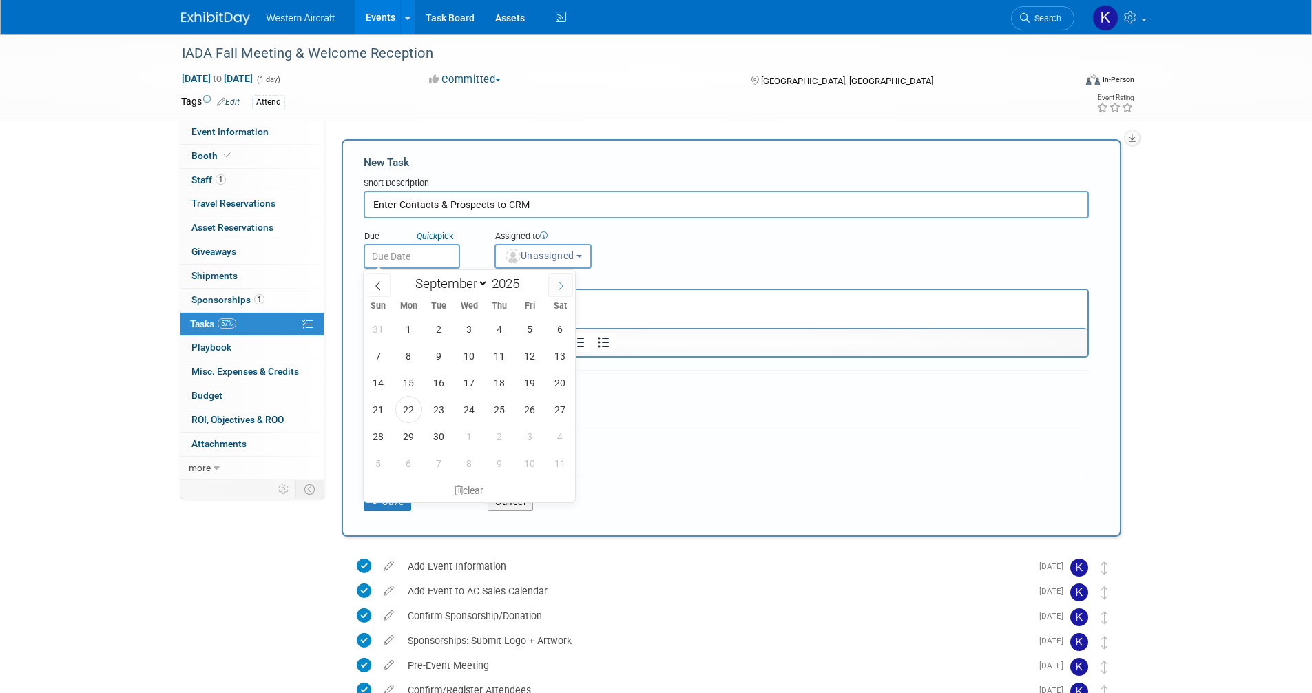
click at [556, 284] on icon at bounding box center [561, 286] width 10 height 10
select select "9"
click at [412, 409] on span "20" at bounding box center [408, 409] width 27 height 27
type input "Oct 20, 2025"
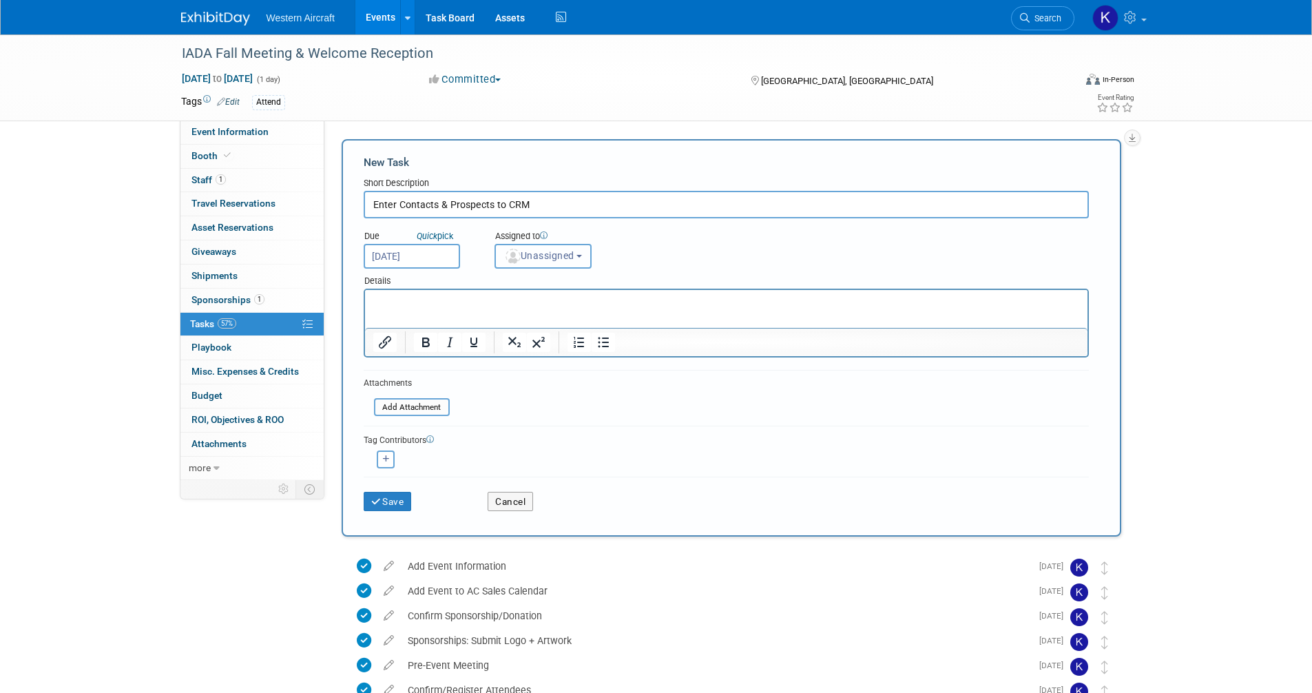
click at [538, 259] on span "Unassigned" at bounding box center [539, 255] width 70 height 11
click at [539, 319] on label "Kindra Mahler (me)" at bounding box center [561, 315] width 119 height 22
click at [497, 318] on input "Kindra Mahler (me)" at bounding box center [492, 313] width 9 height 9
select select "12536384-bbc3-4cec-9ed9-1383d243a388"
click at [389, 502] on button "Save" at bounding box center [388, 501] width 48 height 19
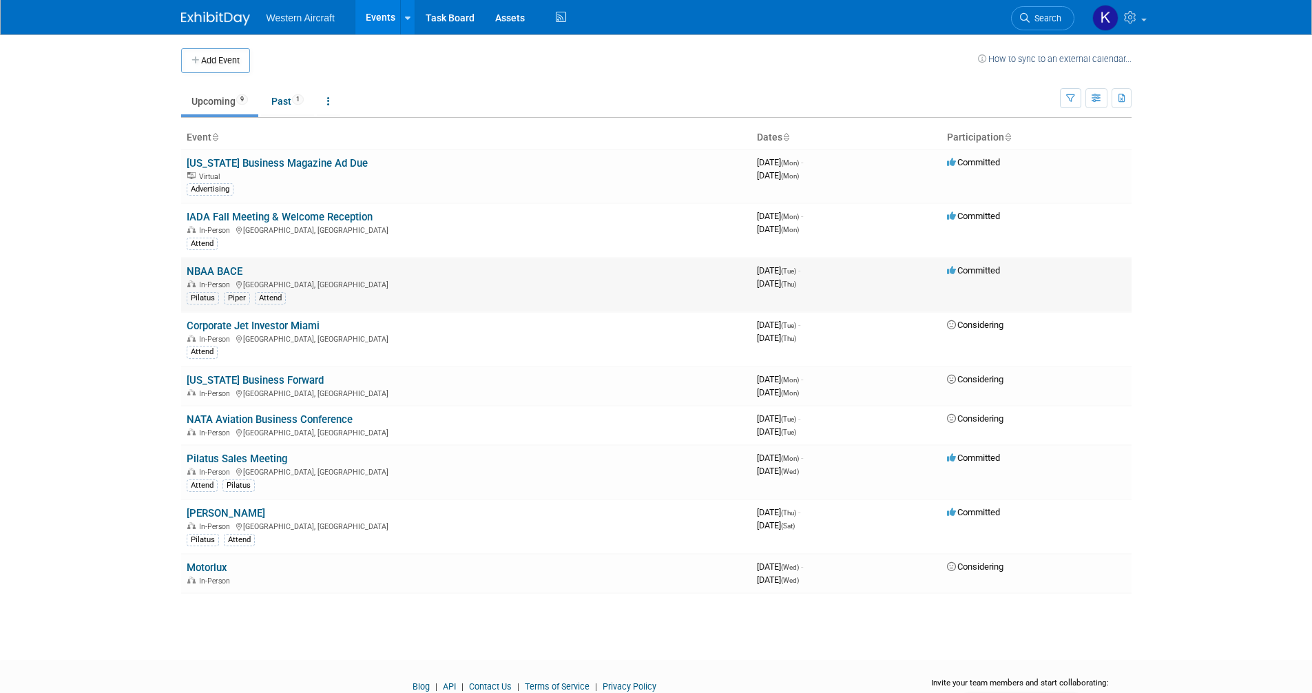
click at [215, 271] on link "NBAA BACE" at bounding box center [215, 271] width 56 height 12
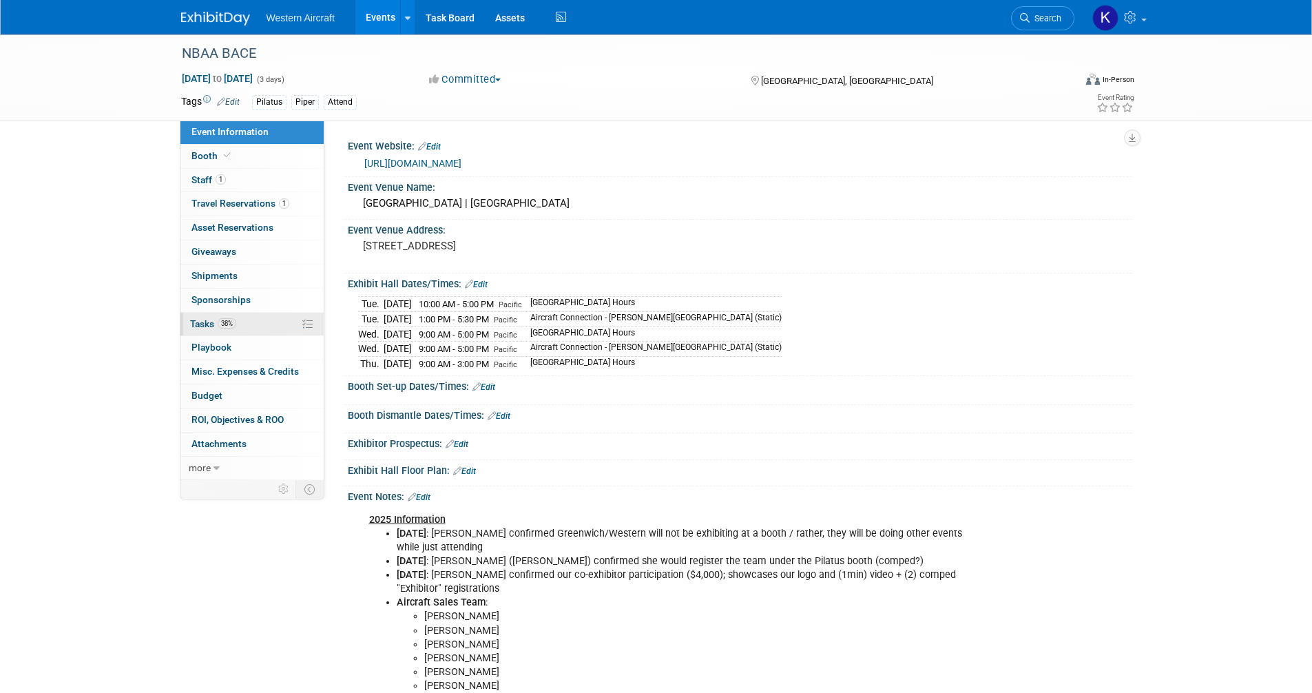
click at [263, 322] on link "38% Tasks 38%" at bounding box center [251, 324] width 143 height 23
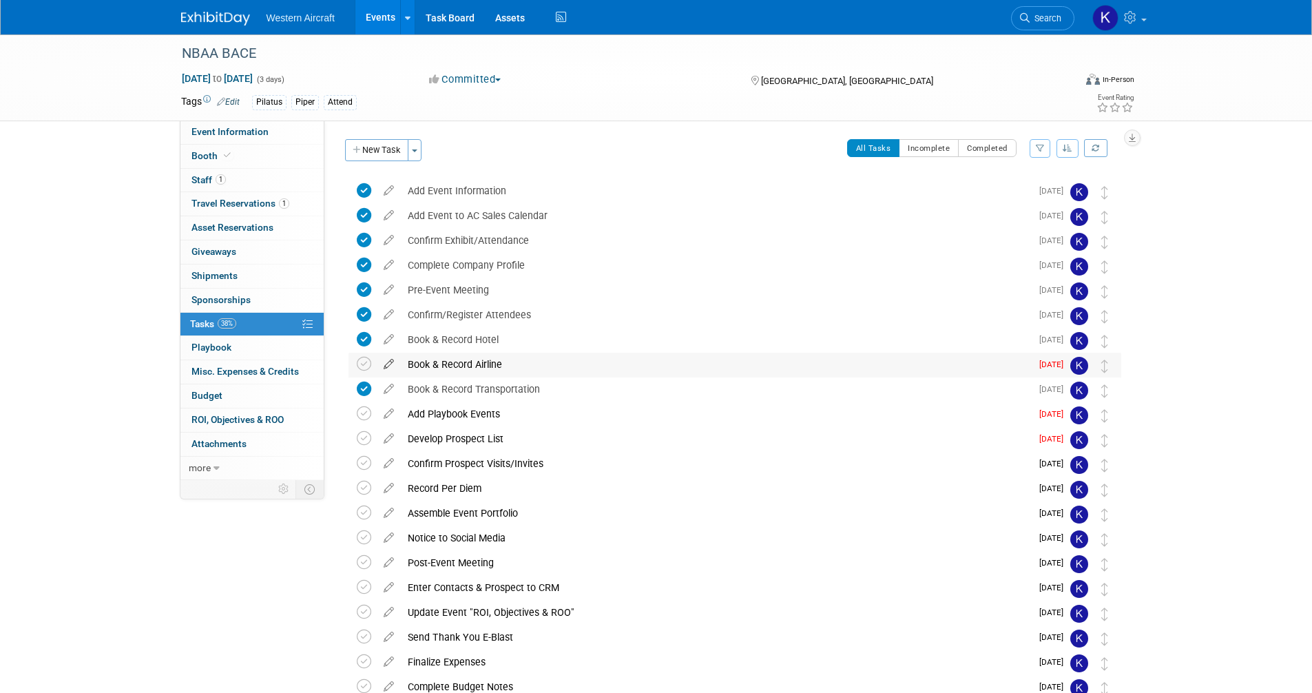
click at [390, 364] on icon at bounding box center [389, 360] width 24 height 17
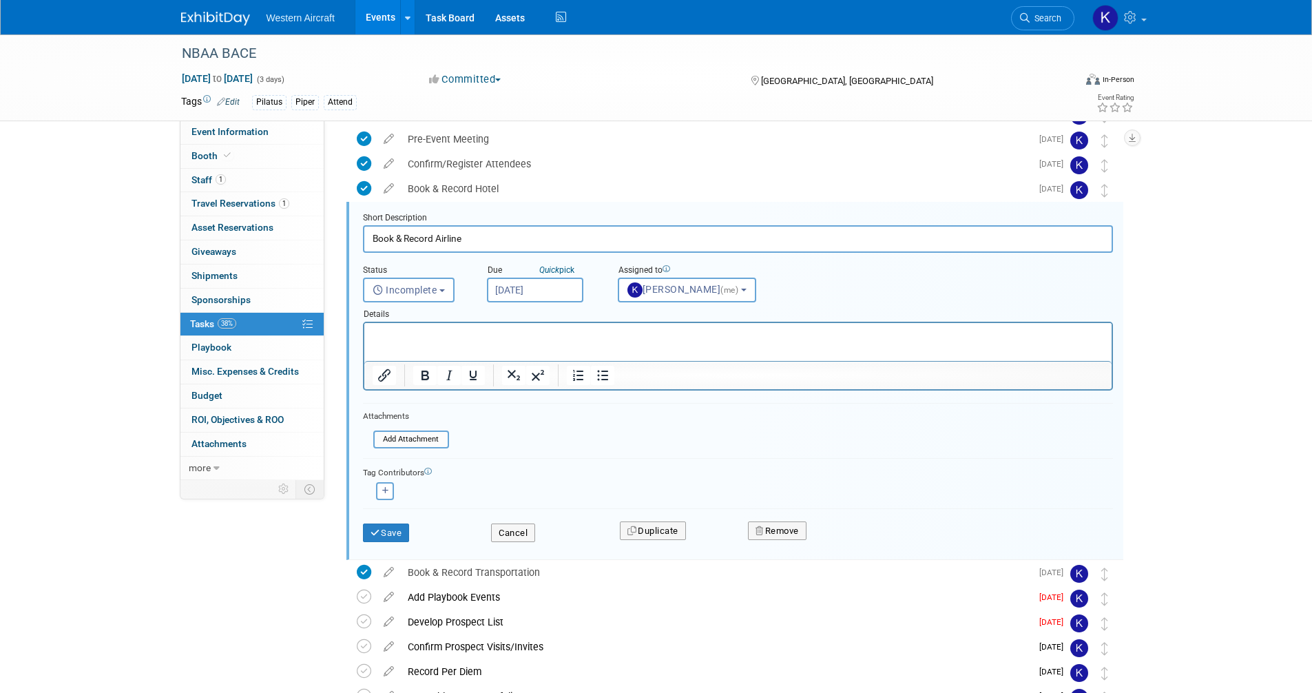
click at [515, 288] on input "[DATE]" at bounding box center [535, 289] width 96 height 25
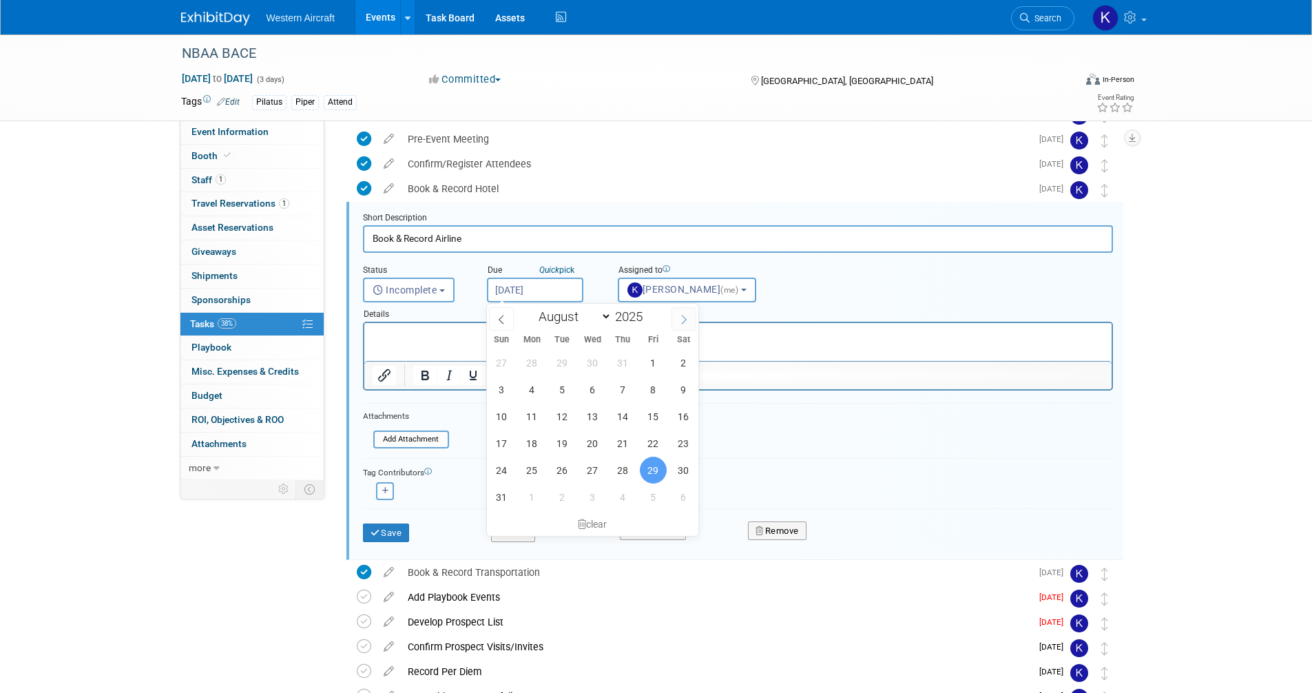
click at [684, 318] on icon at bounding box center [684, 320] width 10 height 10
select select "8"
click at [551, 449] on span "23" at bounding box center [562, 443] width 27 height 27
type input "[DATE]"
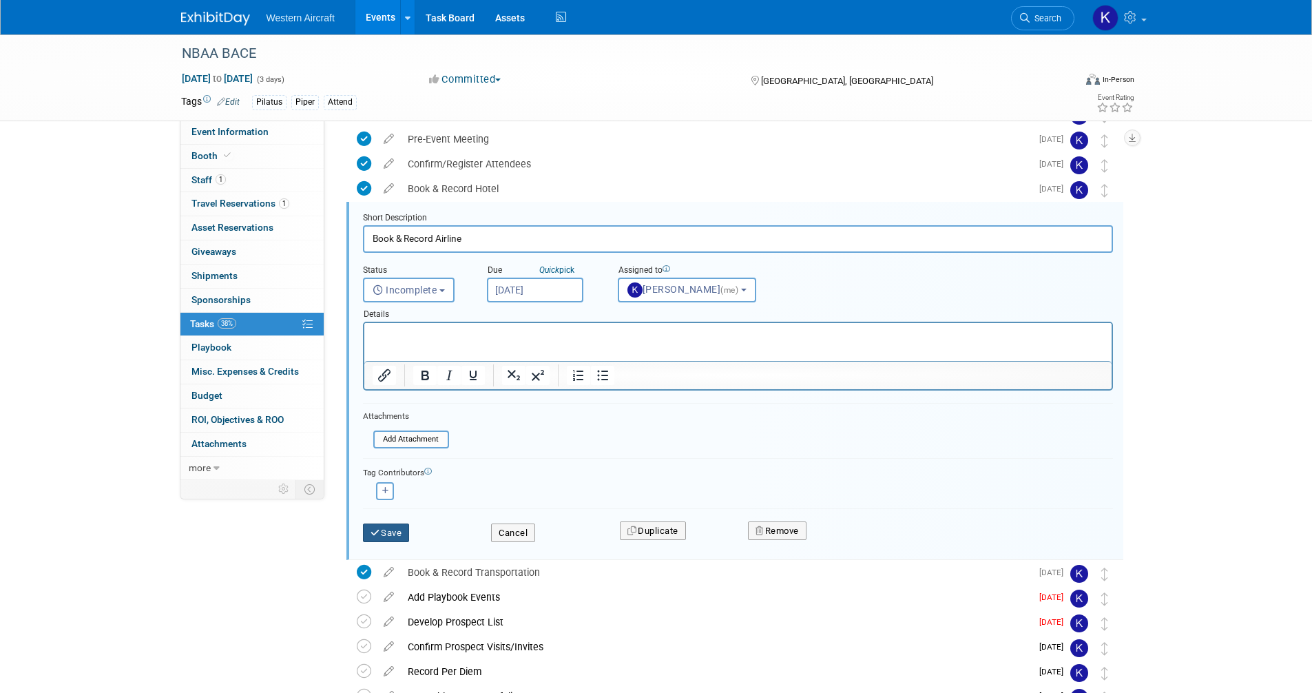
click at [405, 536] on button "Save" at bounding box center [386, 532] width 47 height 19
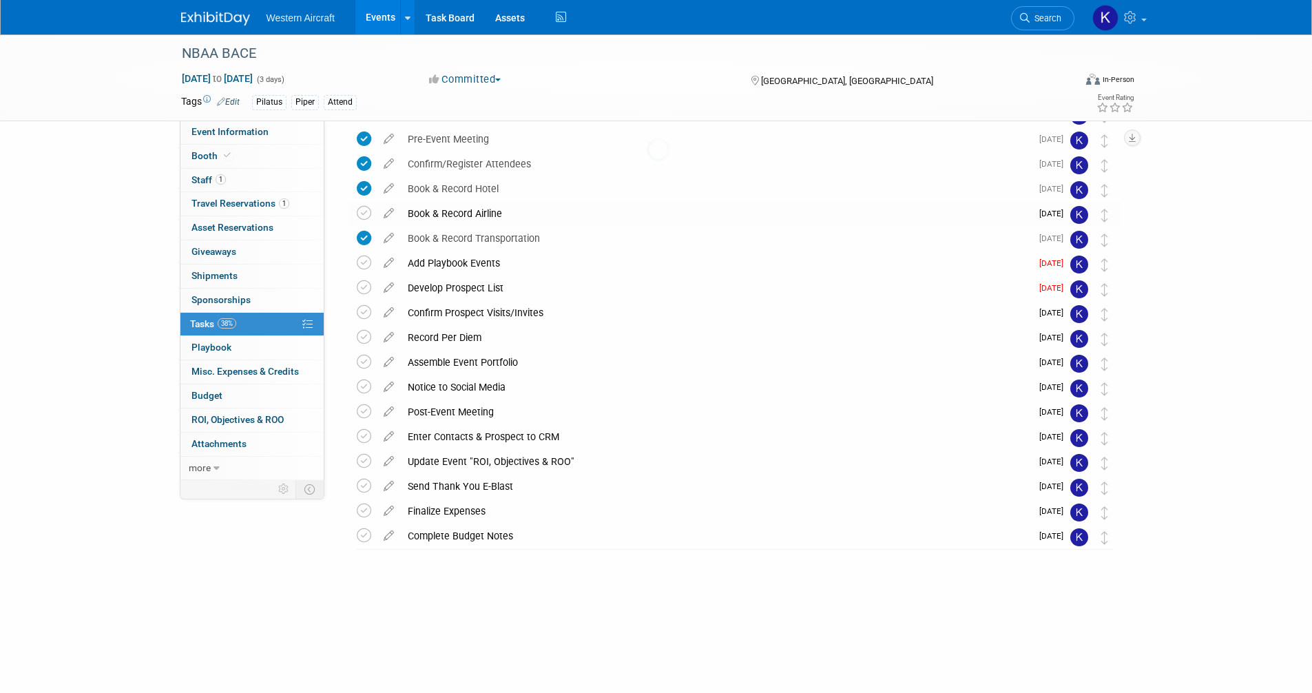
scroll to position [91, 0]
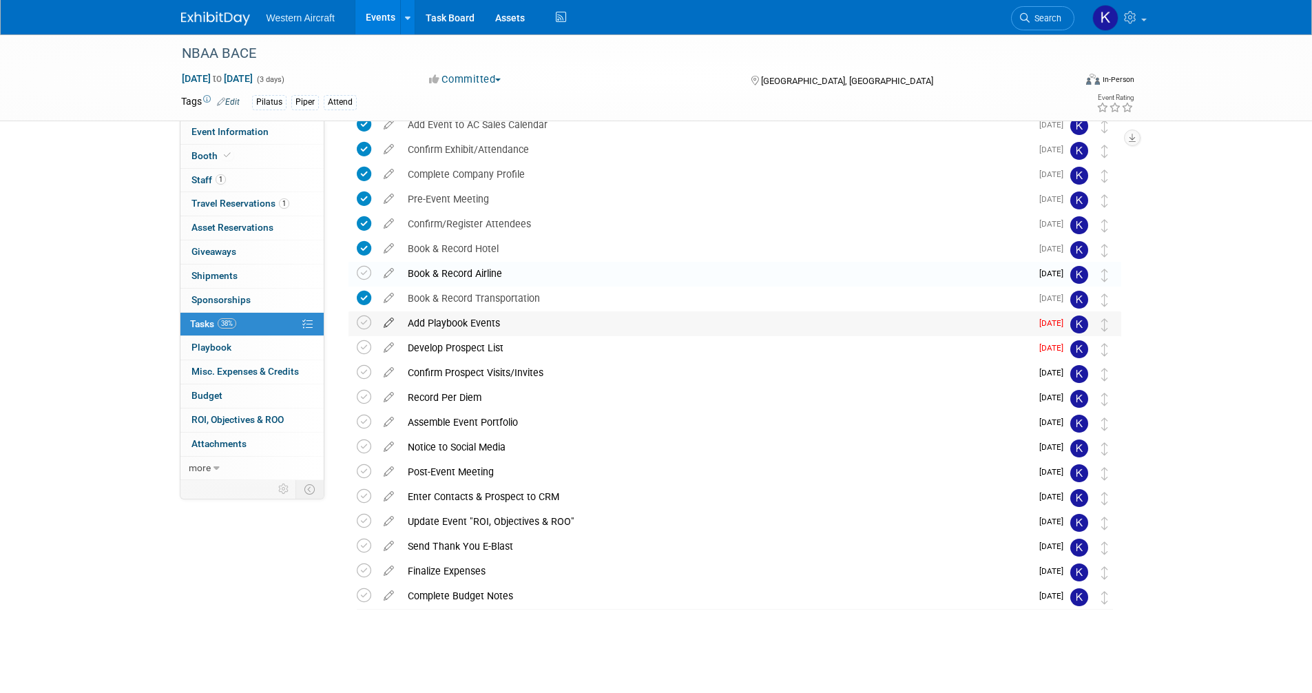
click at [393, 324] on icon at bounding box center [389, 319] width 24 height 17
select select "8"
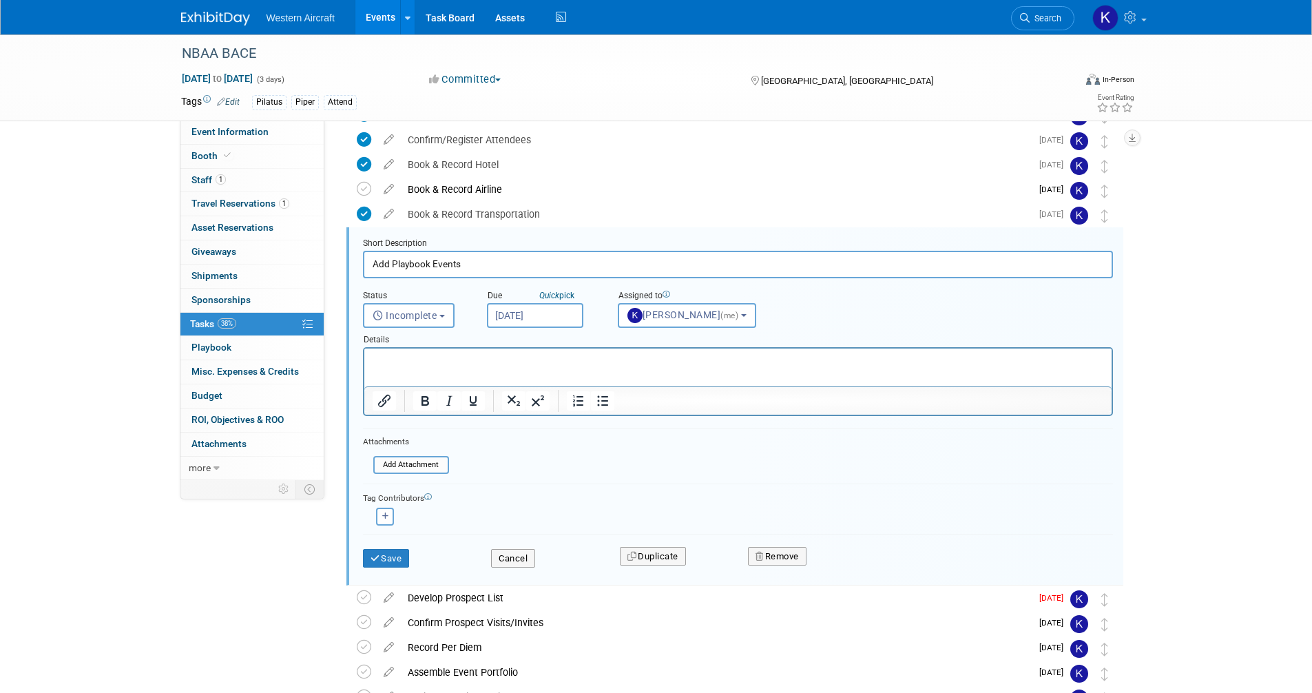
scroll to position [200, 0]
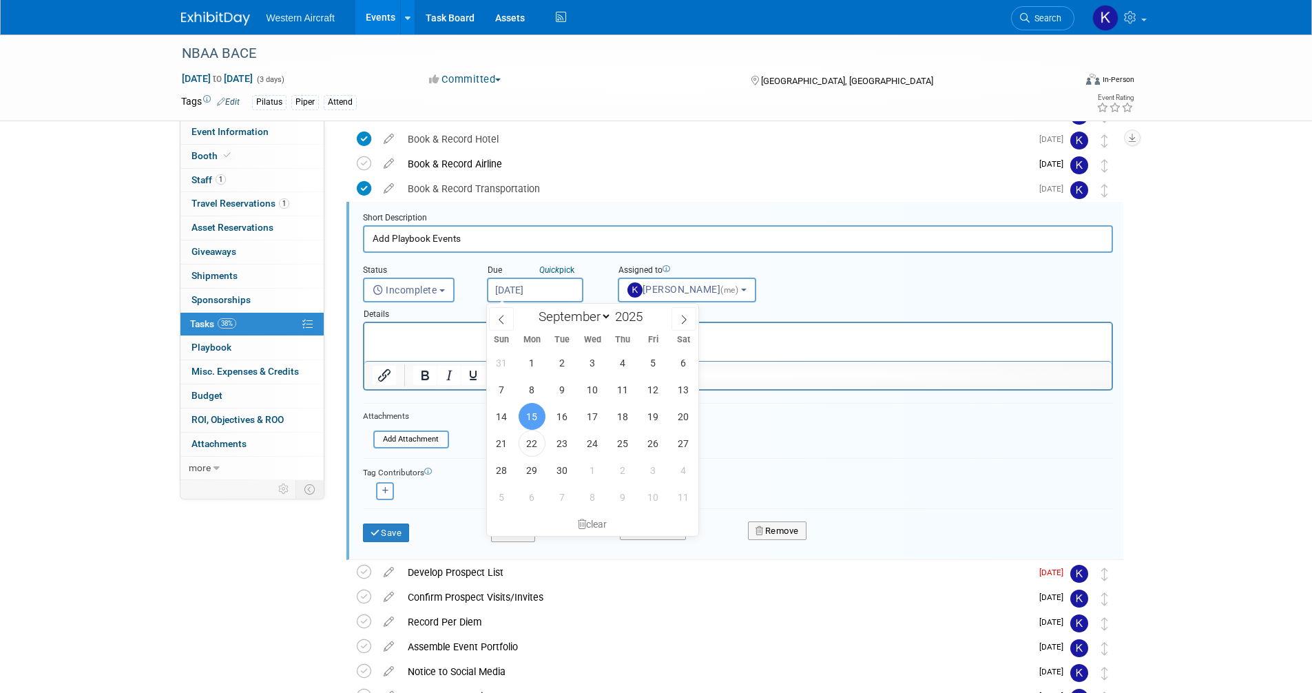
click at [517, 288] on input "[DATE]" at bounding box center [535, 289] width 96 height 25
click at [538, 443] on span "22" at bounding box center [531, 443] width 27 height 27
type input "[DATE]"
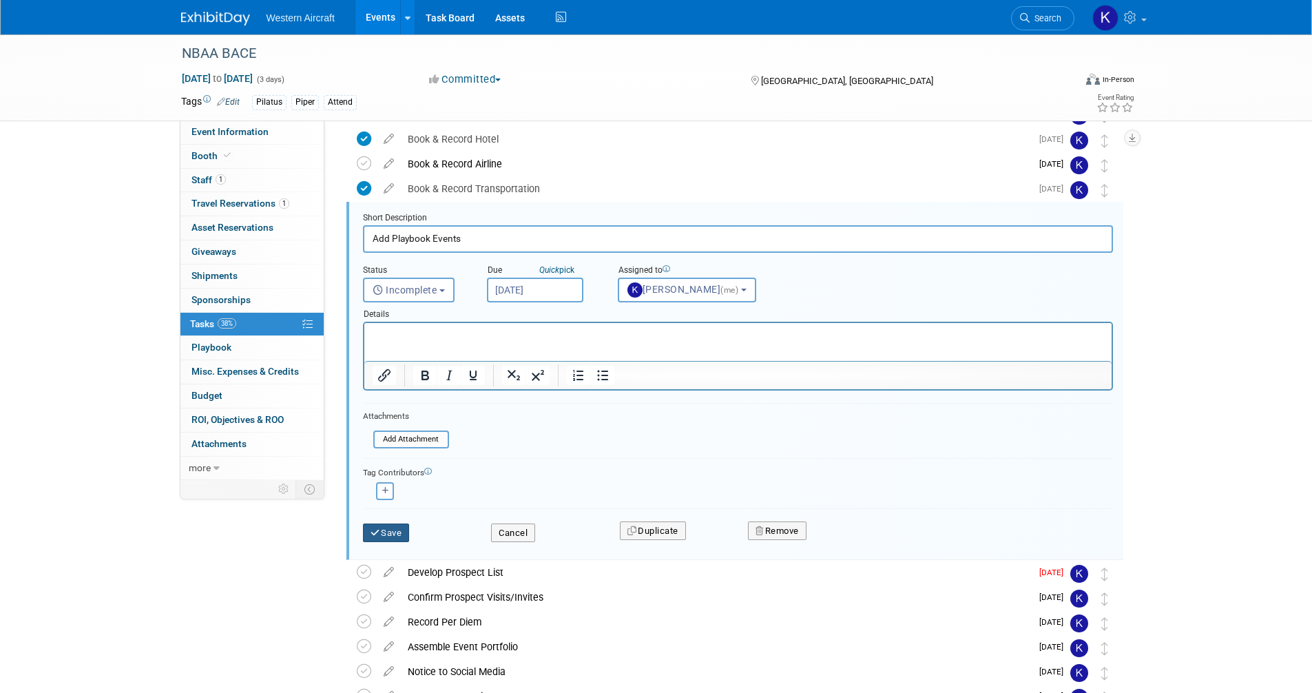
click at [390, 534] on button "Save" at bounding box center [386, 532] width 47 height 19
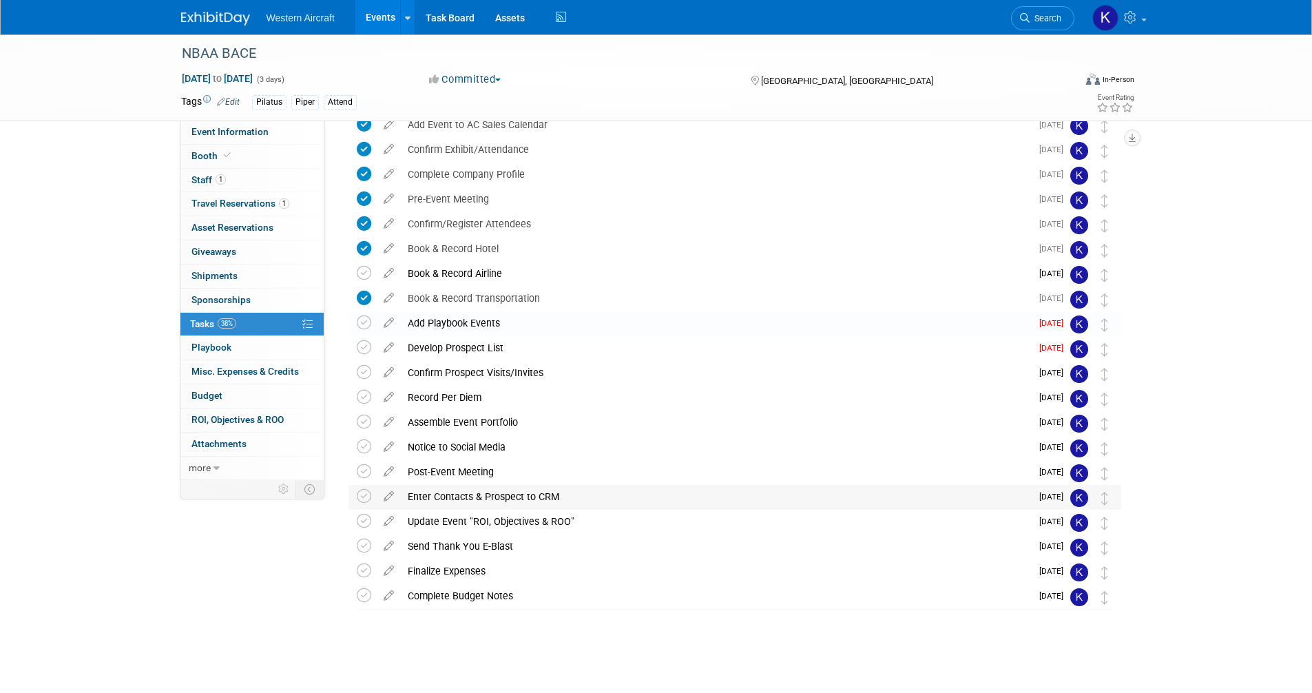
scroll to position [91, 0]
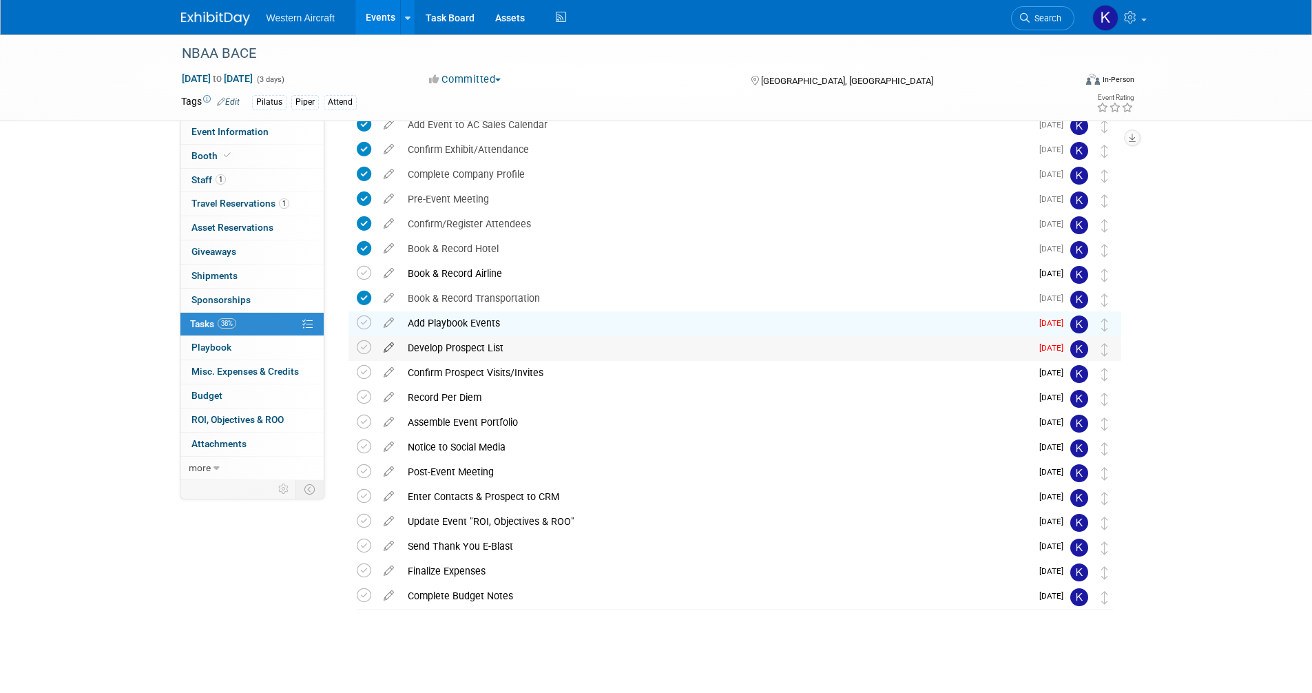
click at [389, 348] on icon at bounding box center [389, 344] width 24 height 17
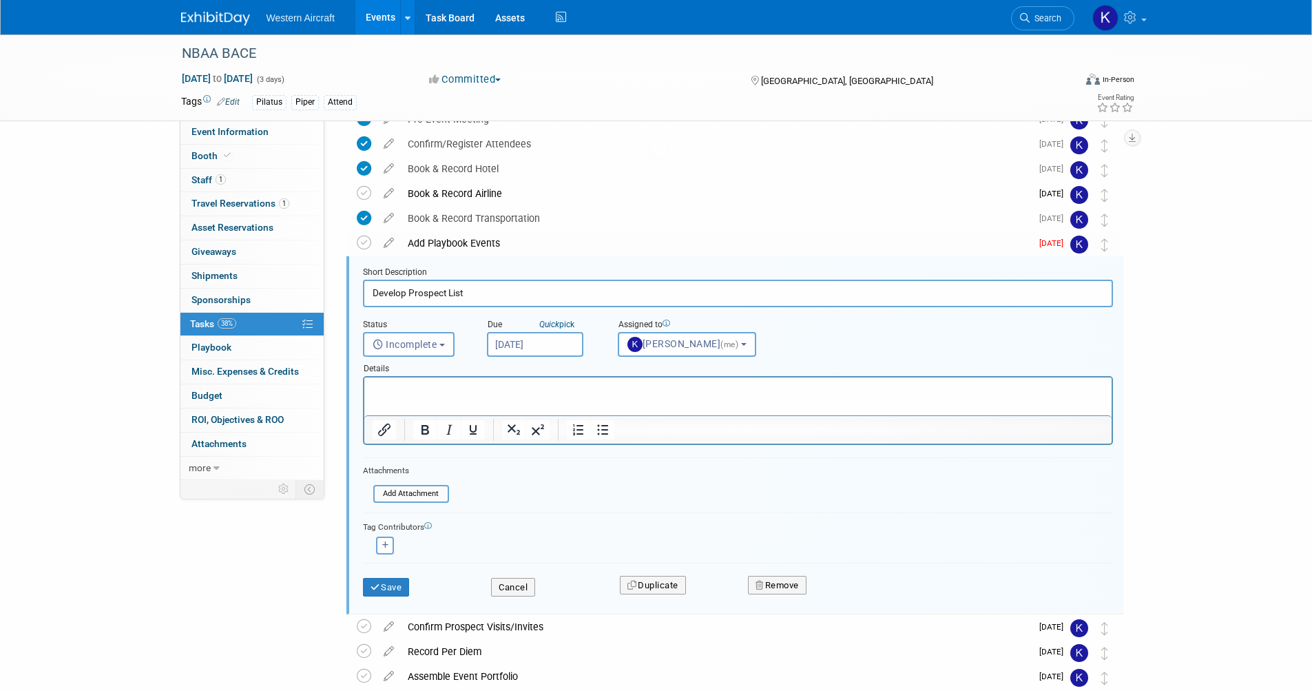
scroll to position [225, 0]
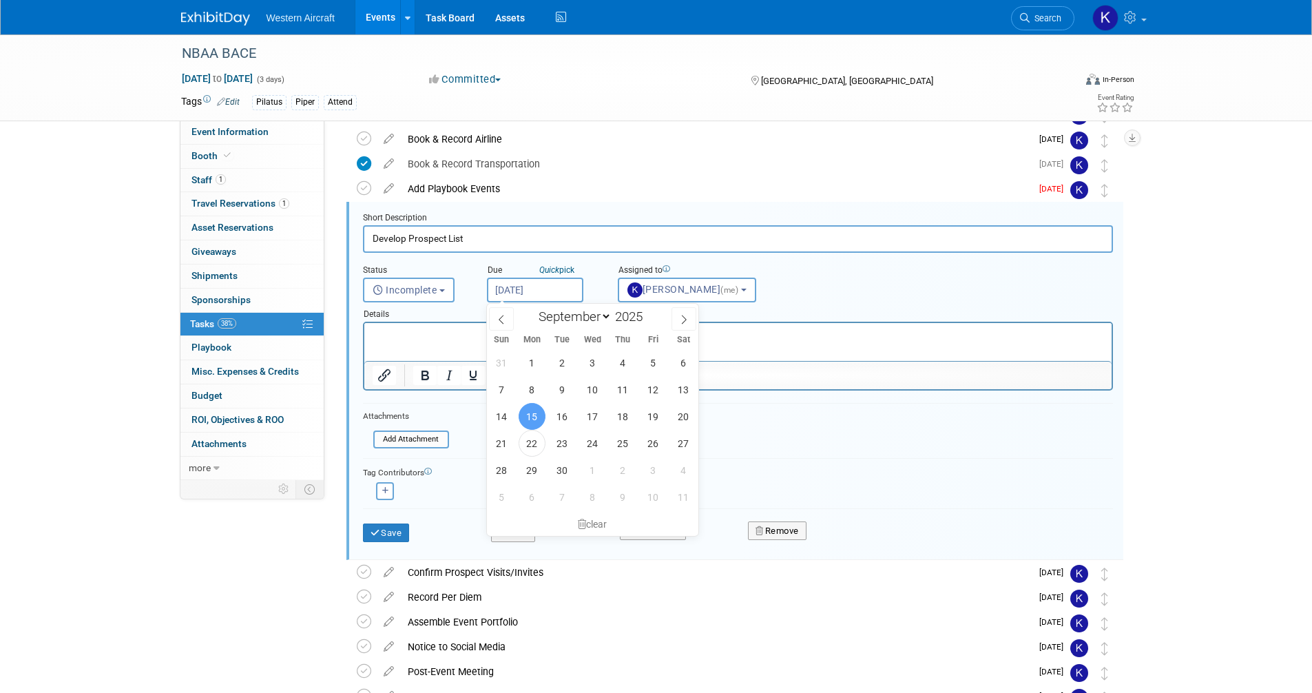
click at [543, 282] on input "[DATE]" at bounding box center [535, 289] width 96 height 25
click at [598, 441] on span "24" at bounding box center [592, 443] width 27 height 27
type input "[DATE]"
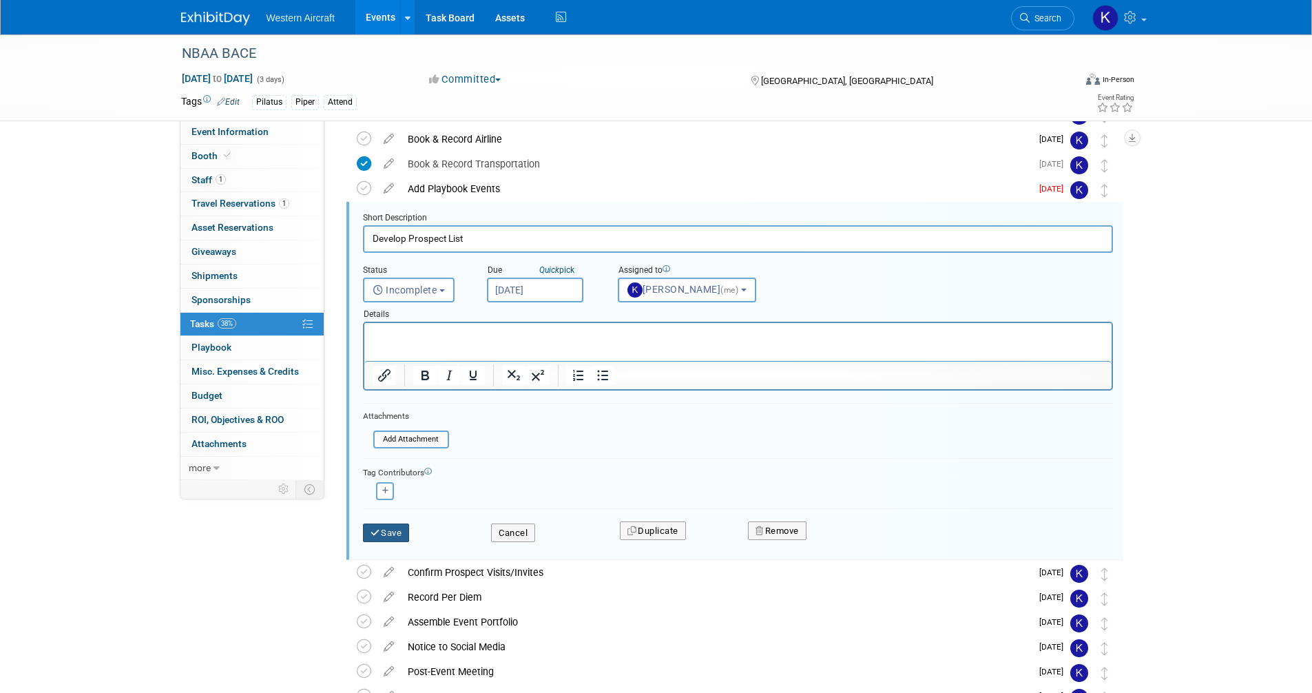
click at [393, 530] on button "Save" at bounding box center [386, 532] width 47 height 19
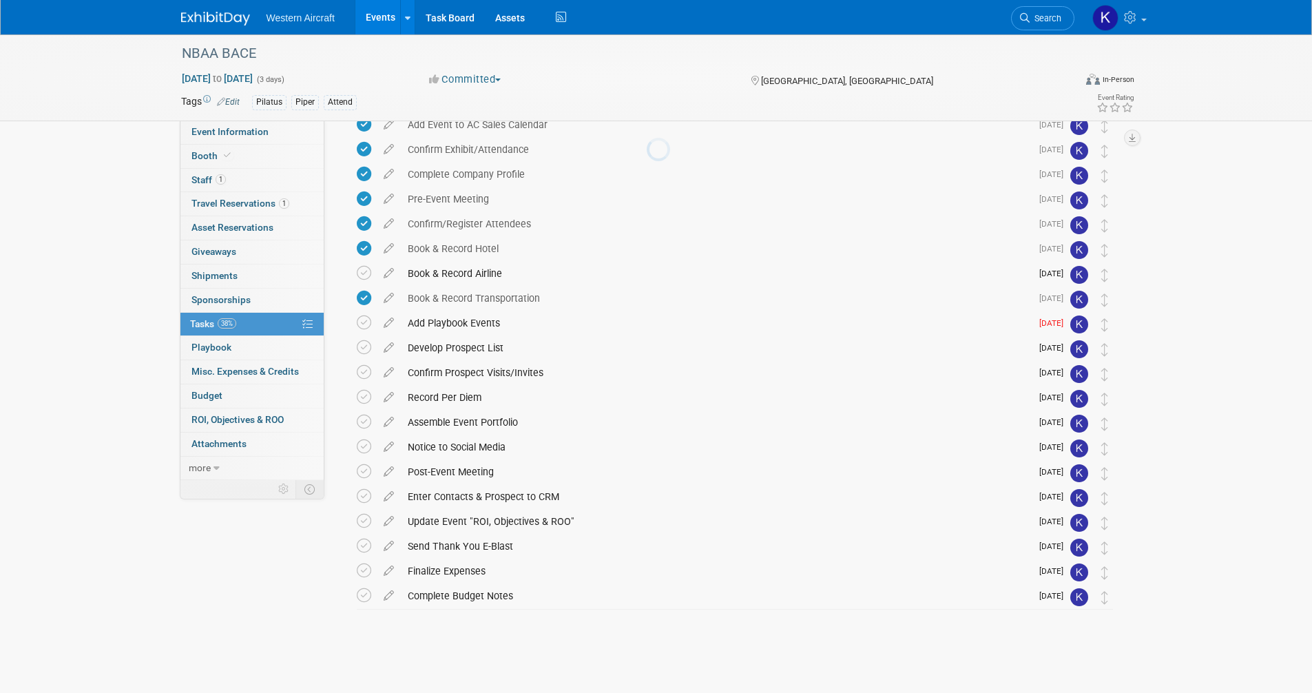
scroll to position [91, 0]
click at [387, 324] on icon at bounding box center [389, 319] width 24 height 17
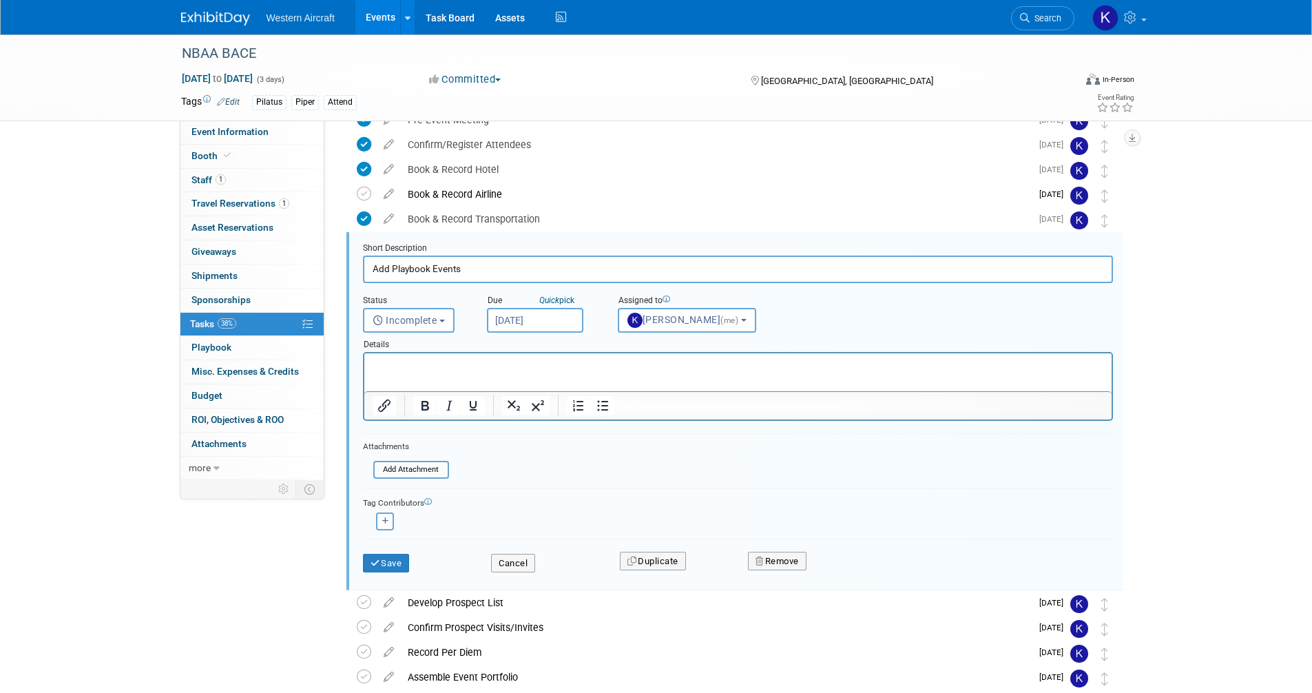
scroll to position [200, 0]
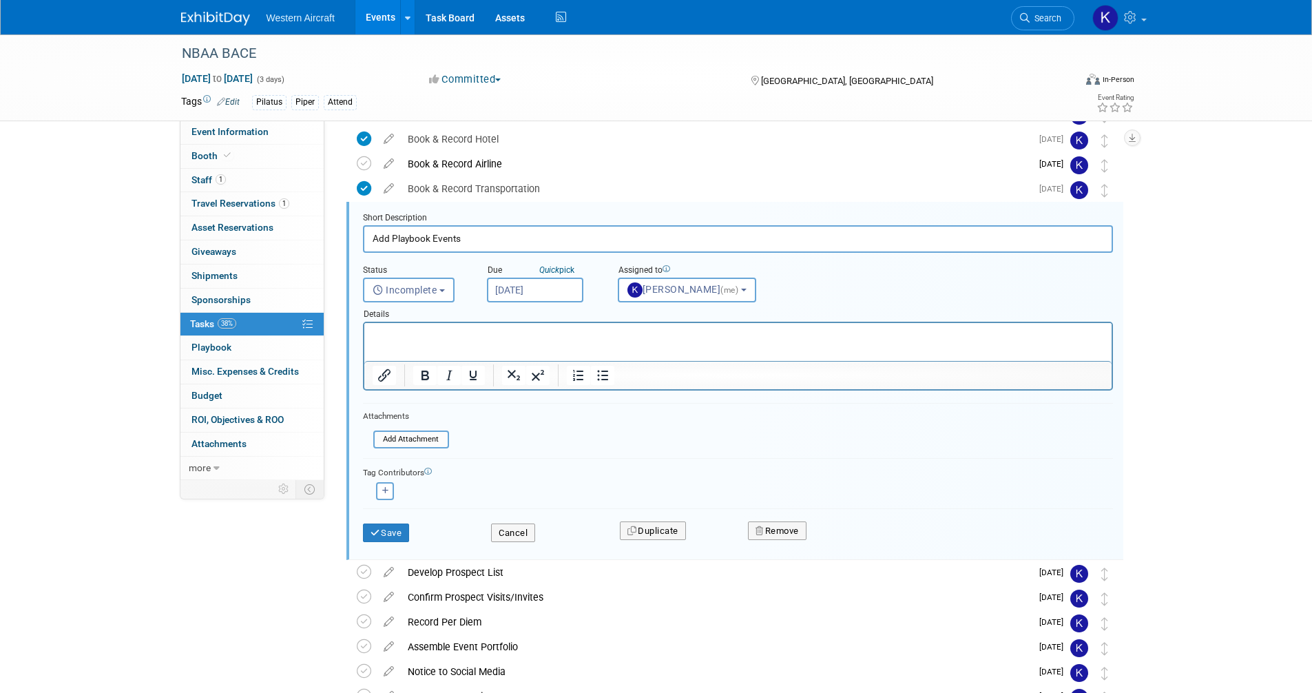
click at [516, 290] on input "[DATE]" at bounding box center [535, 289] width 96 height 25
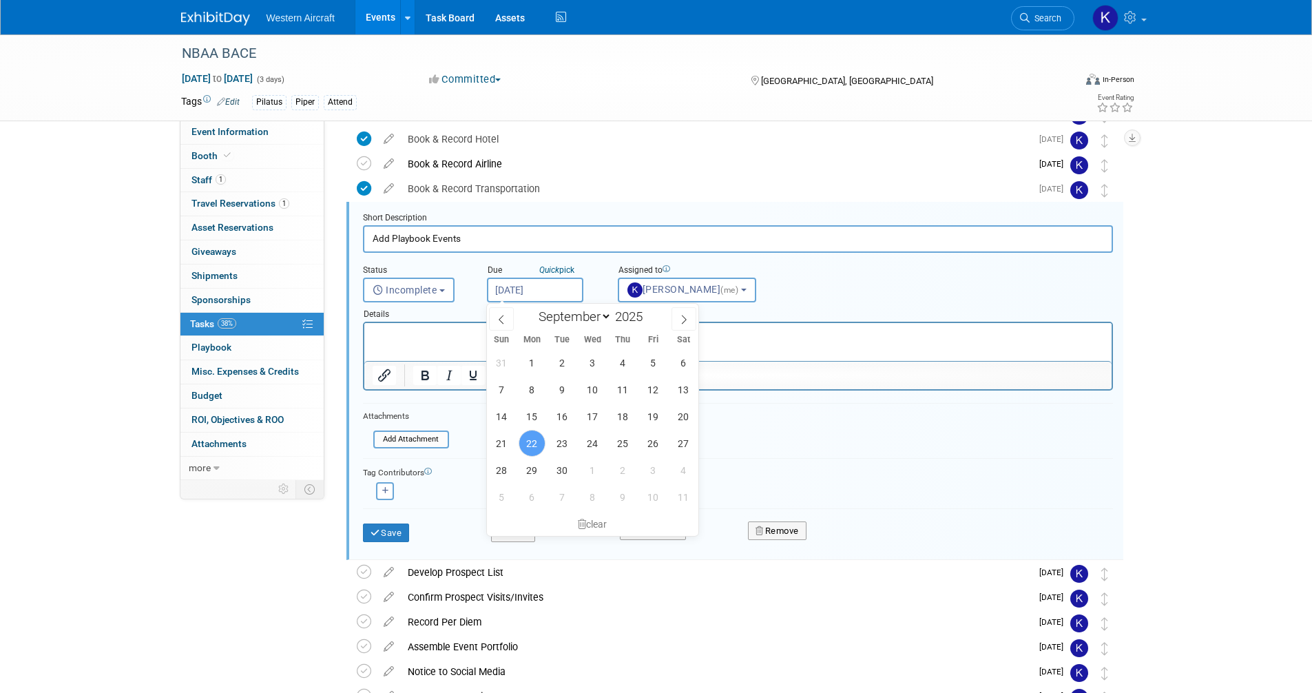
click at [773, 446] on form "Short Description Add Playbook Events Status <i class="far fa-clock" style="pad…" at bounding box center [737, 384] width 770 height 344
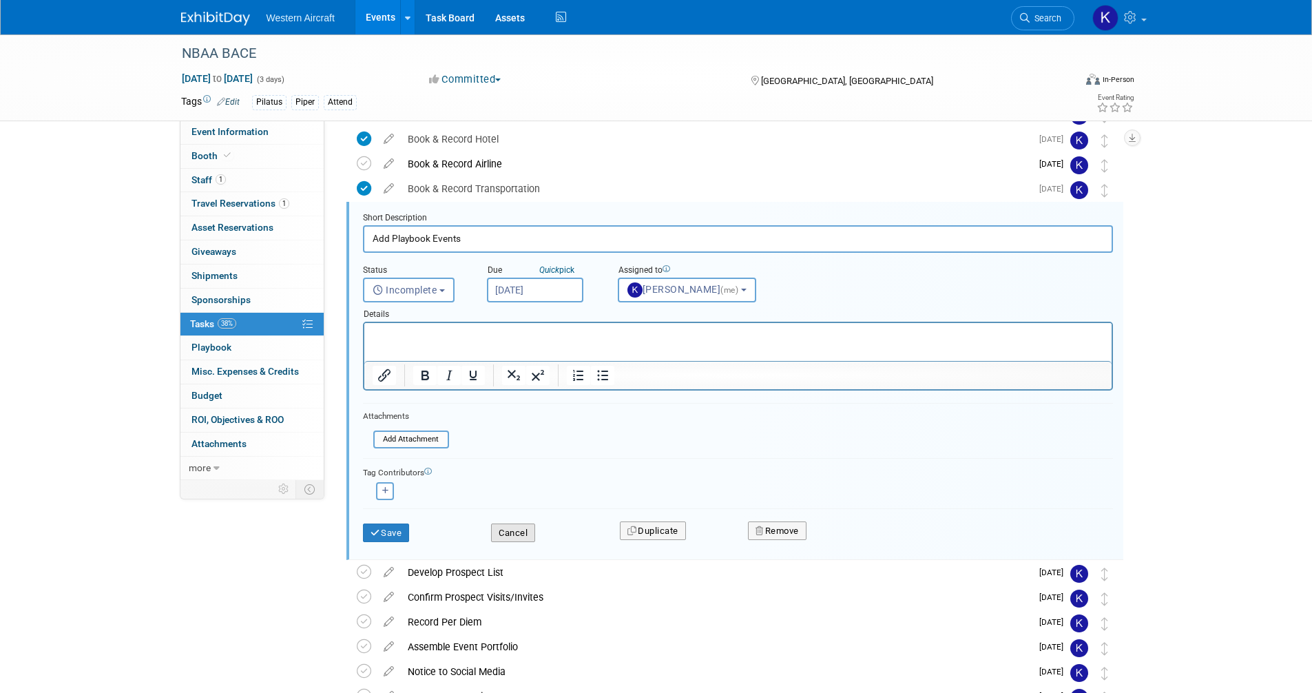
click at [520, 536] on button "Cancel" at bounding box center [513, 532] width 44 height 19
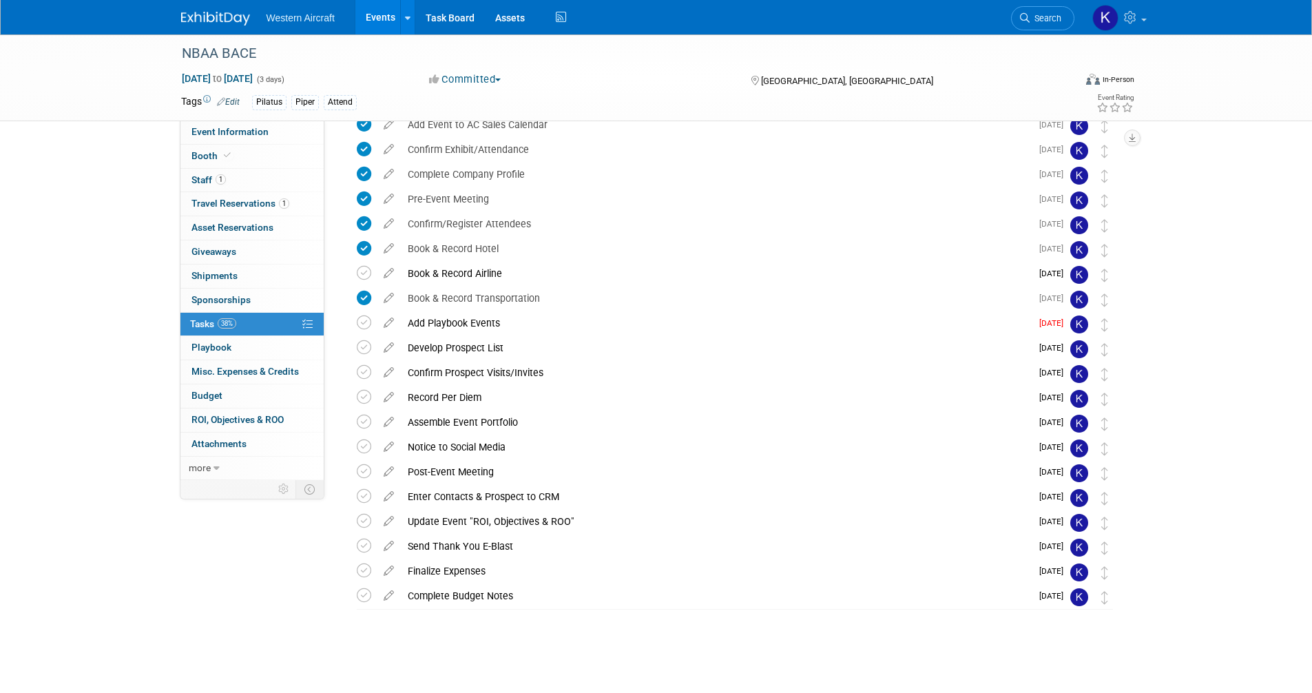
scroll to position [91, 0]
click at [387, 396] on icon at bounding box center [389, 394] width 24 height 17
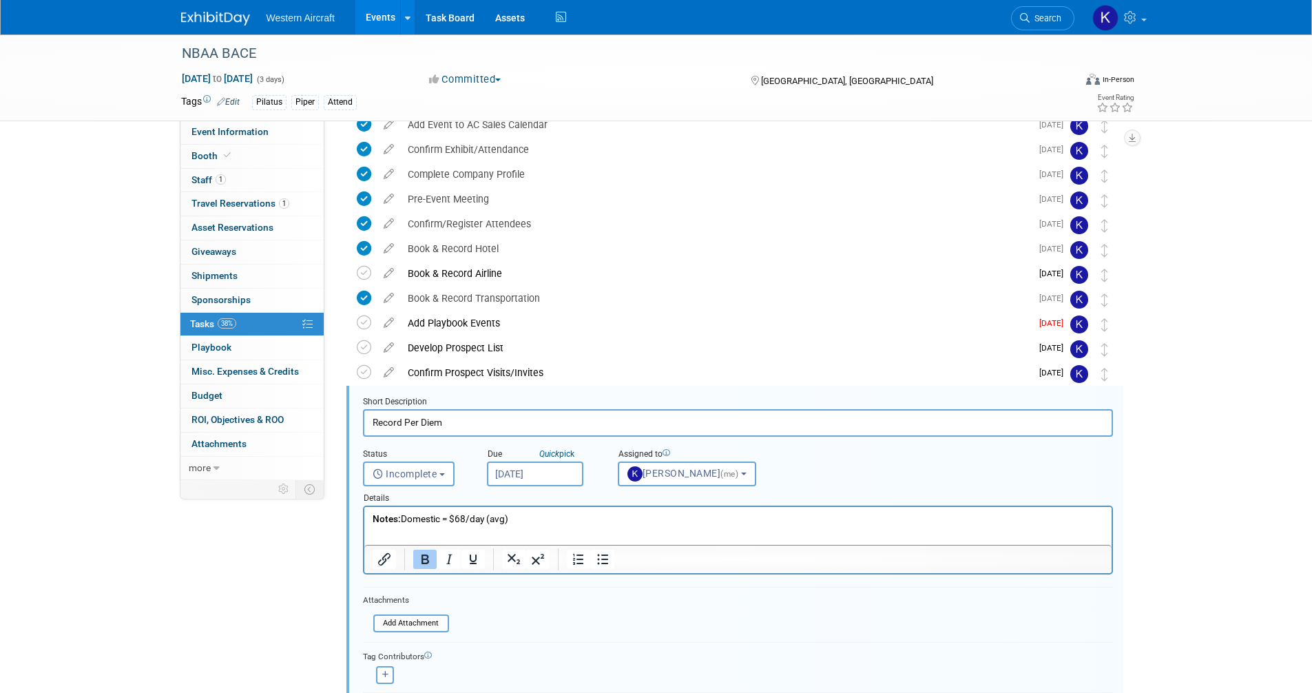
scroll to position [275, 0]
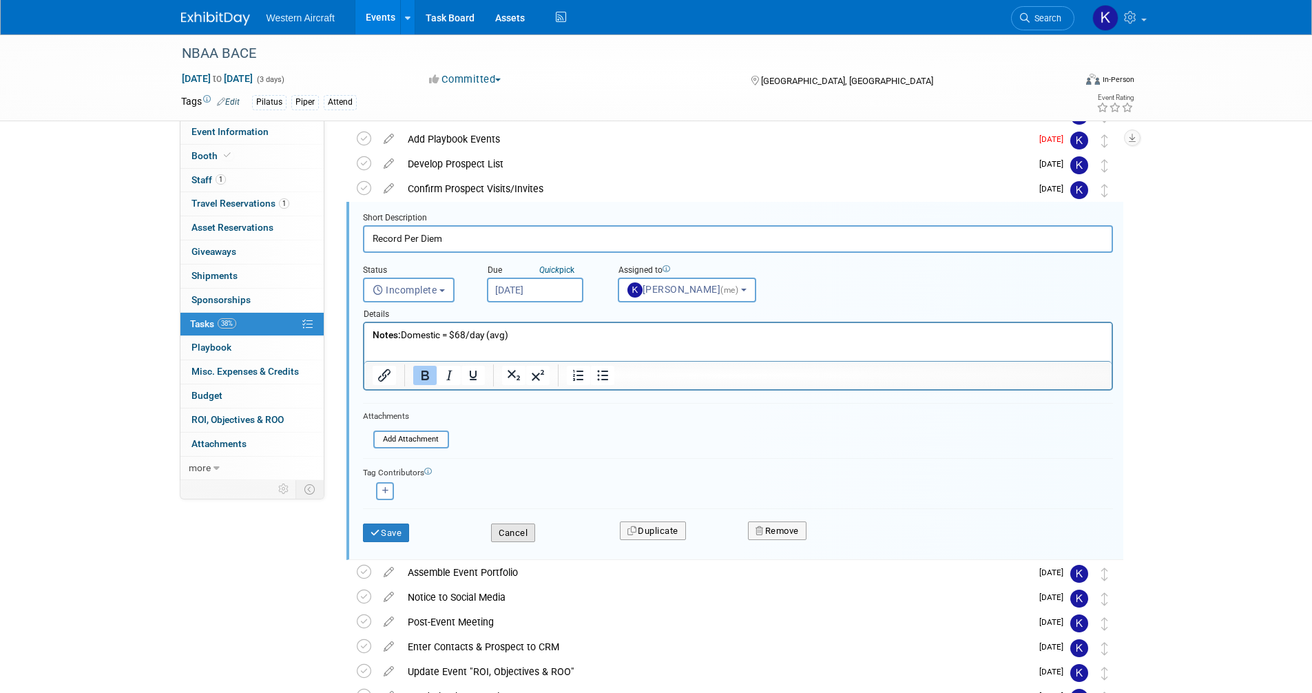
click at [504, 526] on button "Cancel" at bounding box center [513, 532] width 44 height 19
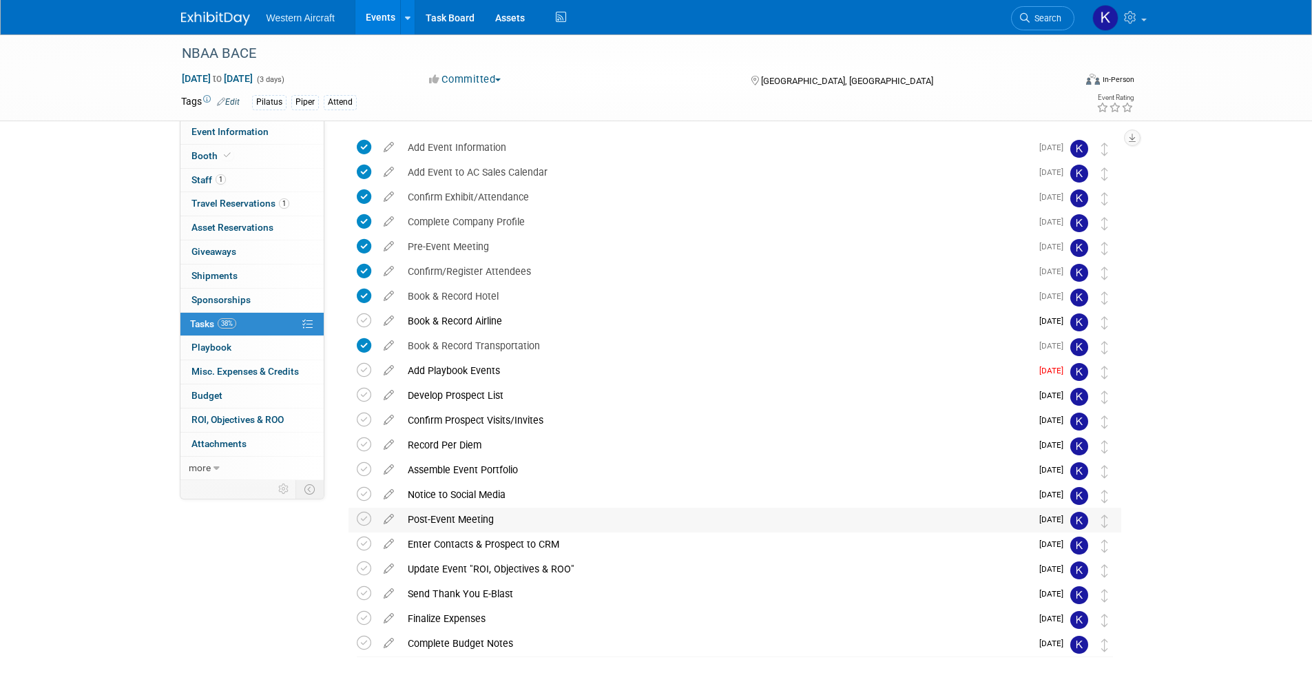
scroll to position [91, 0]
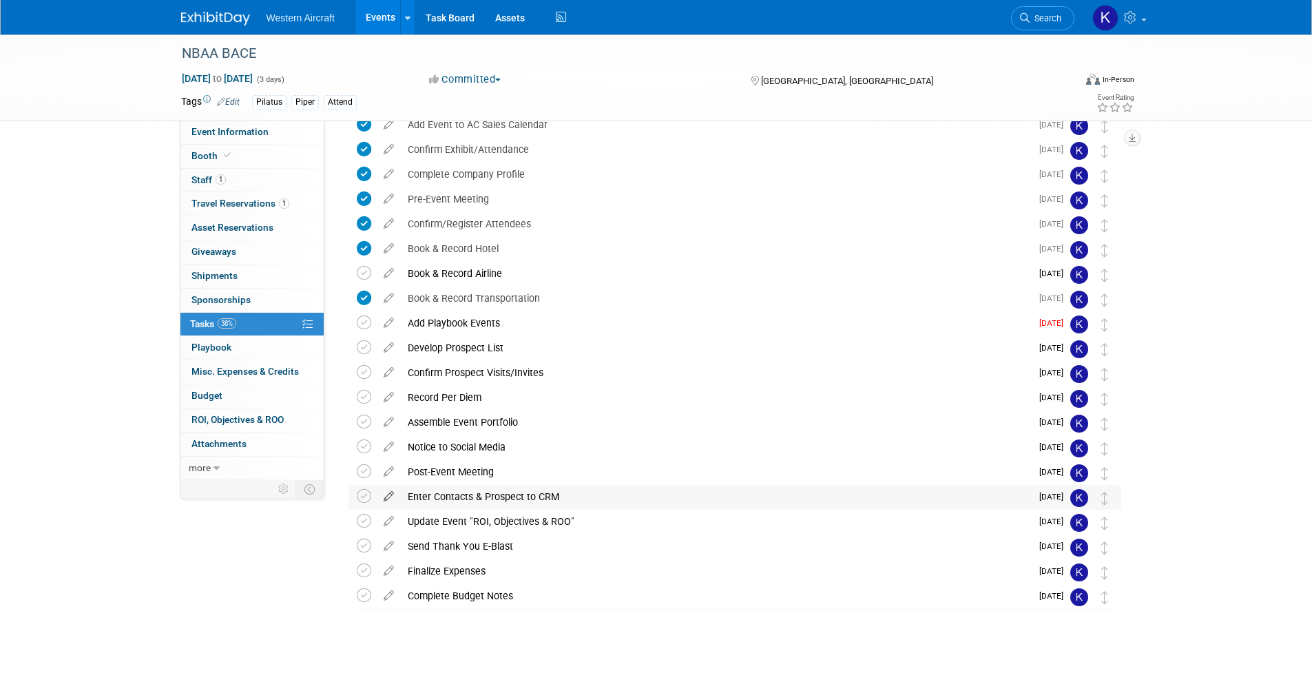
click at [390, 496] on icon at bounding box center [389, 493] width 24 height 17
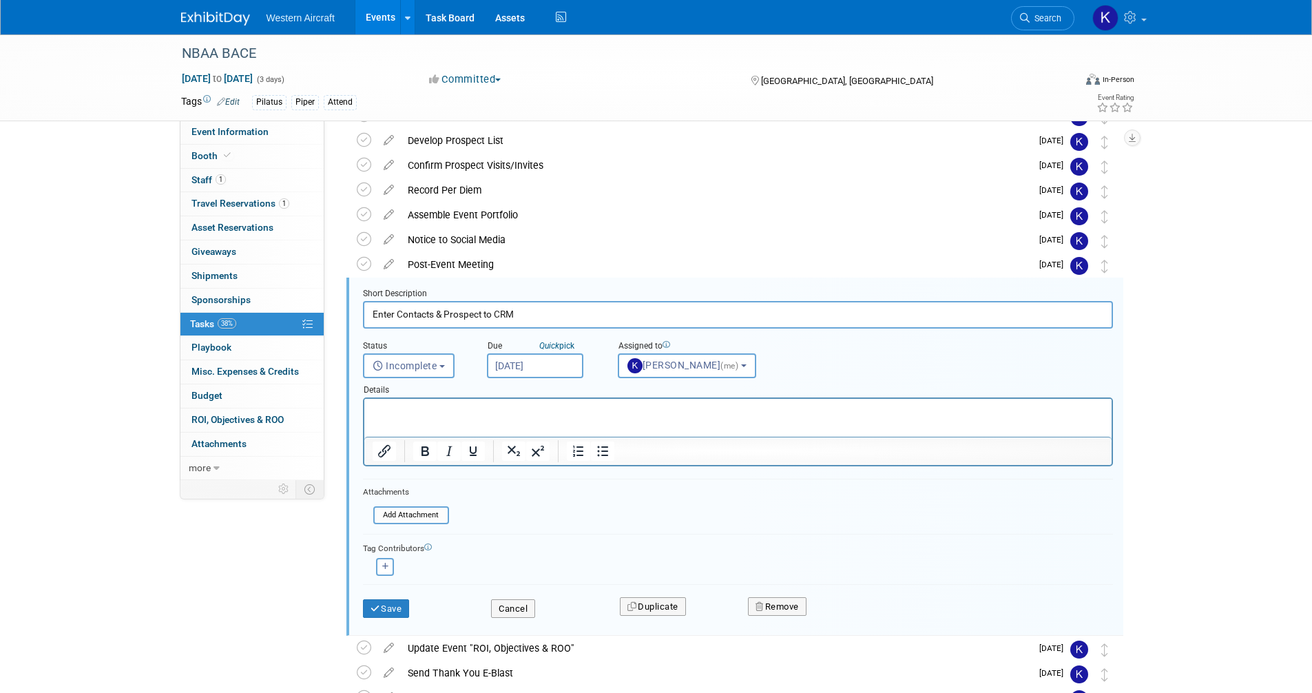
scroll to position [374, 0]
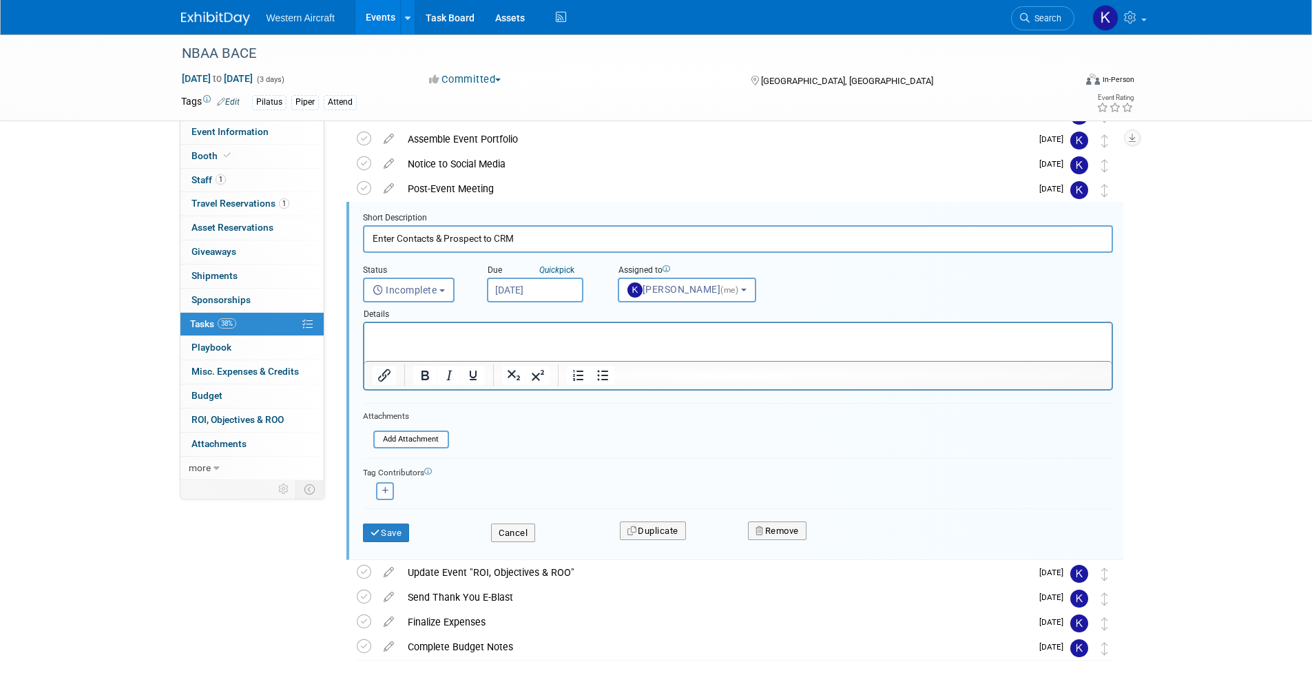
drag, startPoint x: 526, startPoint y: 238, endPoint x: 486, endPoint y: 238, distance: 39.9
click at [486, 238] on input "Enter Contacts & Prospect to CRM" at bounding box center [738, 238] width 750 height 27
type input "Enter Contacts & Prospect into Salesforce"
click at [385, 534] on button "Save" at bounding box center [386, 532] width 47 height 19
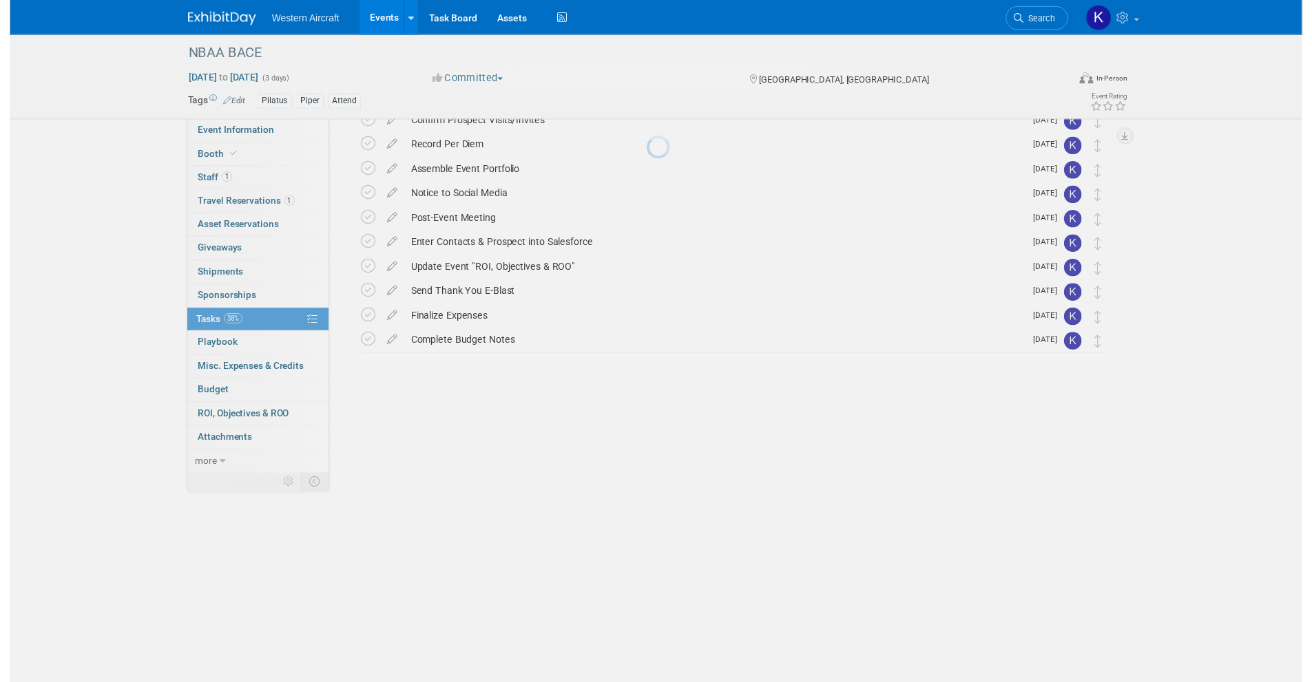
scroll to position [91, 0]
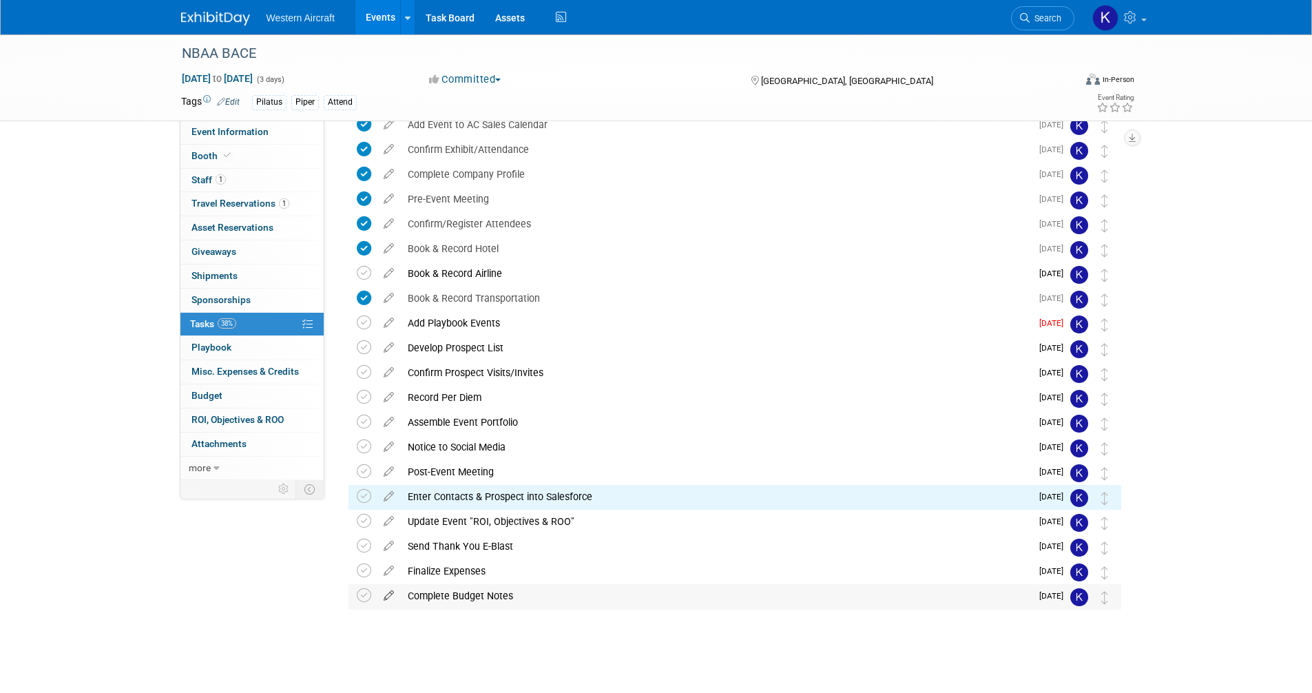
click at [383, 593] on icon at bounding box center [389, 592] width 24 height 17
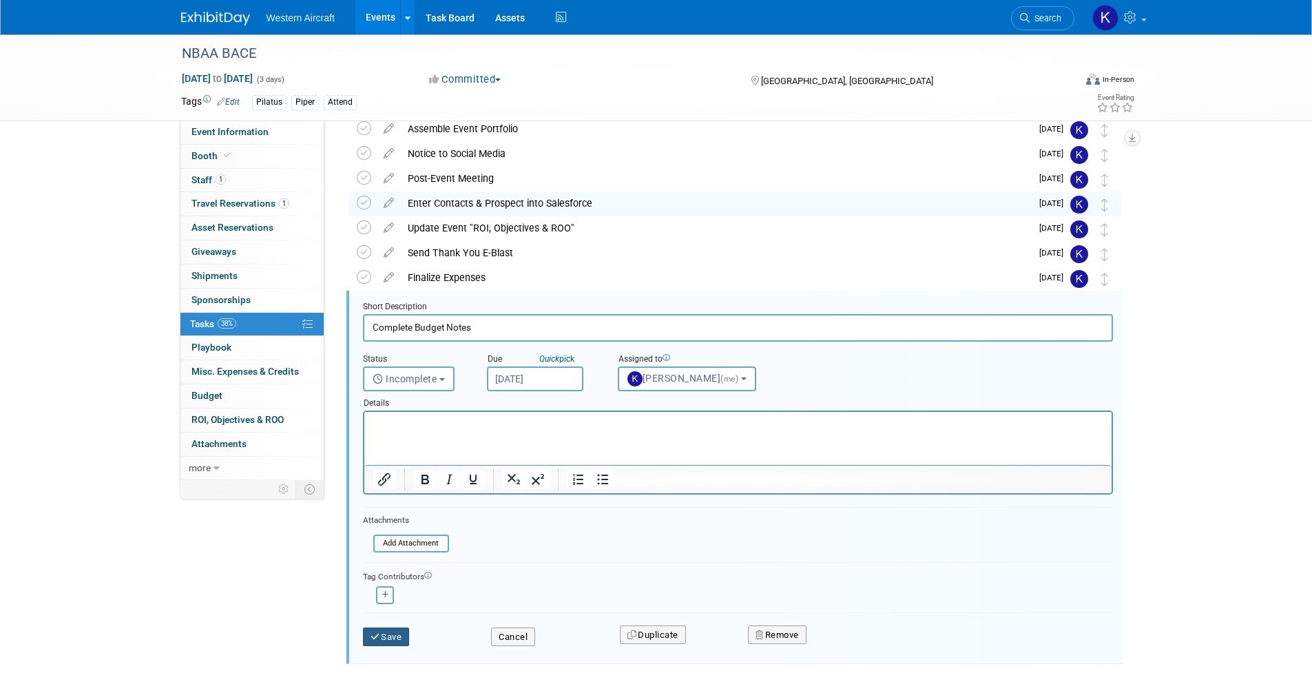
scroll to position [440, 0]
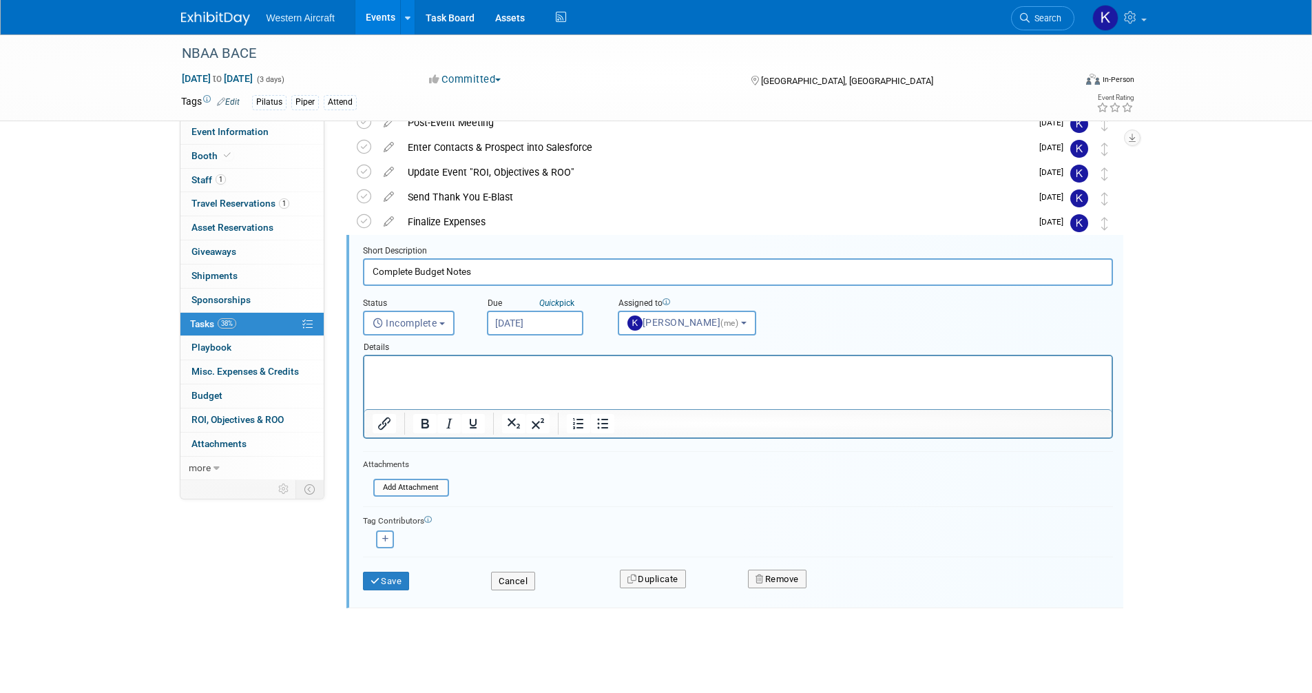
click at [459, 271] on input "Complete Budget Notes" at bounding box center [738, 271] width 750 height 27
type input "Complete Budget Report"
click at [392, 577] on button "Save" at bounding box center [386, 580] width 47 height 19
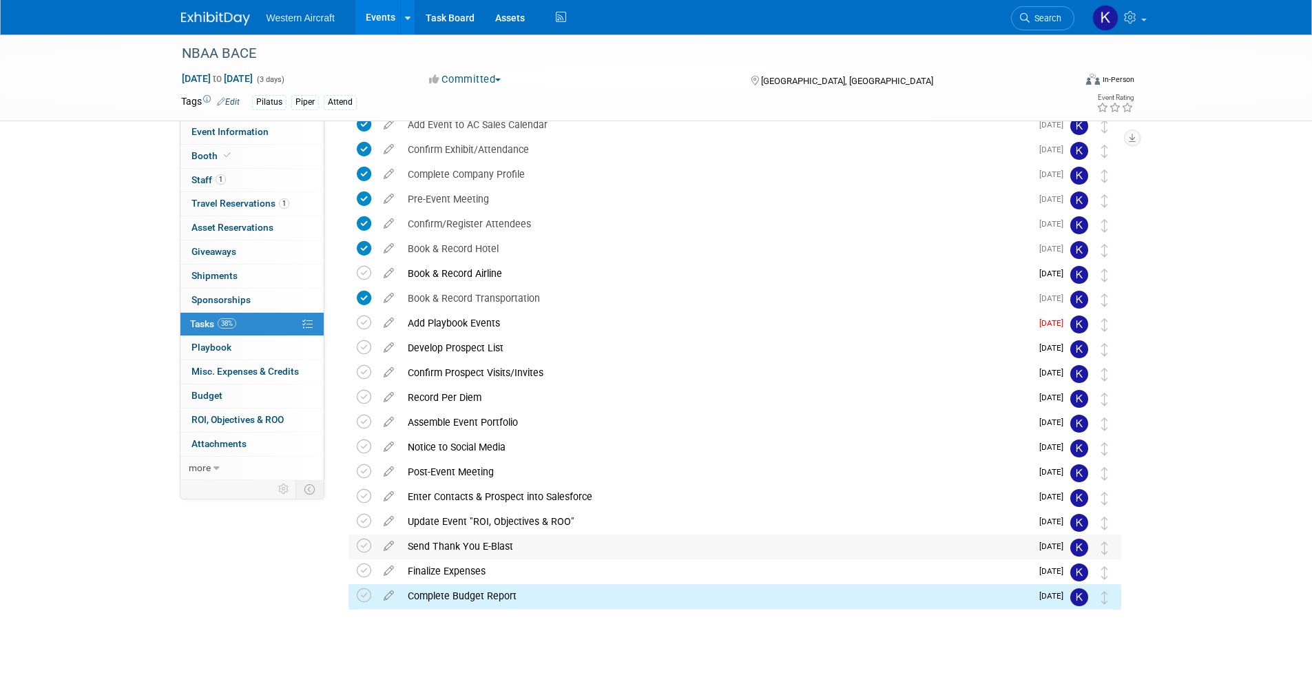
scroll to position [0, 0]
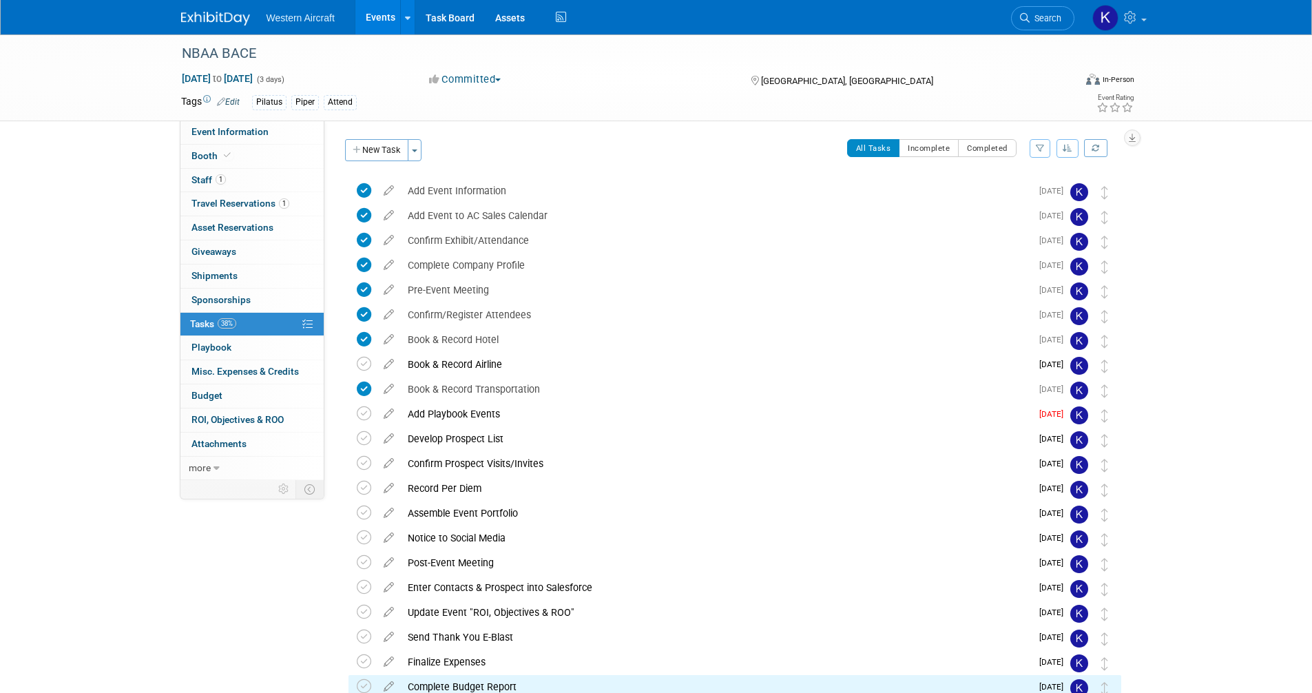
click at [363, 4] on link "Events" at bounding box center [380, 17] width 50 height 34
